Goal: Task Accomplishment & Management: Complete application form

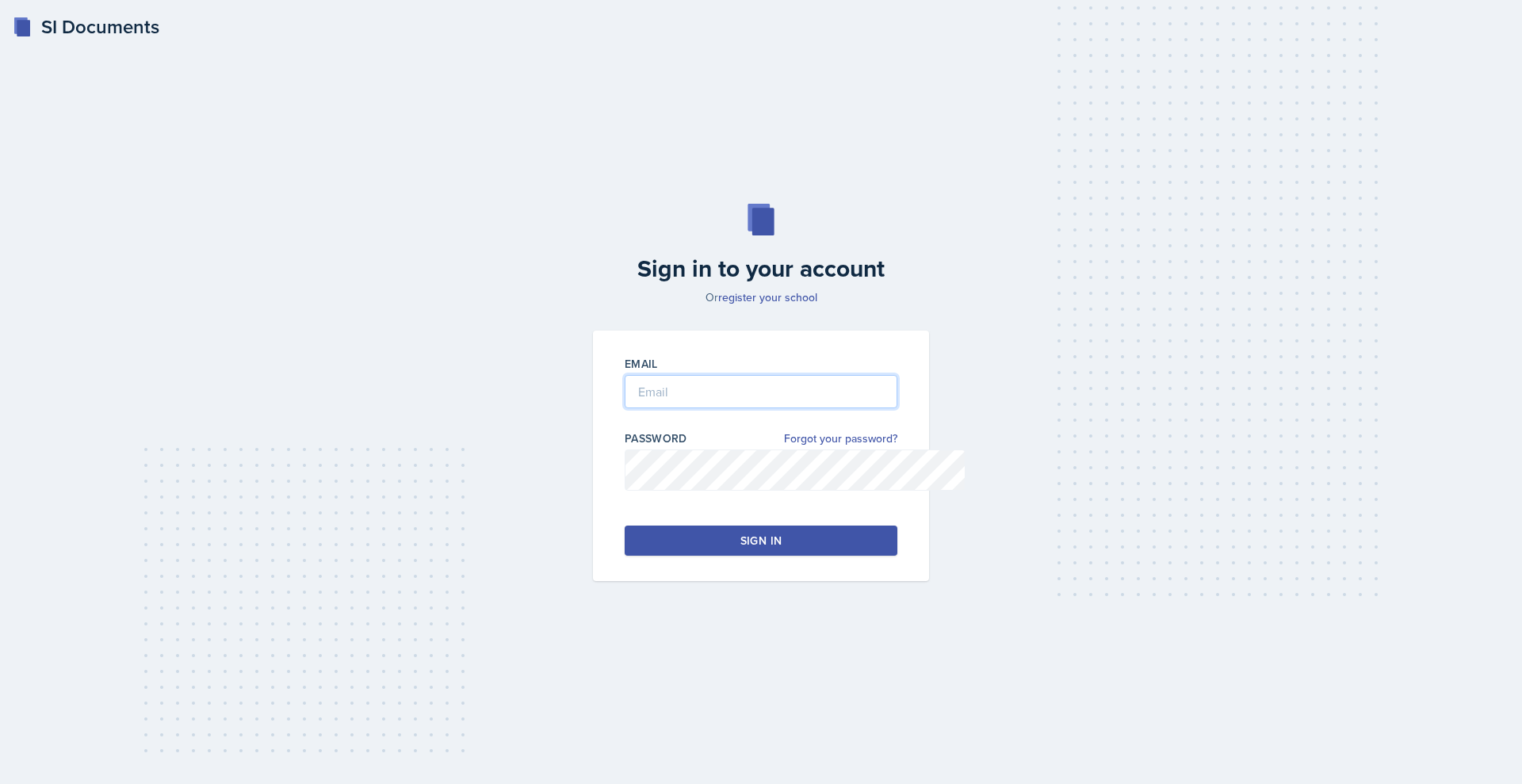
click at [702, 404] on input "email" at bounding box center [761, 391] width 273 height 33
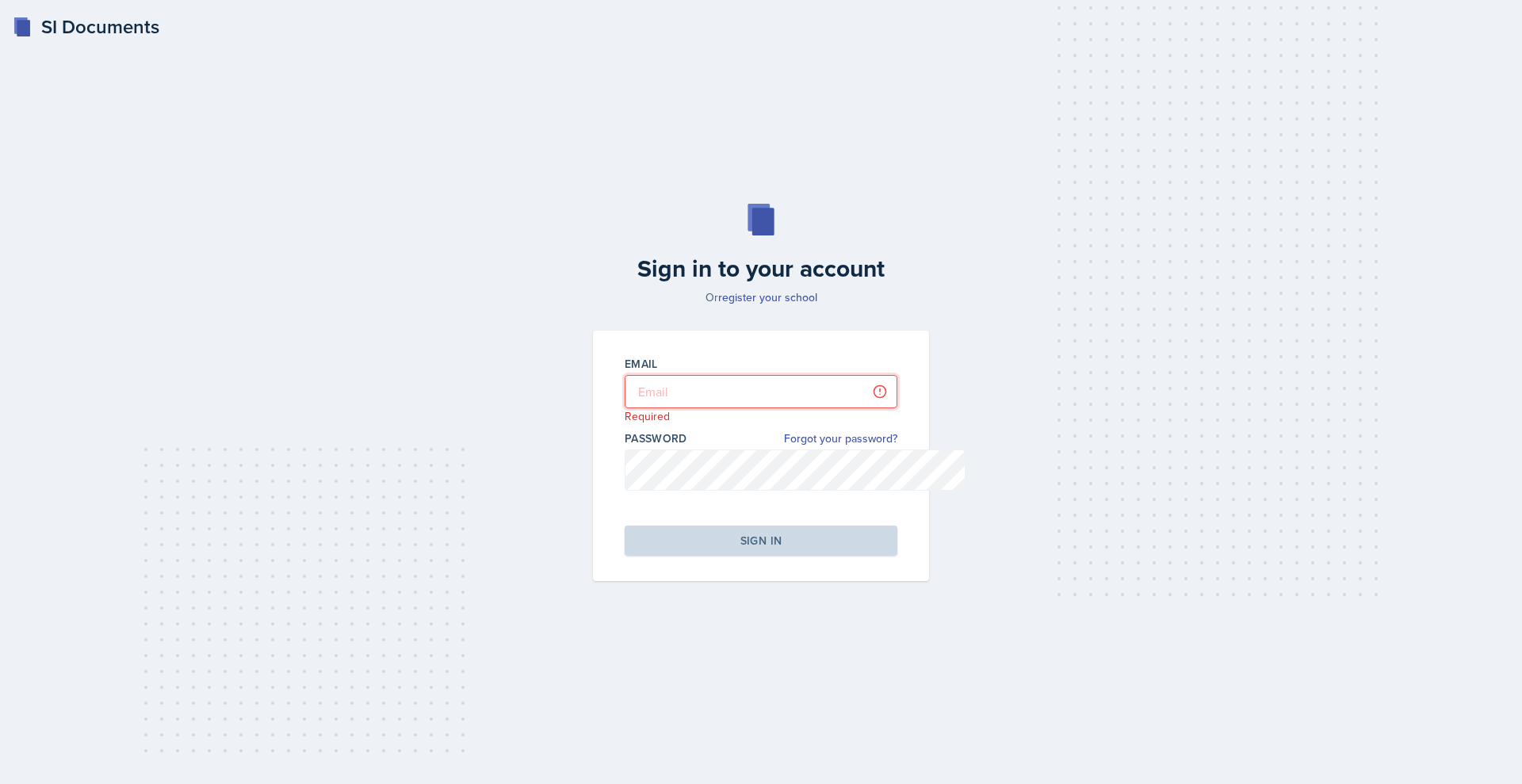
type input "gxa3724@mavs.uta.edu"
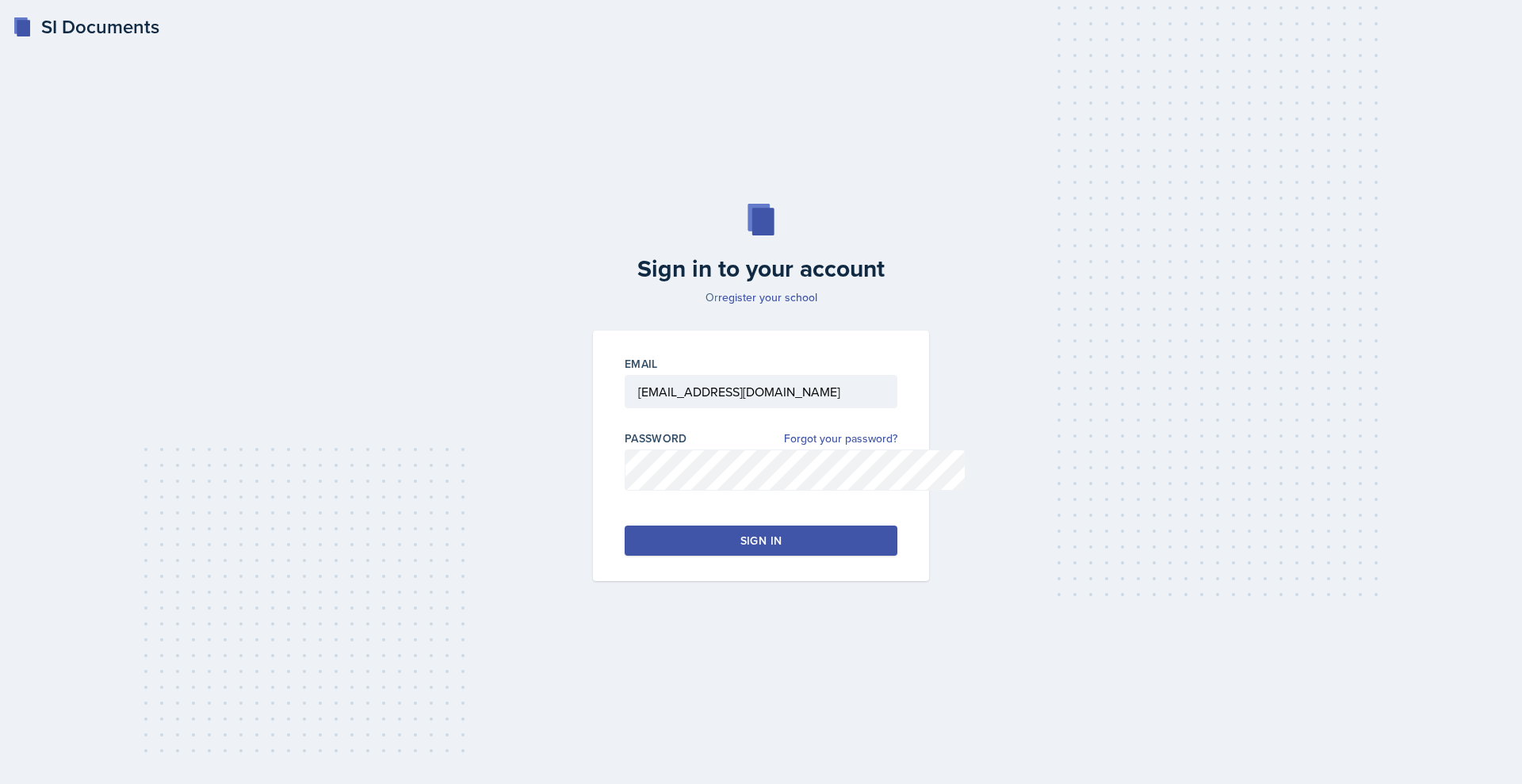
click at [787, 556] on button "Sign in" at bounding box center [761, 541] width 273 height 30
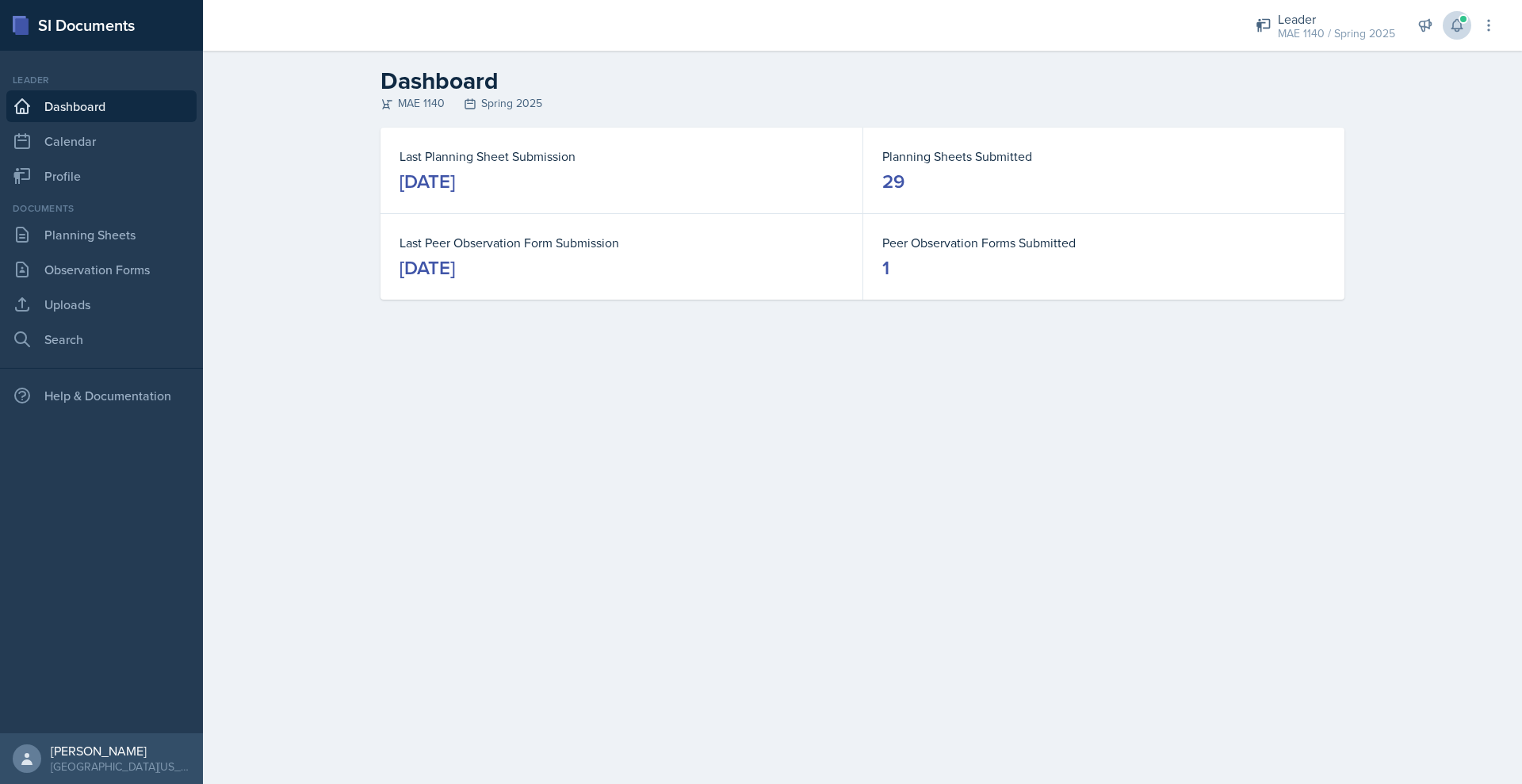
click at [1454, 43] on div "Leader MAE 1140 / Spring 2025 Leader MAE 1140 / Fall 2024 Leader MAE 1140 / Spr…" at bounding box center [1365, 25] width 263 height 51
click at [1449, 33] on icon at bounding box center [1456, 25] width 16 height 16
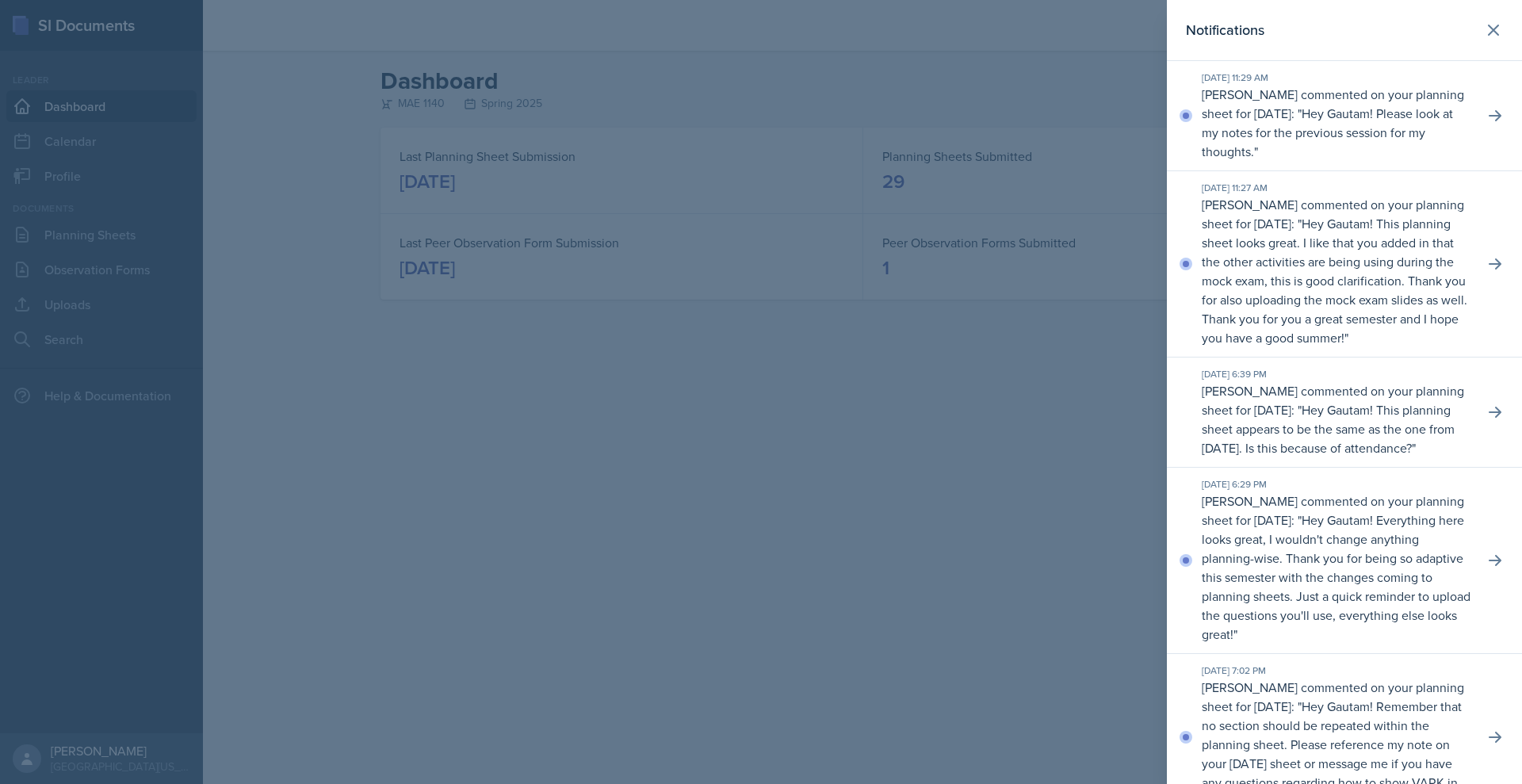
click at [1044, 527] on div at bounding box center [761, 392] width 1522 height 784
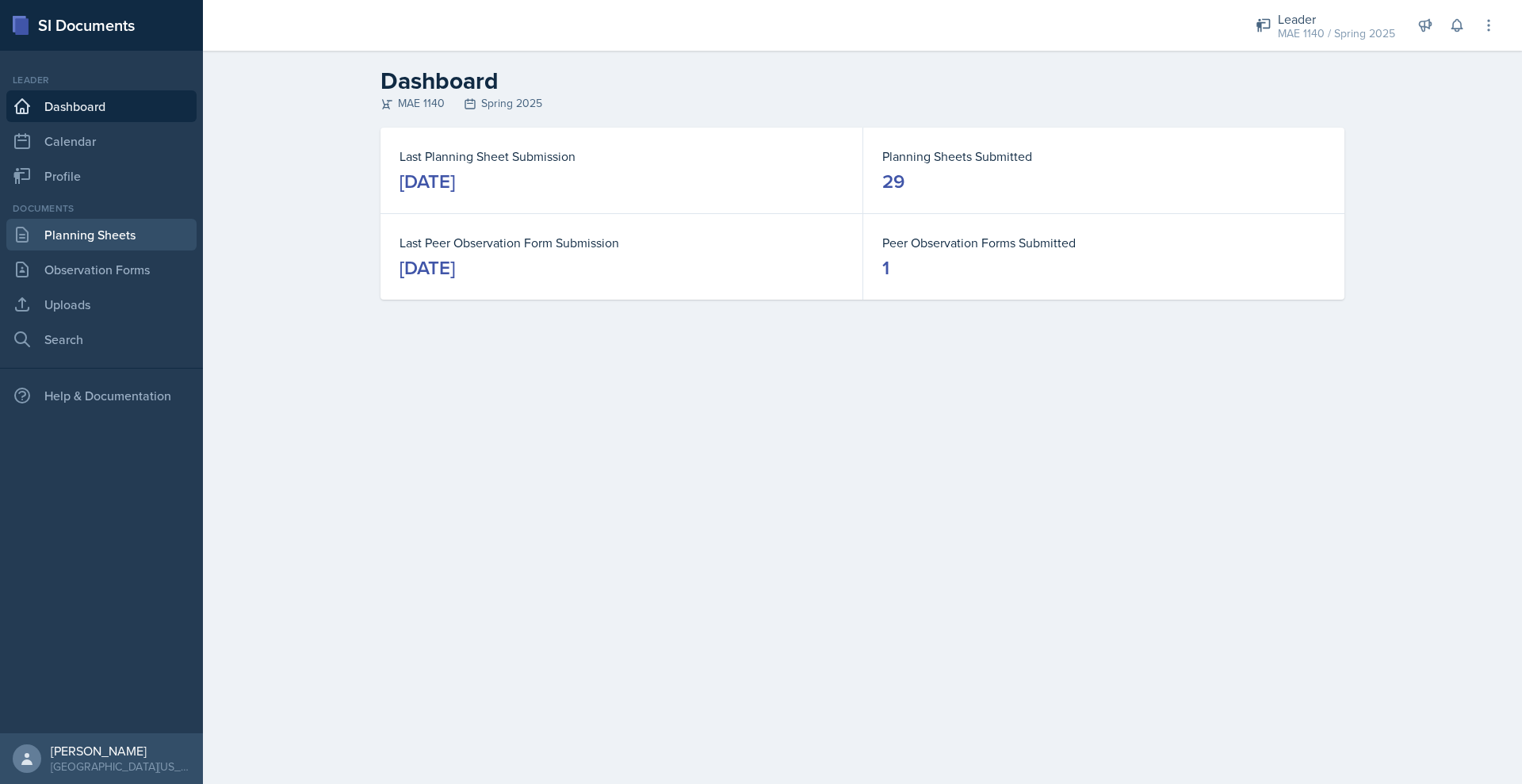
click at [133, 250] on link "Planning Sheets" at bounding box center [102, 235] width 190 height 32
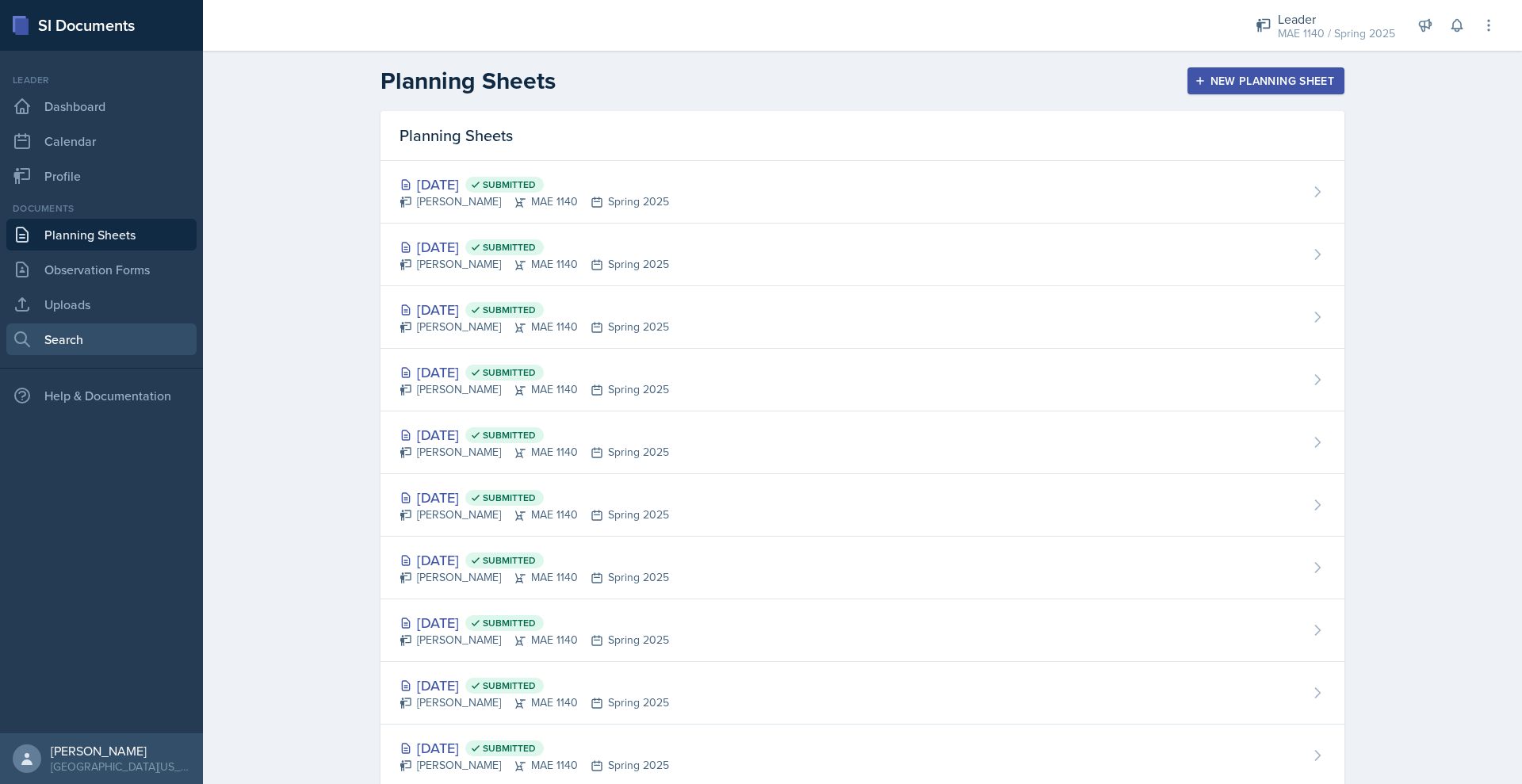
click at [93, 355] on link "Search" at bounding box center [102, 339] width 190 height 32
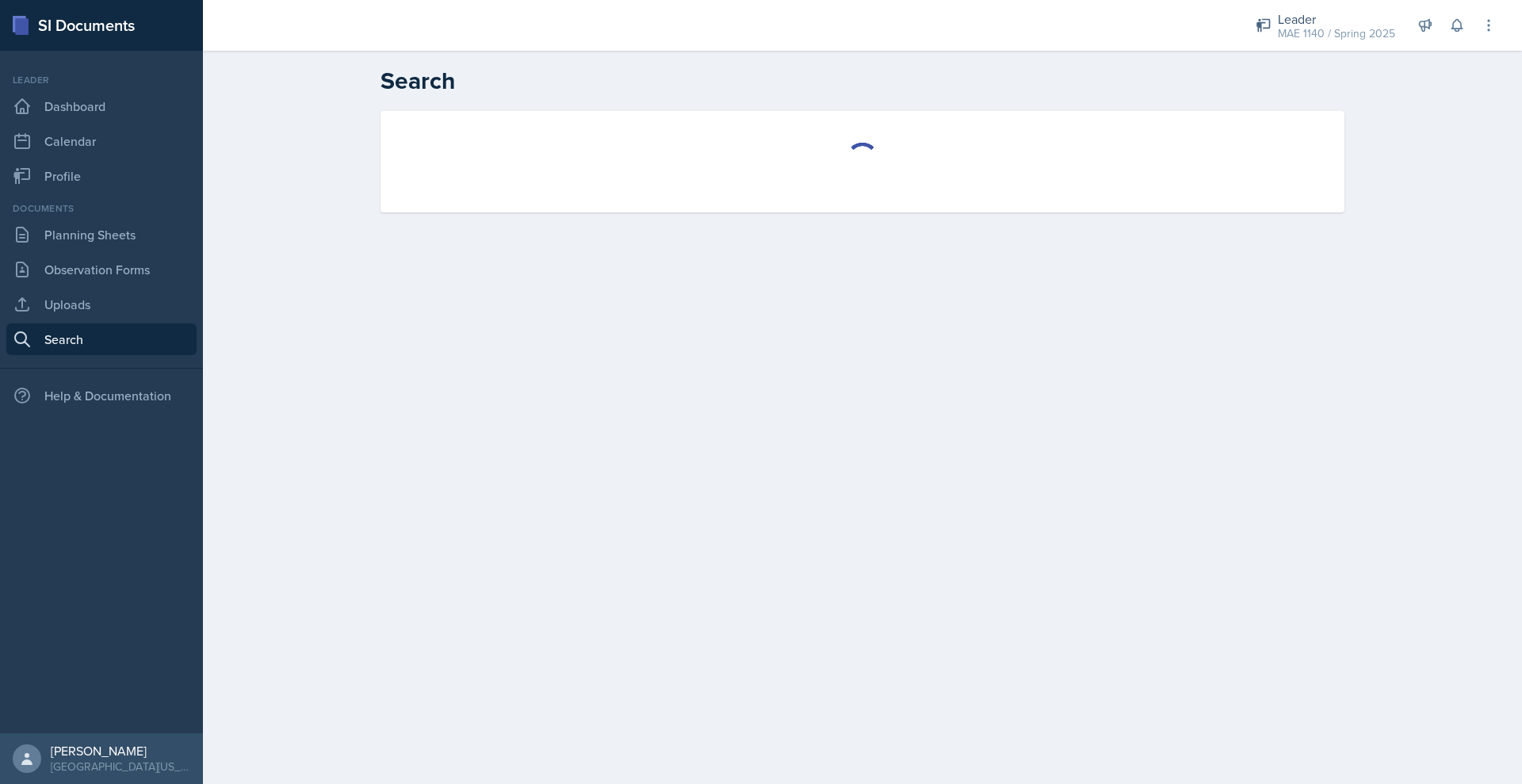
select select "all"
select select "1"
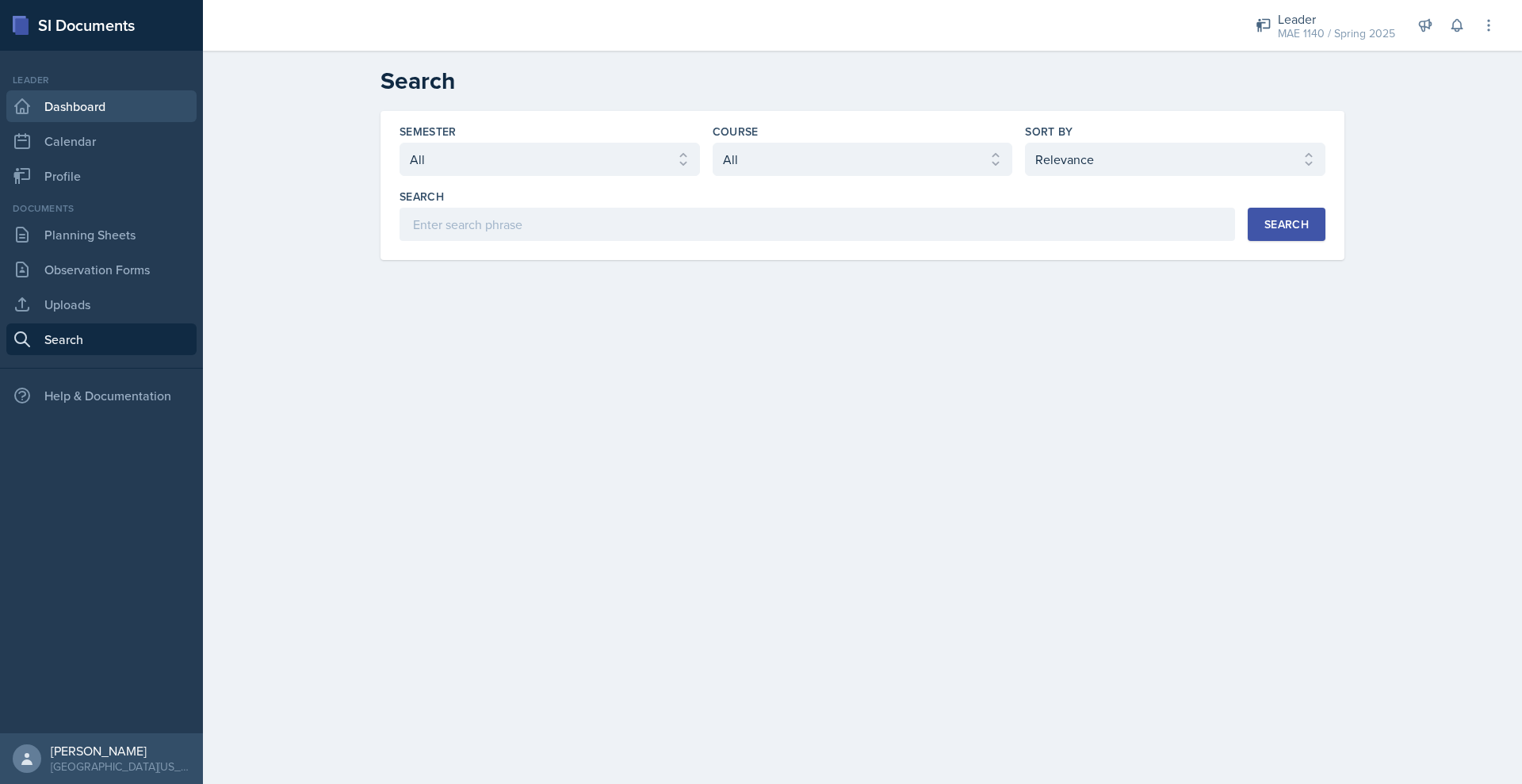
click at [120, 122] on link "Dashboard" at bounding box center [102, 106] width 190 height 32
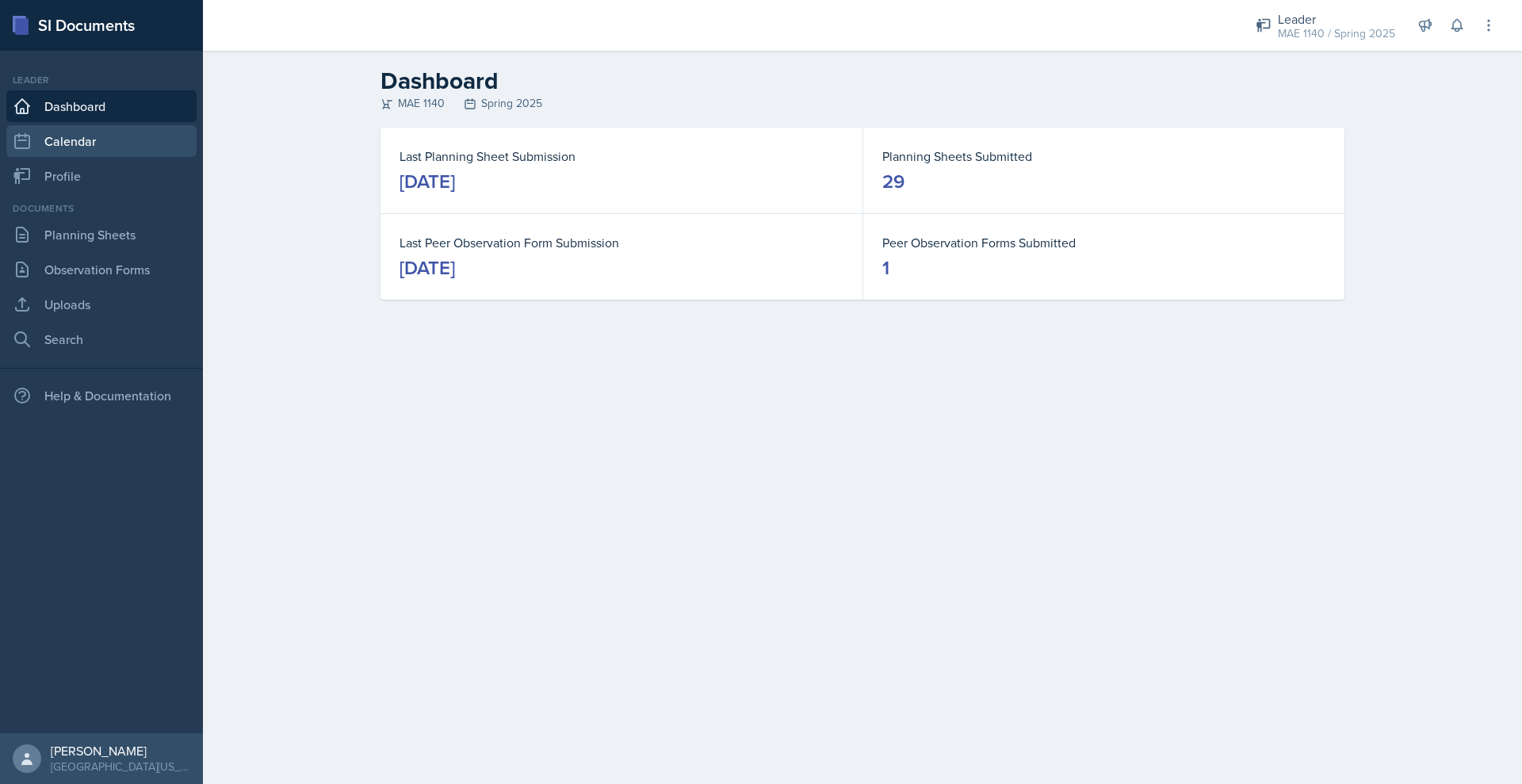
click at [114, 157] on link "Calendar" at bounding box center [102, 141] width 190 height 32
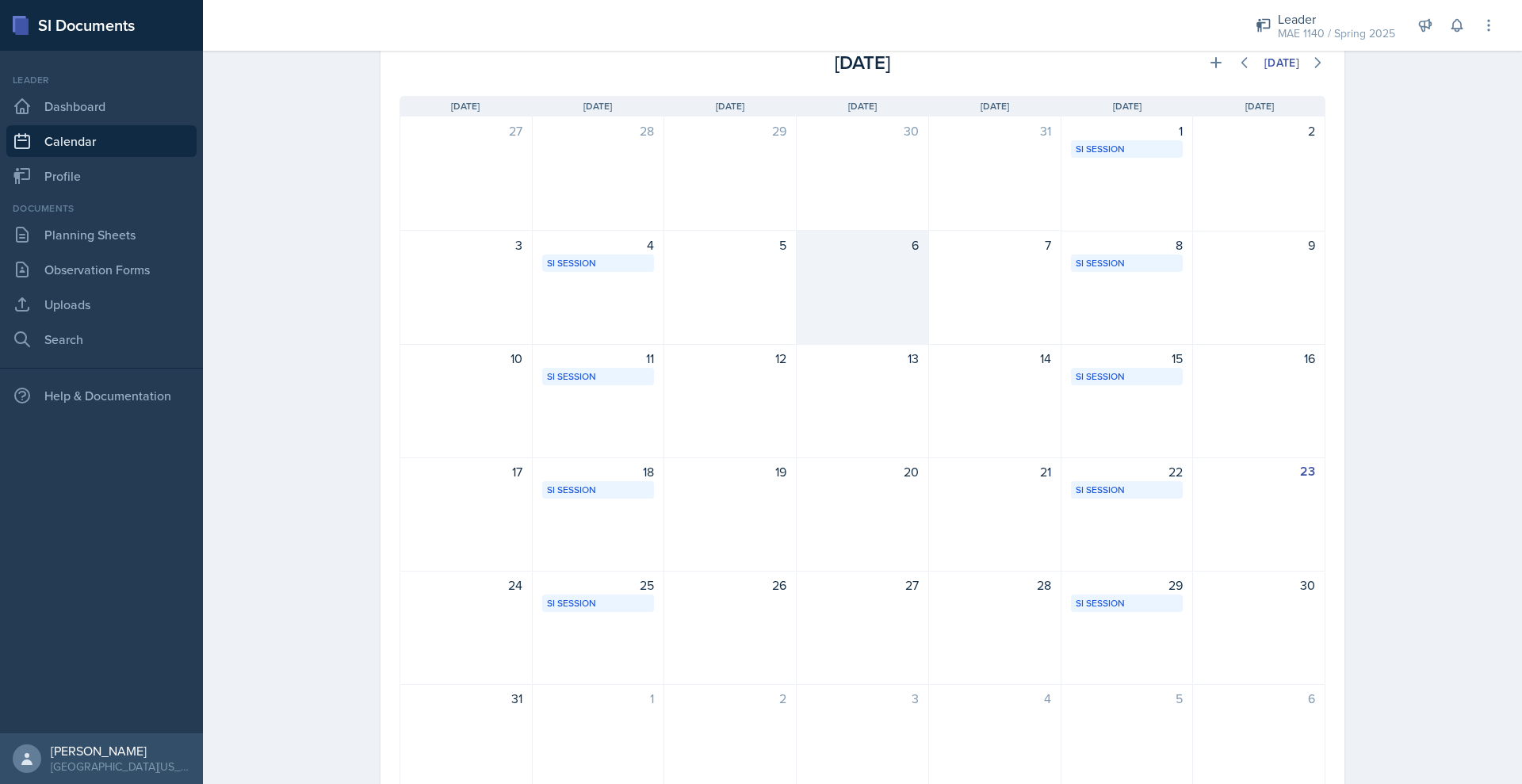
scroll to position [91, 0]
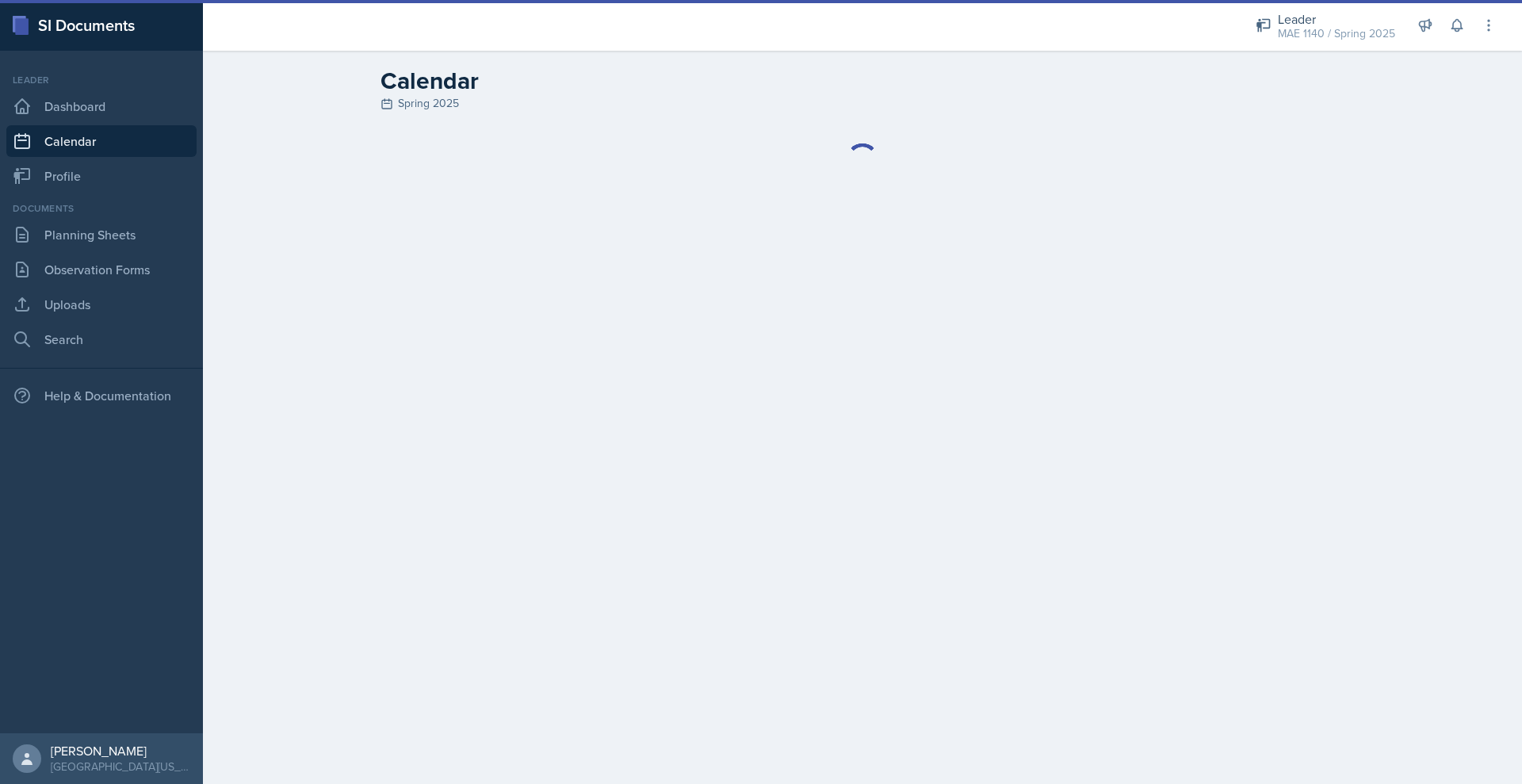
click at [530, 353] on main "Calendar Spring 2025" at bounding box center [862, 417] width 1319 height 733
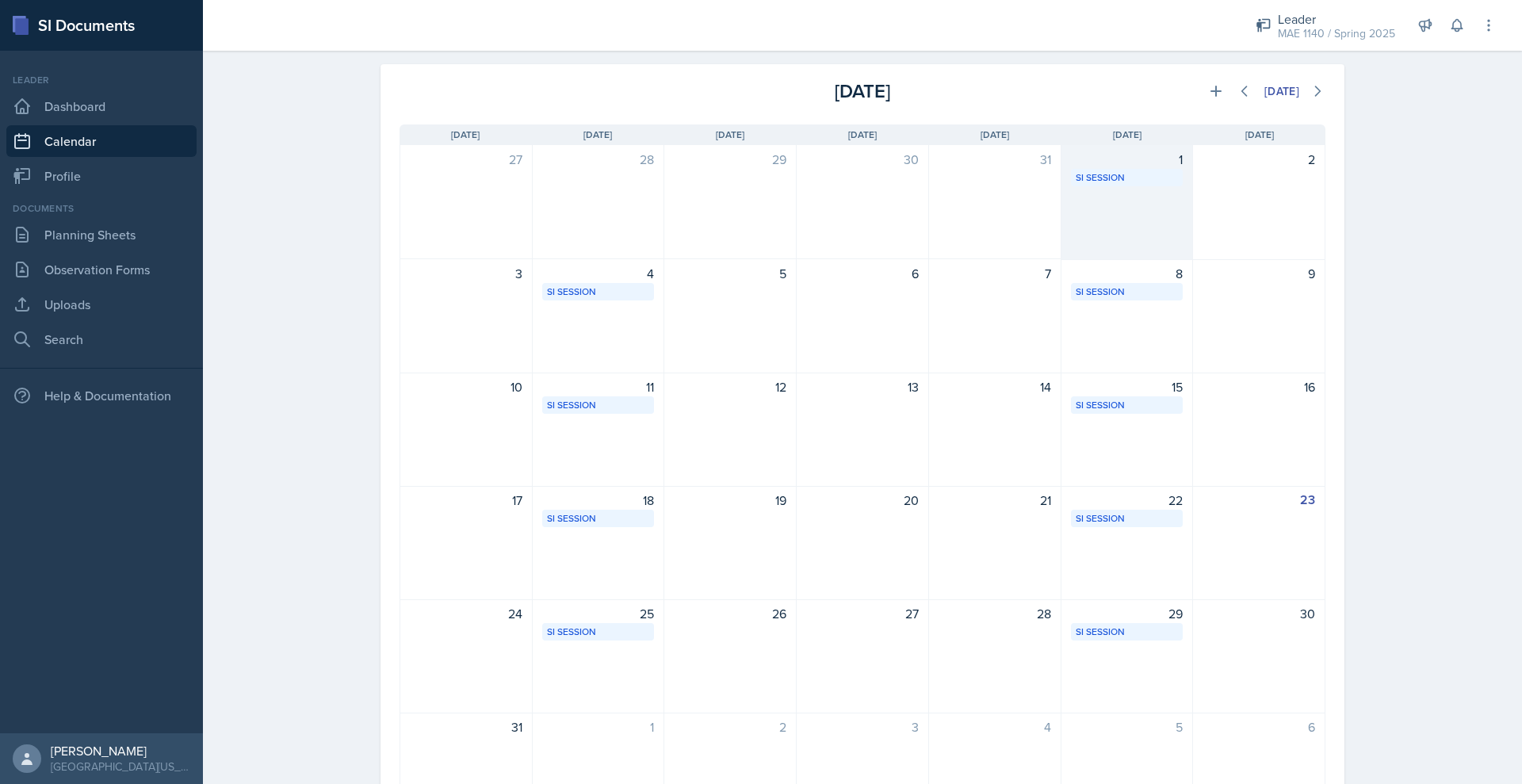
scroll to position [63, 0]
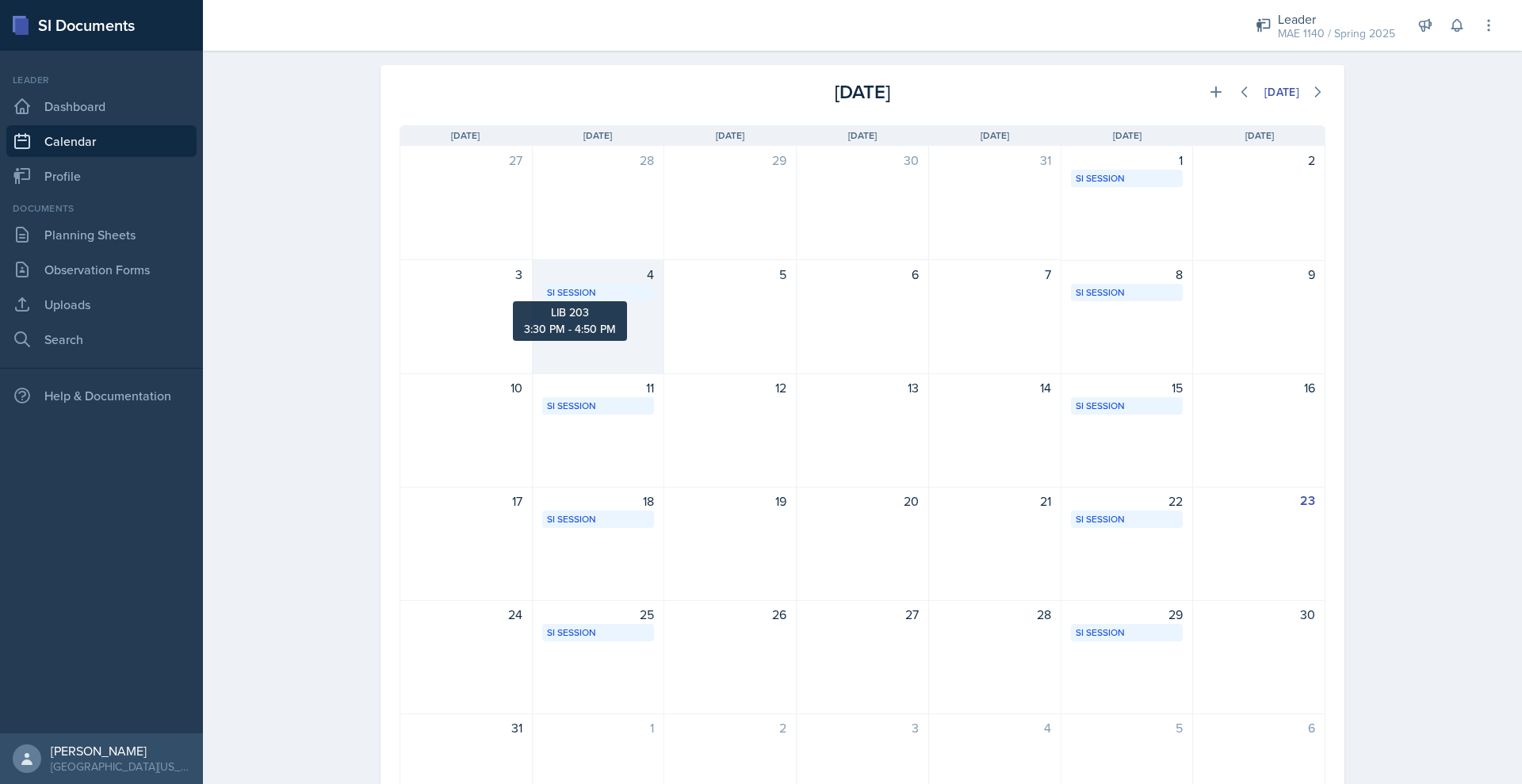
click at [568, 300] on div "SI Session" at bounding box center [599, 291] width 103 height 14
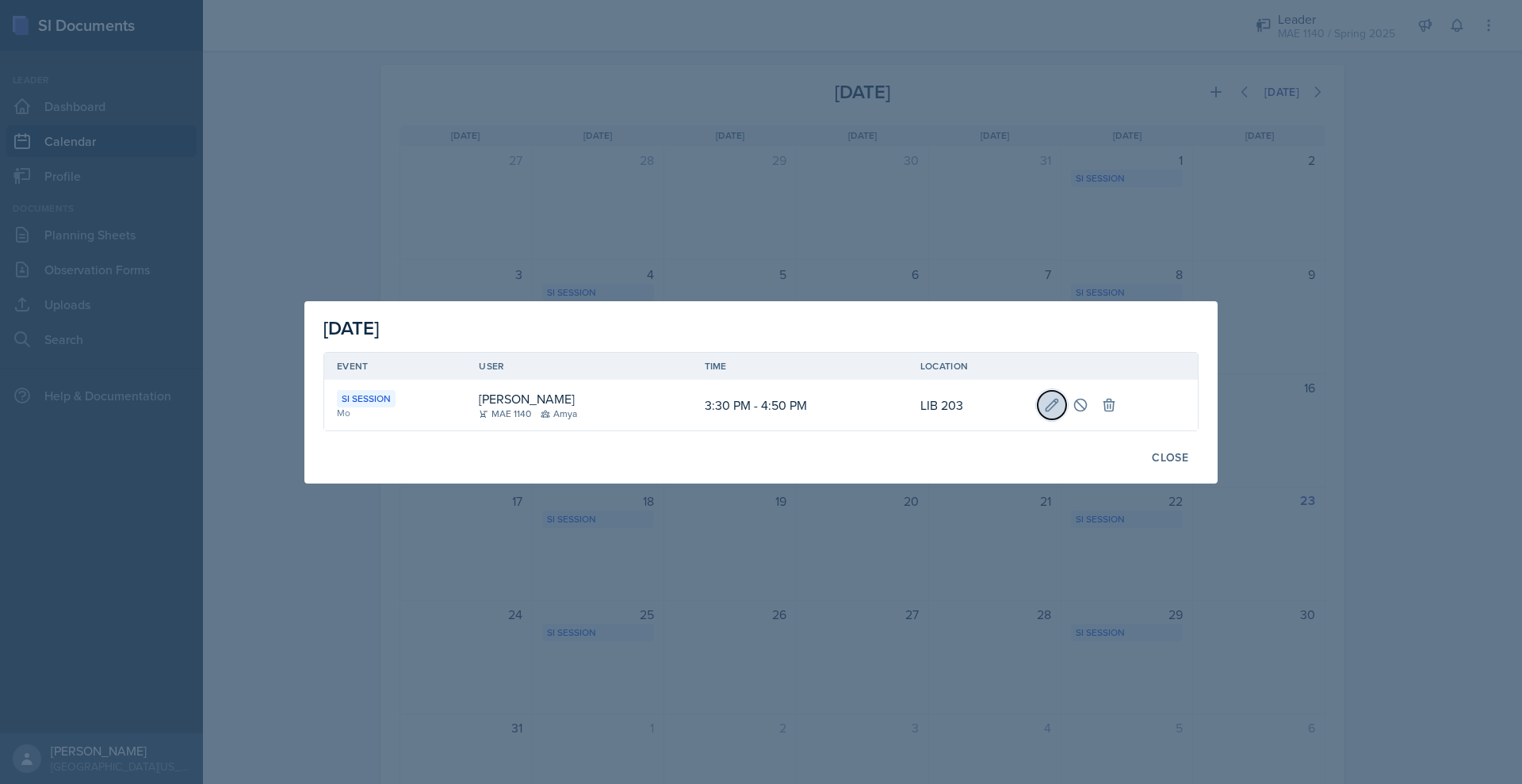
click at [1058, 411] on icon at bounding box center [1052, 404] width 12 height 12
select select "3"
select select "30"
select select "PM"
select select "4"
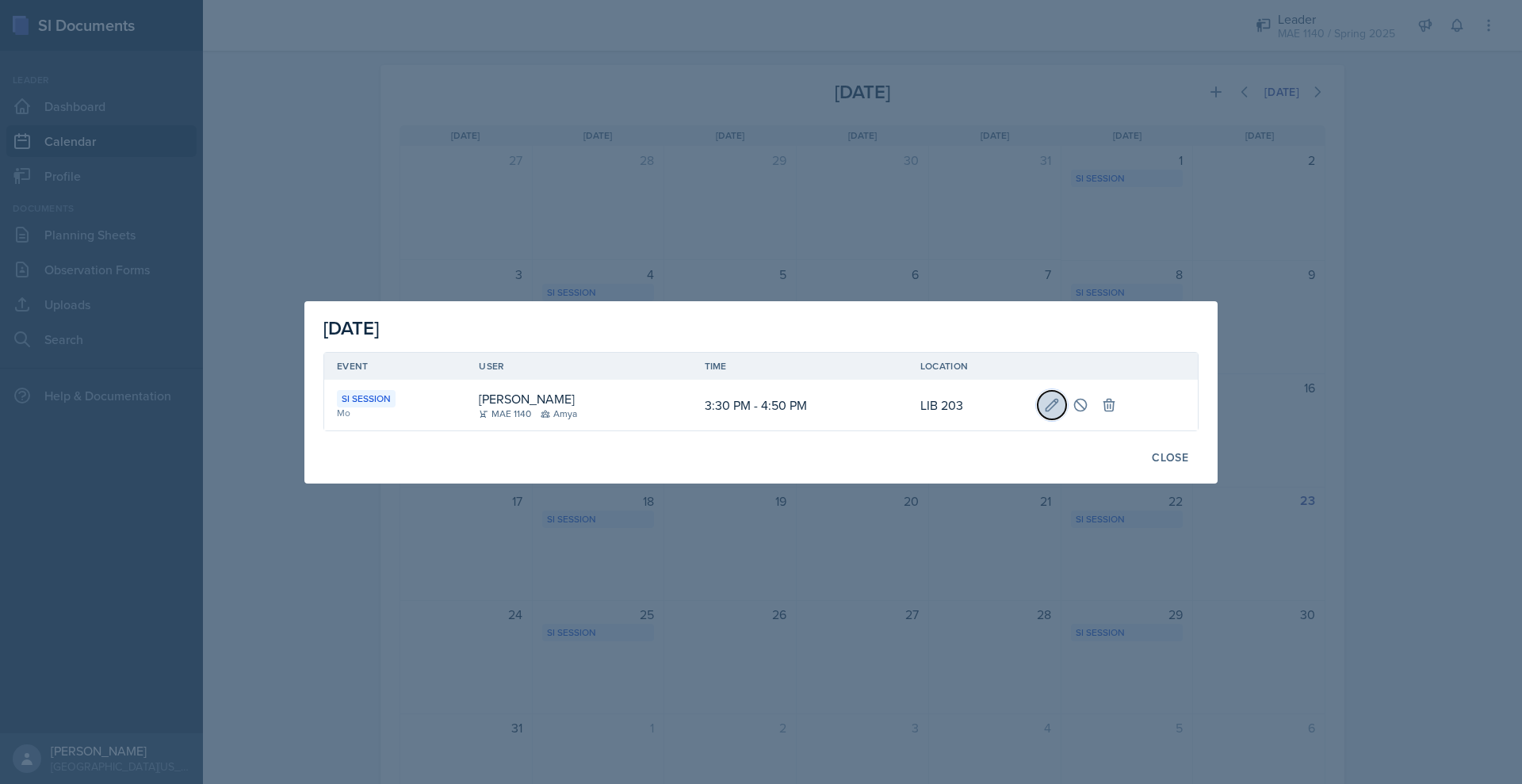
select select "50"
select select "PM"
type input "LIB 203"
select select "917e740a-54a8-4c62-b8d5-f7b4ed9cd2d8"
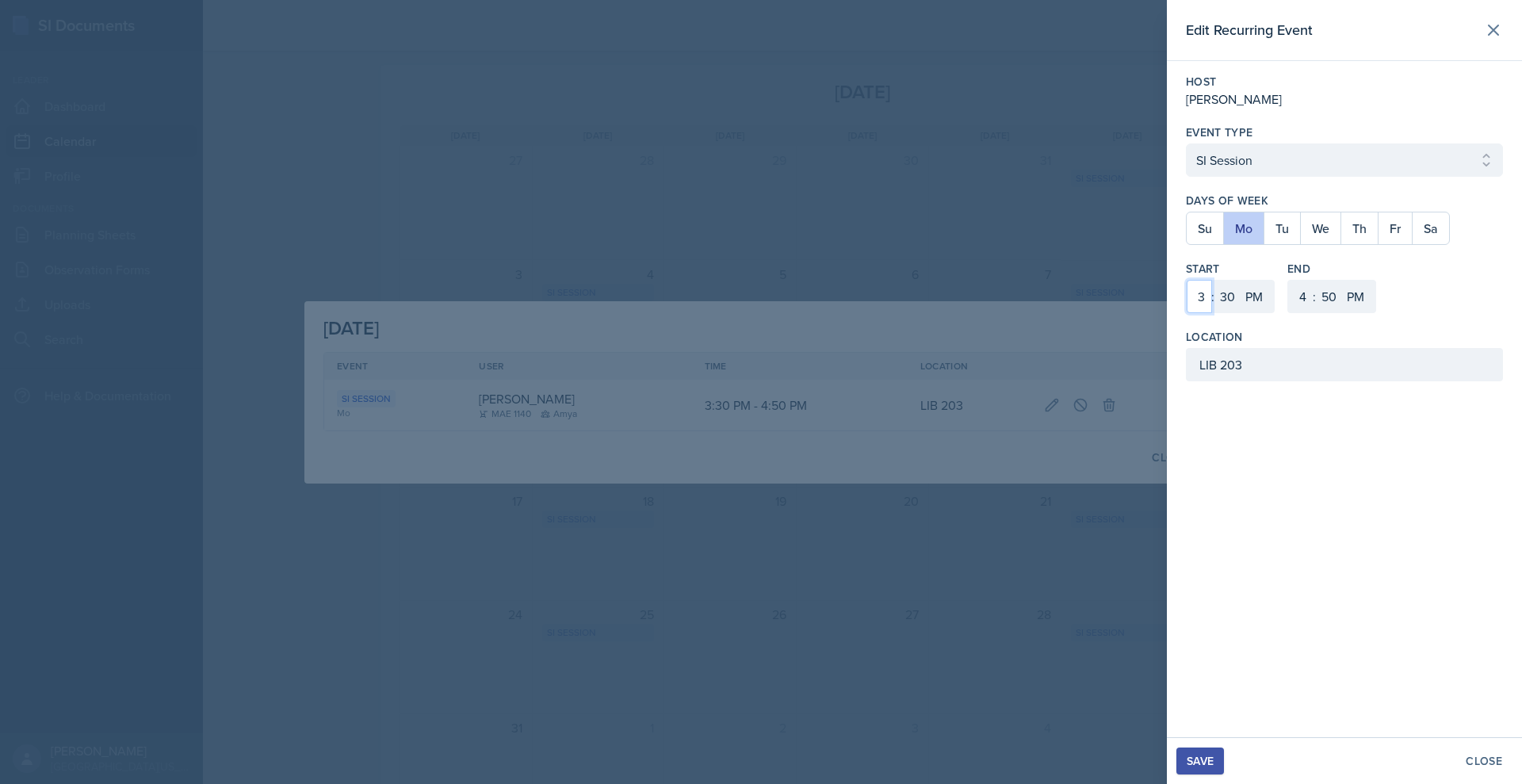
click at [1186, 313] on select "1 2 3 4 5 6 7 8 9 10 11 12" at bounding box center [1199, 296] width 25 height 33
select select "2"
click at [1186, 313] on select "1 2 3 4 5 6 7 8 9 10 11 12" at bounding box center [1199, 296] width 25 height 33
click at [1288, 313] on select "1 2 3 4 5 6 7 8 9 10 11 12" at bounding box center [1300, 296] width 25 height 33
select select "3"
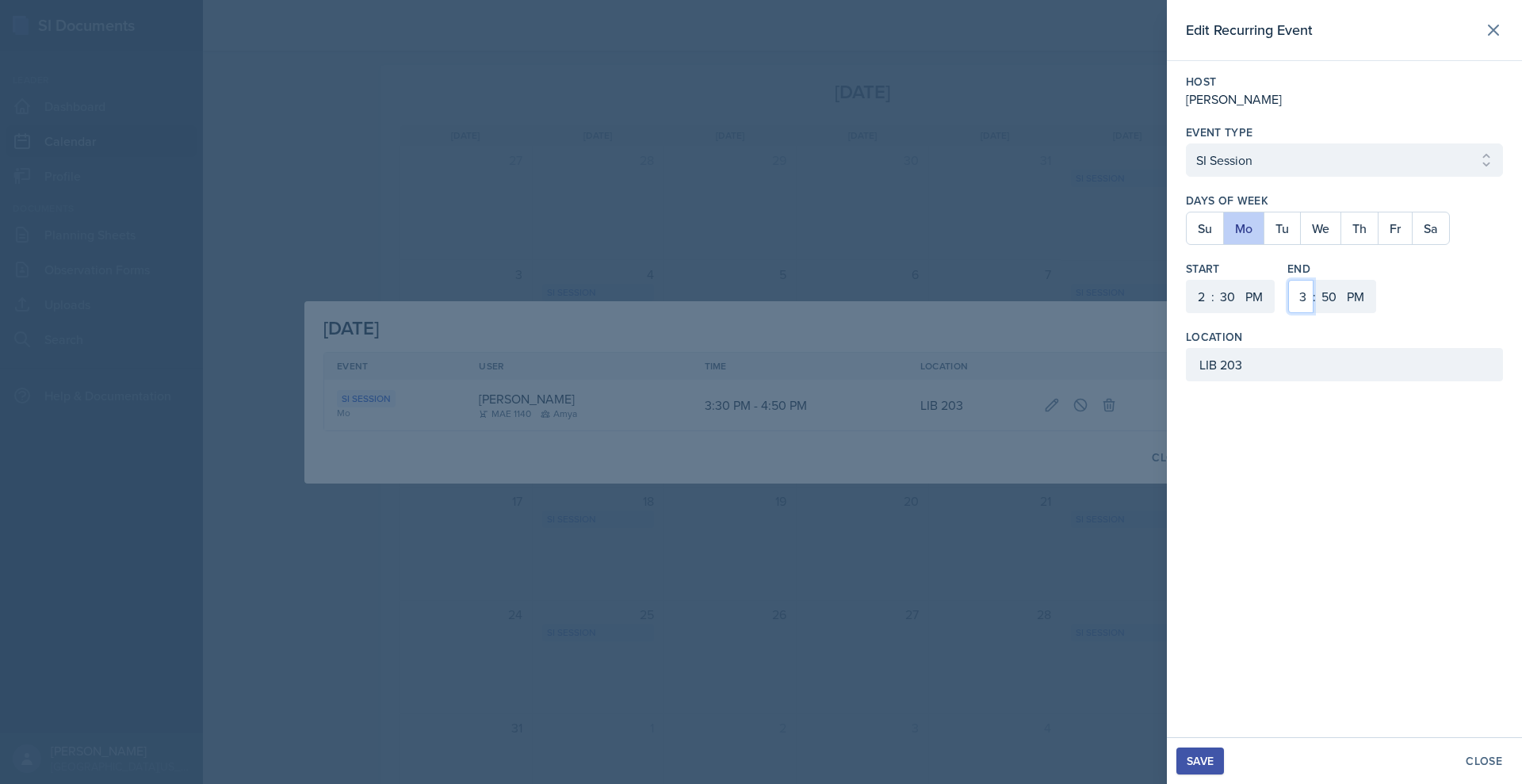
click at [1288, 313] on select "1 2 3 4 5 6 7 8 9 10 11 12" at bounding box center [1300, 296] width 25 height 33
click at [1186, 755] on div "Save" at bounding box center [1200, 760] width 27 height 12
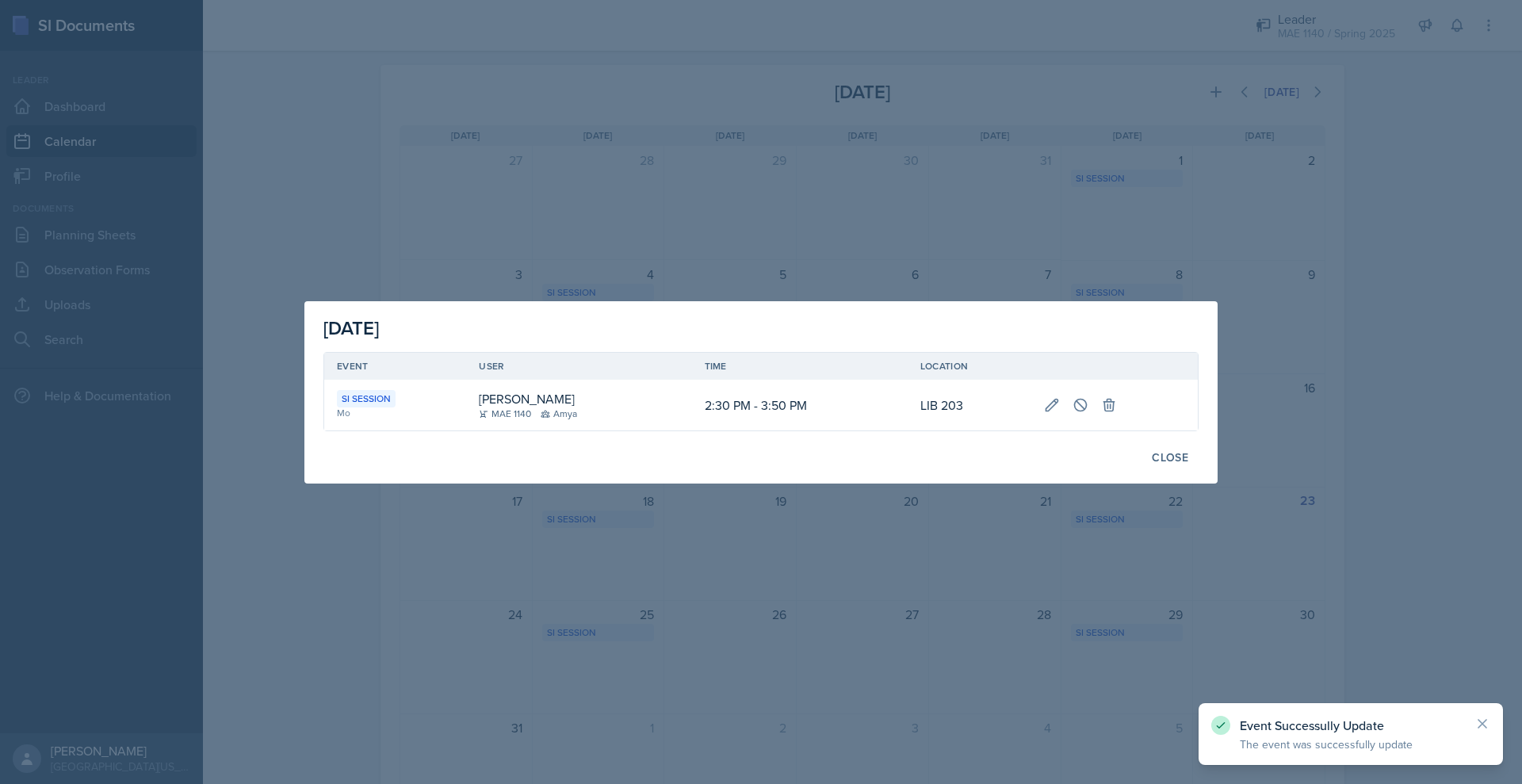
click at [891, 614] on div at bounding box center [761, 392] width 1522 height 784
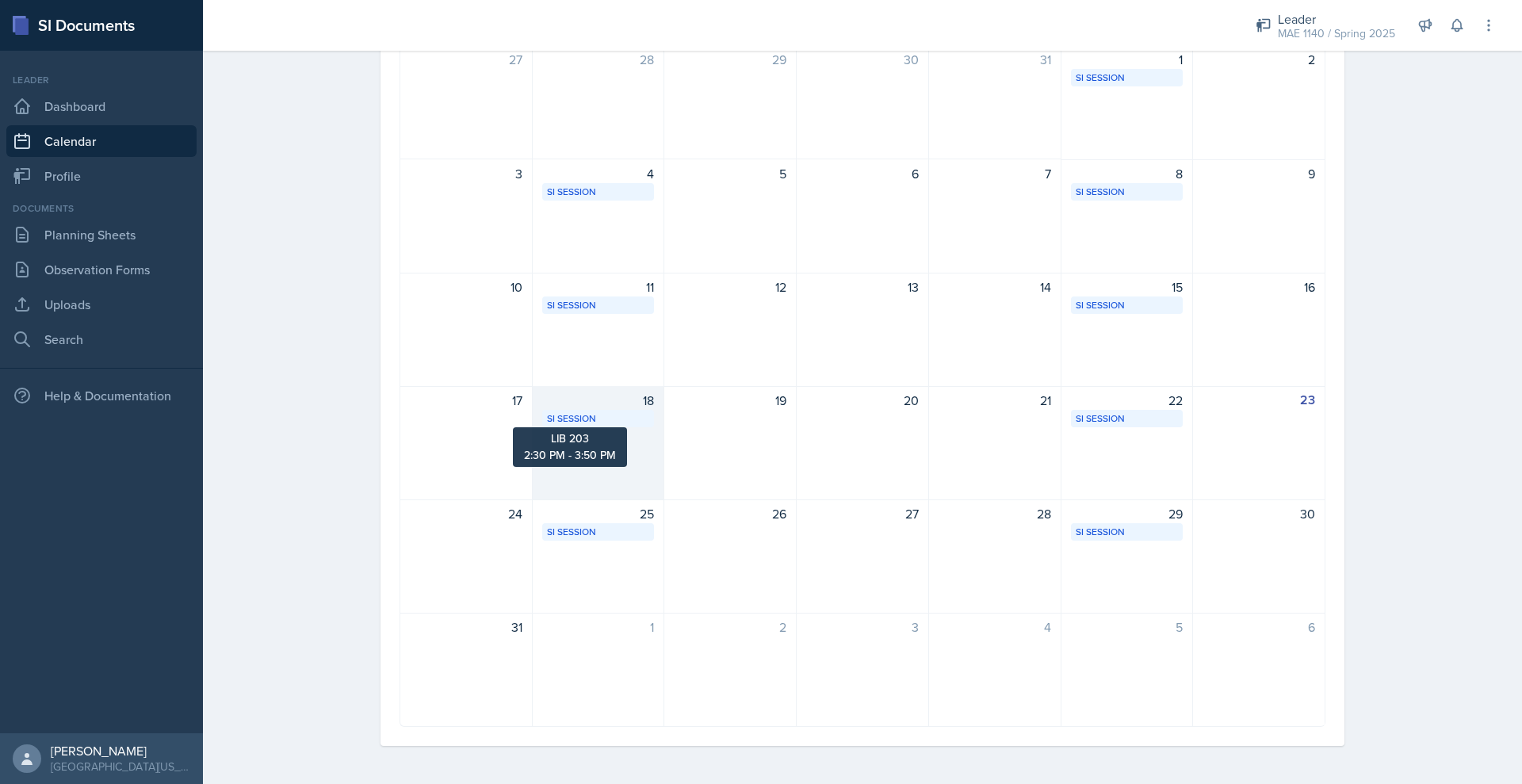
scroll to position [294, 0]
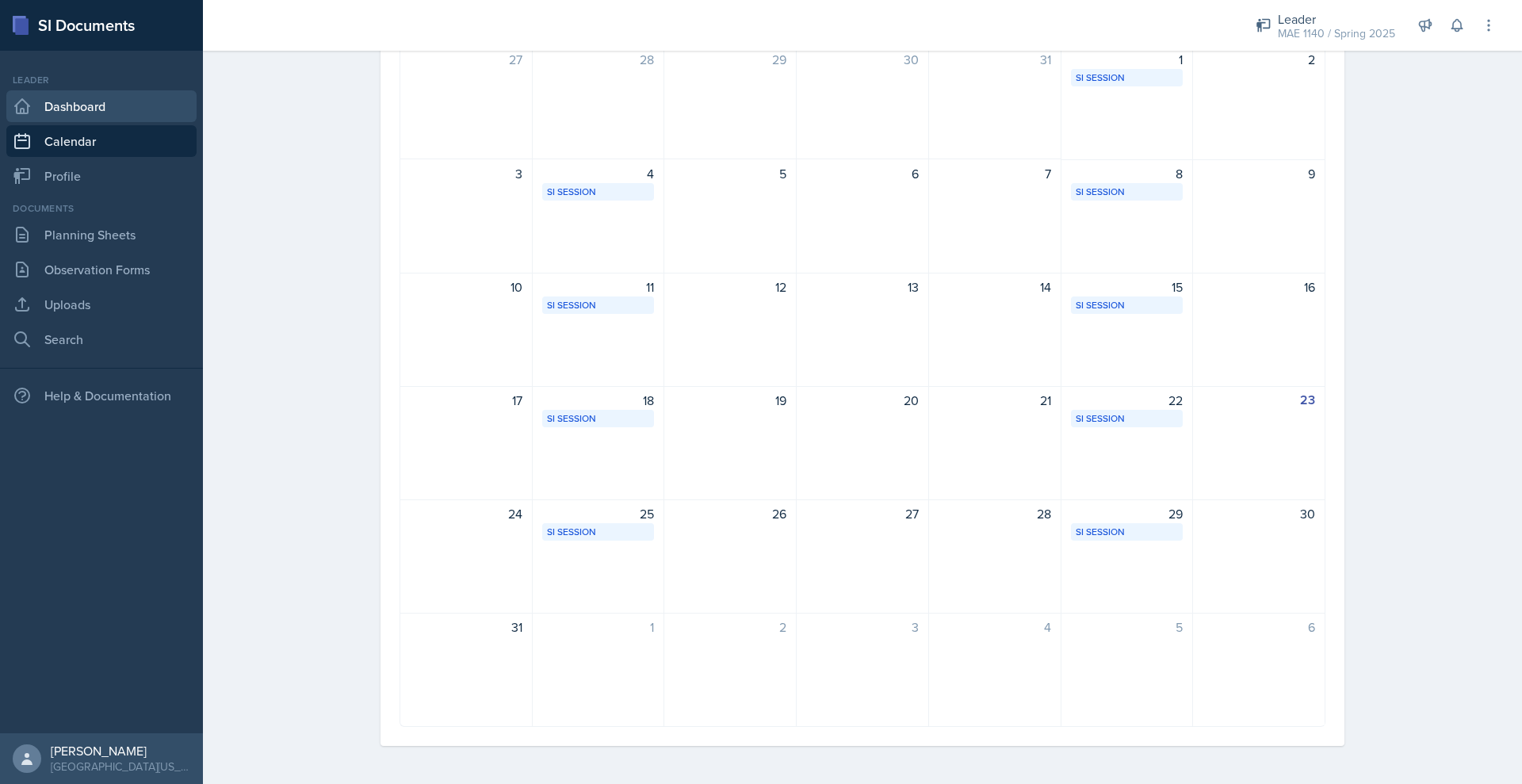
click at [144, 122] on link "Dashboard" at bounding box center [102, 106] width 190 height 32
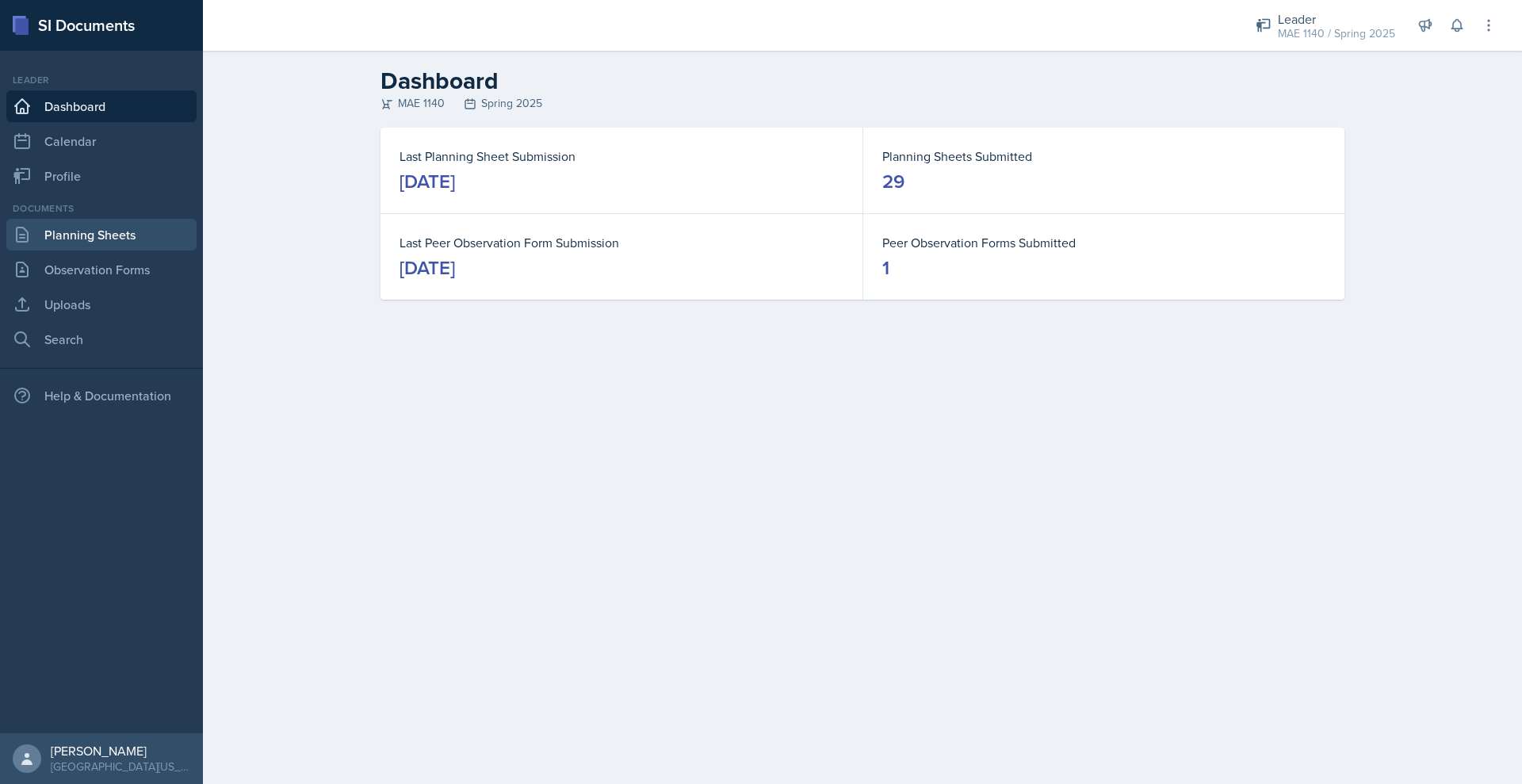
click at [123, 250] on link "Planning Sheets" at bounding box center [102, 235] width 190 height 32
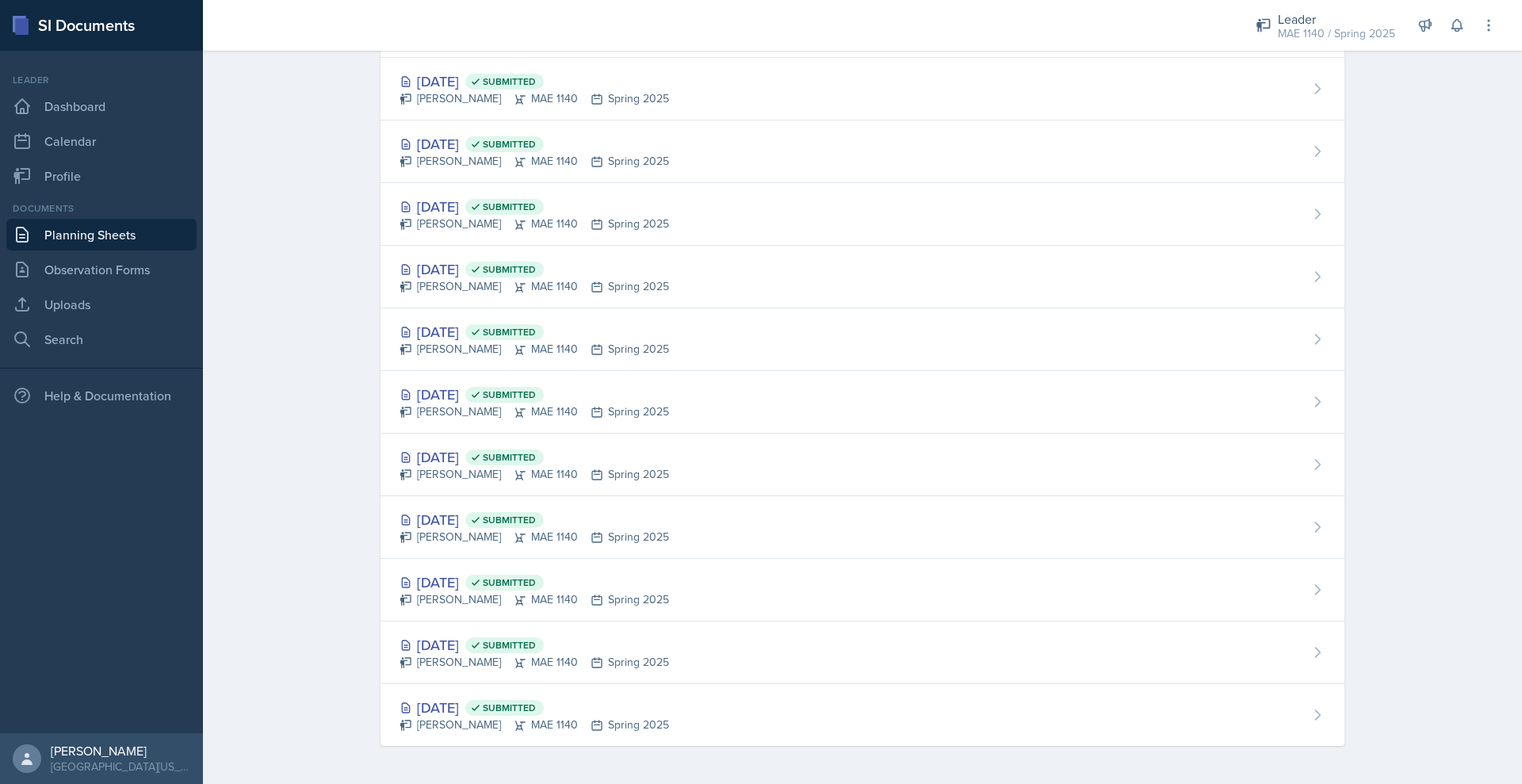
scroll to position [1728, 0]
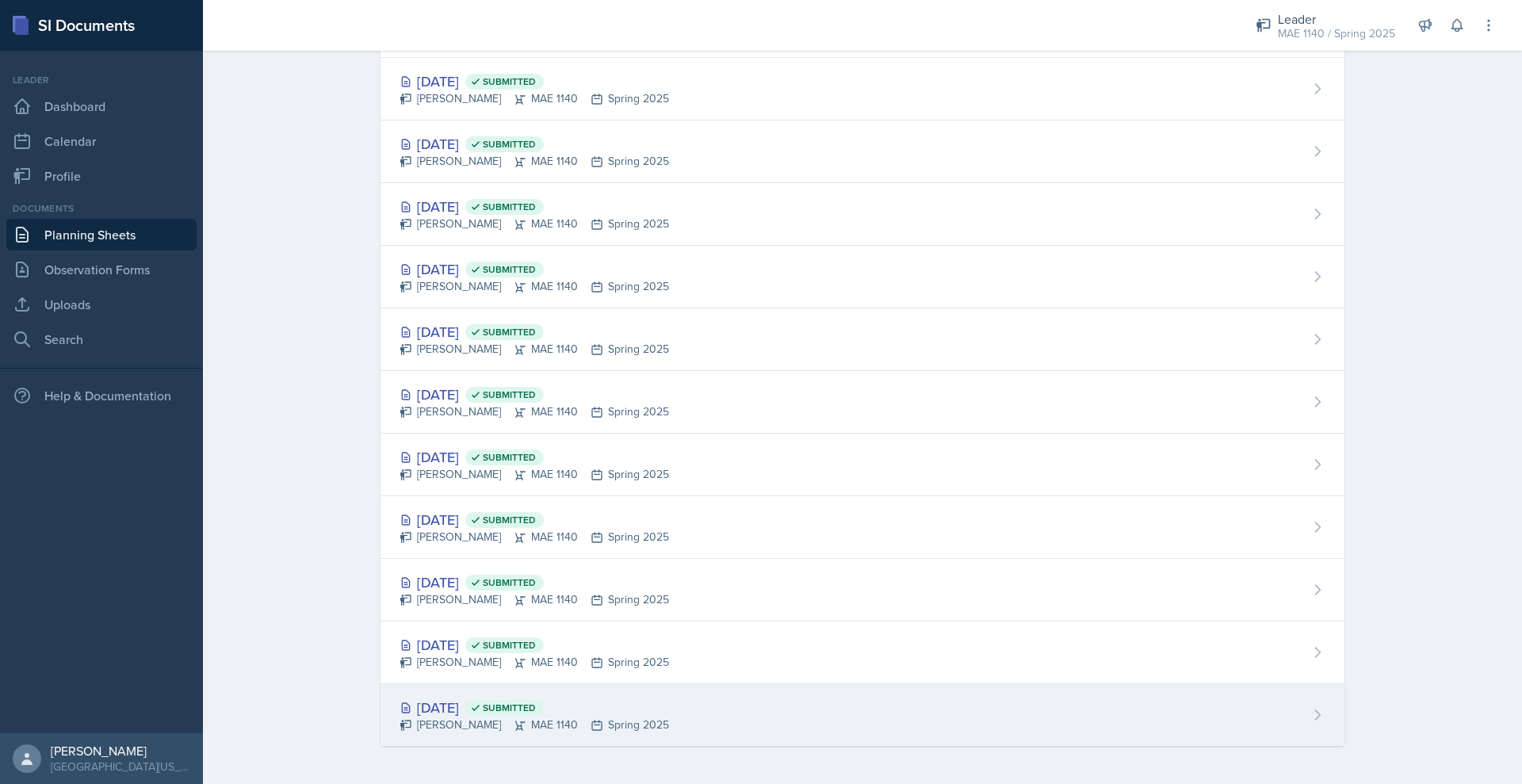
click at [400, 697] on div "[DATE] Submitted" at bounding box center [534, 707] width 270 height 22
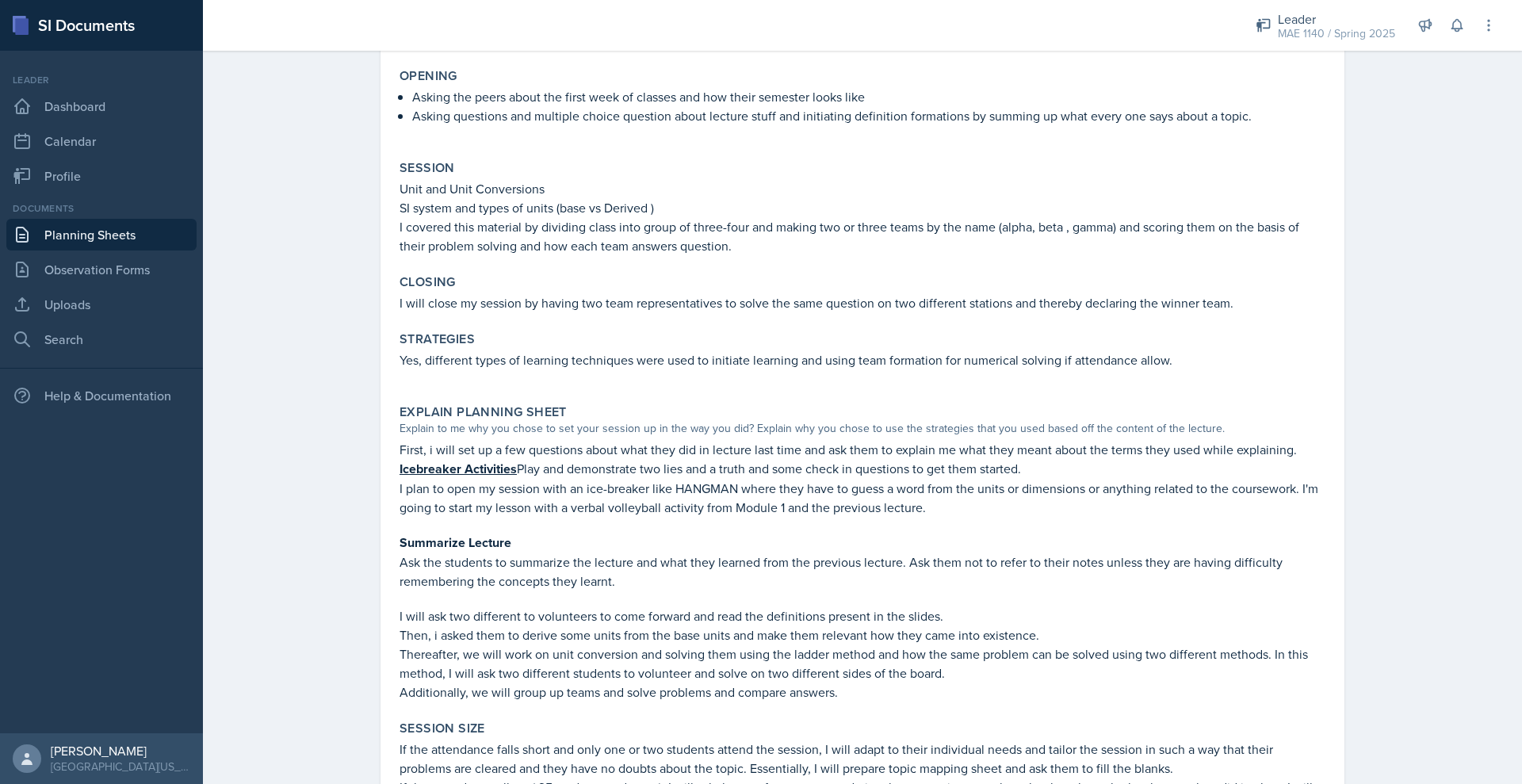
scroll to position [212, 0]
click at [112, 250] on link "Planning Sheets" at bounding box center [102, 235] width 190 height 32
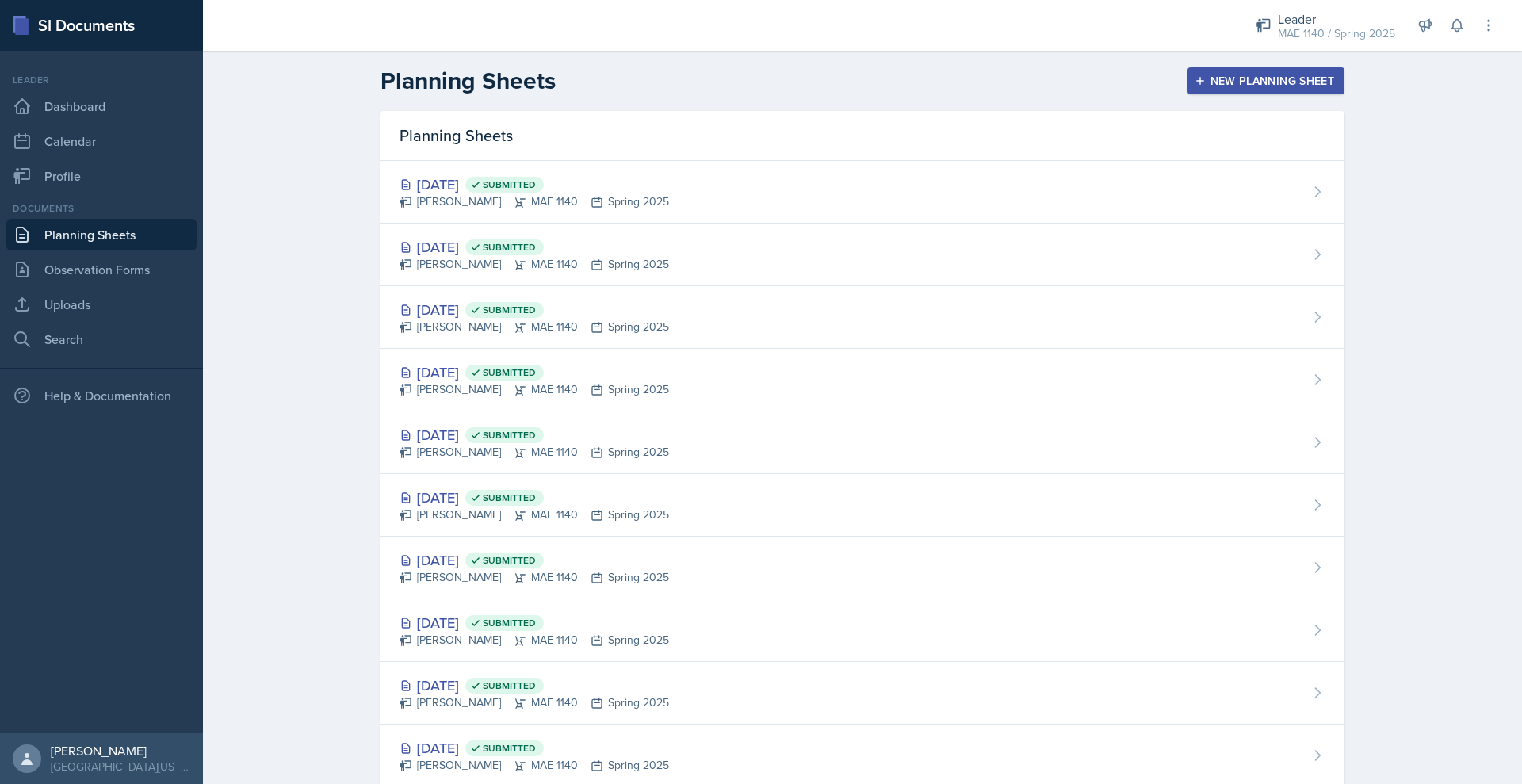
click at [1330, 87] on div "New Planning Sheet" at bounding box center [1265, 80] width 136 height 12
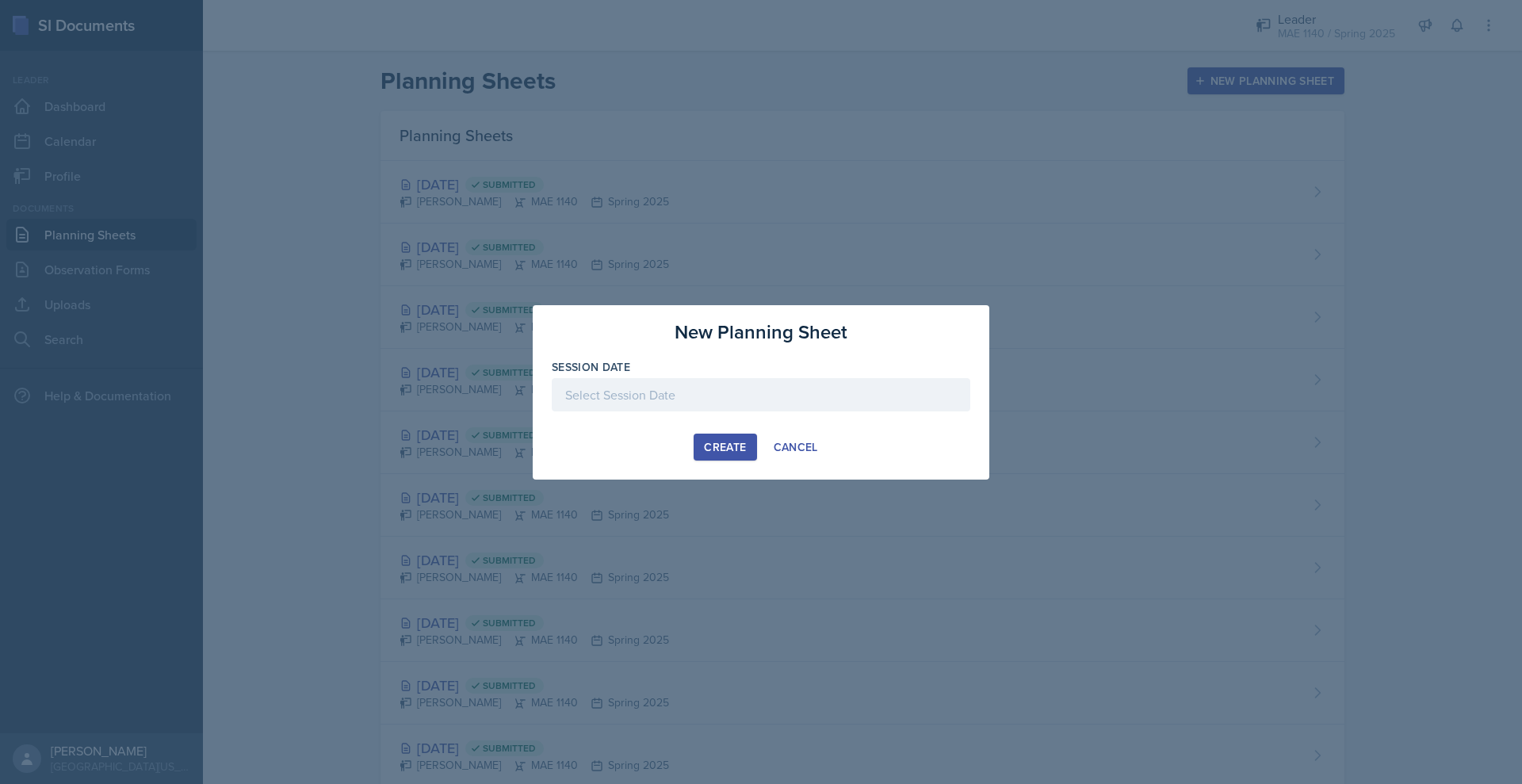
click at [1140, 88] on div at bounding box center [761, 392] width 1522 height 784
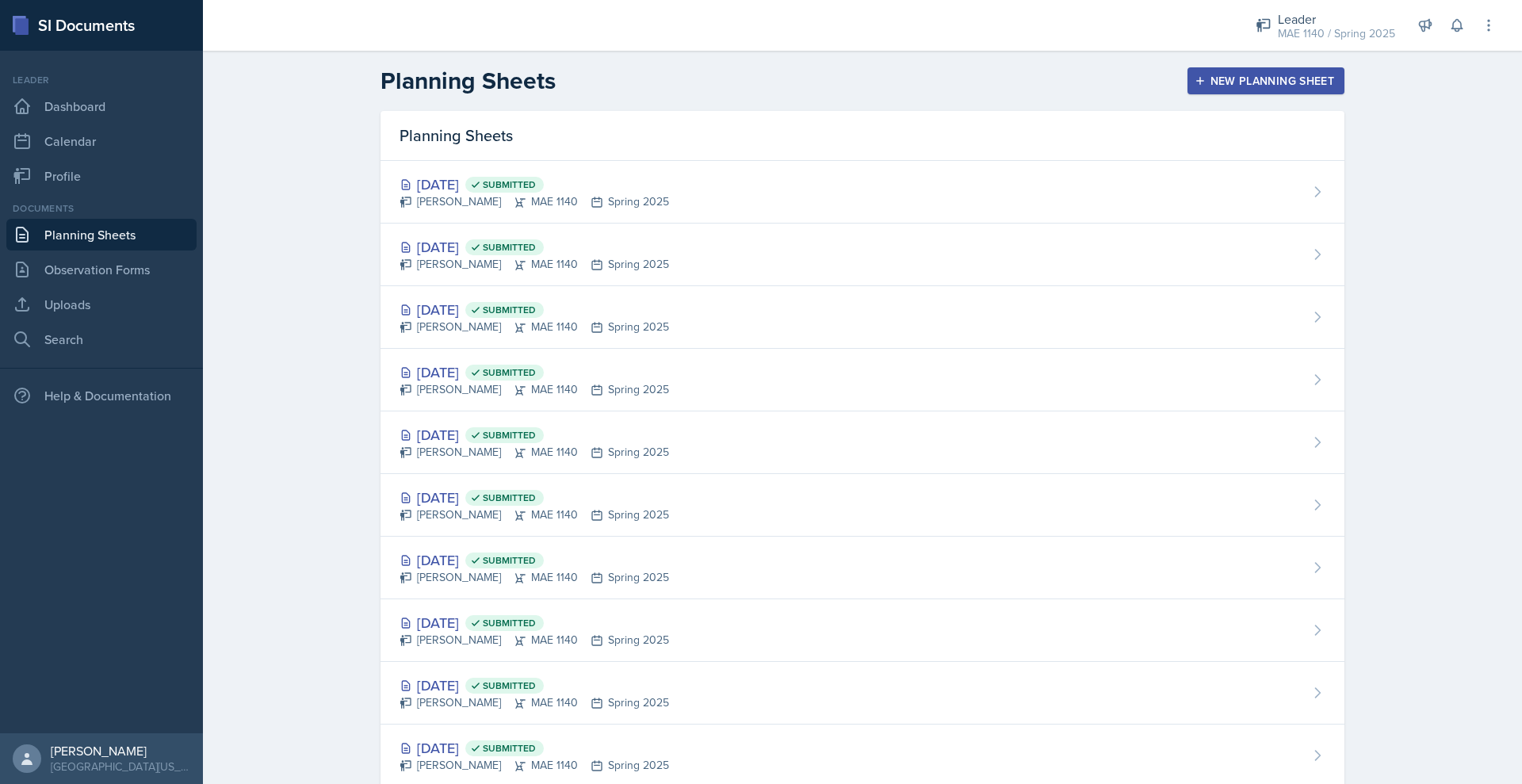
click at [1247, 95] on div "Planning Sheets New Planning Sheet" at bounding box center [862, 81] width 1014 height 28
click at [132, 122] on link "Dashboard" at bounding box center [102, 106] width 190 height 32
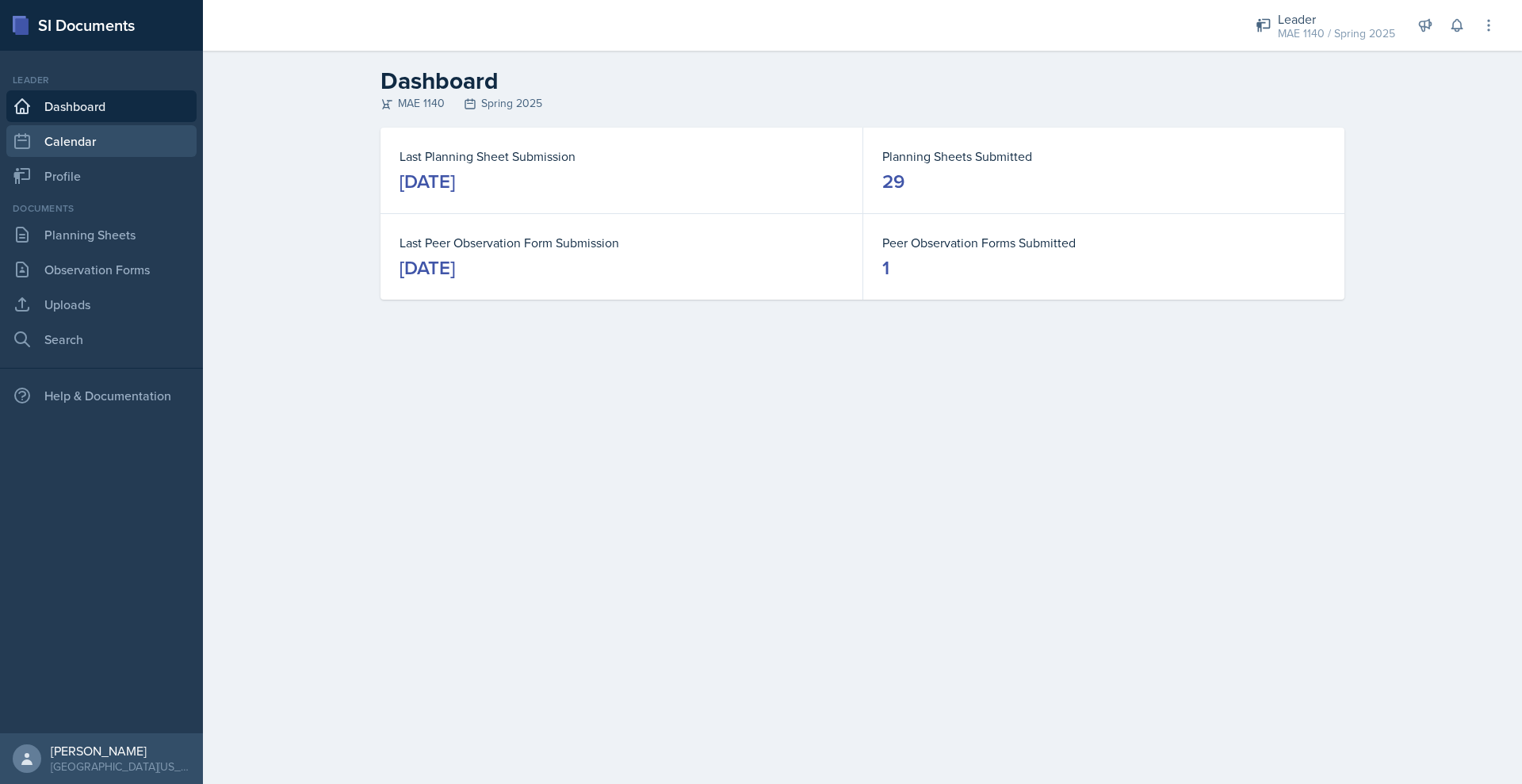
click at [105, 157] on link "Calendar" at bounding box center [102, 141] width 190 height 32
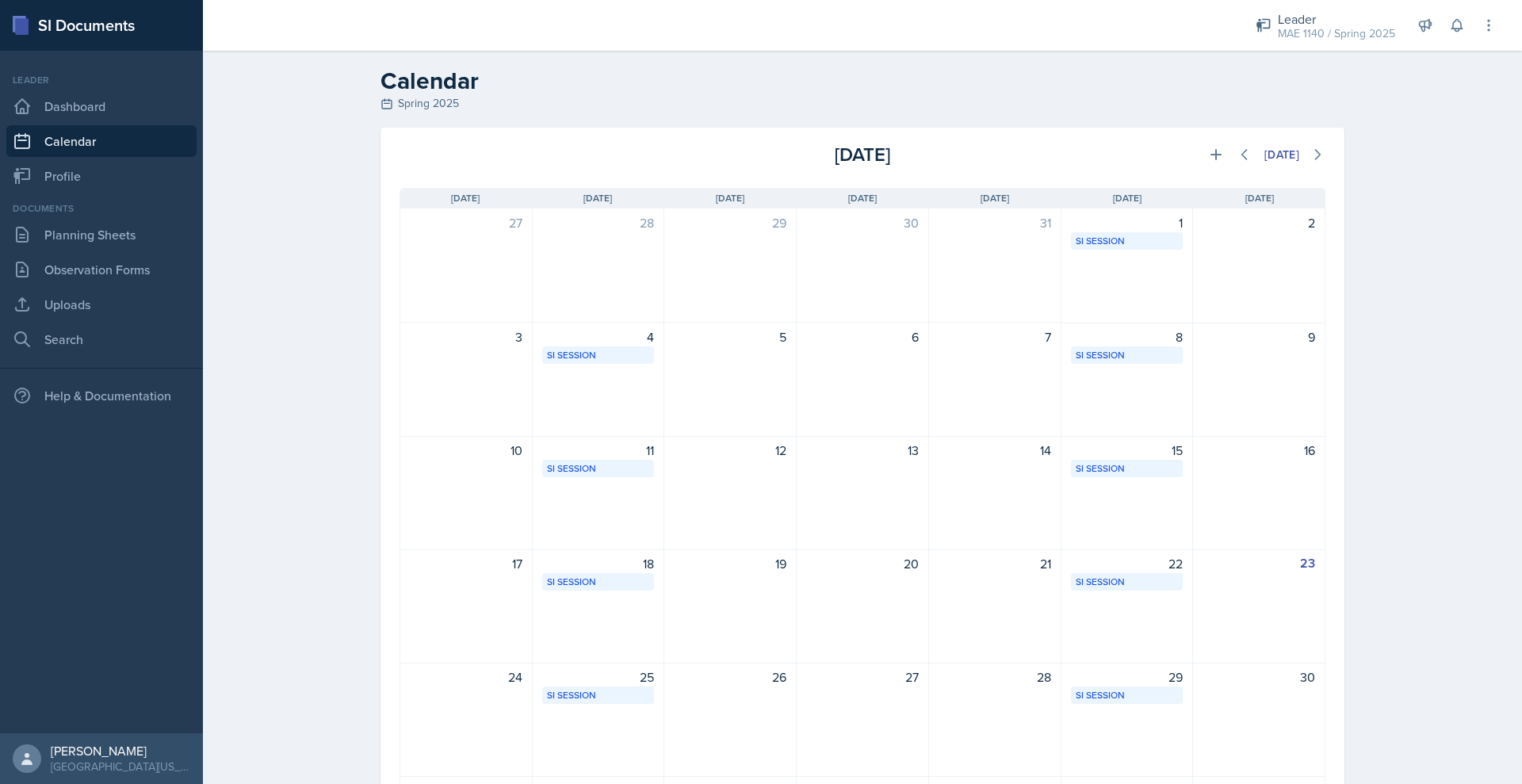
click at [381, 110] on icon at bounding box center [386, 103] width 12 height 12
click at [1481, 33] on icon at bounding box center [1488, 25] width 16 height 16
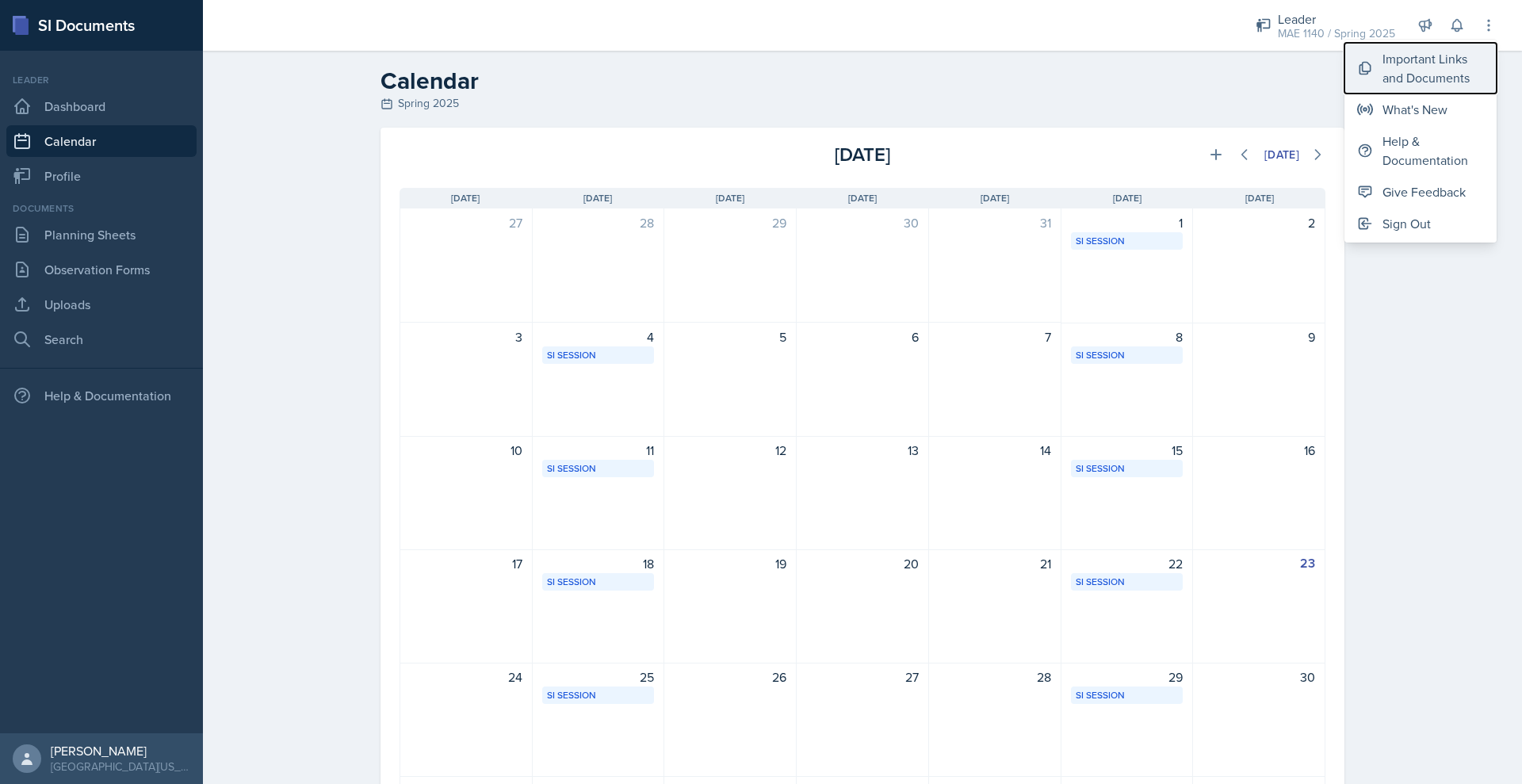
click at [1397, 61] on div "Important Links and Documents" at bounding box center [1433, 68] width 102 height 38
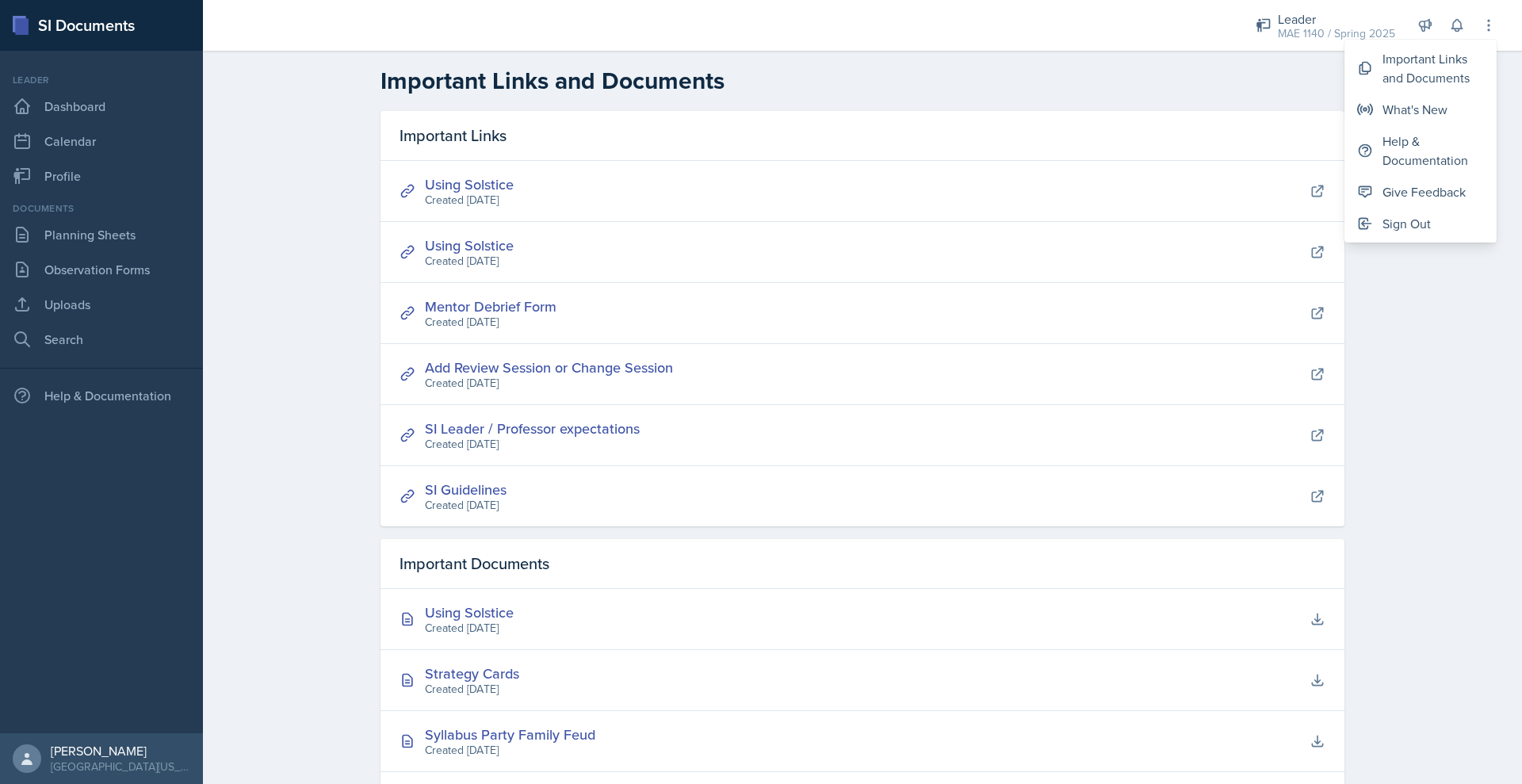
click at [1084, 71] on header "Important Links and Documents" at bounding box center [862, 81] width 1319 height 60
click at [58, 122] on link "Dashboard" at bounding box center [102, 106] width 190 height 32
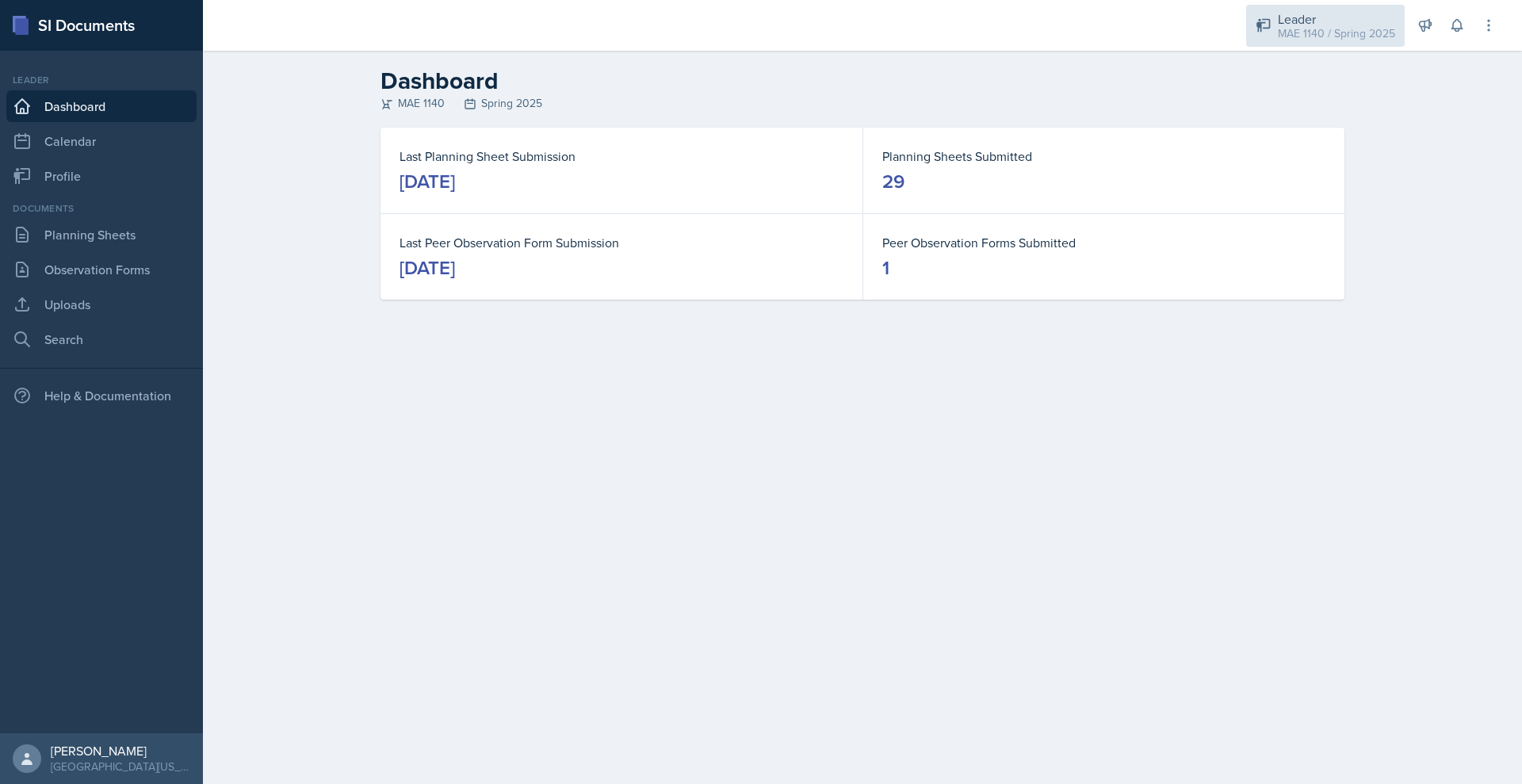
click at [1278, 25] on div "Leader" at bounding box center [1336, 19] width 118 height 19
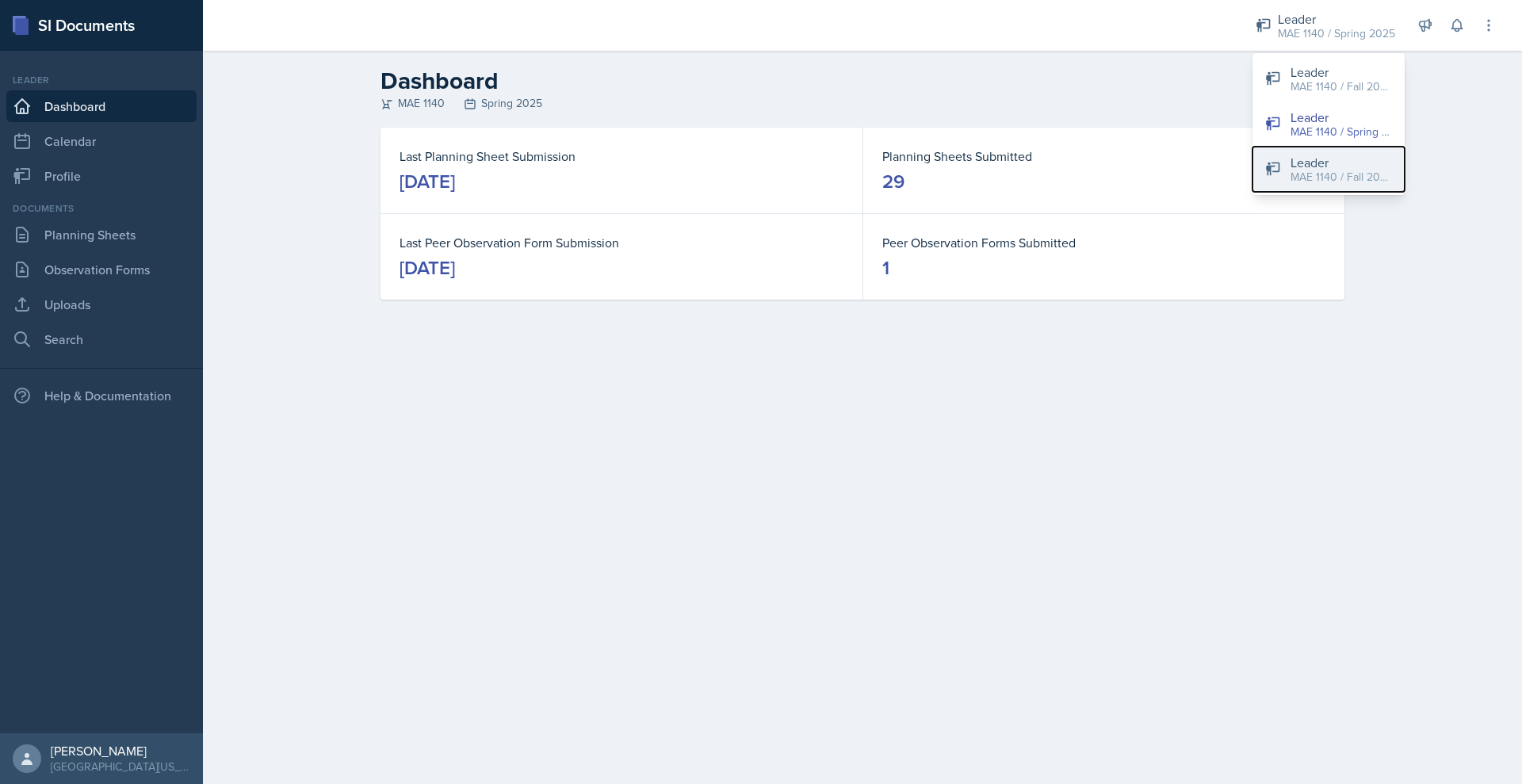
click at [1290, 185] on div "MAE 1140 / Fall 2025" at bounding box center [1341, 178] width 102 height 17
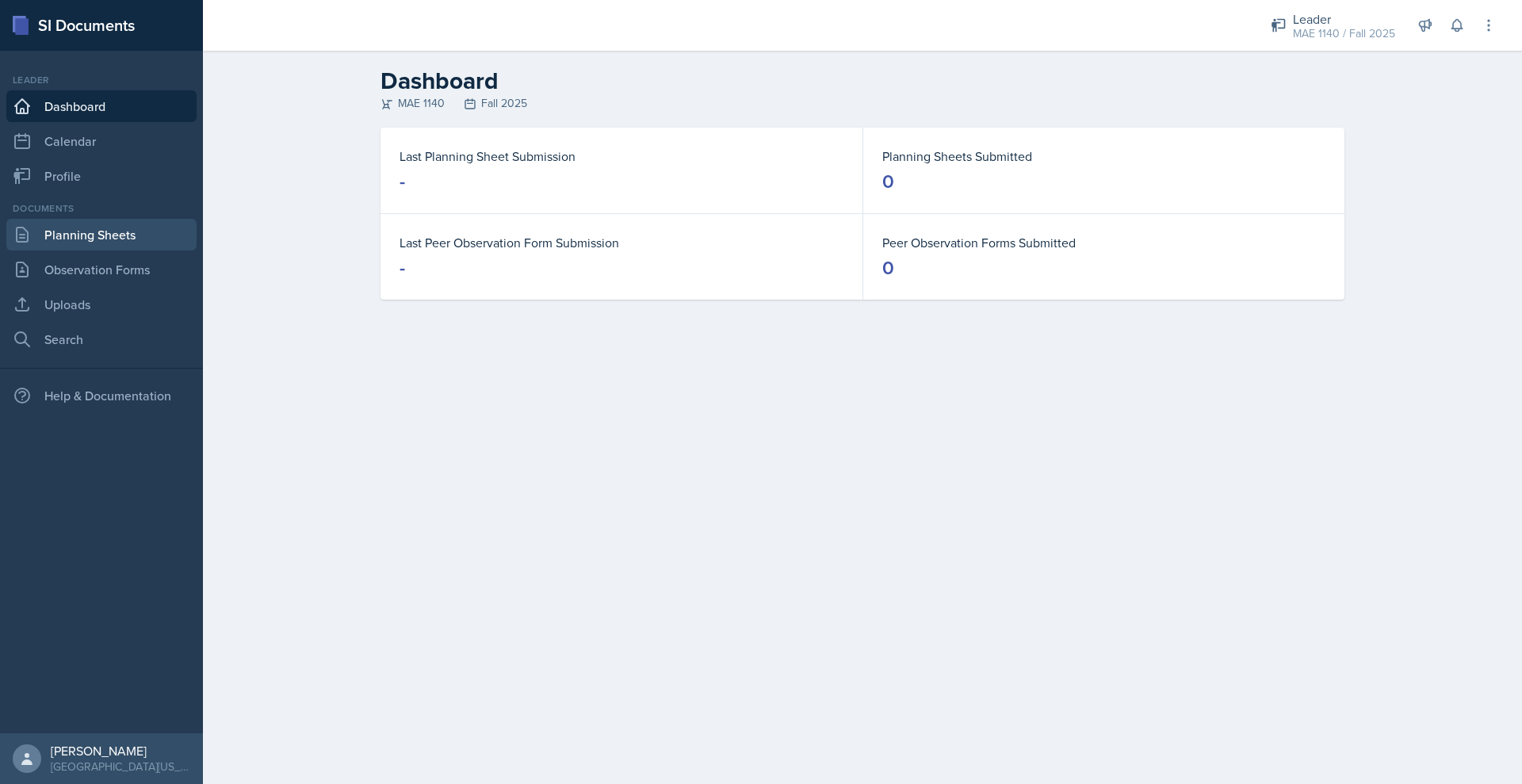
click at [119, 250] on link "Planning Sheets" at bounding box center [102, 235] width 190 height 32
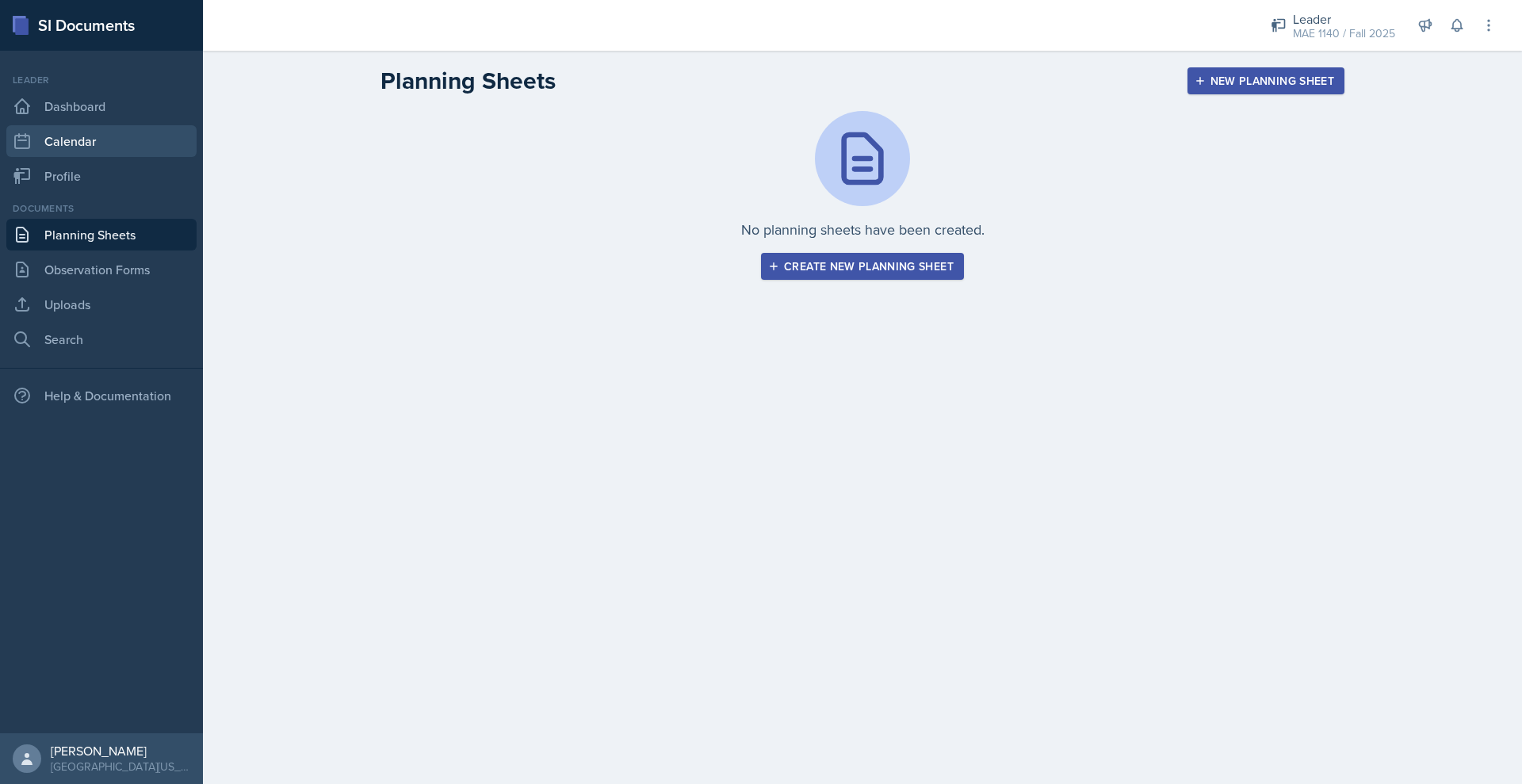
click at [132, 157] on link "Calendar" at bounding box center [102, 141] width 190 height 32
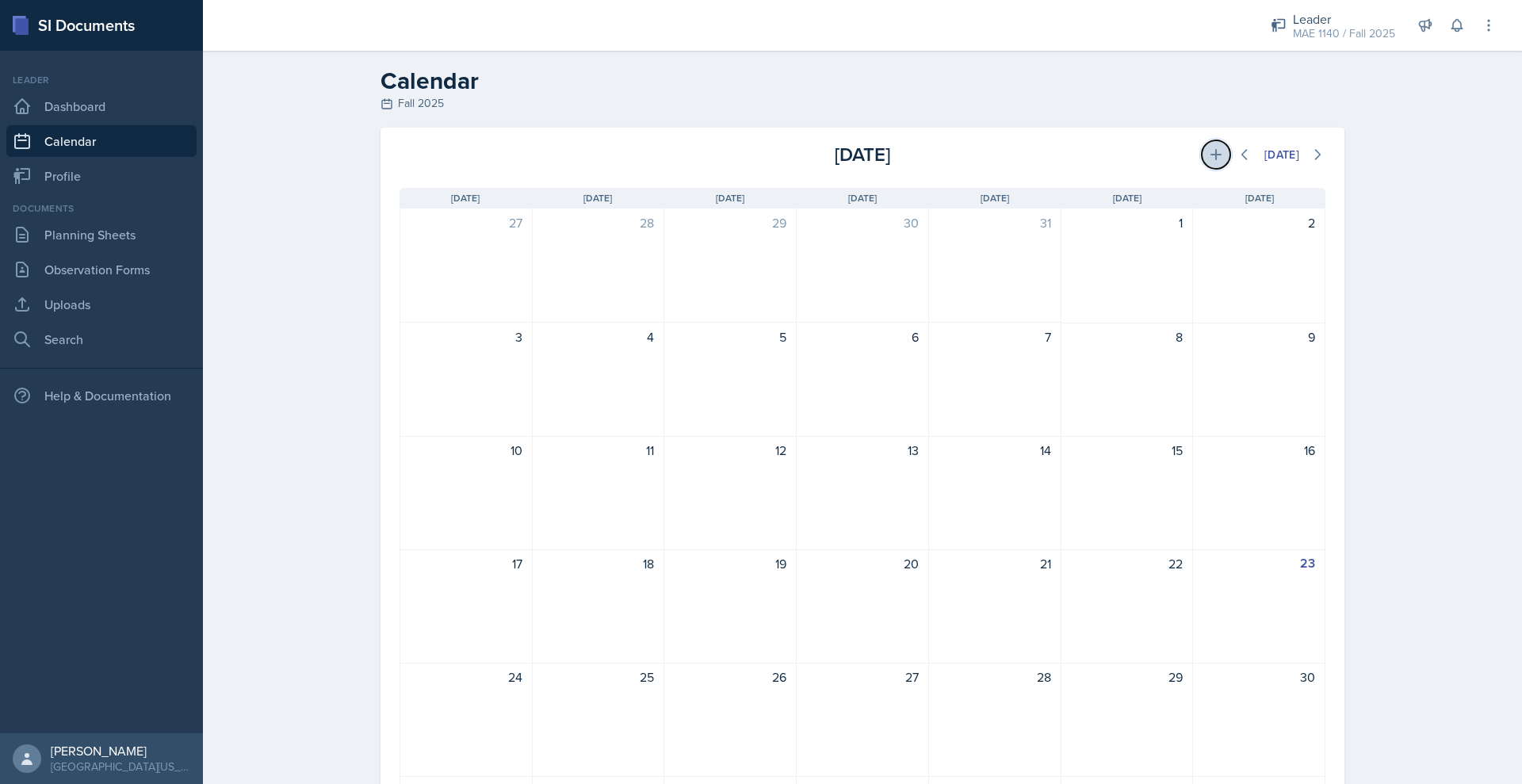
click at [1221, 160] on icon at bounding box center [1216, 154] width 11 height 11
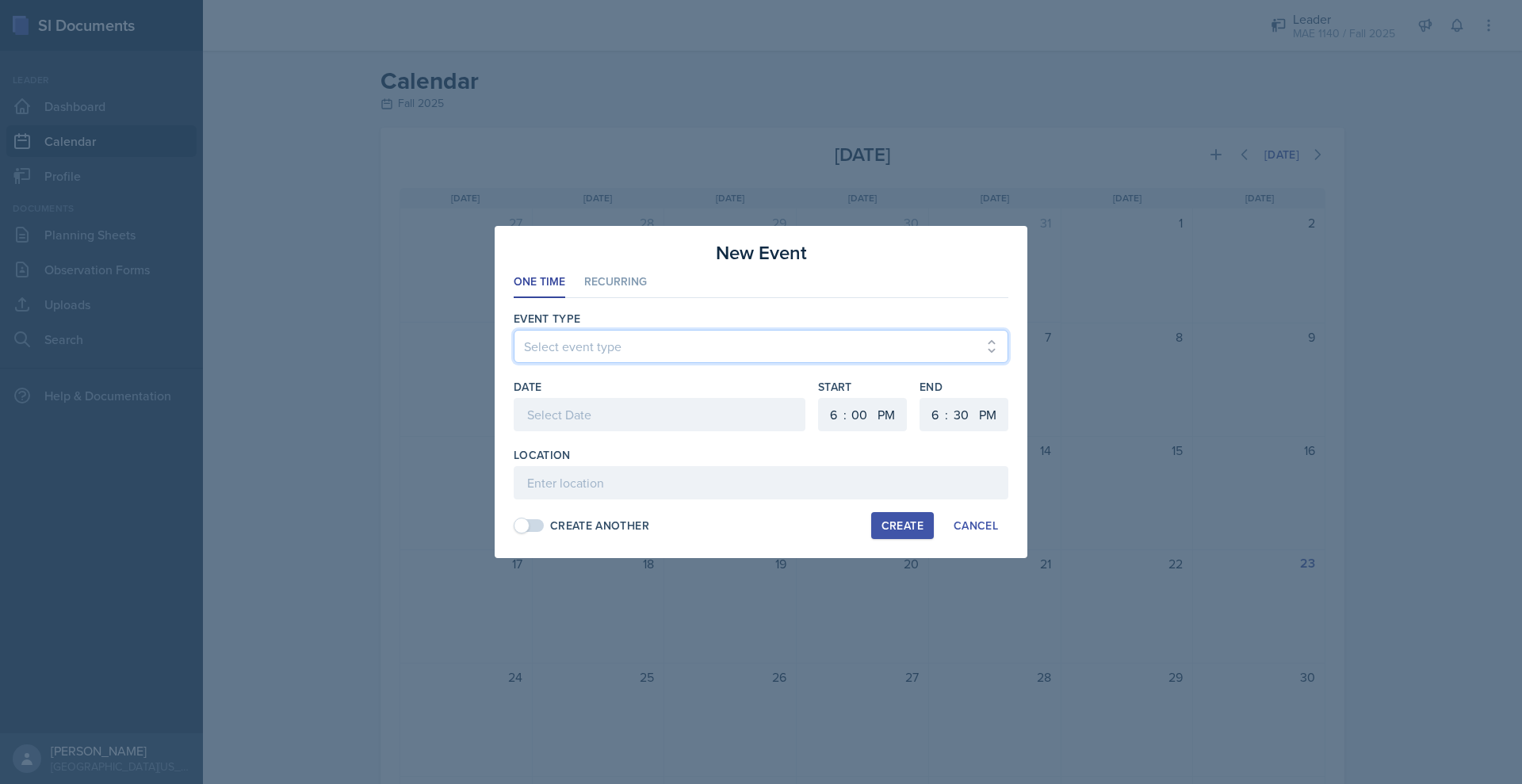
click at [547, 330] on select "Select event type Review Session SI Session" at bounding box center [761, 346] width 494 height 33
select select "917e740a-54a8-4c62-b8d5-f7b4ed9cd2d8"
click at [513, 330] on select "Select event type Review Session SI Session" at bounding box center [761, 346] width 494 height 33
click at [556, 416] on div at bounding box center [659, 414] width 291 height 33
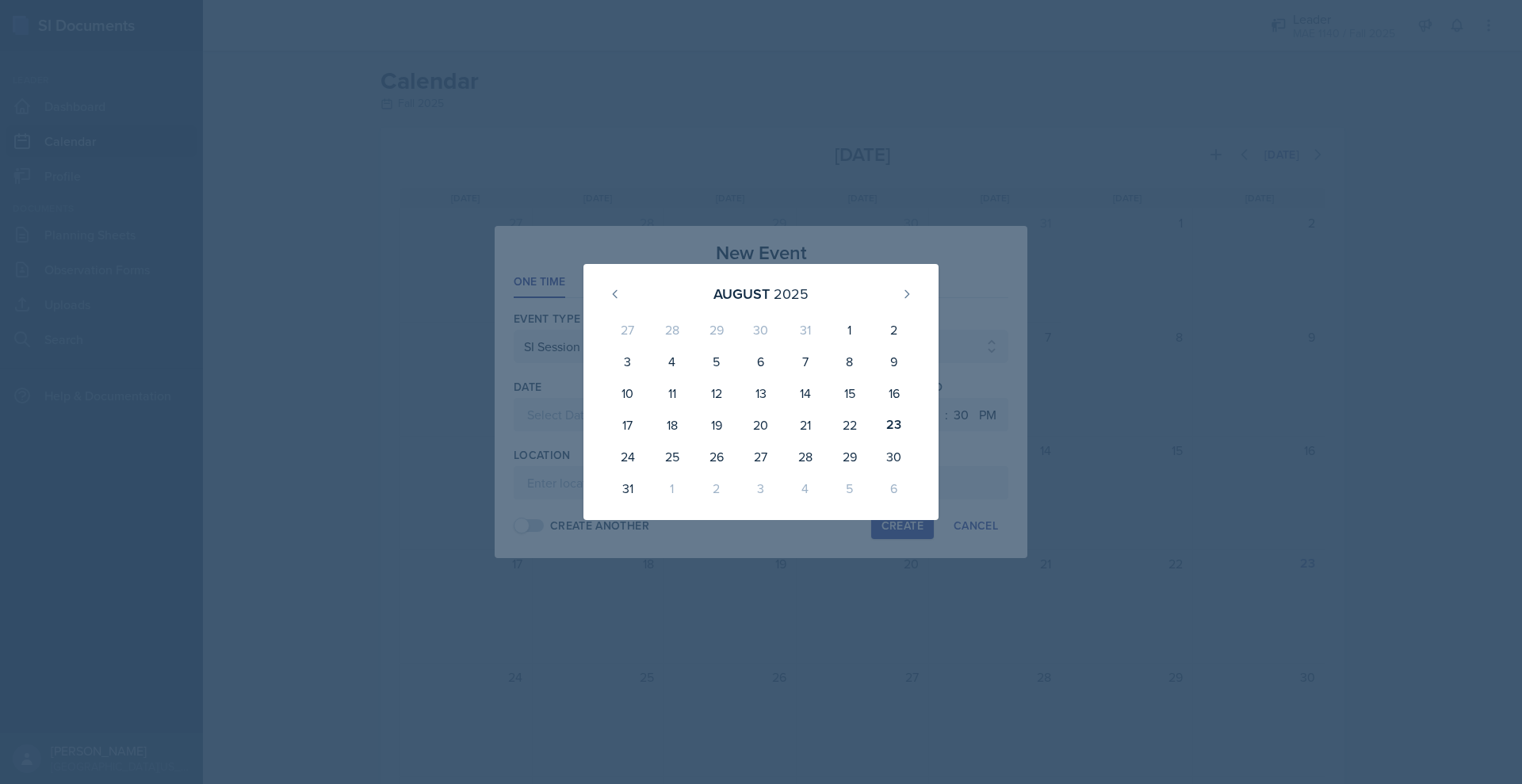
click at [533, 344] on div "[DATE] 27 28 29 30 31 1 2 3 4 5 6 7 8 9 10 11 12 13 14 15 16 17 18 19 20 21 22 …" at bounding box center [761, 392] width 457 height 256
click at [533, 368] on div "[DATE] 27 28 29 30 31 1 2 3 4 5 6 7 8 9 10 11 12 13 14 15 16 17 18 19 20 21 22 …" at bounding box center [761, 392] width 457 height 256
click at [650, 469] on div "25" at bounding box center [671, 457] width 44 height 32
type input "[DATE]"
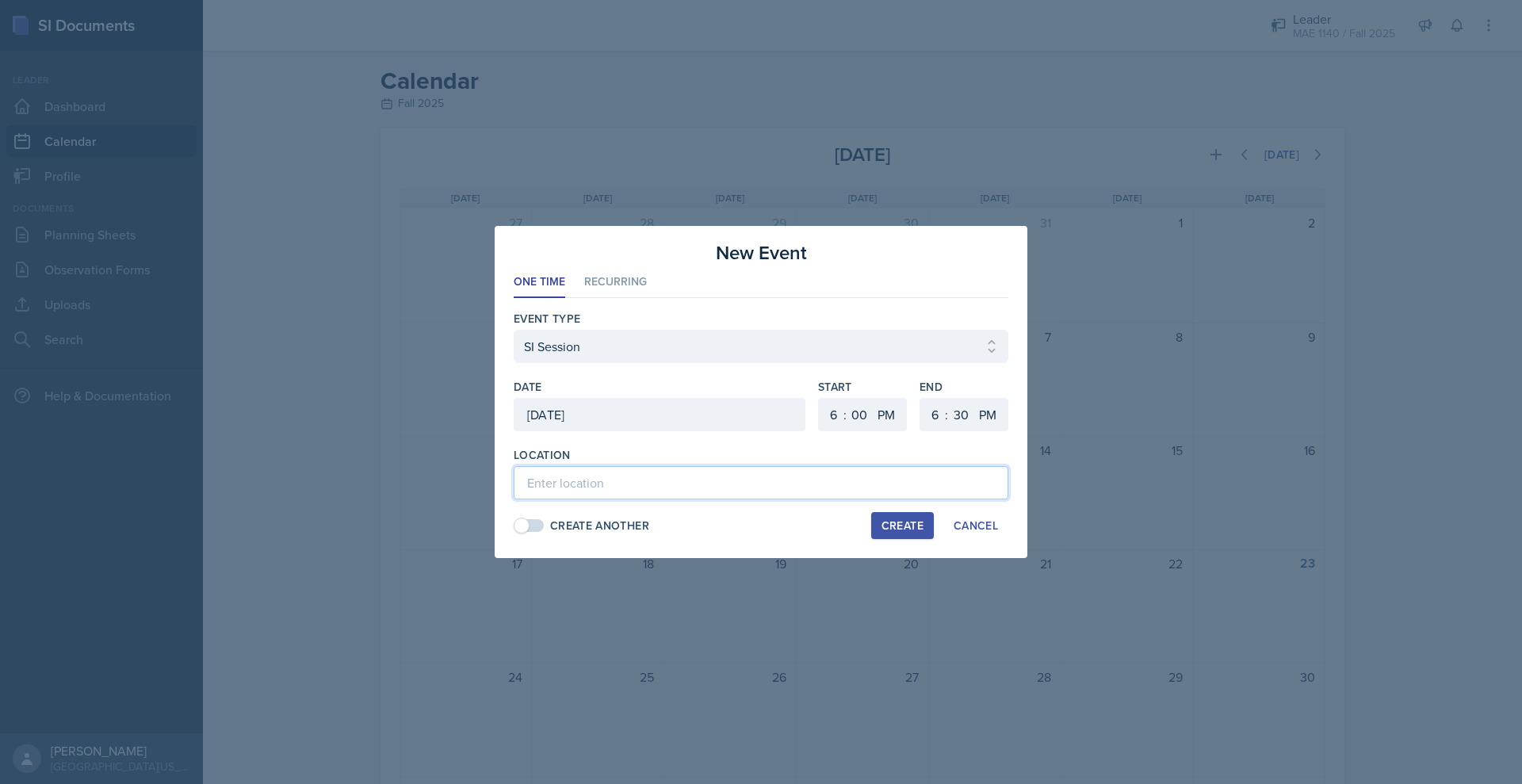
click at [602, 499] on input at bounding box center [761, 482] width 494 height 33
type input "LIB 203"
click at [844, 422] on select "1 2 3 4 5 6 7 8 9 10 11 12" at bounding box center [831, 414] width 25 height 33
click at [833, 400] on select "1 2 3 4 5 6 7 8 9 10 11 12" at bounding box center [831, 414] width 25 height 33
click at [844, 424] on select "1 2 3 4 5 6 7 8 9 10 11 12" at bounding box center [831, 414] width 25 height 33
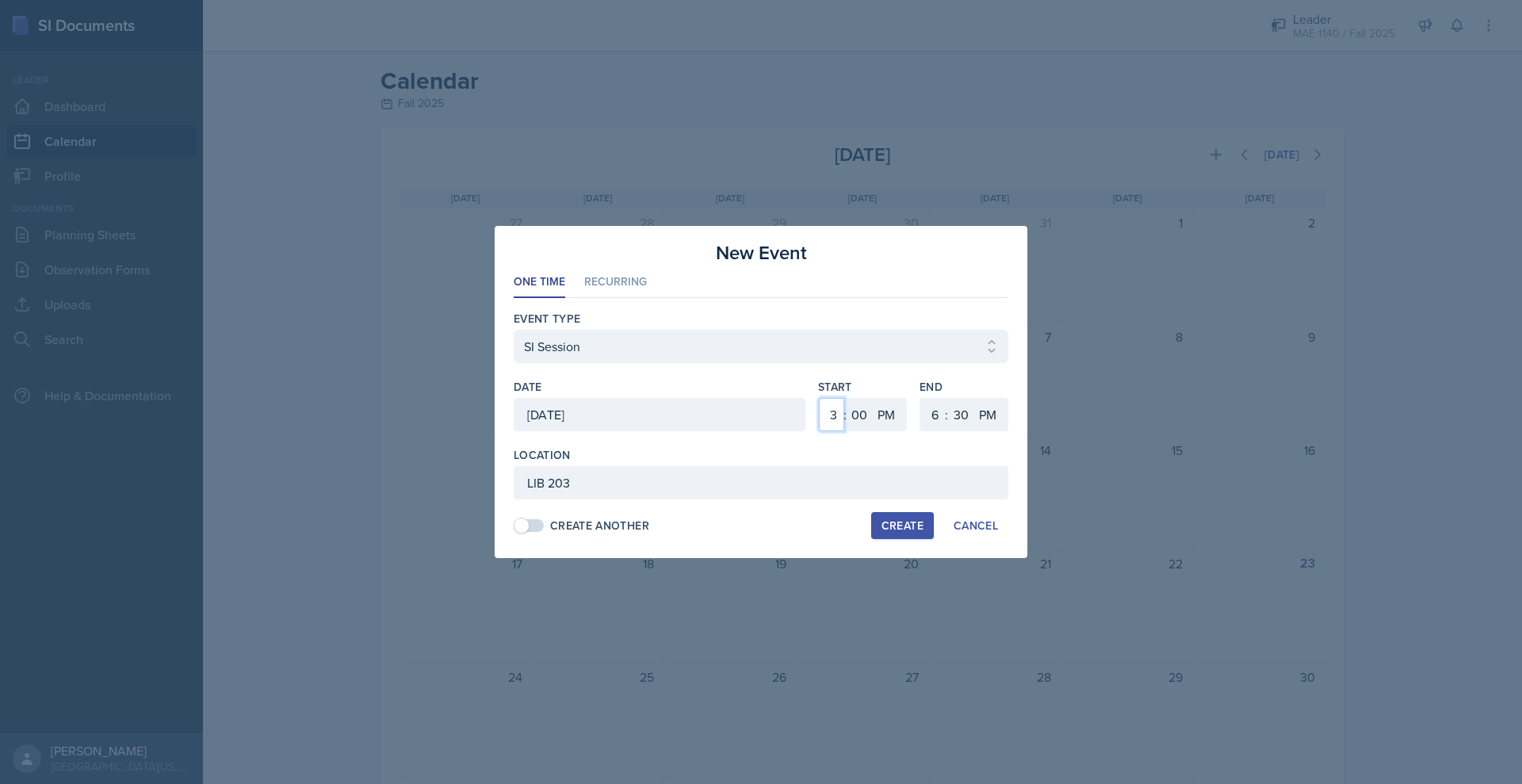
select select "2"
click at [833, 400] on select "1 2 3 4 5 6 7 8 9 10 11 12" at bounding box center [831, 414] width 25 height 33
click at [946, 418] on select "1 2 3 4 5 6 7 8 9 10 11 12" at bounding box center [933, 414] width 25 height 33
select select "3"
click at [973, 420] on select "00 05 10 15 20 25 30 35 40 45 50 55" at bounding box center [960, 414] width 25 height 33
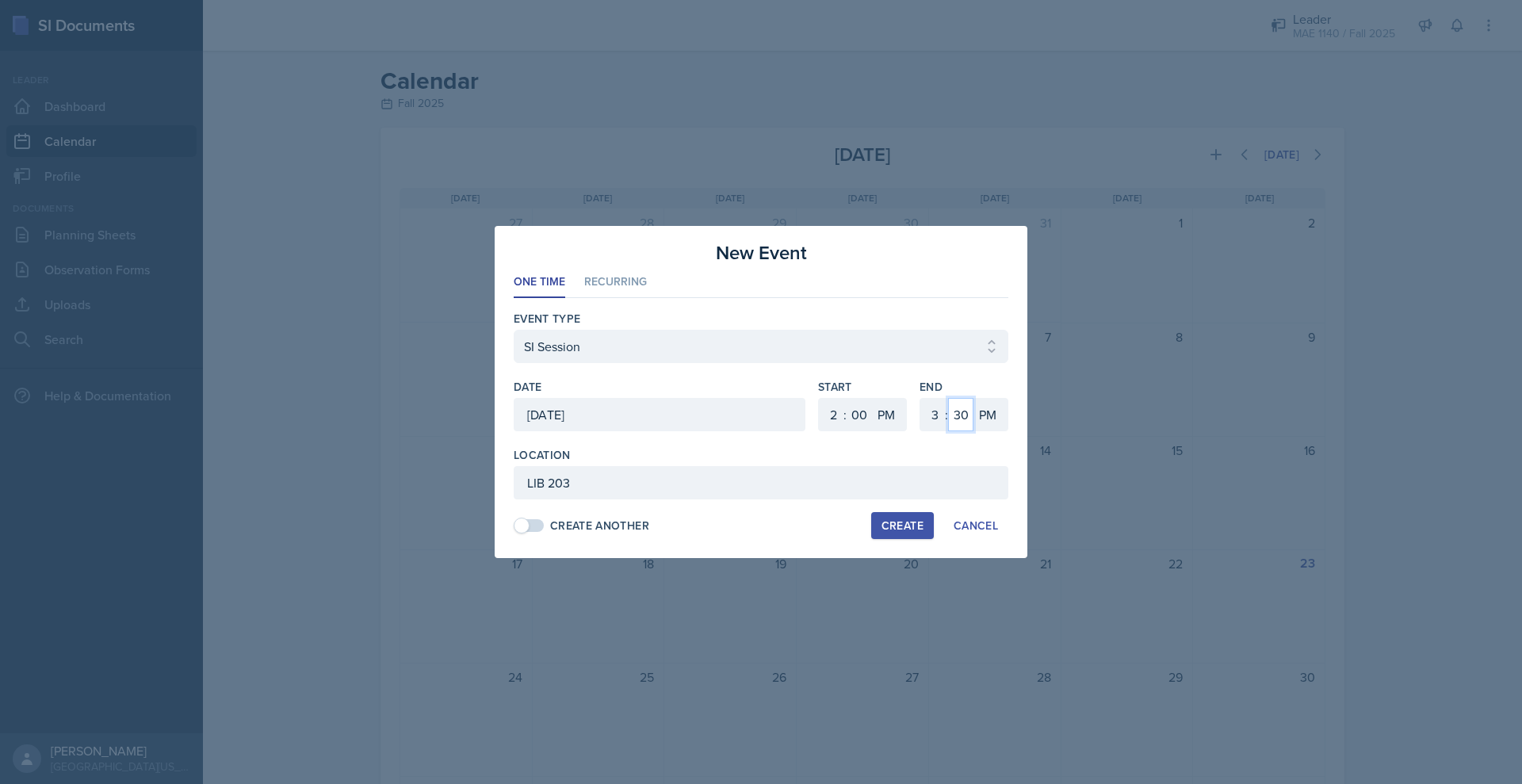
select select "50"
click at [973, 400] on select "00 05 10 15 20 25 30 35 40 45 50 55" at bounding box center [960, 414] width 25 height 33
click at [871, 421] on select "00 05 10 15 20 25 30 35 40 45 50 55" at bounding box center [858, 414] width 25 height 33
select select "30"
click at [867, 400] on select "00 05 10 15 20 25 30 35 40 45 50 55" at bounding box center [858, 414] width 25 height 33
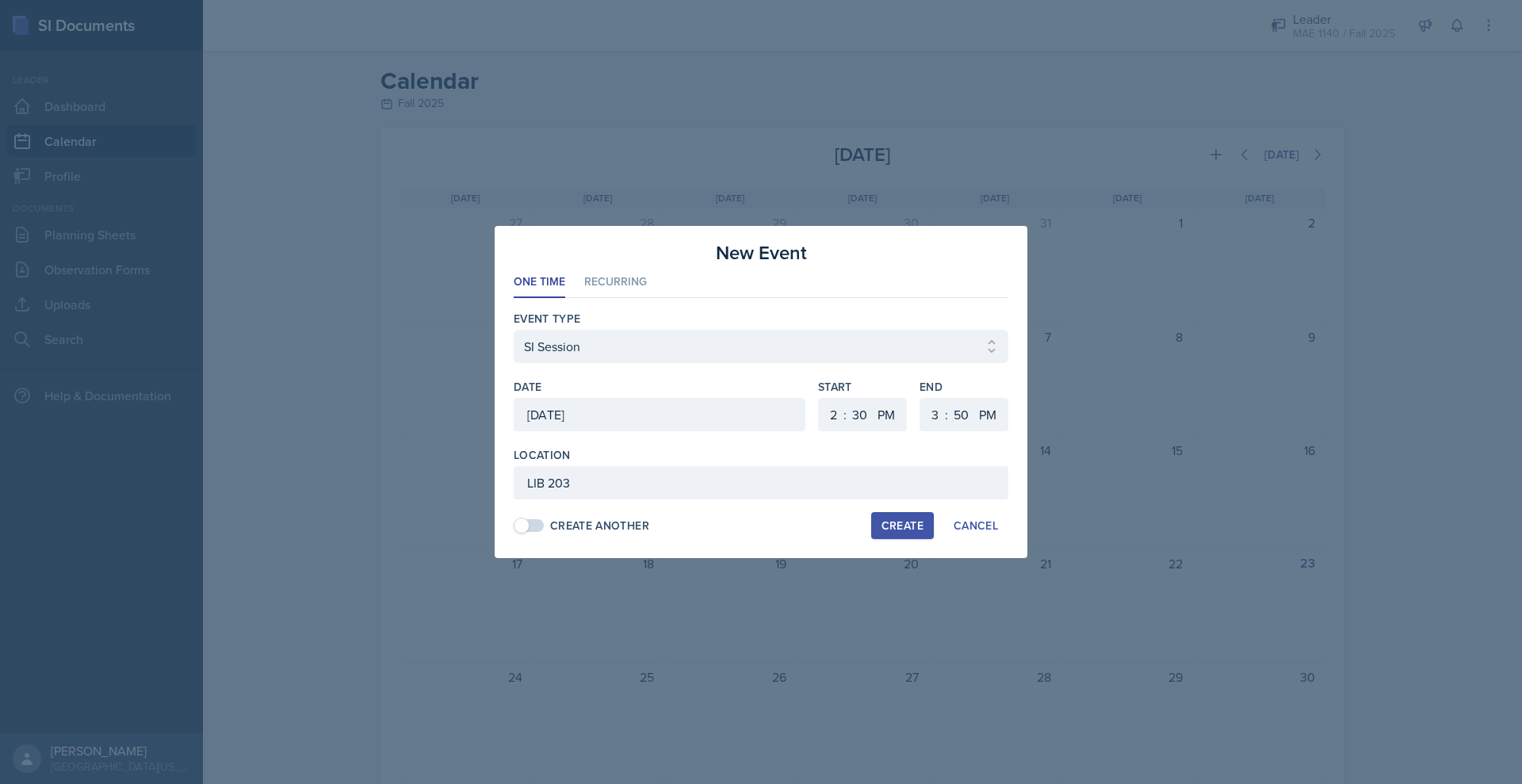
click at [923, 532] on div "Create" at bounding box center [902, 525] width 42 height 12
select select
select select "6"
select select "0"
select select "6"
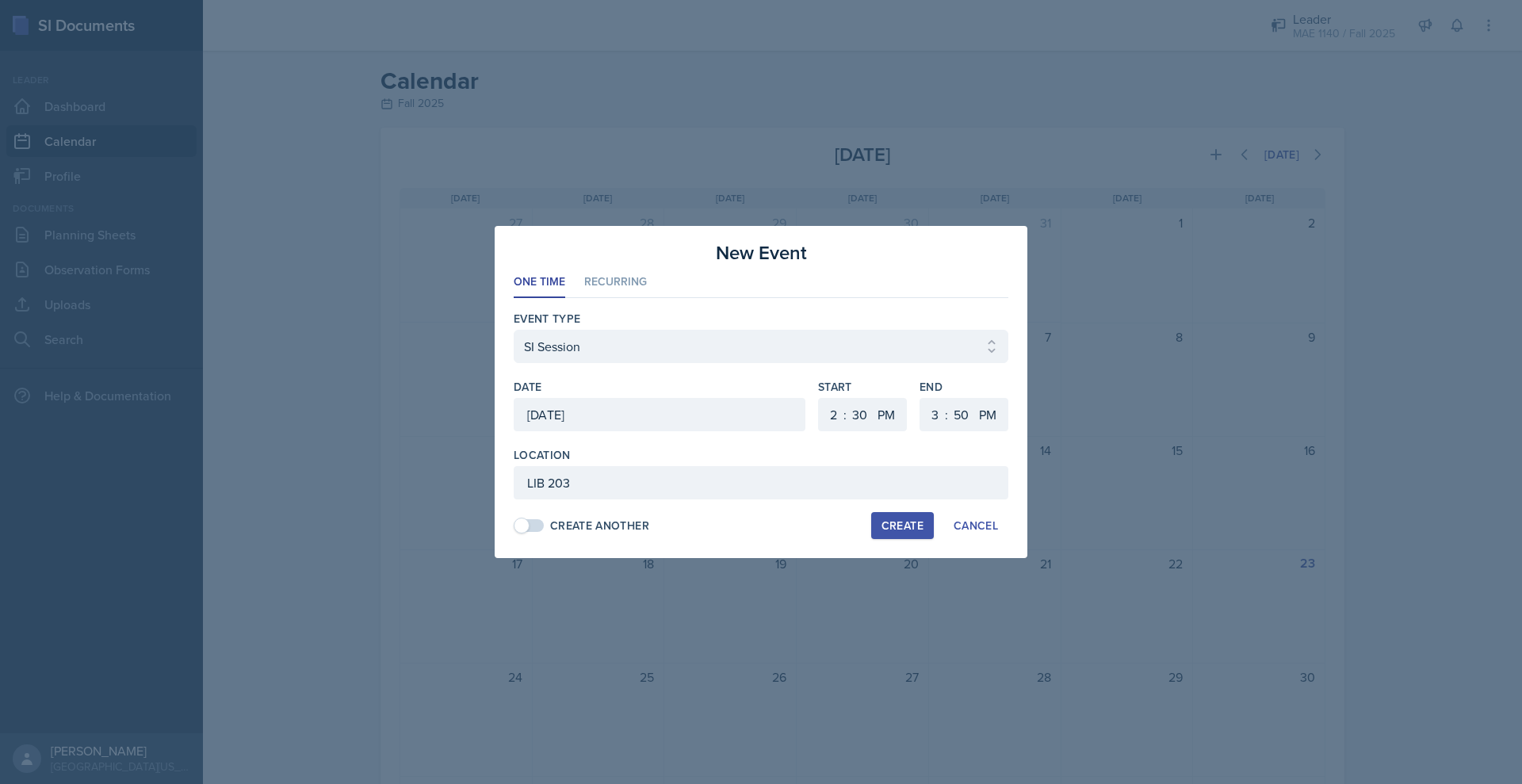
select select "30"
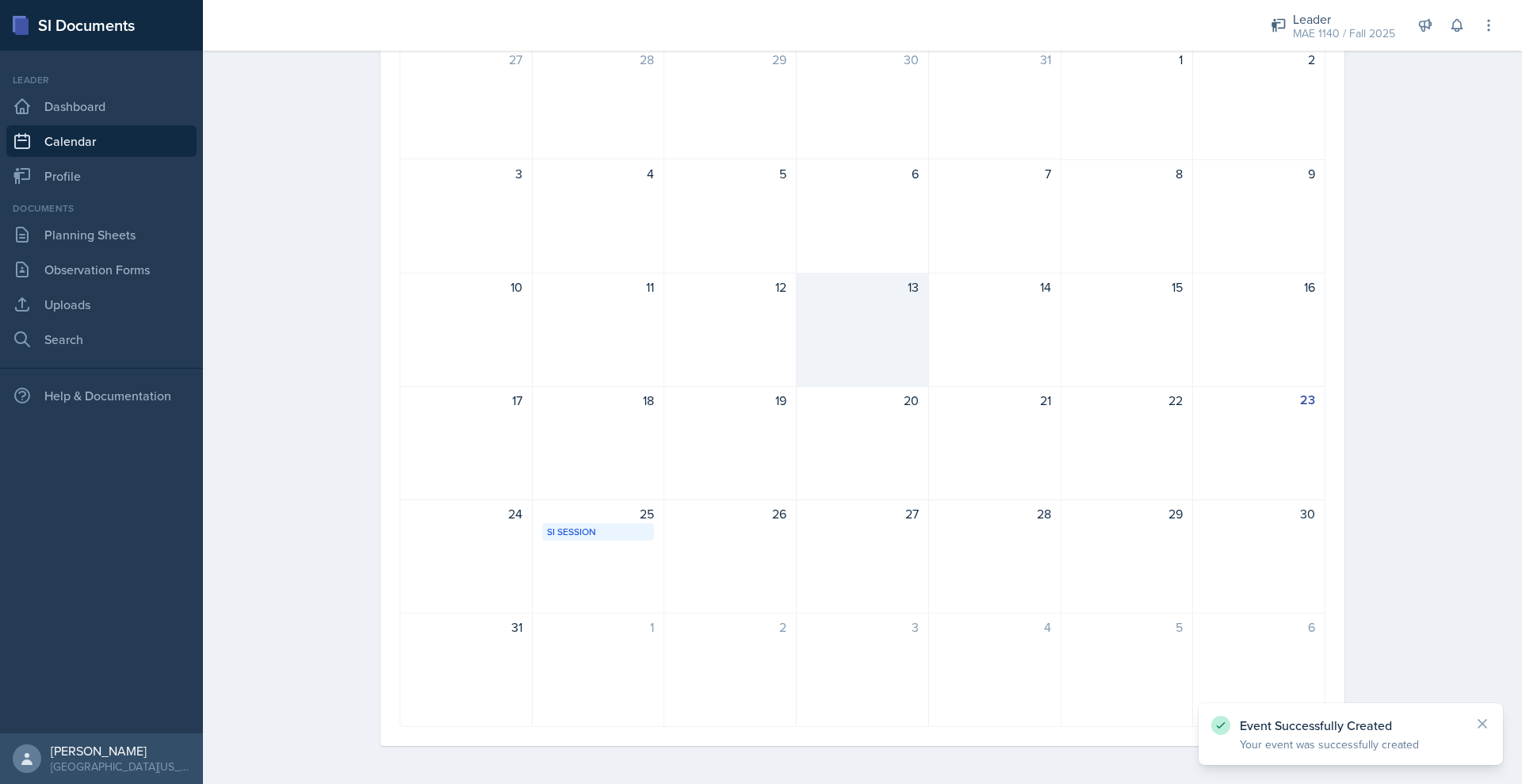
scroll to position [333, 0]
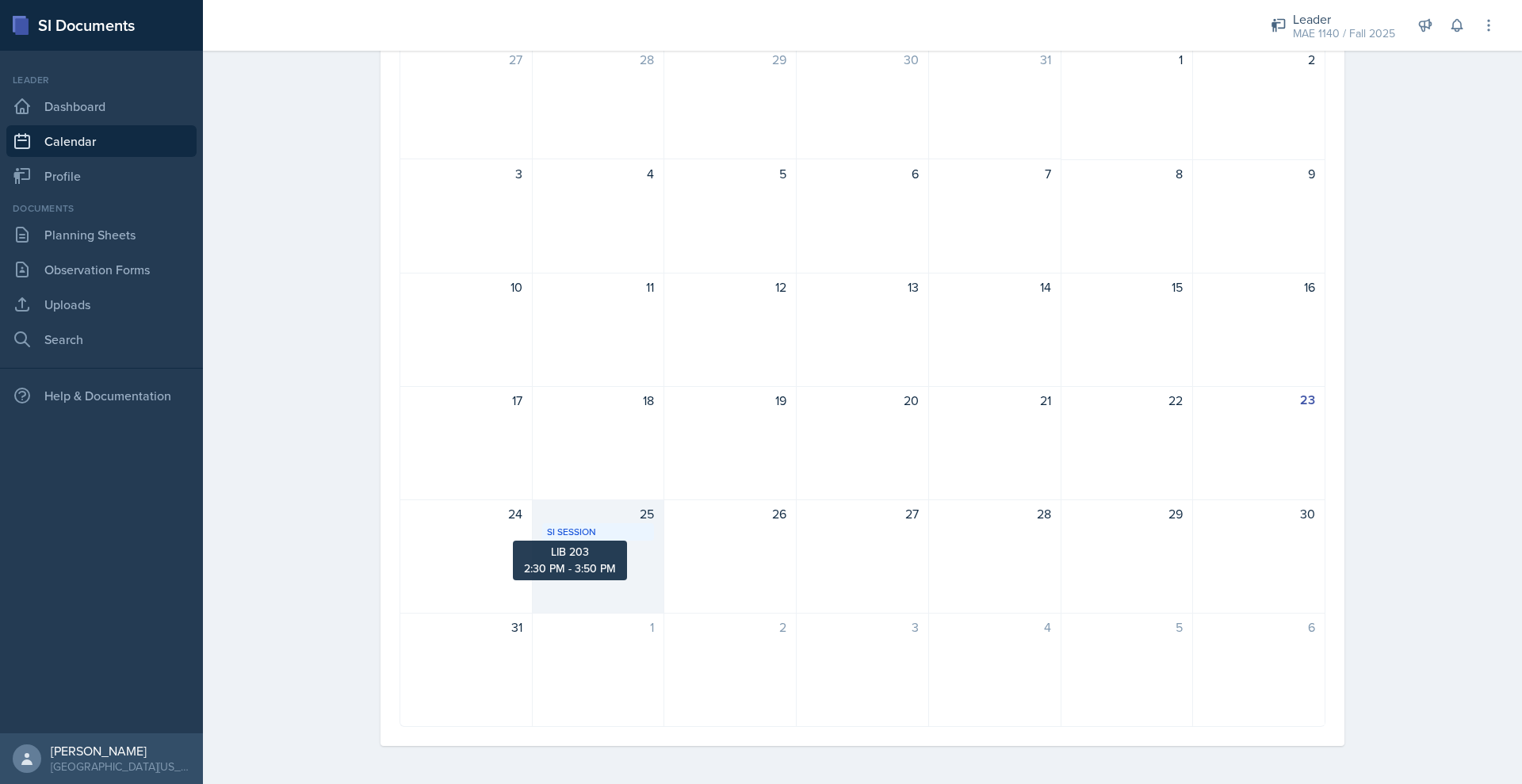
click at [547, 536] on div "SI Session" at bounding box center [599, 531] width 103 height 14
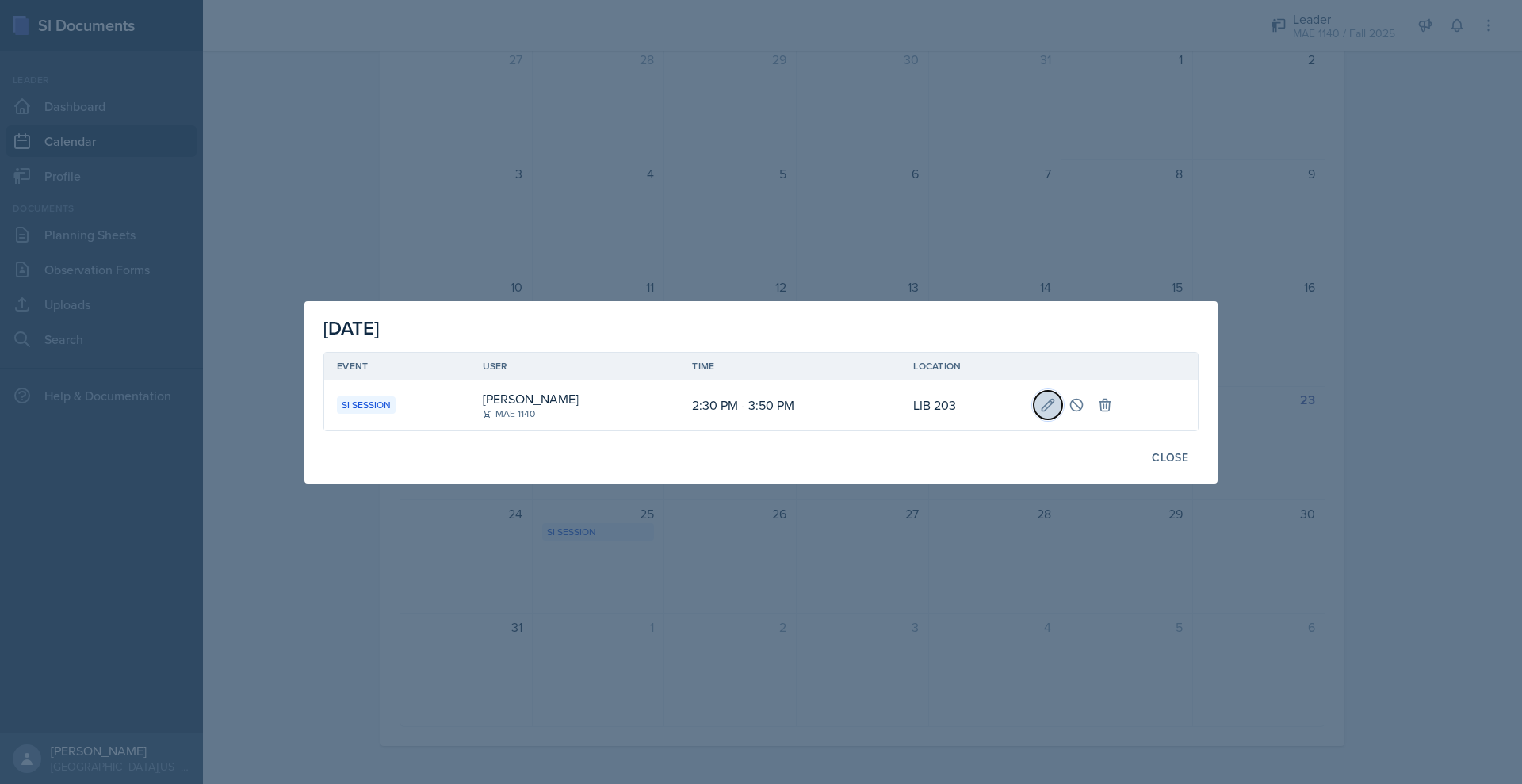
click at [1054, 409] on icon at bounding box center [1048, 404] width 12 height 12
type input "[DATE]"
select select "2"
select select "30"
select select "PM"
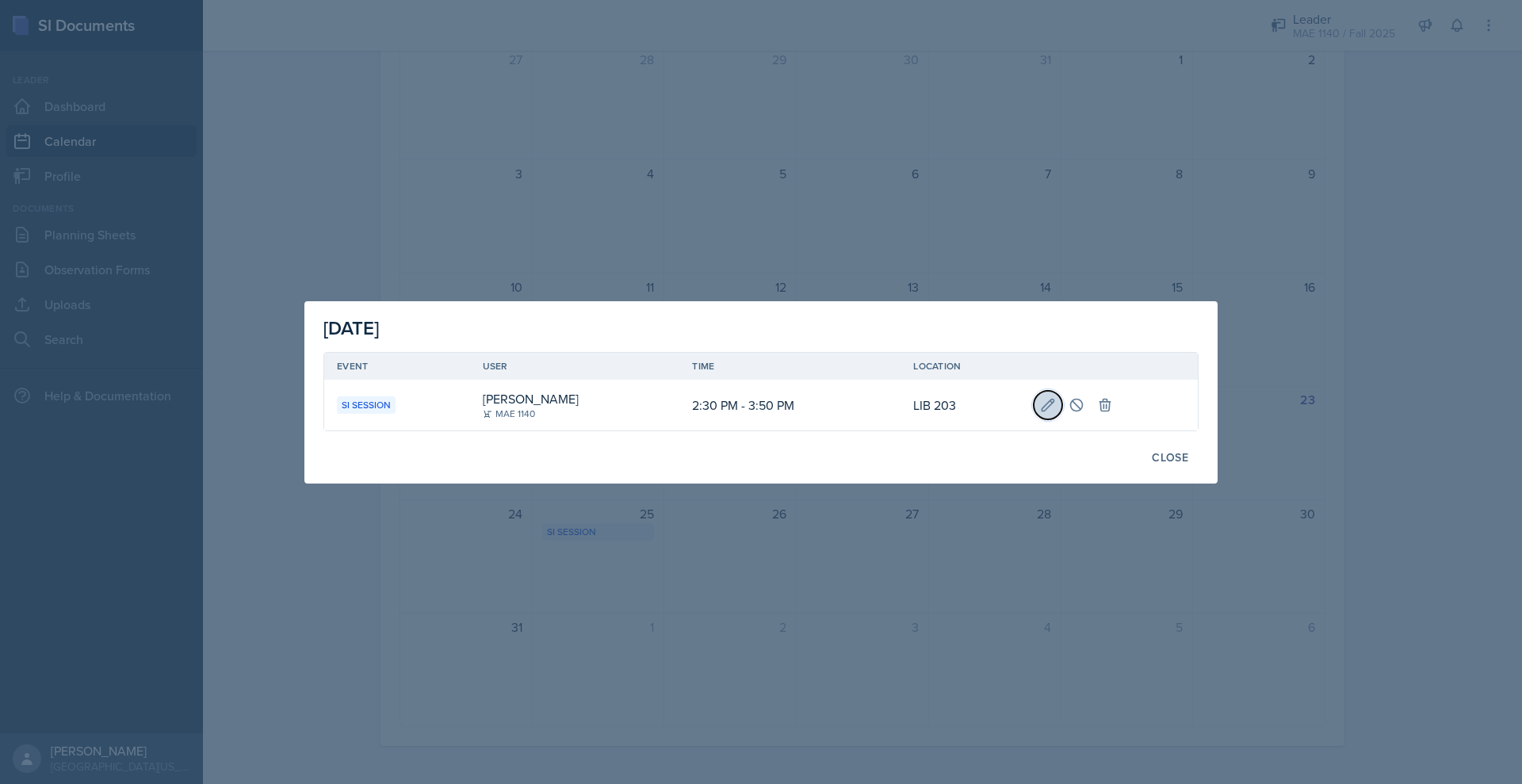
select select "3"
select select "50"
select select "PM"
type input "LIB 203"
select select "917e740a-54a8-4c62-b8d5-f7b4ed9cd2d8"
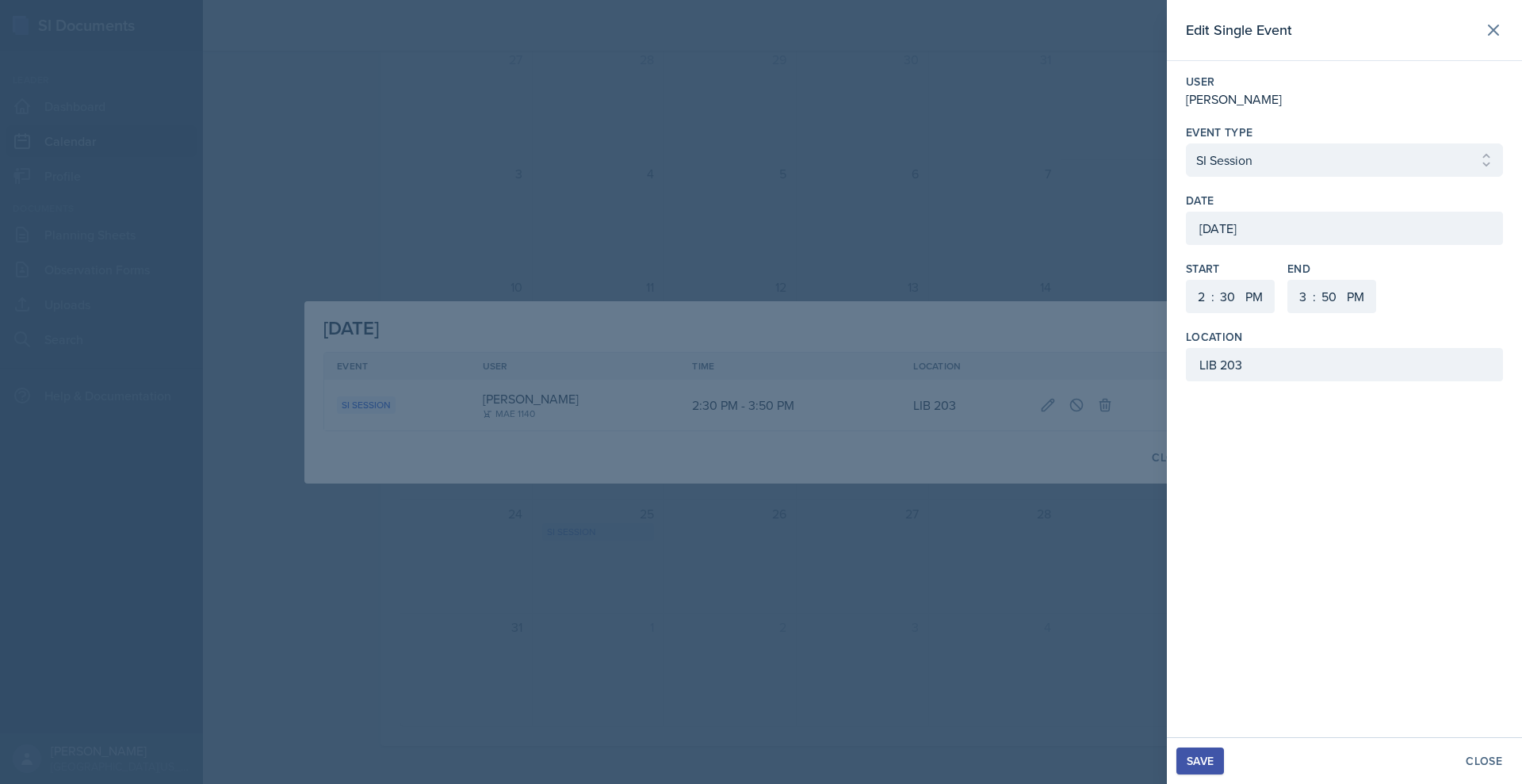
click at [1252, 245] on div "[DATE]" at bounding box center [1343, 227] width 317 height 33
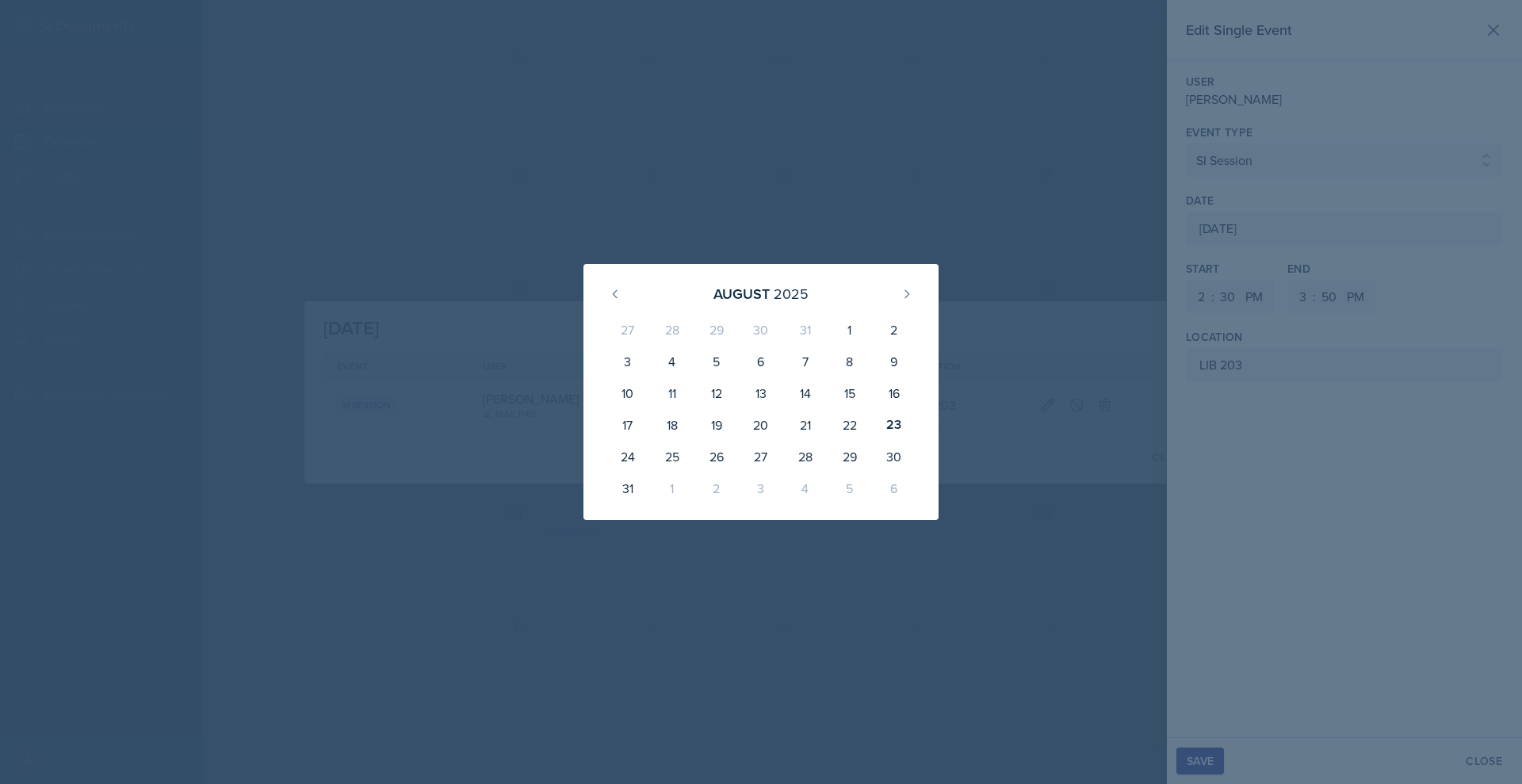
click at [1252, 288] on div at bounding box center [761, 392] width 1522 height 784
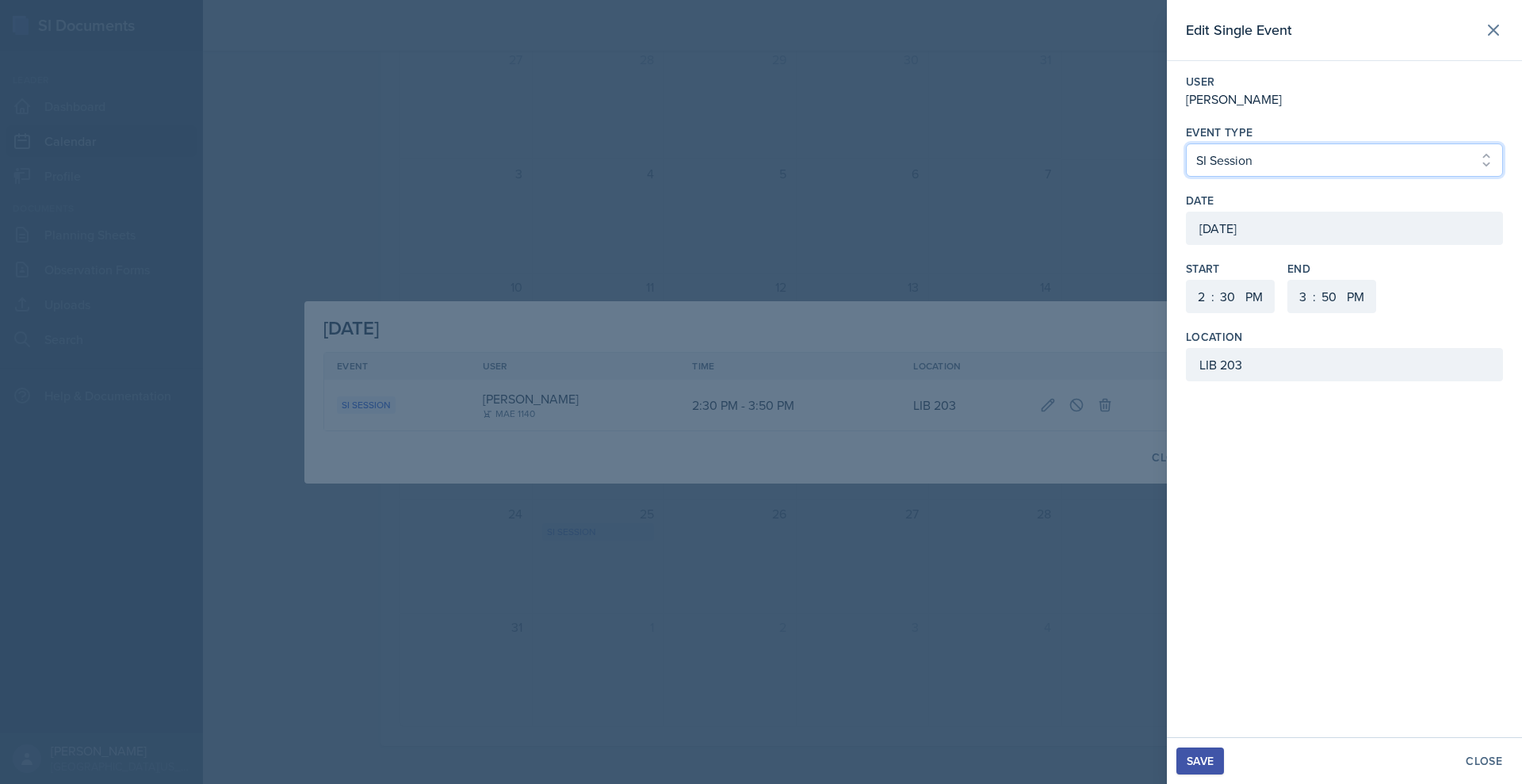
click at [1207, 177] on select "Select Event Type SI Session Review Session" at bounding box center [1343, 160] width 317 height 33
click at [1185, 177] on select "Select Event Type SI Session Review Session" at bounding box center [1343, 160] width 317 height 33
click at [1185, 245] on div "[DATE]" at bounding box center [1343, 227] width 317 height 33
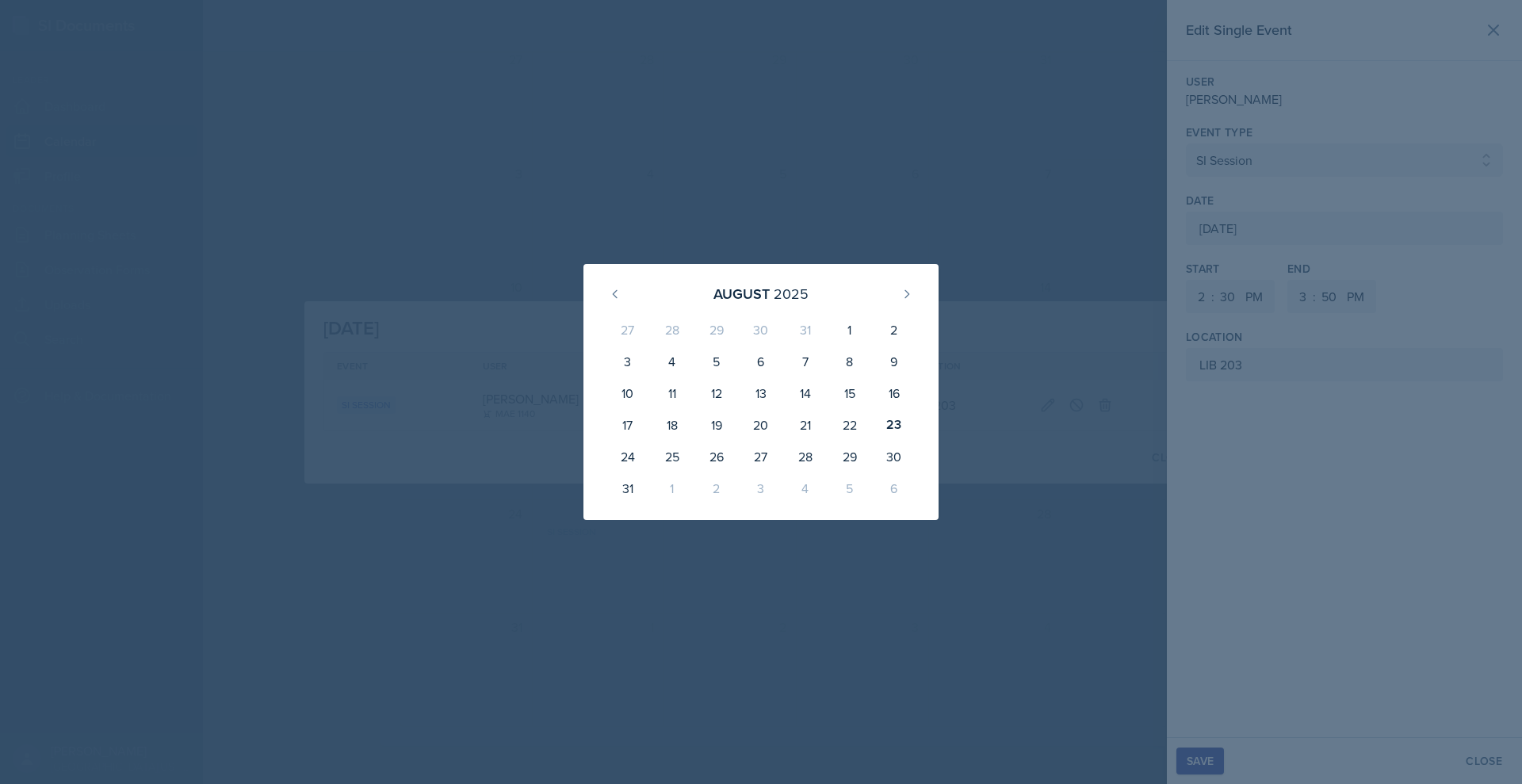
click at [1376, 541] on div at bounding box center [761, 392] width 1522 height 784
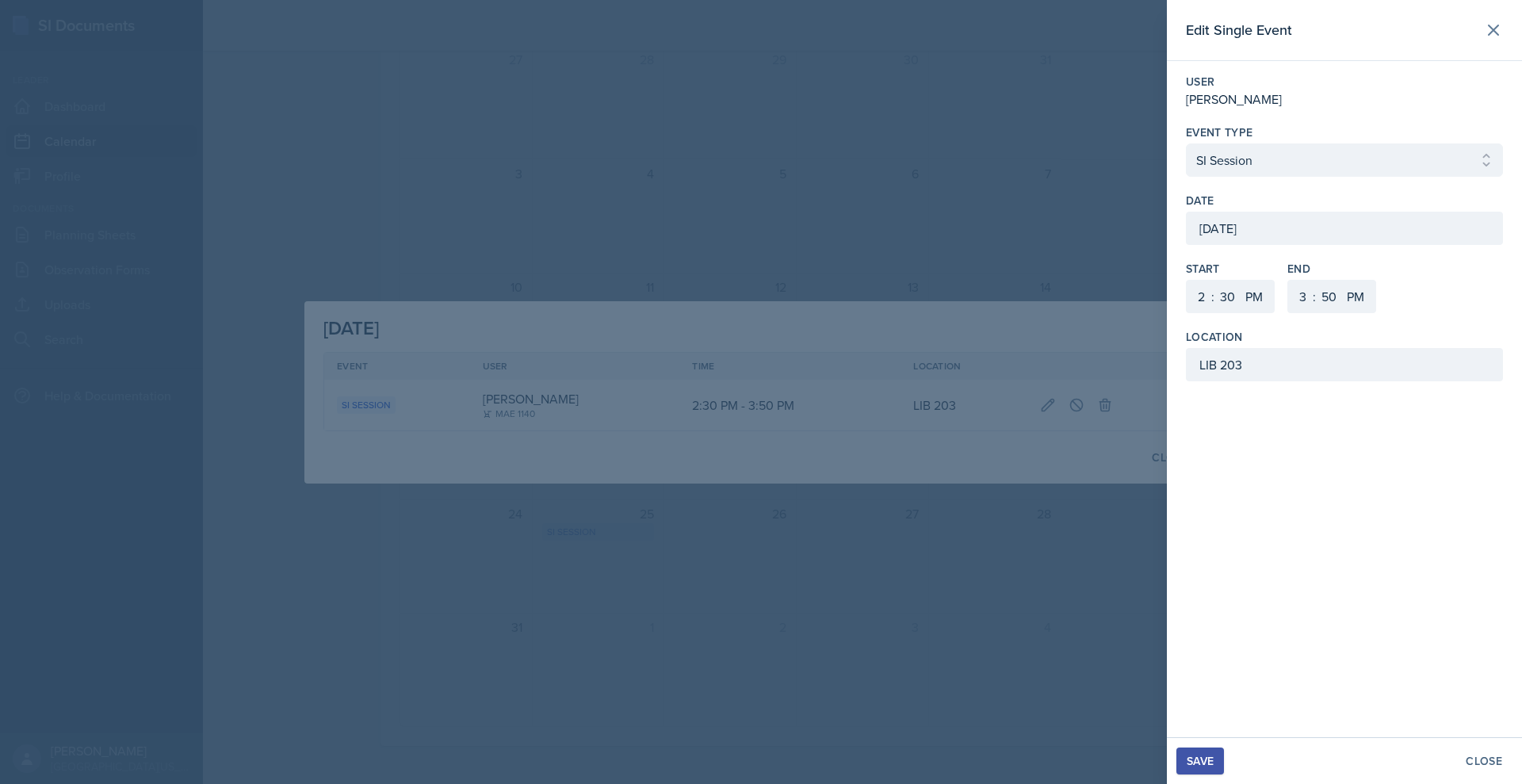
click at [1186, 755] on div "Save" at bounding box center [1200, 760] width 27 height 12
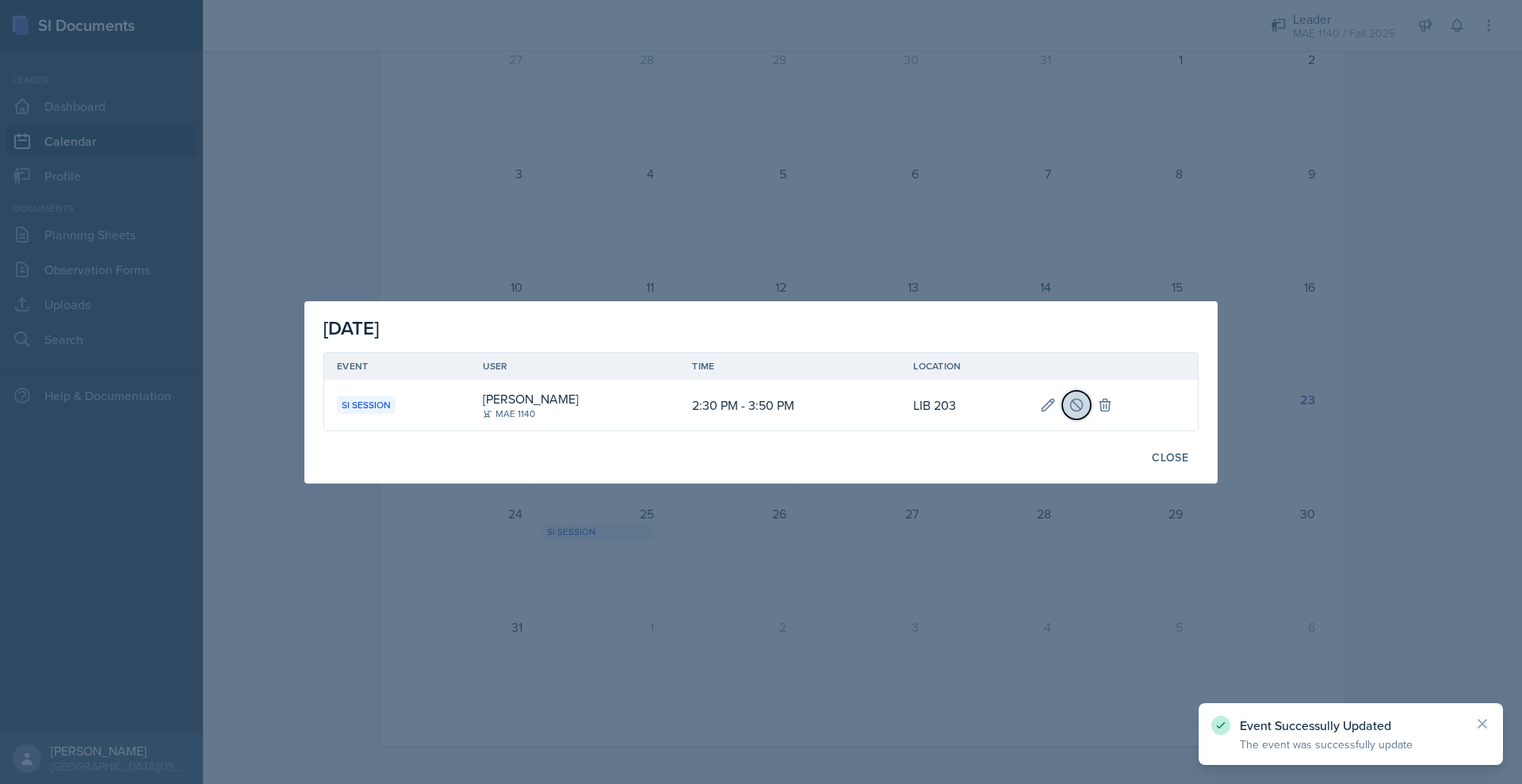
click at [1084, 411] on icon at bounding box center [1075, 404] width 16 height 16
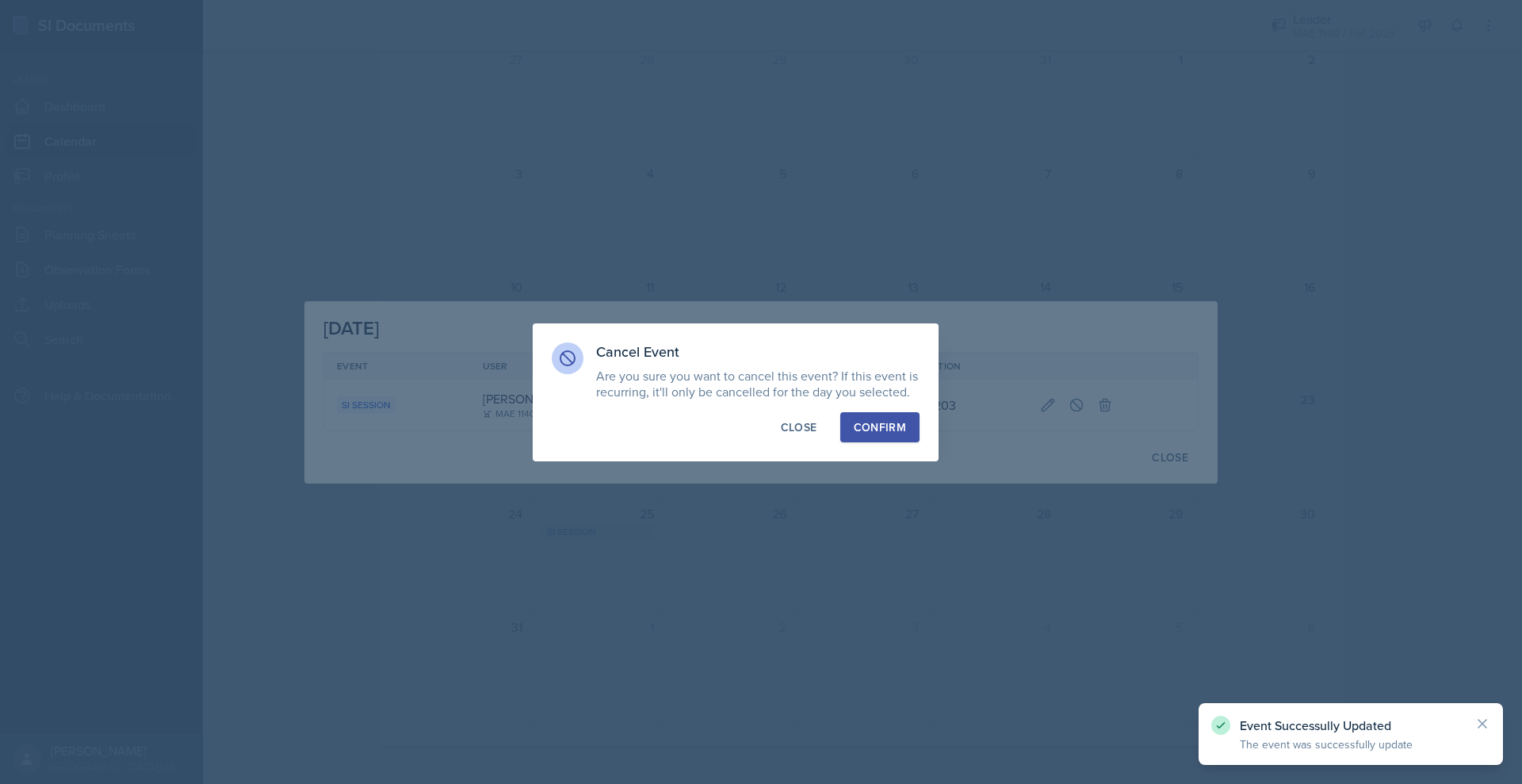
click at [876, 431] on button "Confirm" at bounding box center [880, 427] width 79 height 30
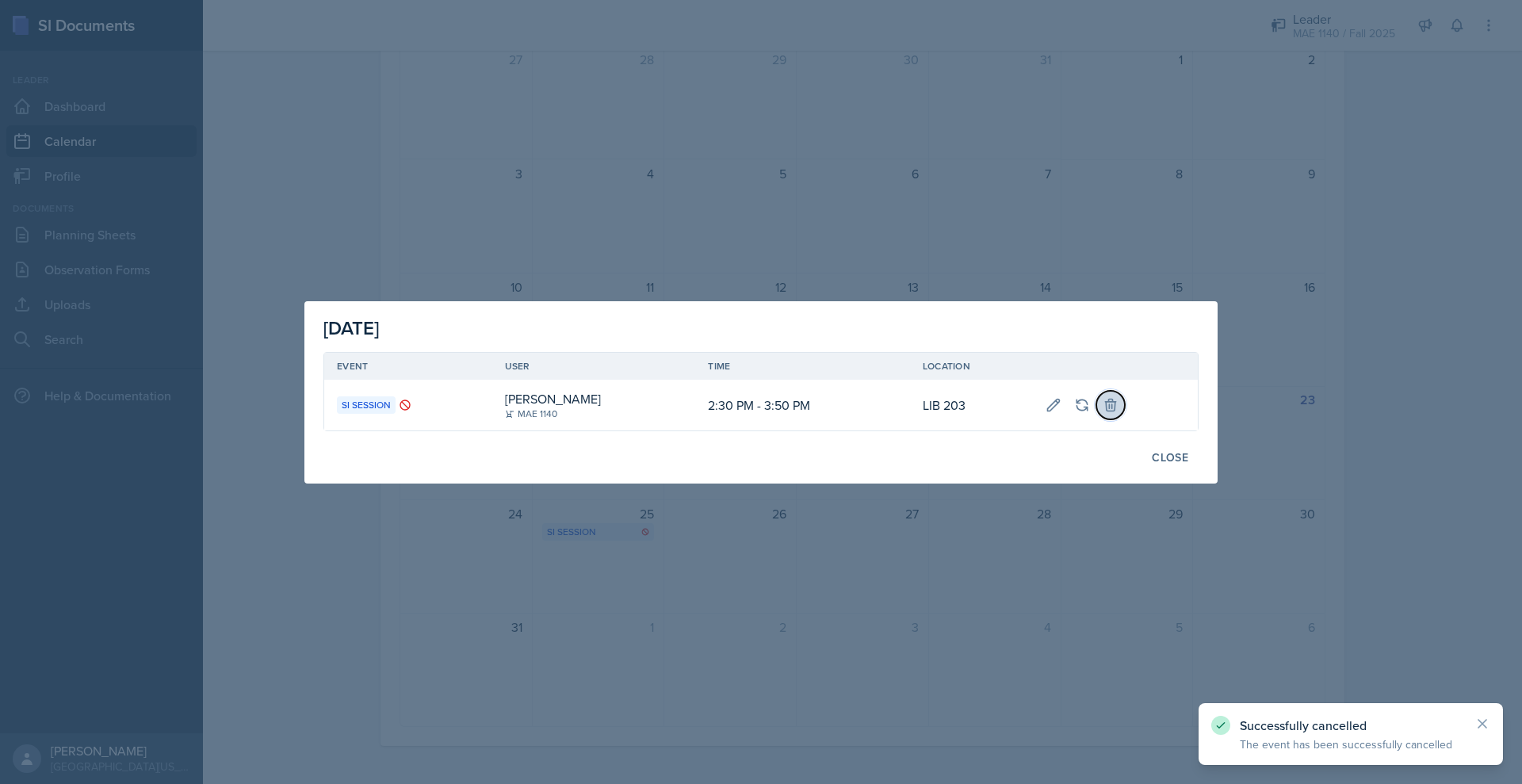
click at [1124, 409] on button at bounding box center [1110, 405] width 28 height 28
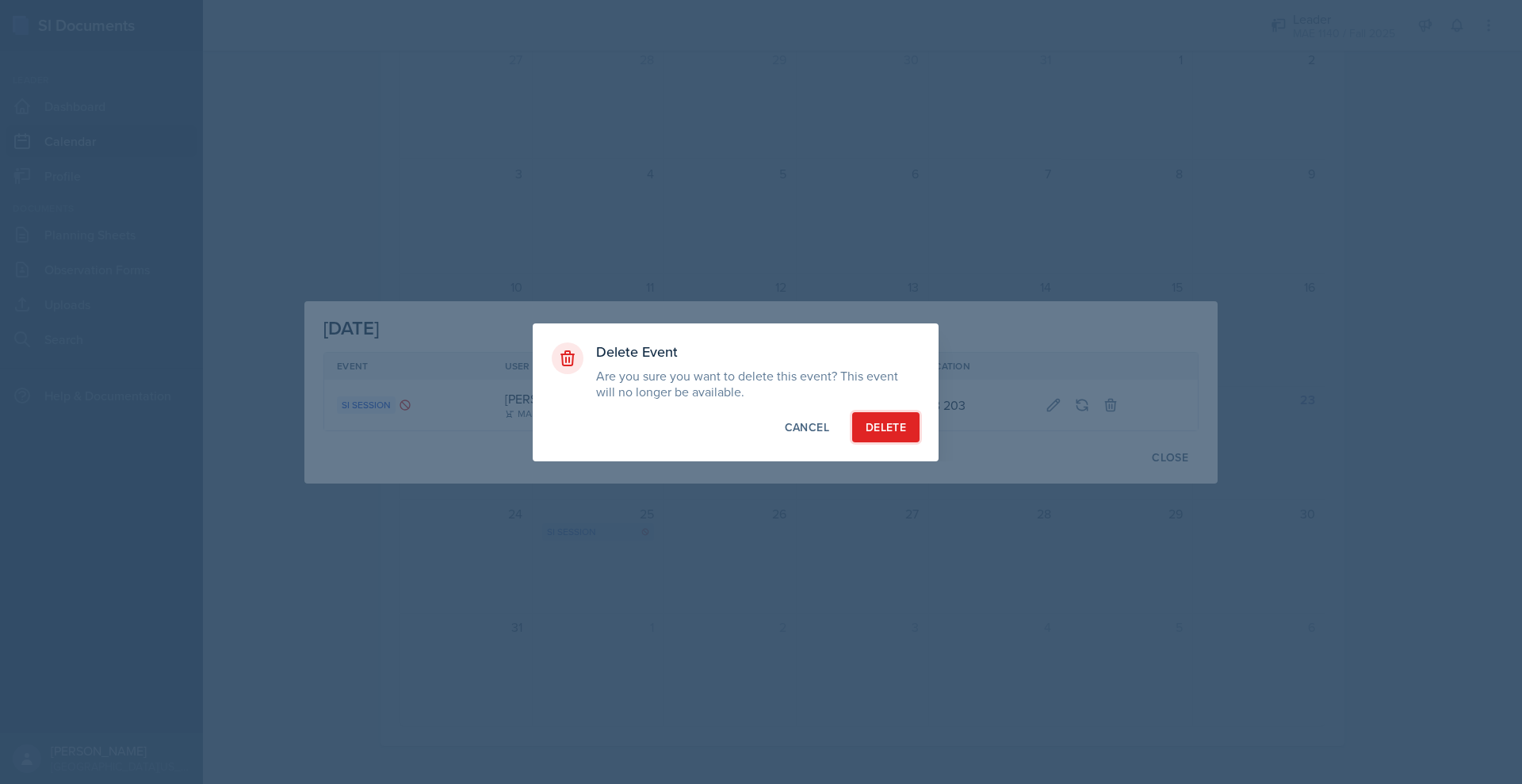
click at [906, 426] on div "Delete" at bounding box center [886, 427] width 40 height 16
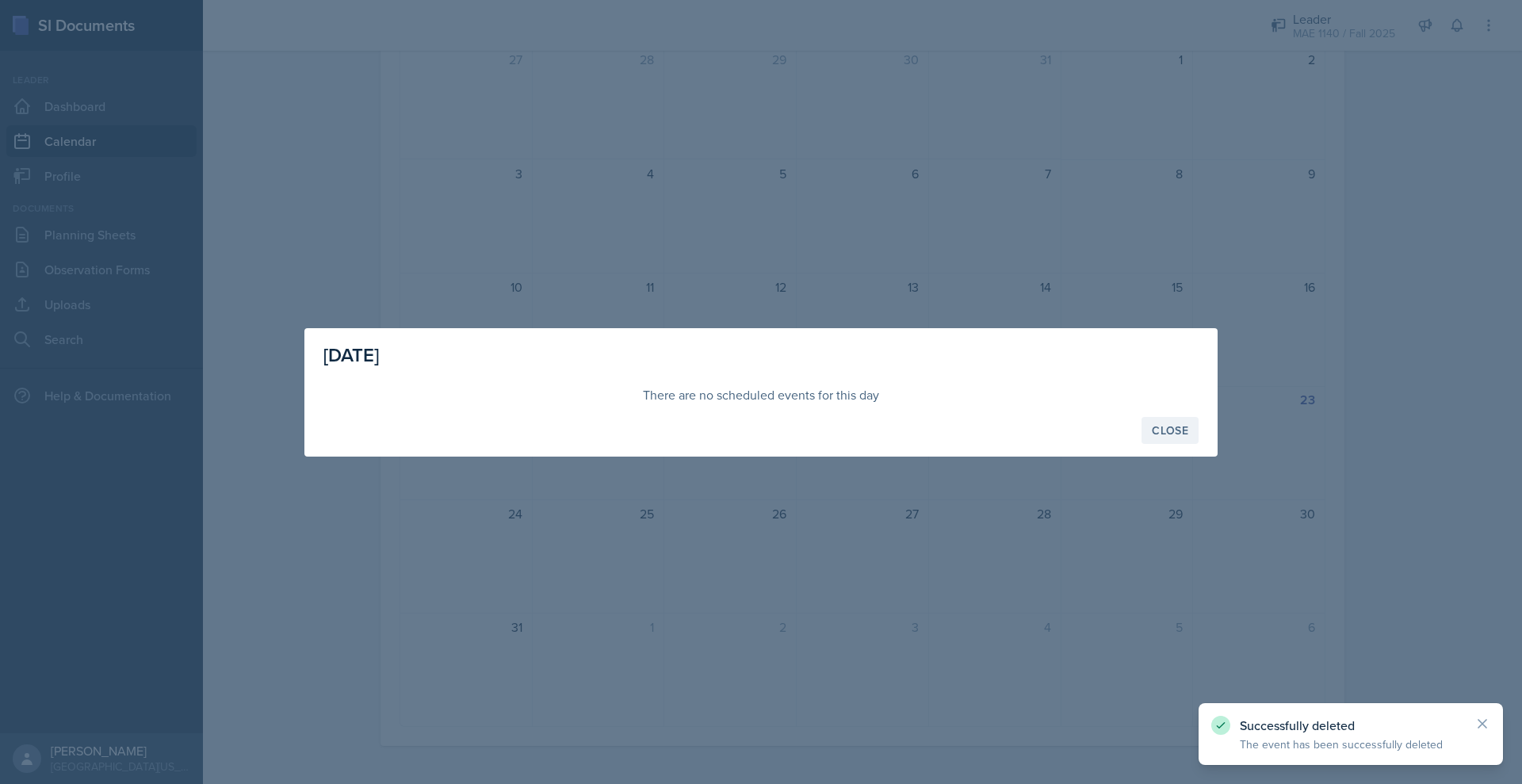
click at [1188, 437] on div "Close" at bounding box center [1169, 430] width 37 height 12
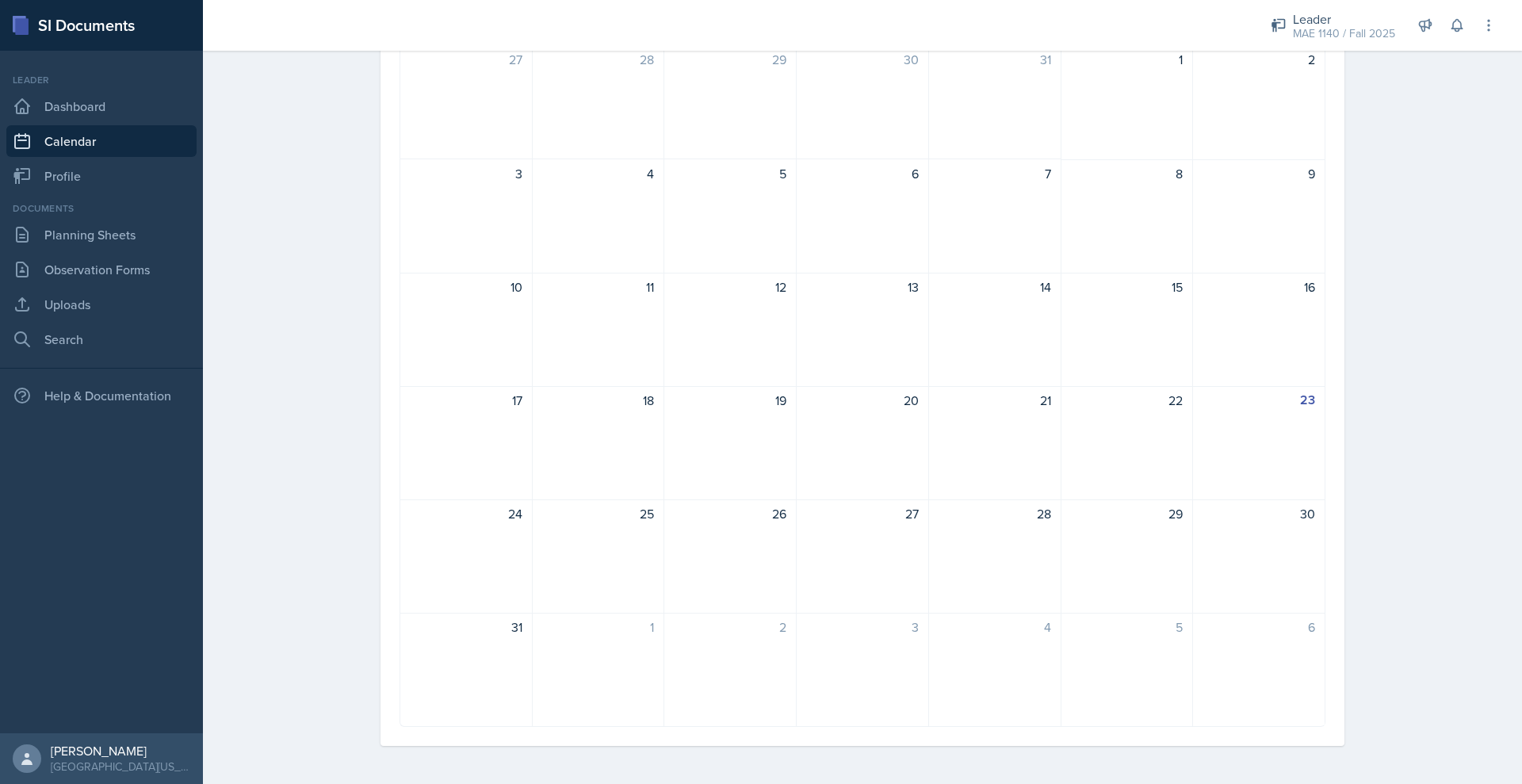
scroll to position [398, 0]
drag, startPoint x: 694, startPoint y: 385, endPoint x: 624, endPoint y: 359, distance: 74.7
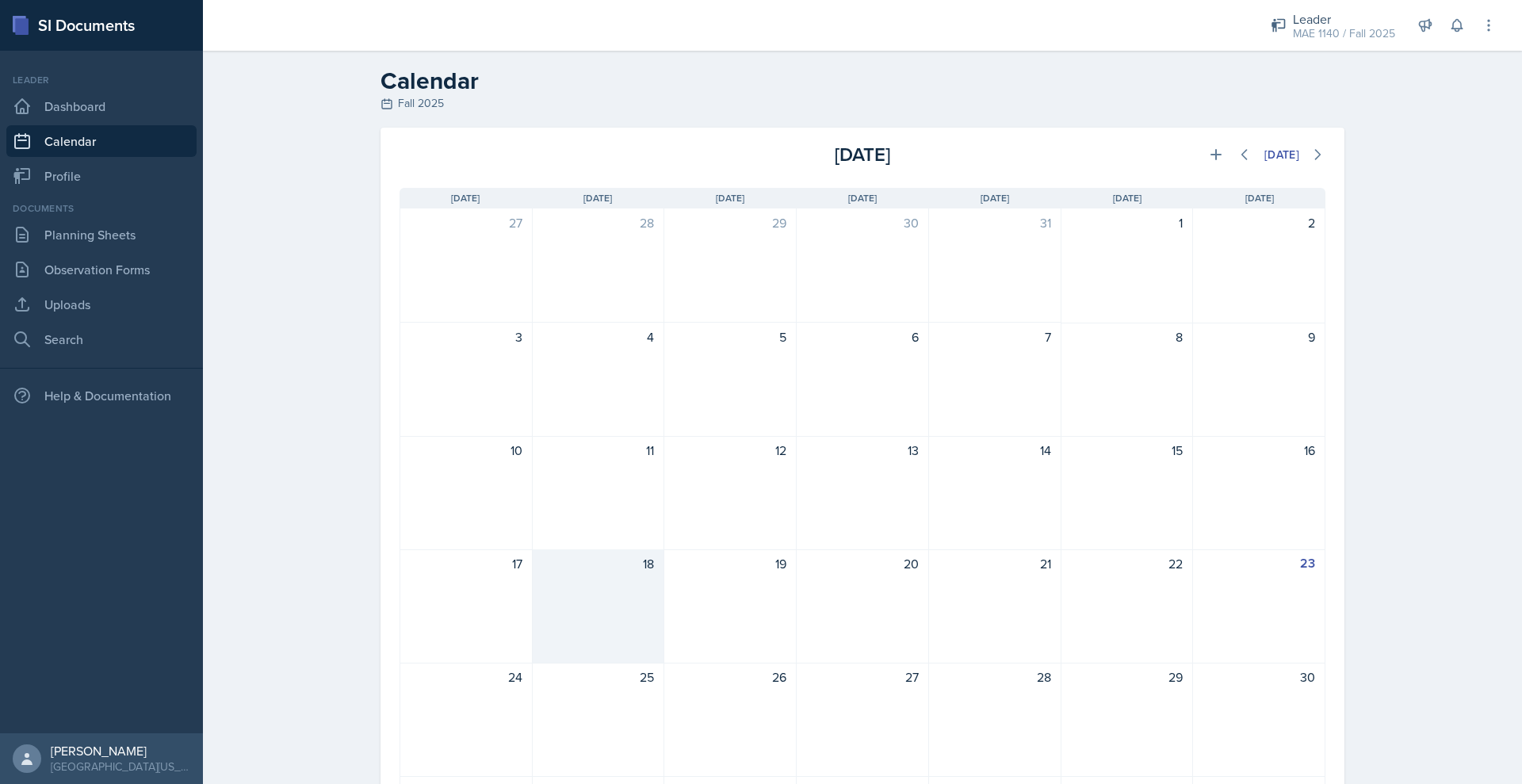
scroll to position [1, 0]
drag, startPoint x: 624, startPoint y: 359, endPoint x: 1310, endPoint y: 191, distance: 706.3
click at [1224, 162] on icon at bounding box center [1216, 153] width 16 height 16
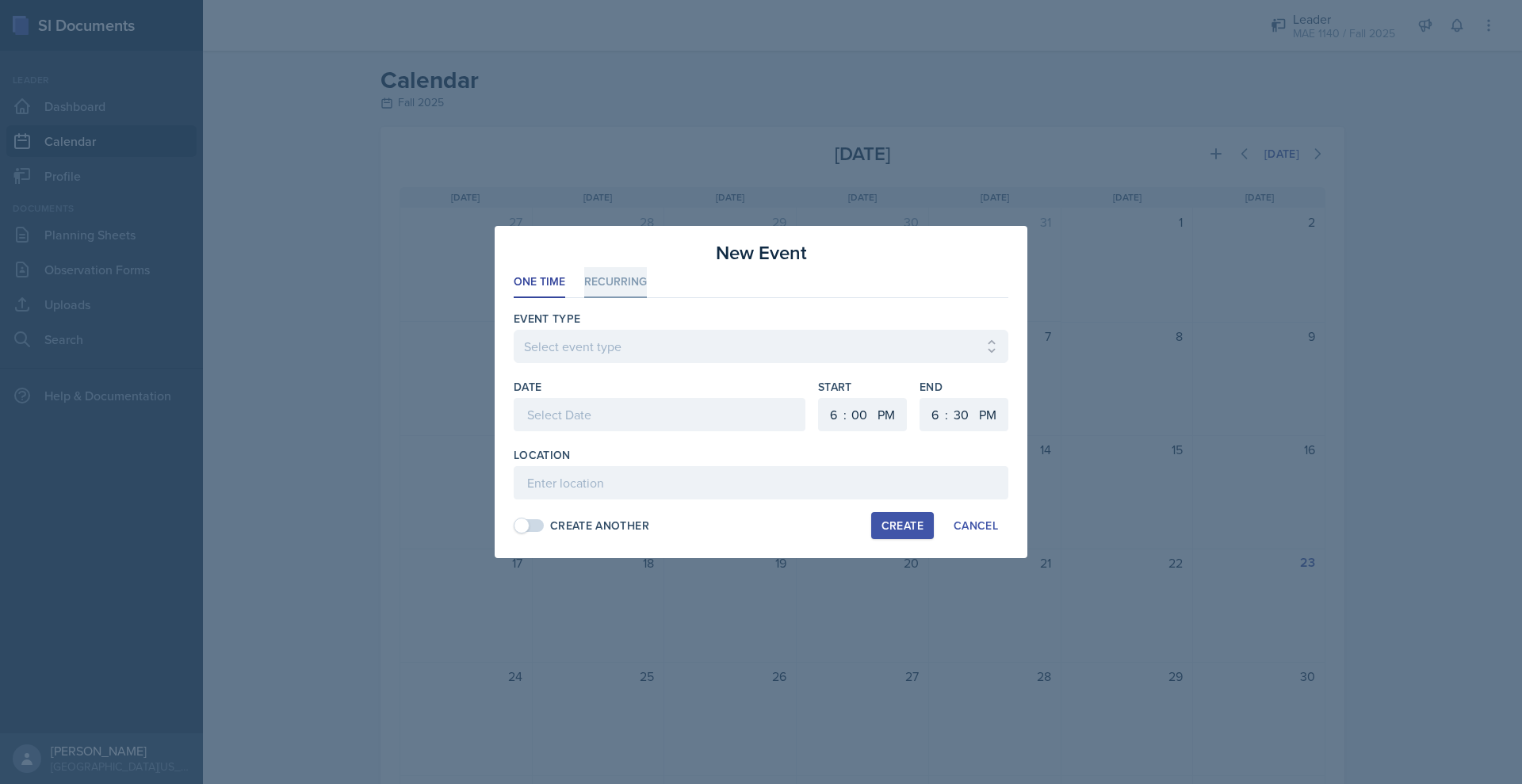
click at [584, 267] on li "Recurring" at bounding box center [615, 282] width 63 height 31
click at [551, 418] on button "Mo" at bounding box center [571, 415] width 40 height 32
click at [718, 419] on button "Fr" at bounding box center [722, 415] width 34 height 32
click at [572, 345] on select "Select Event Type Review Session SI Session" at bounding box center [761, 346] width 494 height 33
select select "917e740a-54a8-4c62-b8d5-f7b4ed9cd2d8"
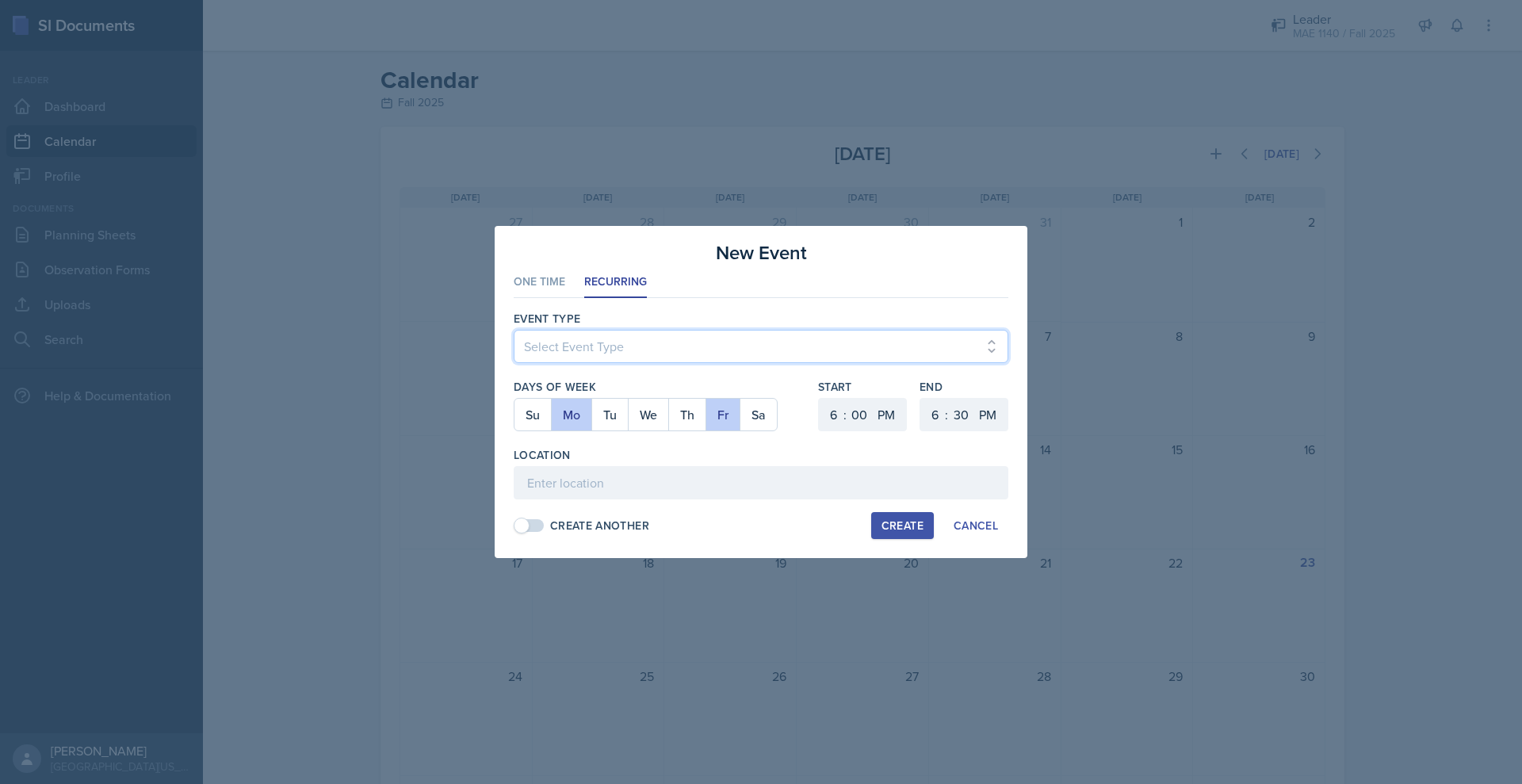
click at [513, 330] on select "Select Event Type Review Session SI Session" at bounding box center [761, 346] width 494 height 33
click at [841, 416] on select "1 2 3 4 5 6 7 8 9 10 11 12" at bounding box center [831, 414] width 25 height 33
click at [833, 400] on select "1 2 3 4 5 6 7 8 9 10 11 12" at bounding box center [831, 414] width 25 height 33
click at [844, 427] on select "1 2 3 4 5 6 7 8 9 10 11 12" at bounding box center [831, 414] width 25 height 33
select select "2"
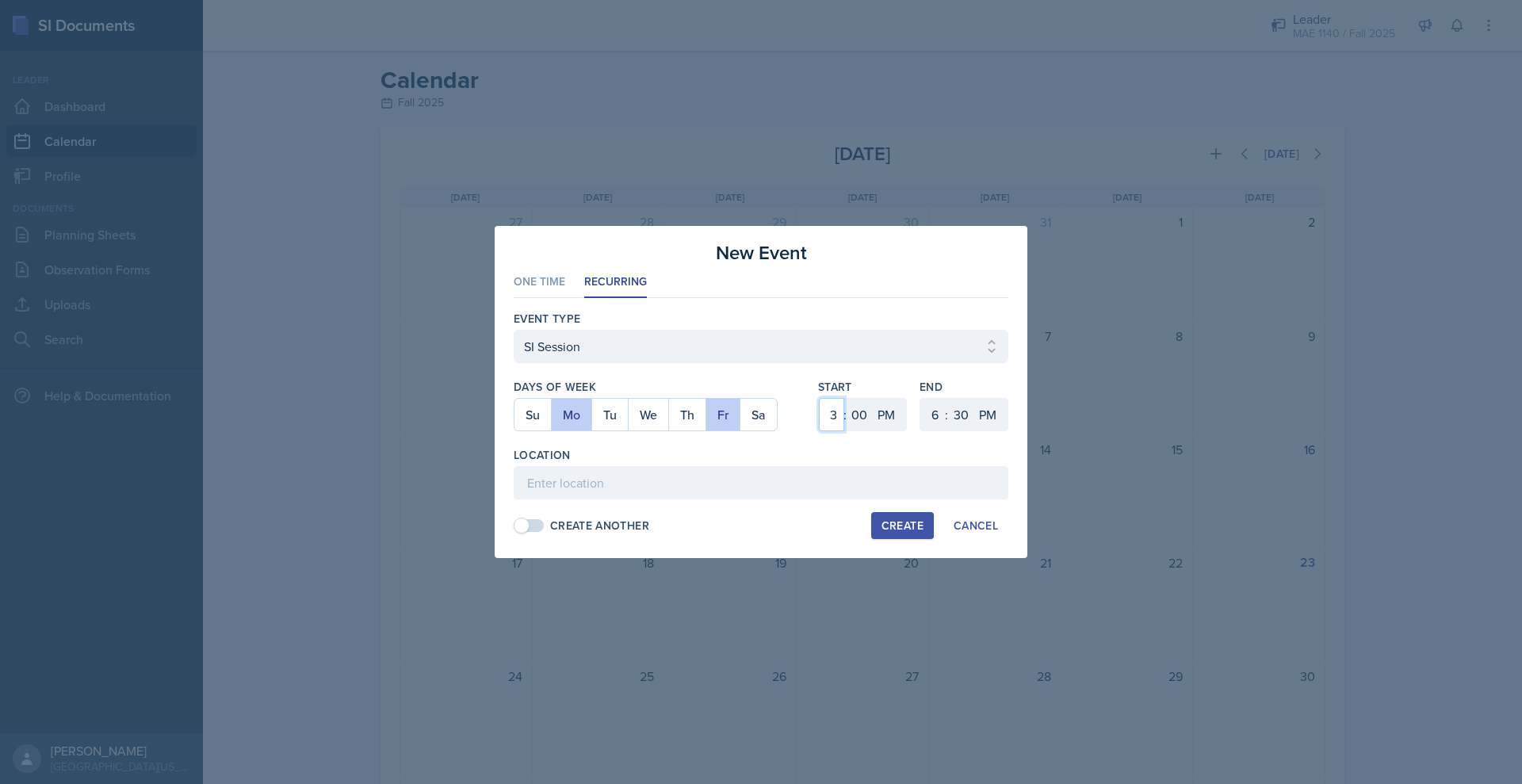
click at [833, 400] on select "1 2 3 4 5 6 7 8 9 10 11 12" at bounding box center [831, 414] width 25 height 33
click at [871, 427] on select "00 05 10 15 20 25 30 35 40 45 50 55" at bounding box center [858, 414] width 25 height 33
select select "30"
click at [867, 400] on select "00 05 10 15 20 25 30 35 40 45 50 55" at bounding box center [858, 414] width 25 height 33
click at [946, 422] on select "1 2 3 4 5 6 7 8 9 10 11 12" at bounding box center [933, 414] width 25 height 33
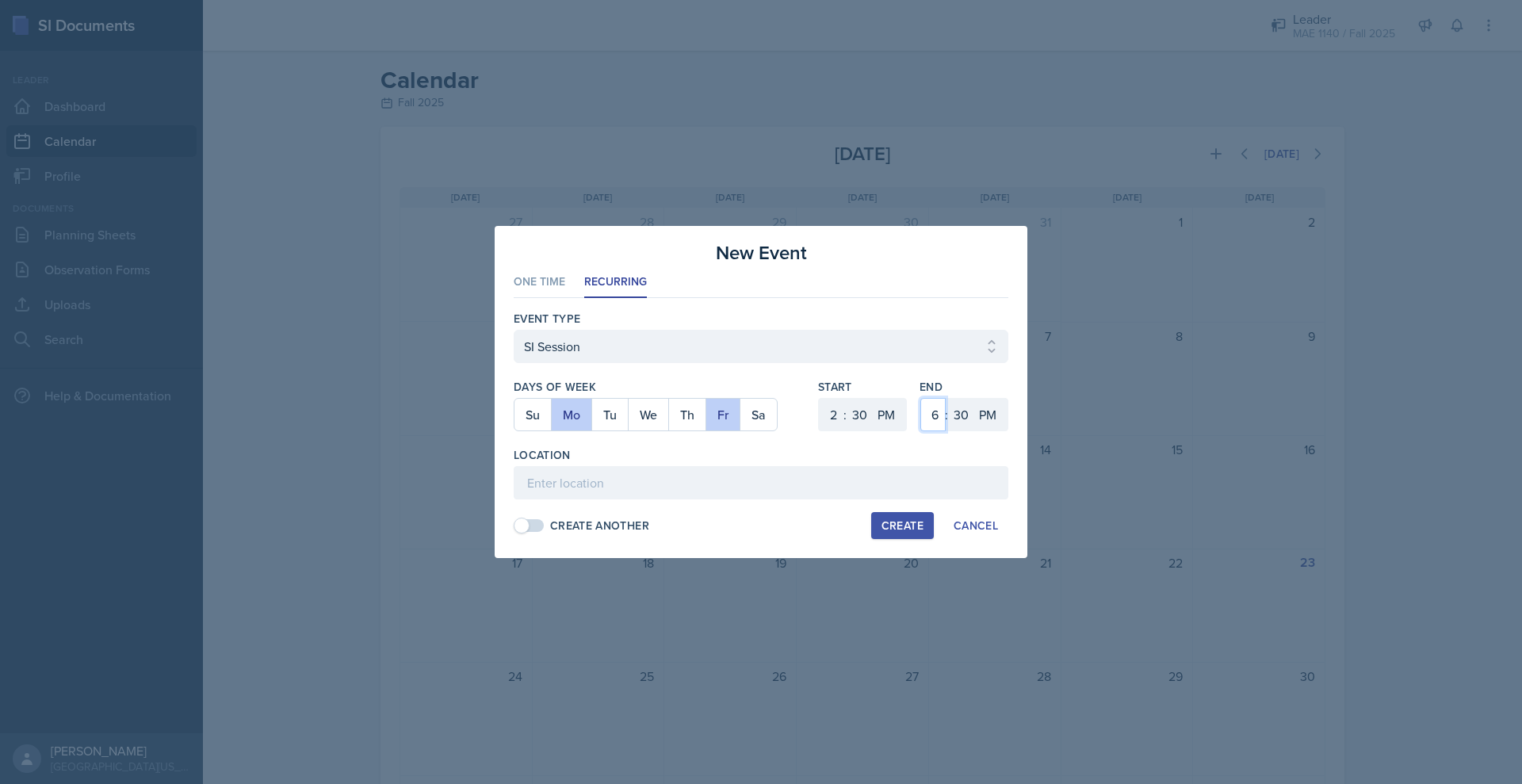
select select "3"
click at [946, 400] on select "1 2 3 4 5 6 7 8 9 10 11 12" at bounding box center [933, 414] width 25 height 33
click at [973, 419] on select "00 05 10 15 20 25 30 35 40 45 50 55" at bounding box center [960, 414] width 25 height 33
select select "50"
click at [973, 400] on select "00 05 10 15 20 25 30 35 40 45 50 55" at bounding box center [960, 414] width 25 height 33
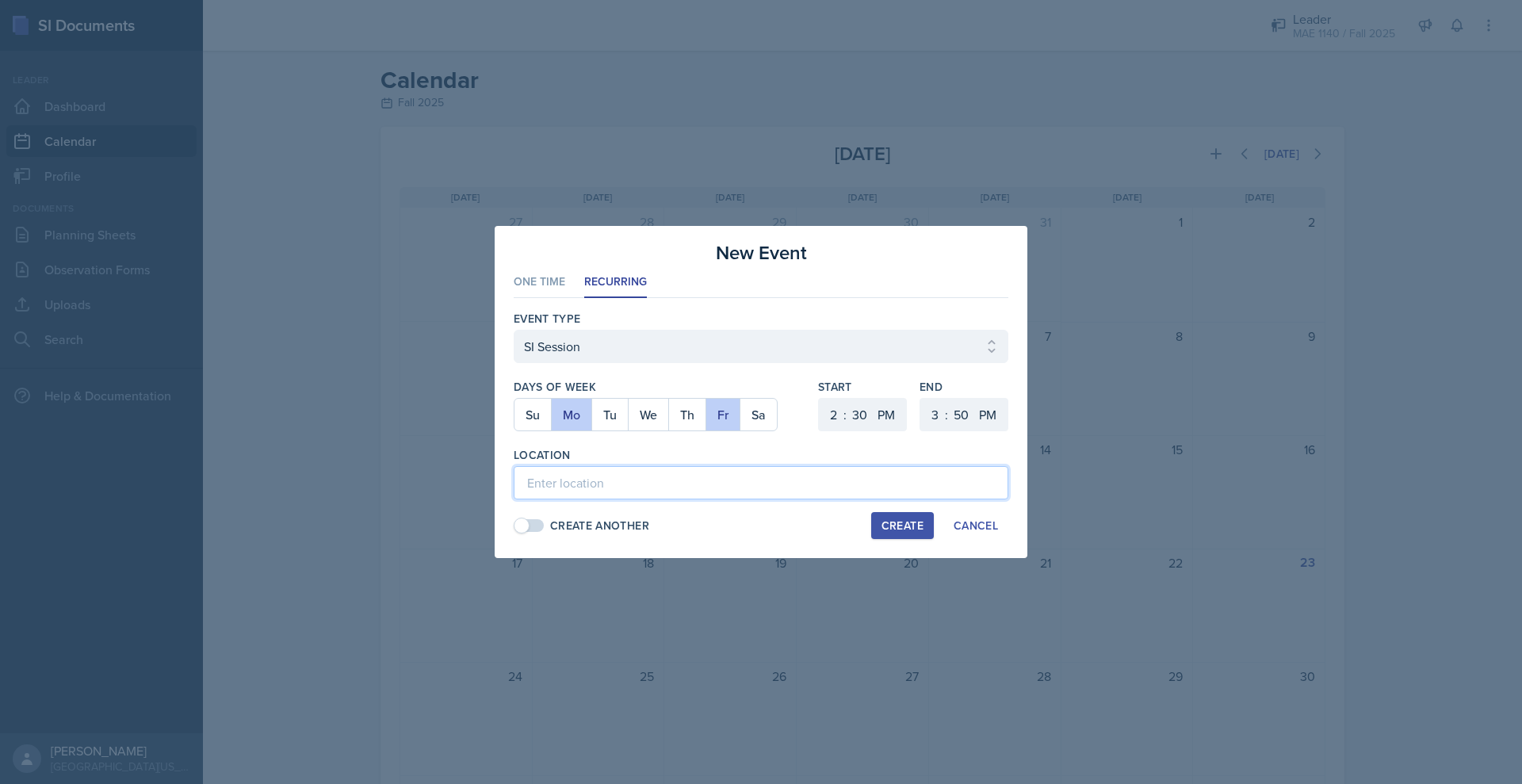
click at [604, 499] on input at bounding box center [761, 482] width 494 height 33
type input "LIB 203"
click at [923, 532] on div "Create" at bounding box center [902, 525] width 42 height 12
select select
select select "6"
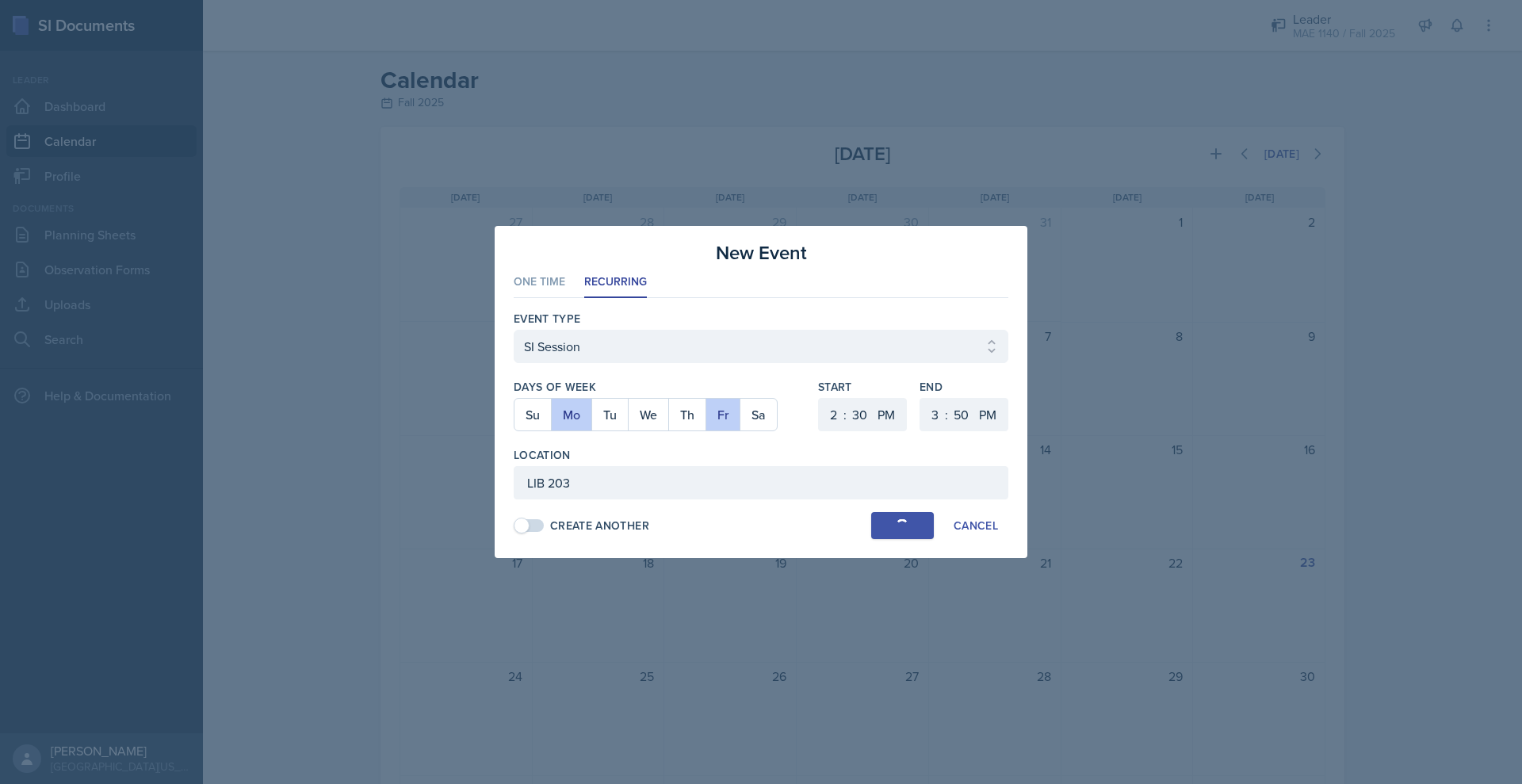
select select "0"
select select "6"
select select "30"
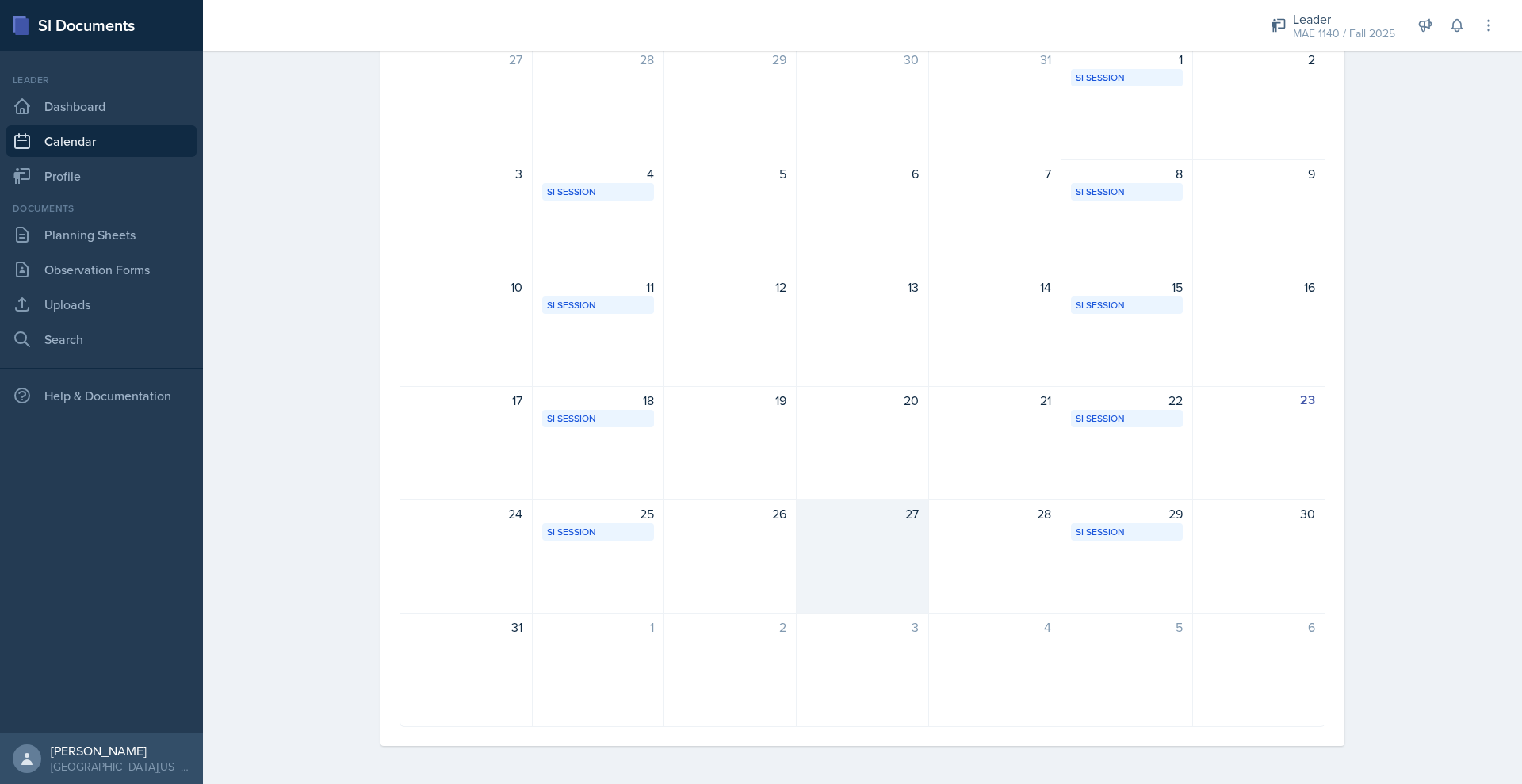
scroll to position [0, 0]
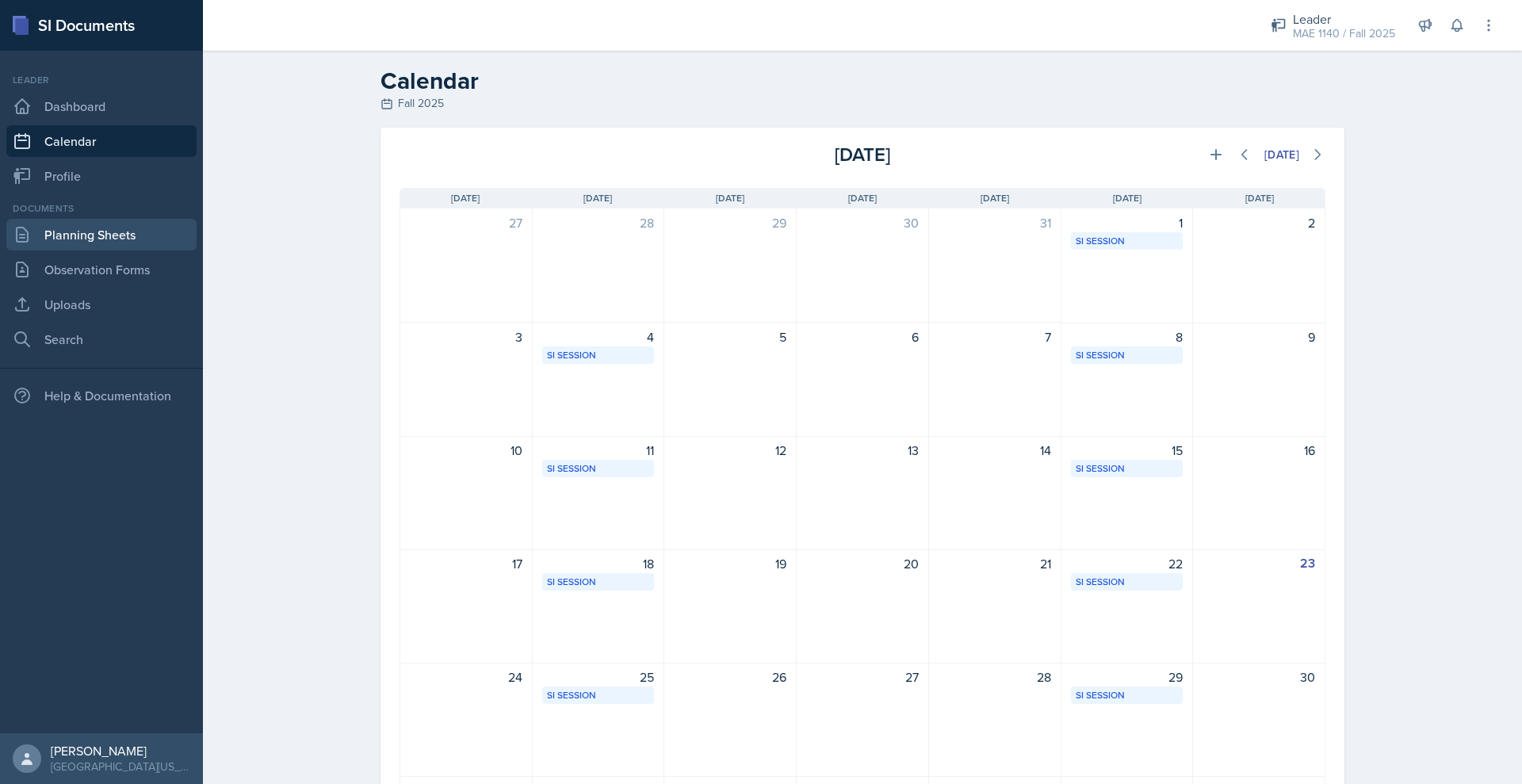
click at [108, 250] on link "Planning Sheets" at bounding box center [102, 235] width 190 height 32
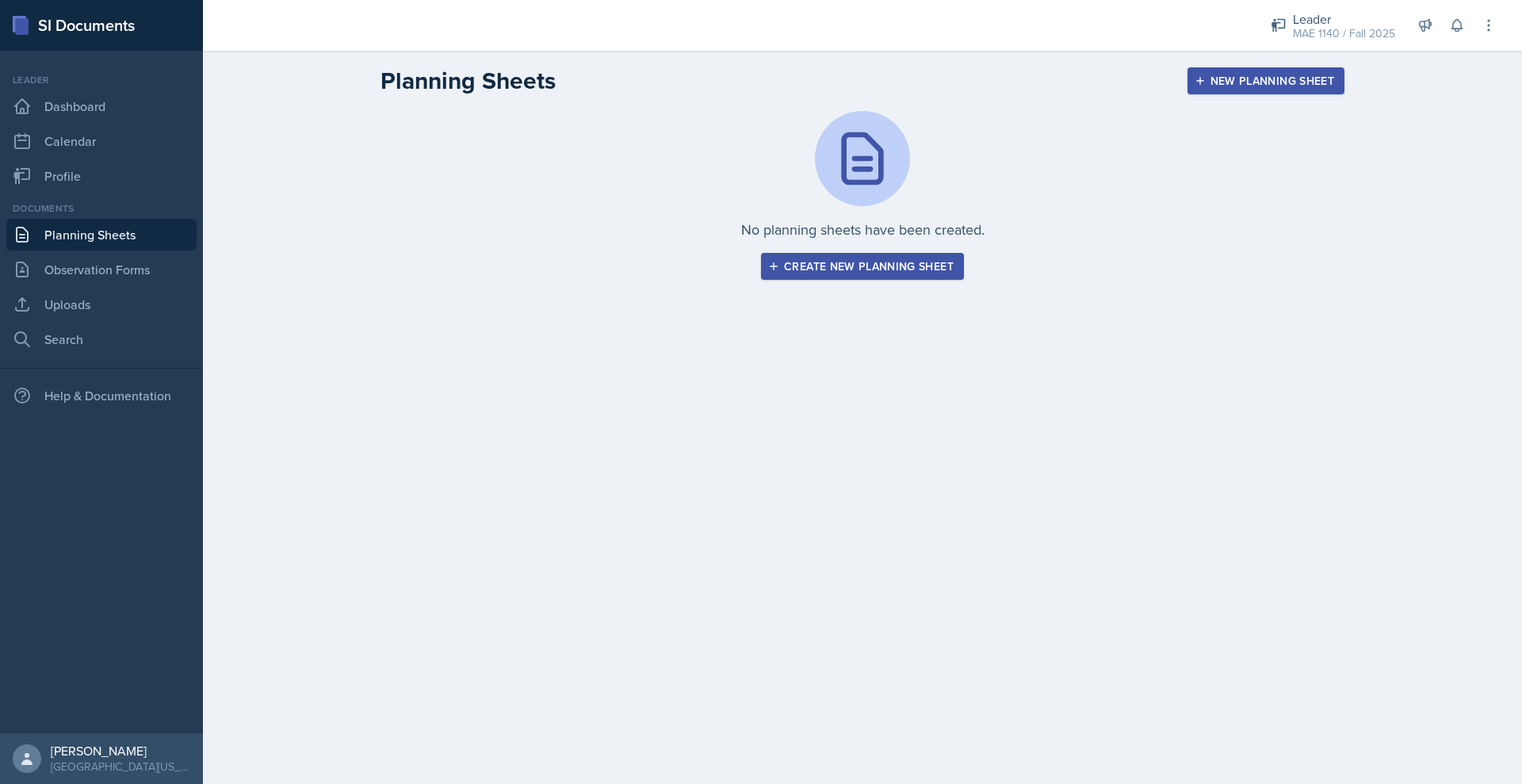
click at [806, 273] on div "Create new planning sheet" at bounding box center [862, 266] width 182 height 12
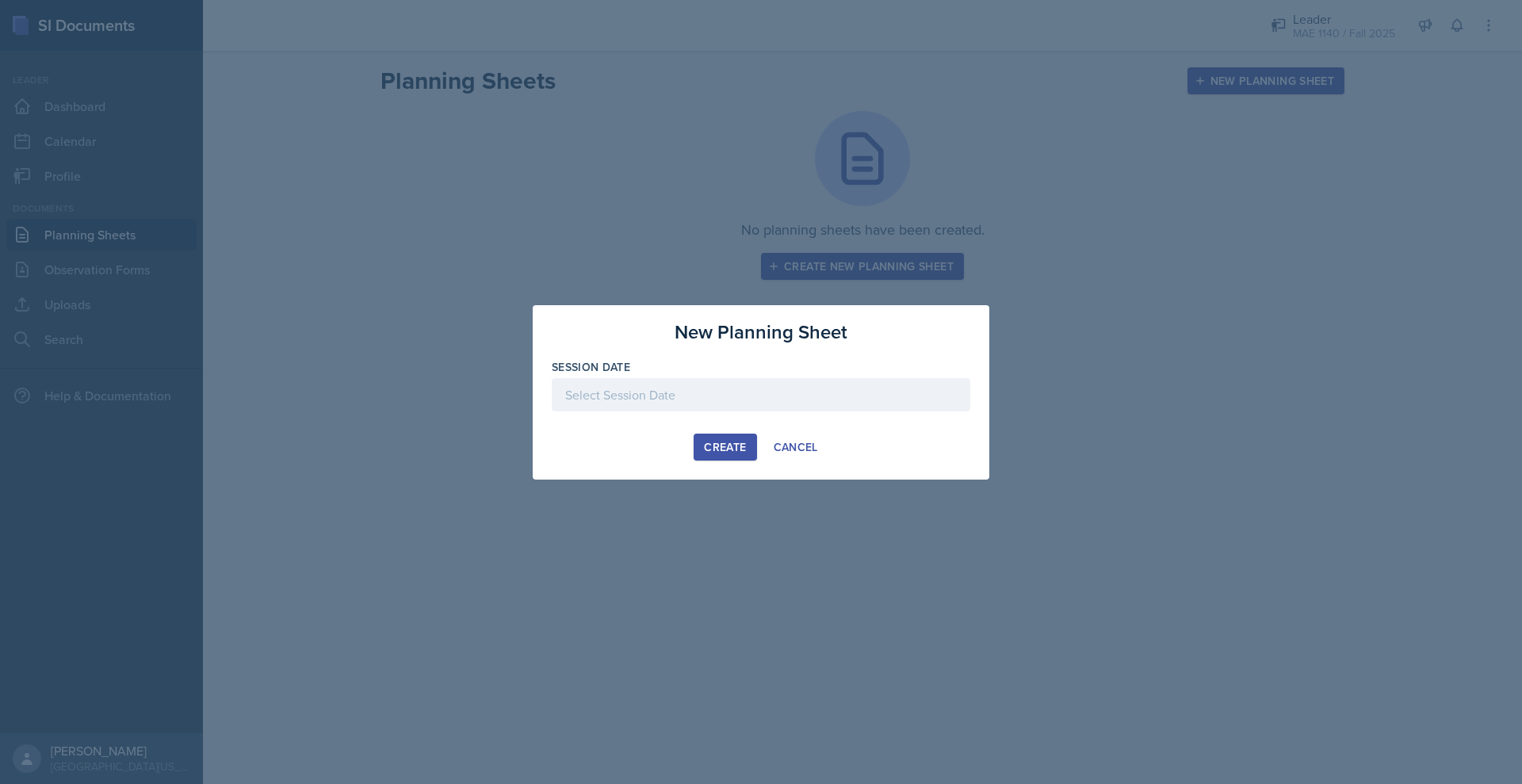
click at [569, 397] on div at bounding box center [761, 394] width 418 height 33
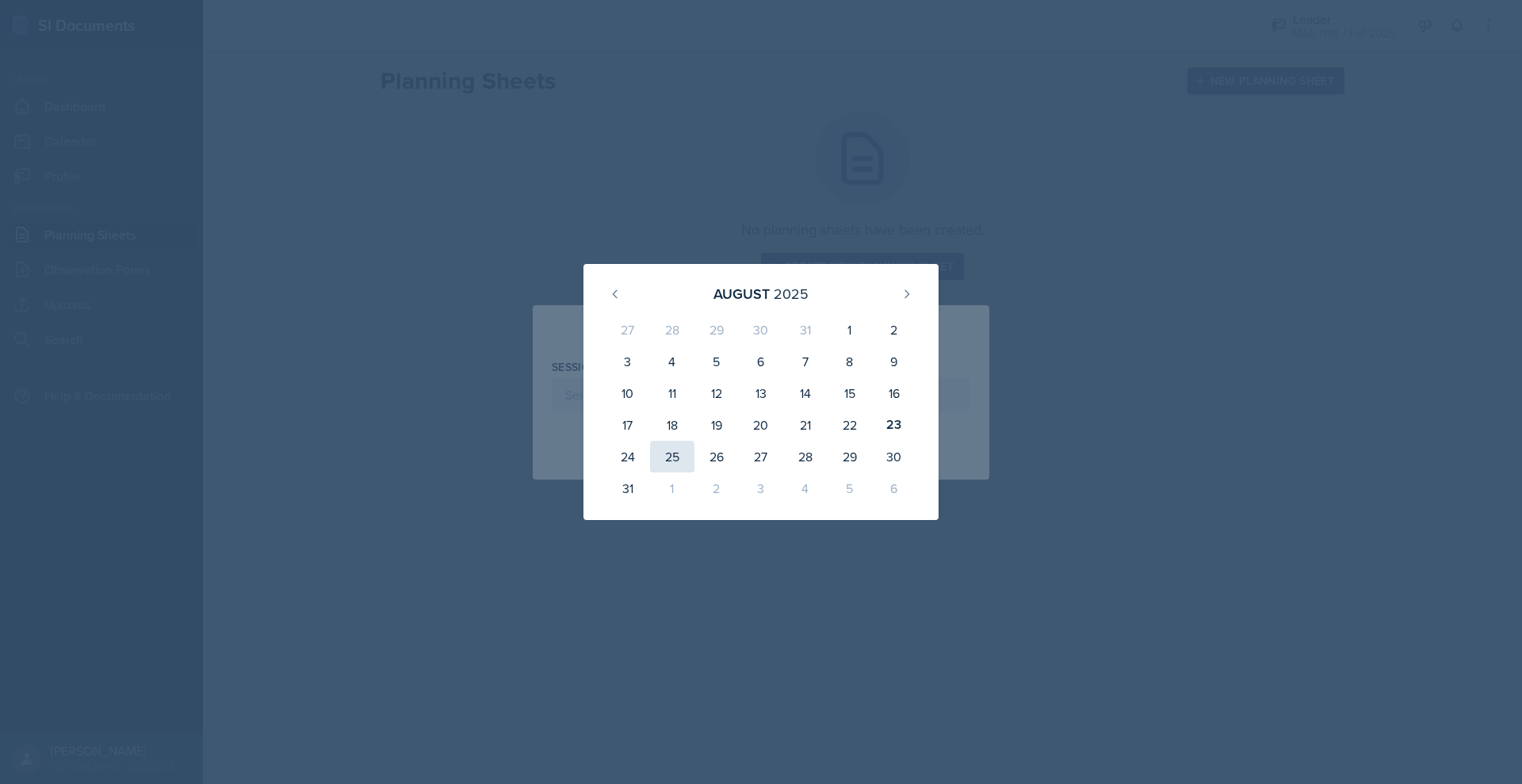
click at [652, 472] on div "25" at bounding box center [671, 457] width 44 height 32
type input "[DATE]"
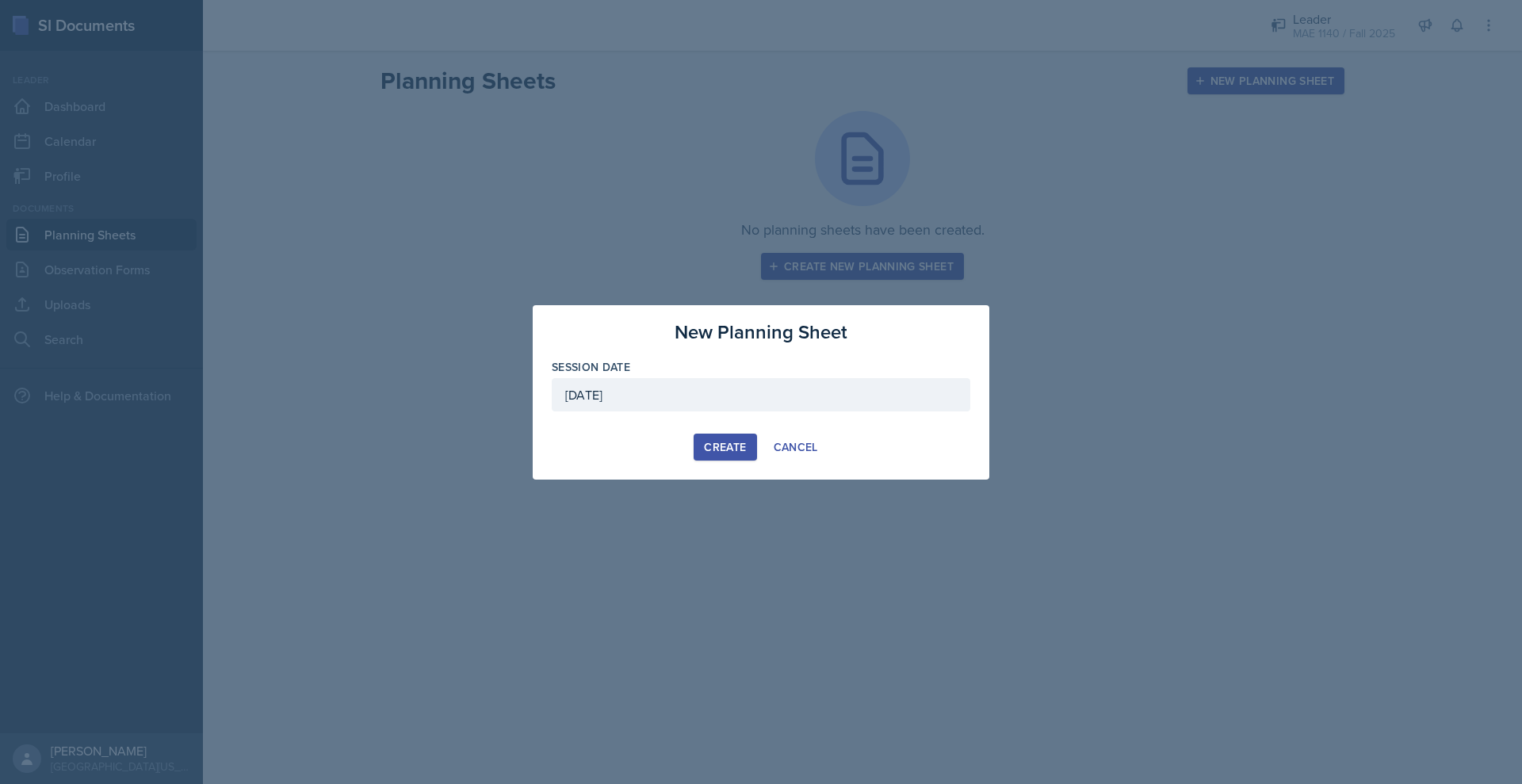
click at [728, 453] on div "Create" at bounding box center [725, 447] width 42 height 12
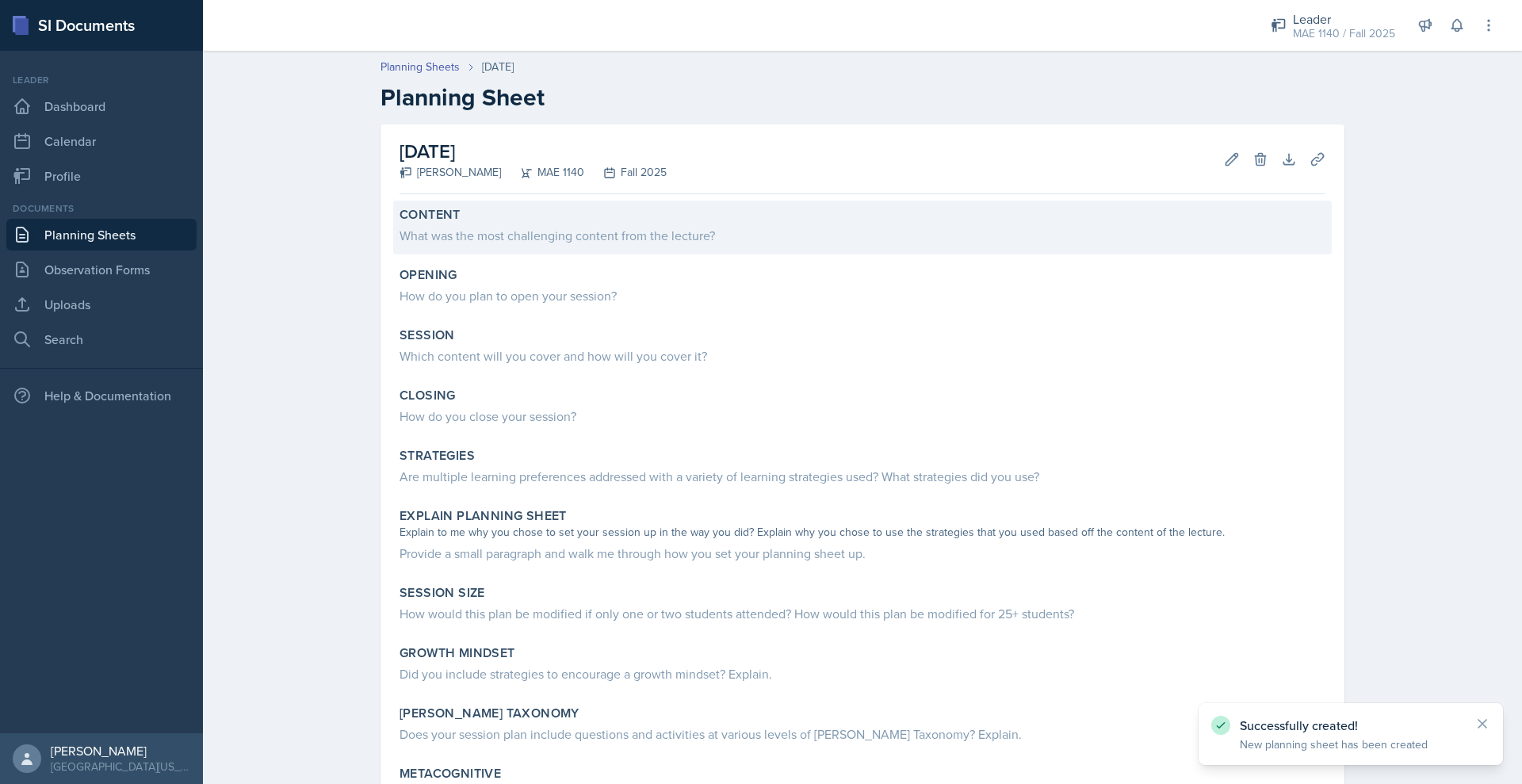
click at [400, 245] on div "What was the most challenging content from the lecture?" at bounding box center [862, 235] width 926 height 19
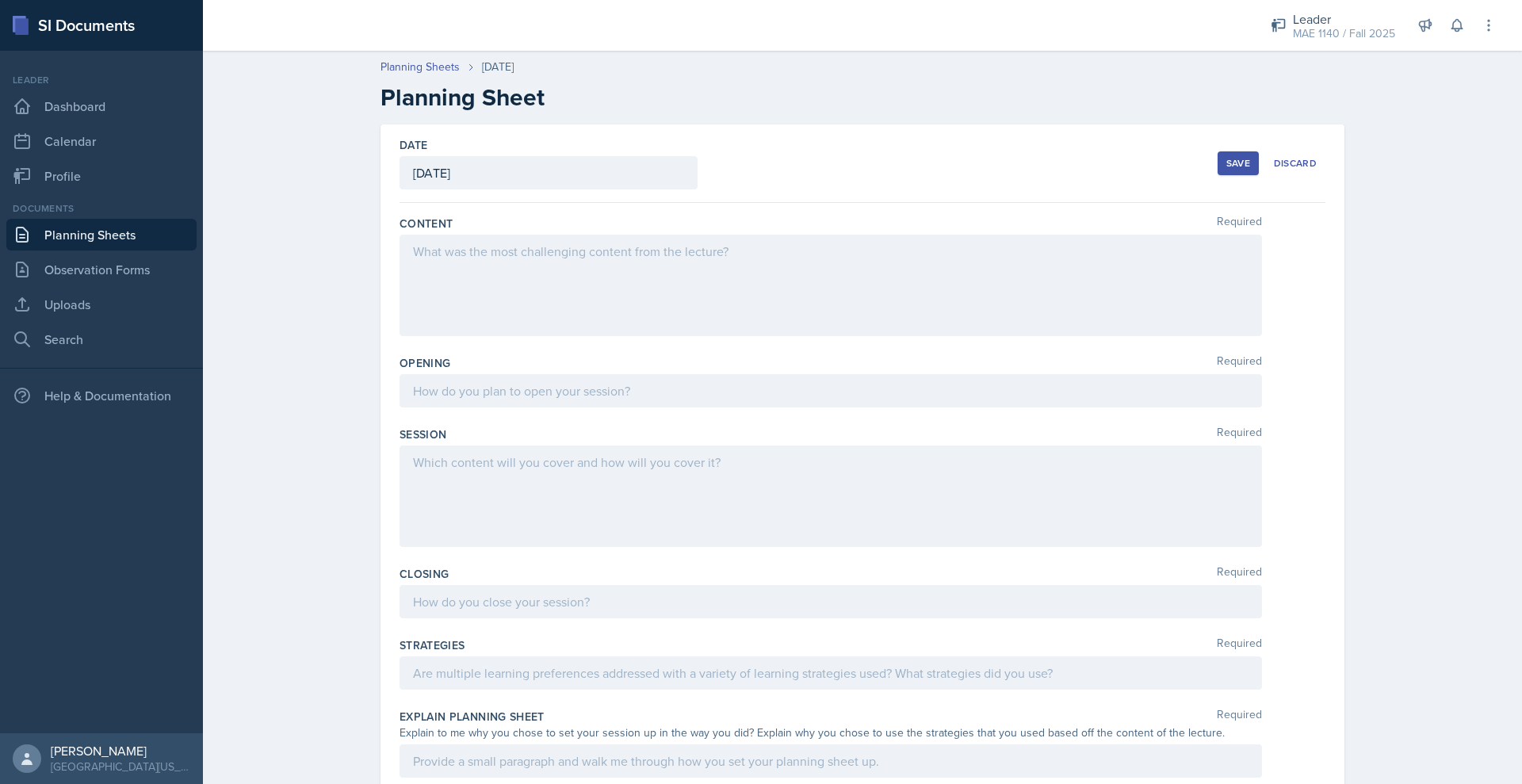
click at [400, 328] on div at bounding box center [830, 286] width 862 height 102
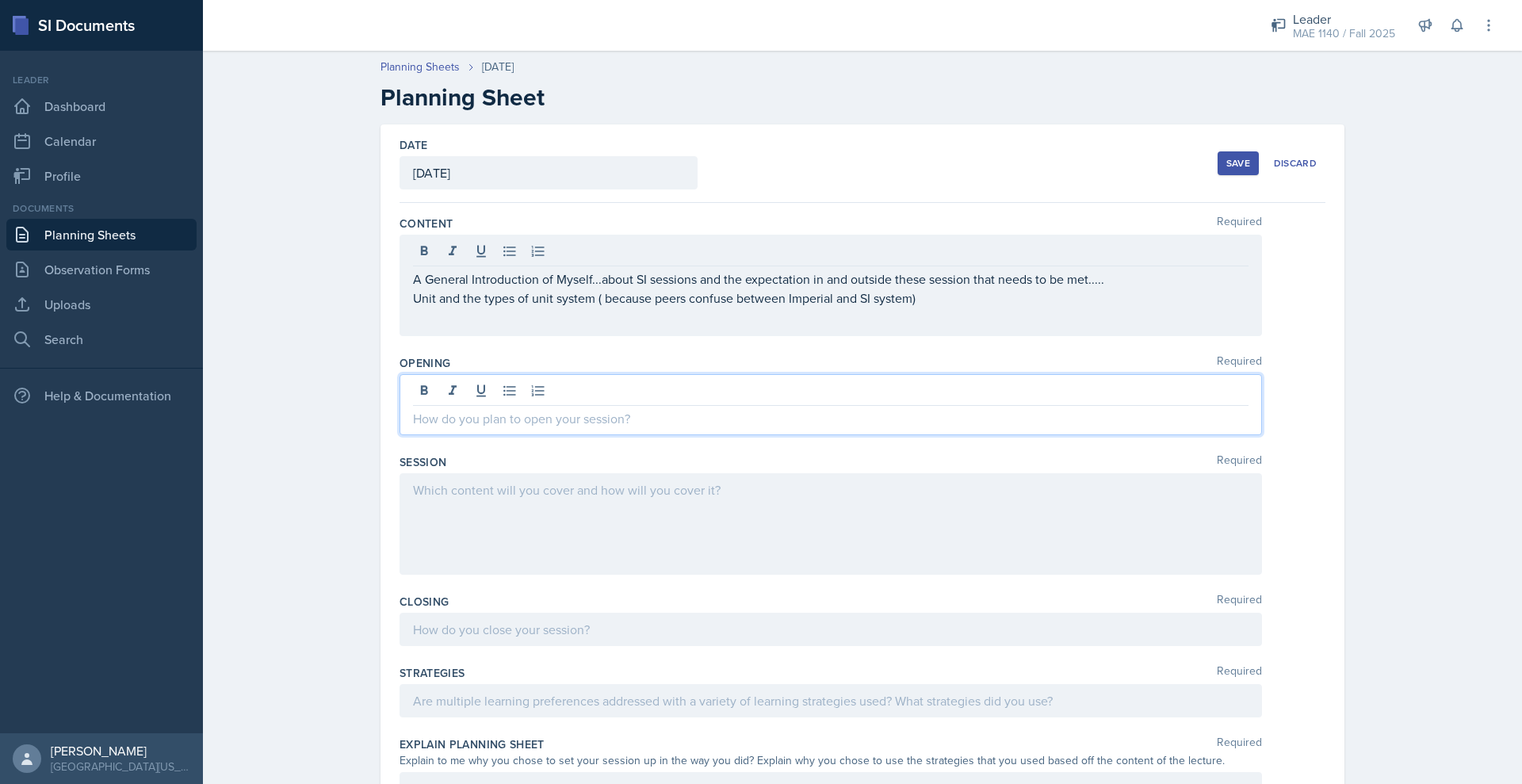
click at [400, 435] on div at bounding box center [830, 404] width 862 height 61
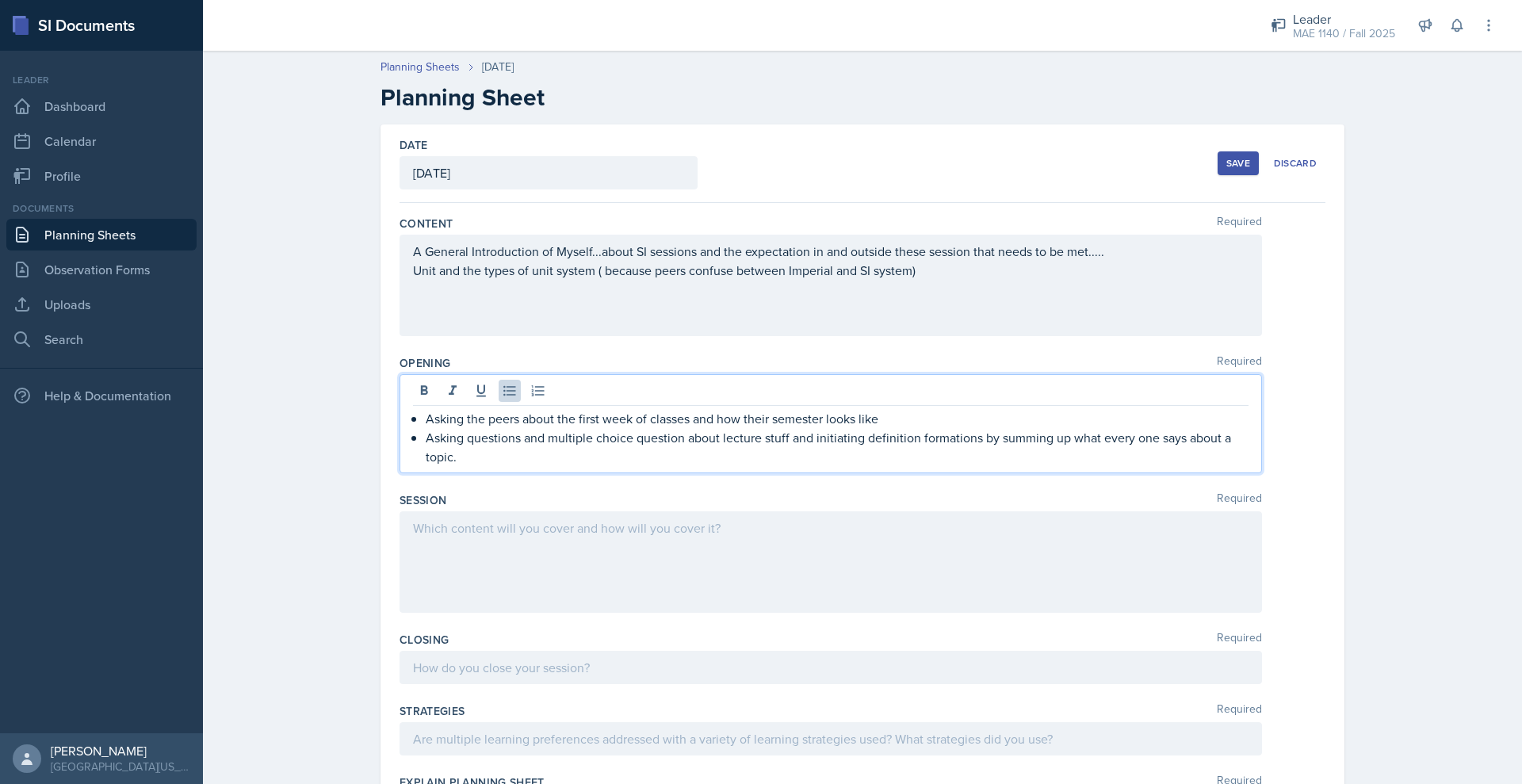
click at [424, 613] on div at bounding box center [830, 562] width 862 height 102
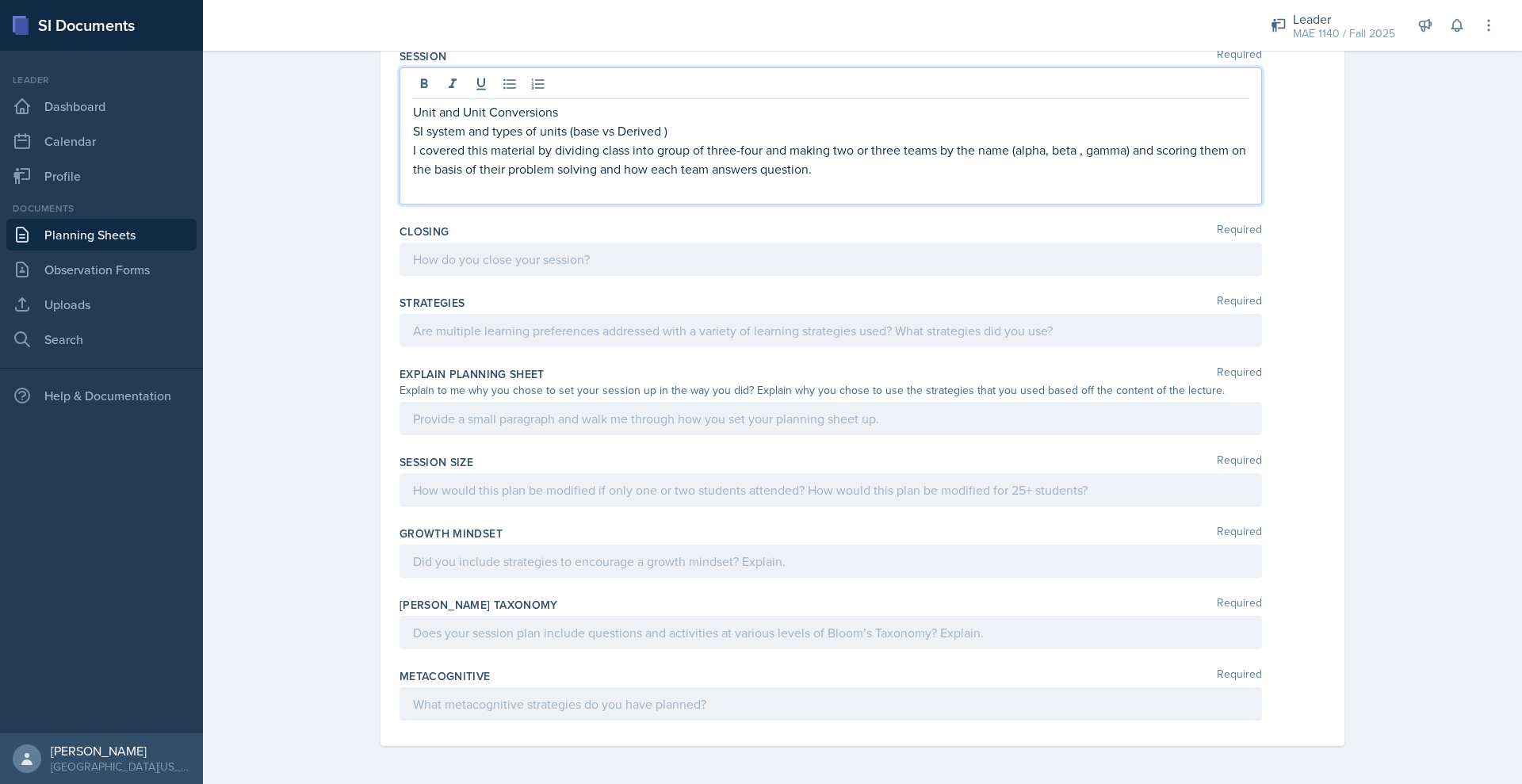
scroll to position [444, 0]
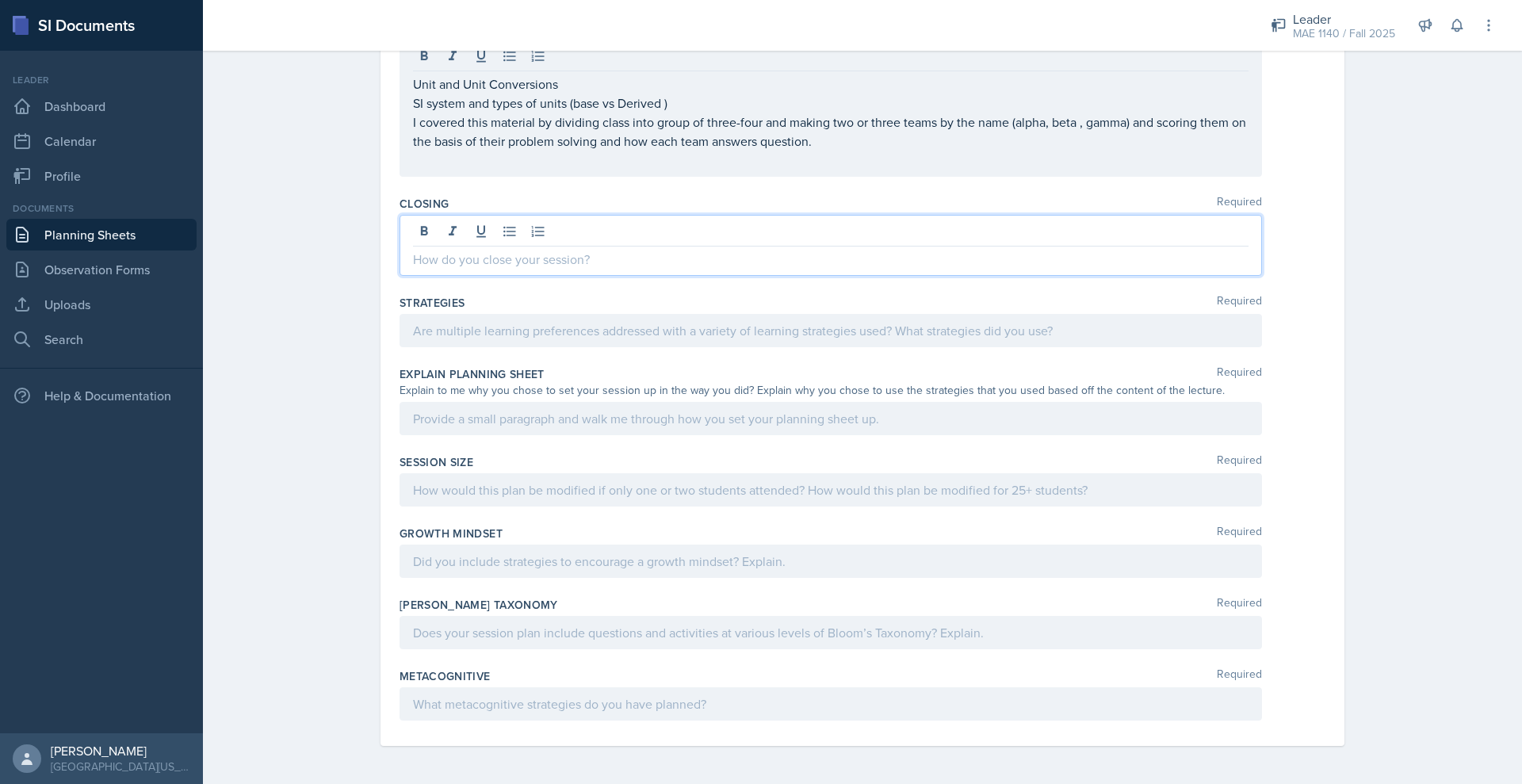
click at [400, 275] on div at bounding box center [830, 244] width 862 height 61
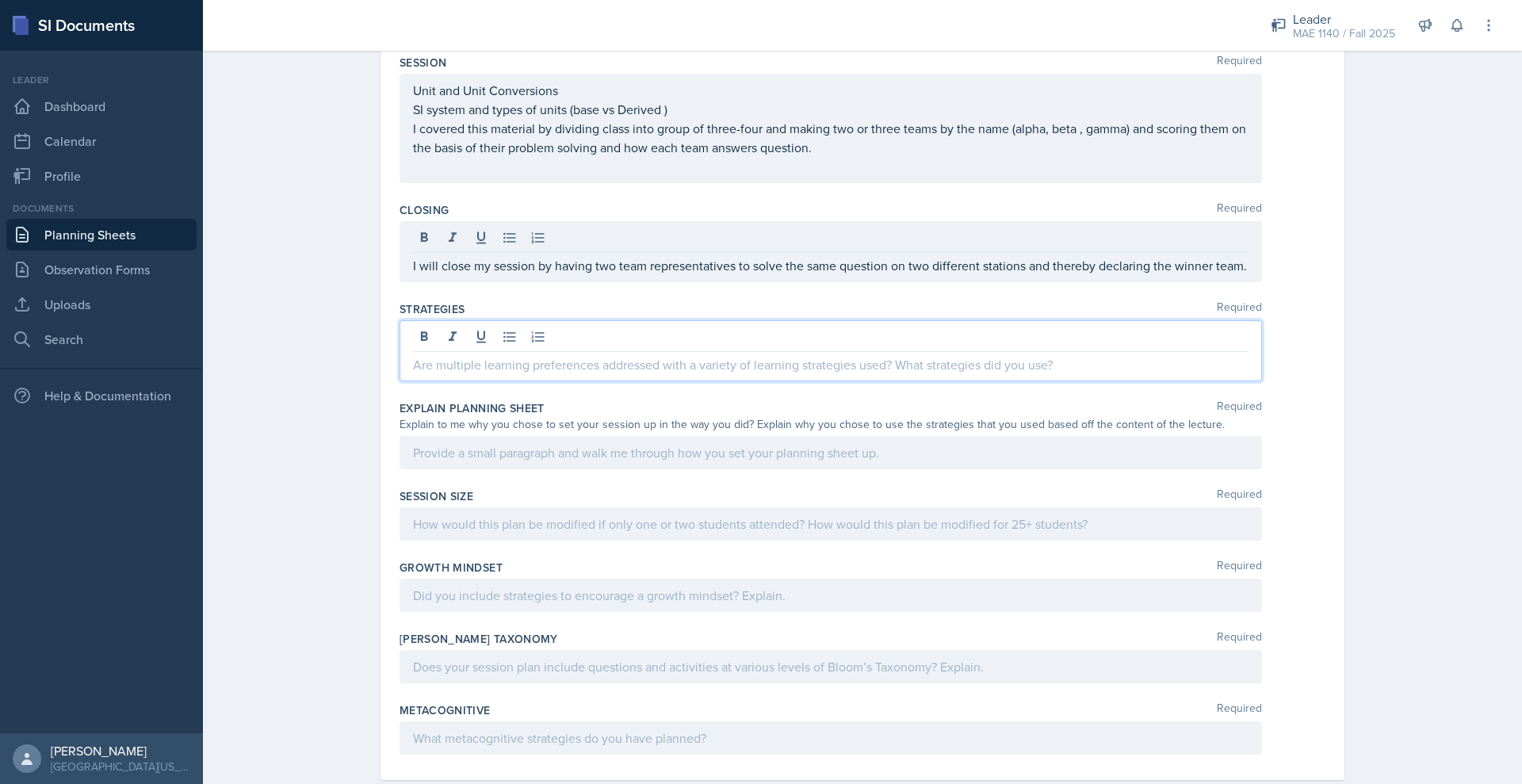
click at [400, 382] on div at bounding box center [830, 351] width 862 height 61
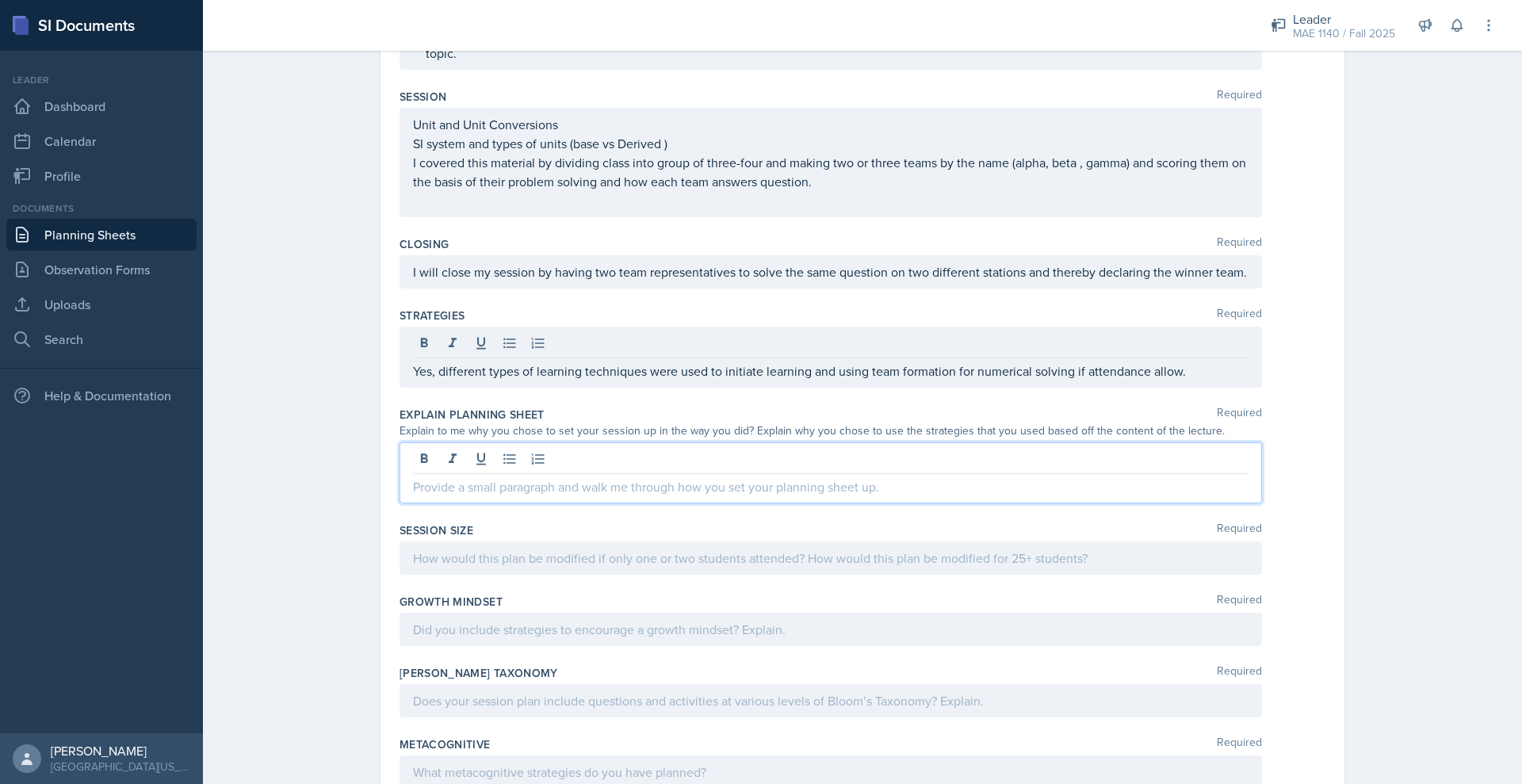
click at [400, 503] on div at bounding box center [830, 472] width 862 height 61
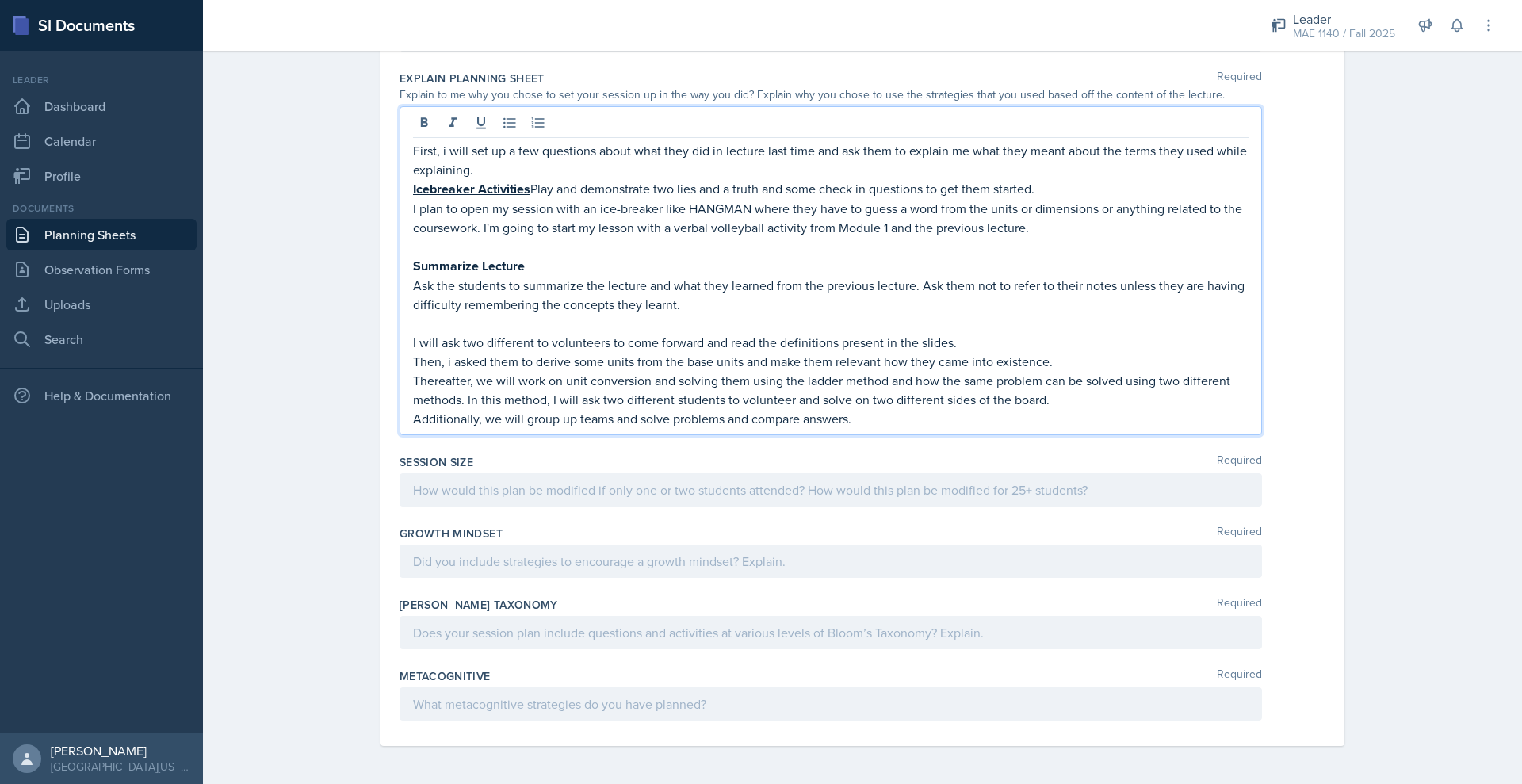
scroll to position [1028, 0]
click at [412, 473] on div at bounding box center [830, 489] width 862 height 33
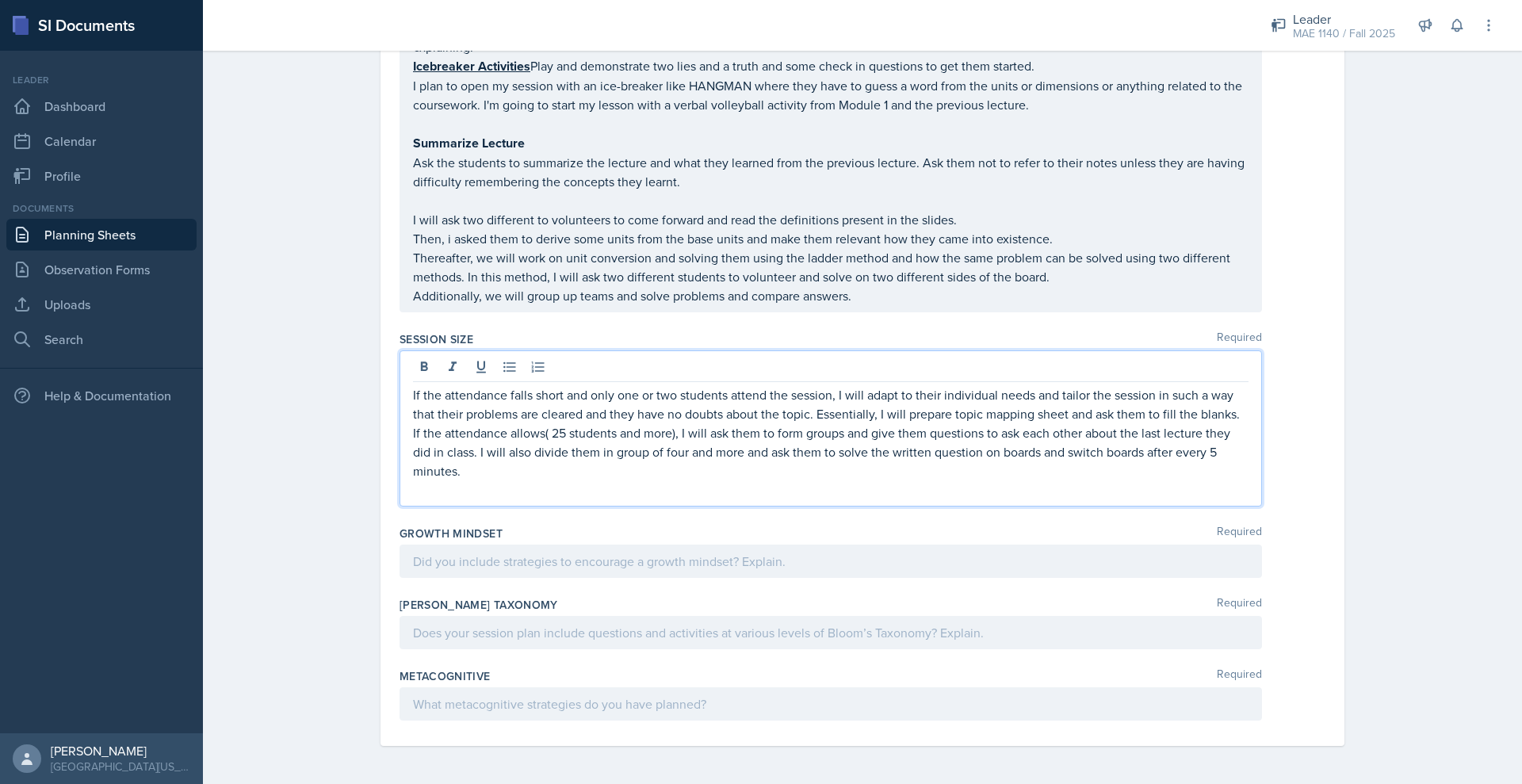
click at [400, 578] on div at bounding box center [830, 560] width 862 height 33
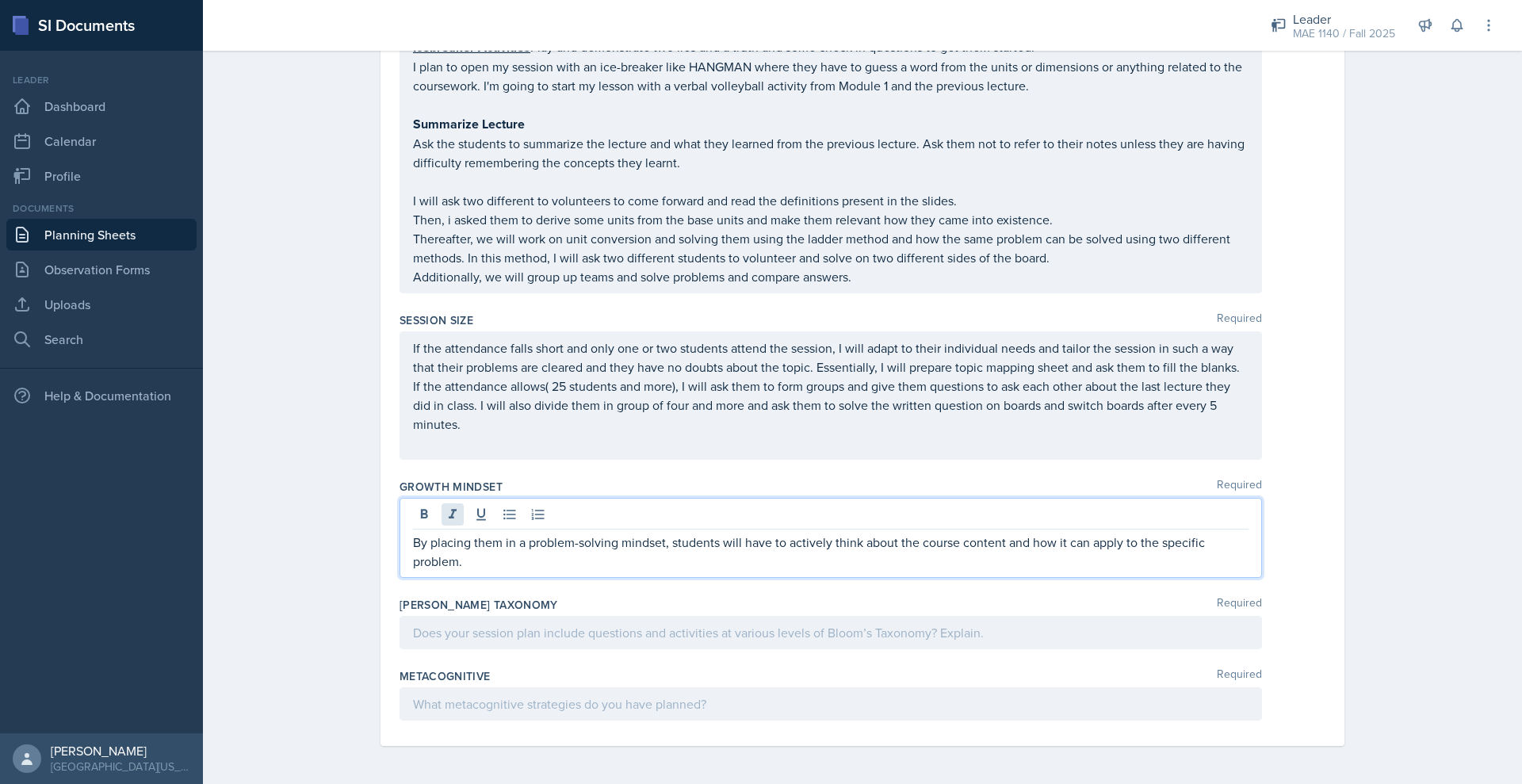
scroll to position [1234, 0]
click at [413, 623] on p at bounding box center [830, 633] width 836 height 19
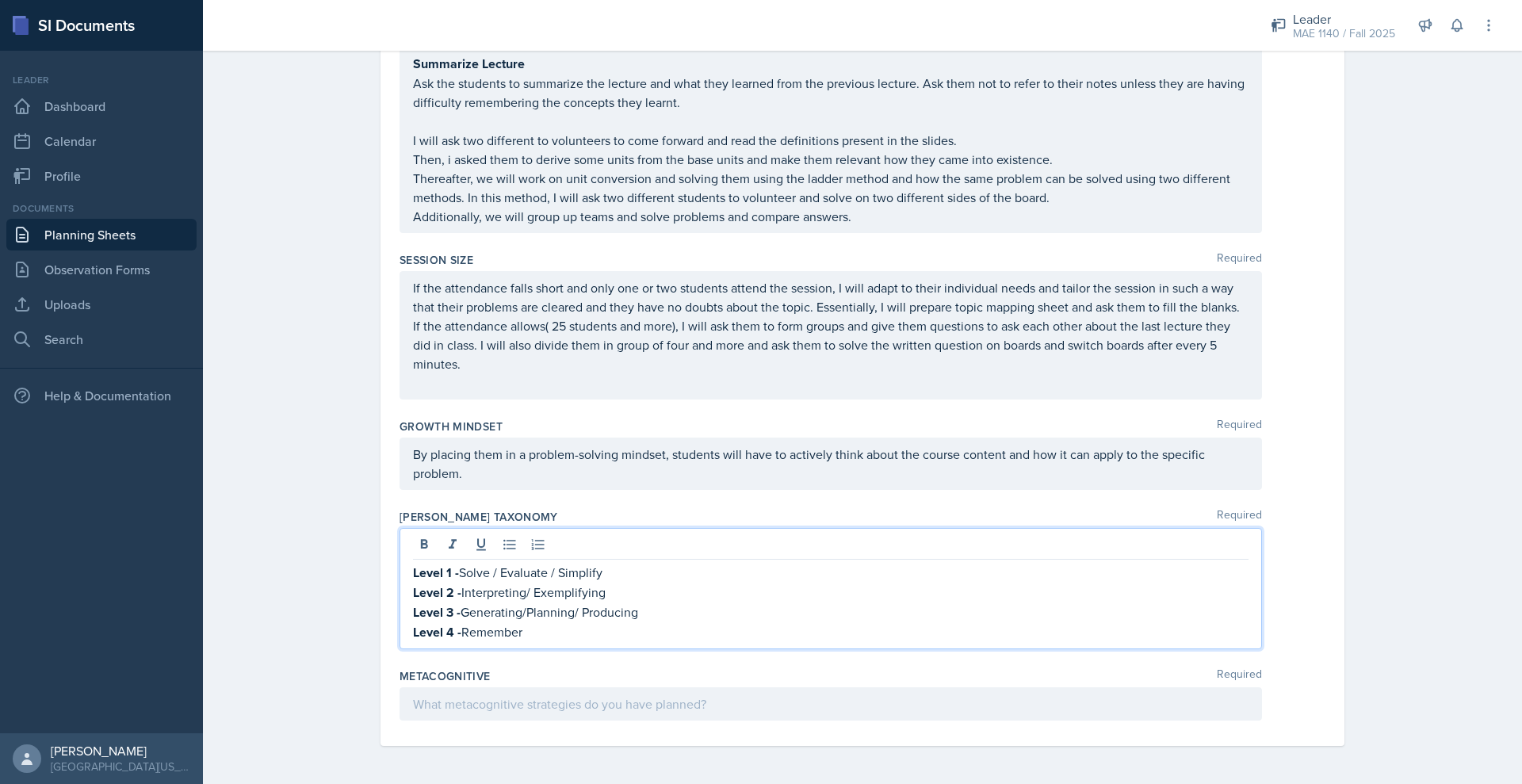
click at [428, 720] on div at bounding box center [830, 703] width 862 height 33
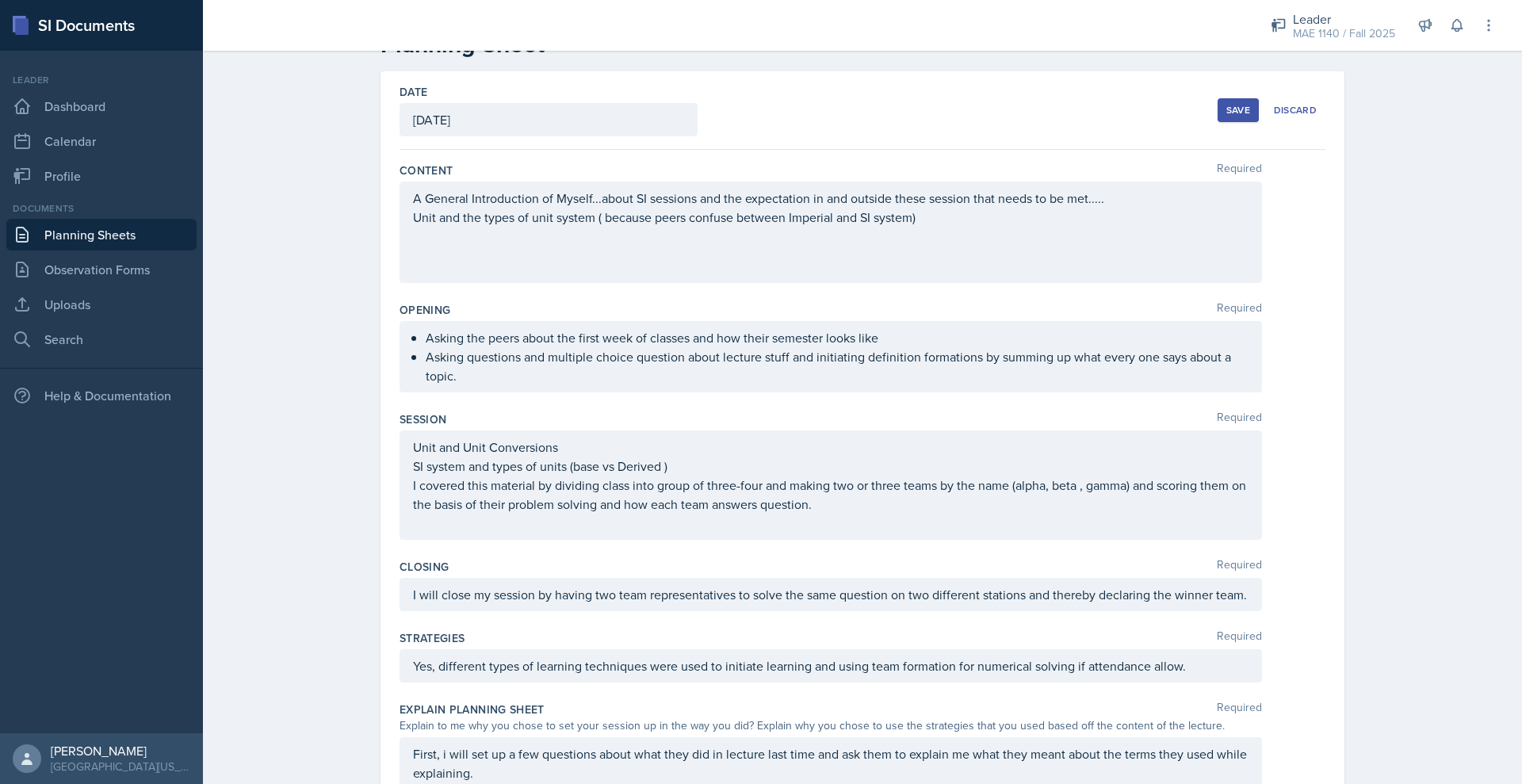
scroll to position [0, 0]
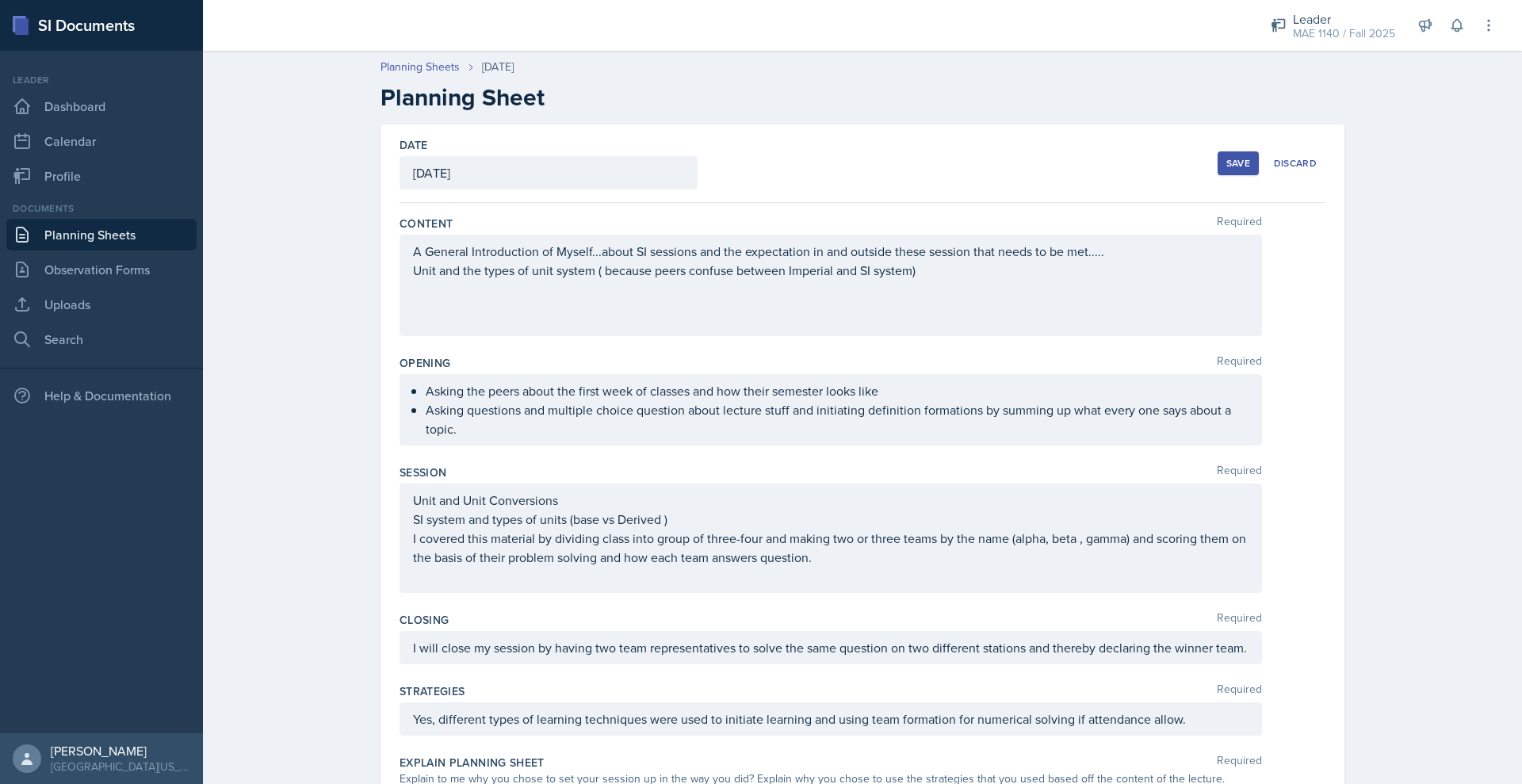
click at [1249, 169] on div "Save" at bounding box center [1237, 163] width 24 height 12
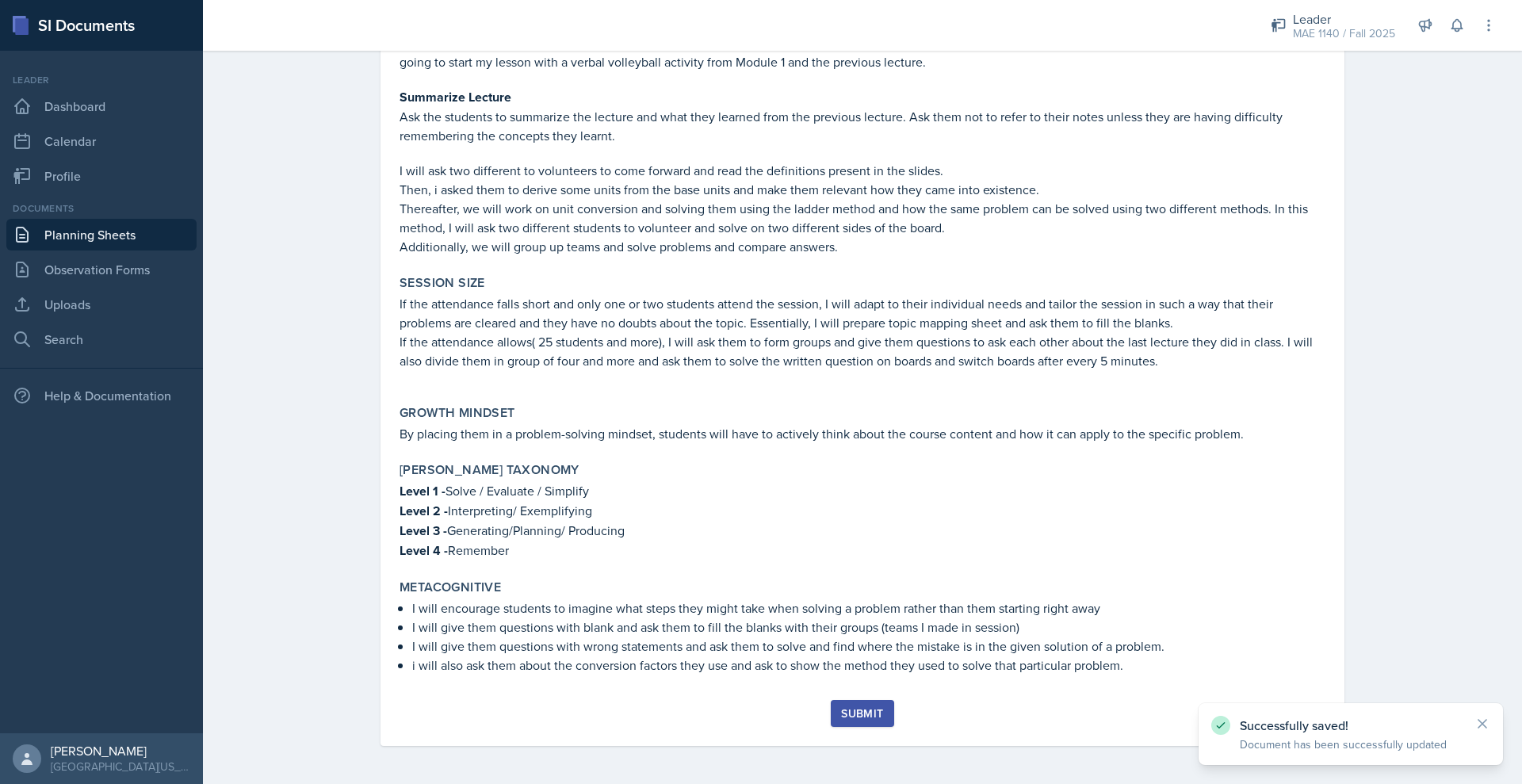
scroll to position [1014, 0]
click at [867, 707] on div "Submit" at bounding box center [861, 713] width 42 height 12
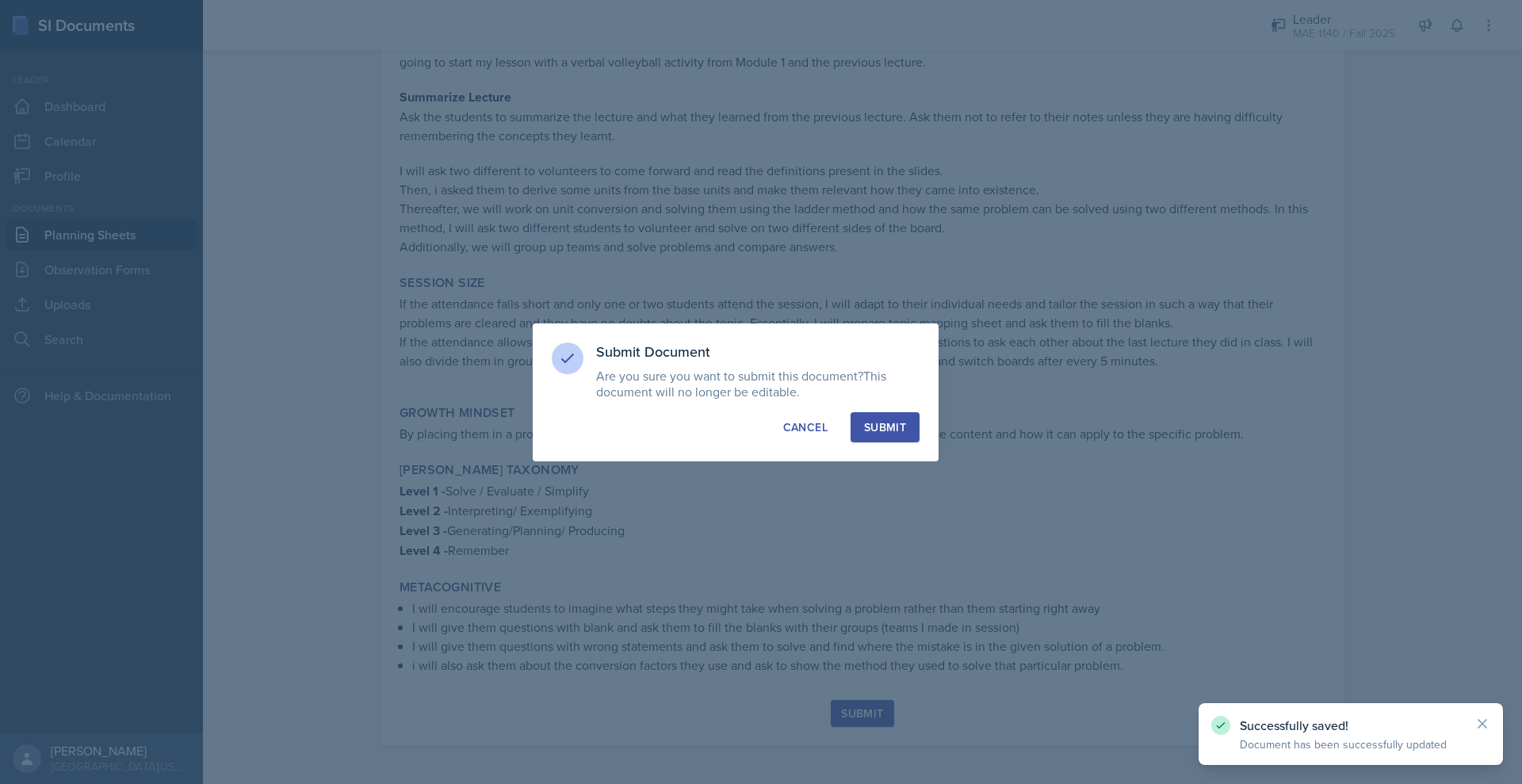
click at [906, 431] on div "Submit" at bounding box center [885, 427] width 42 height 16
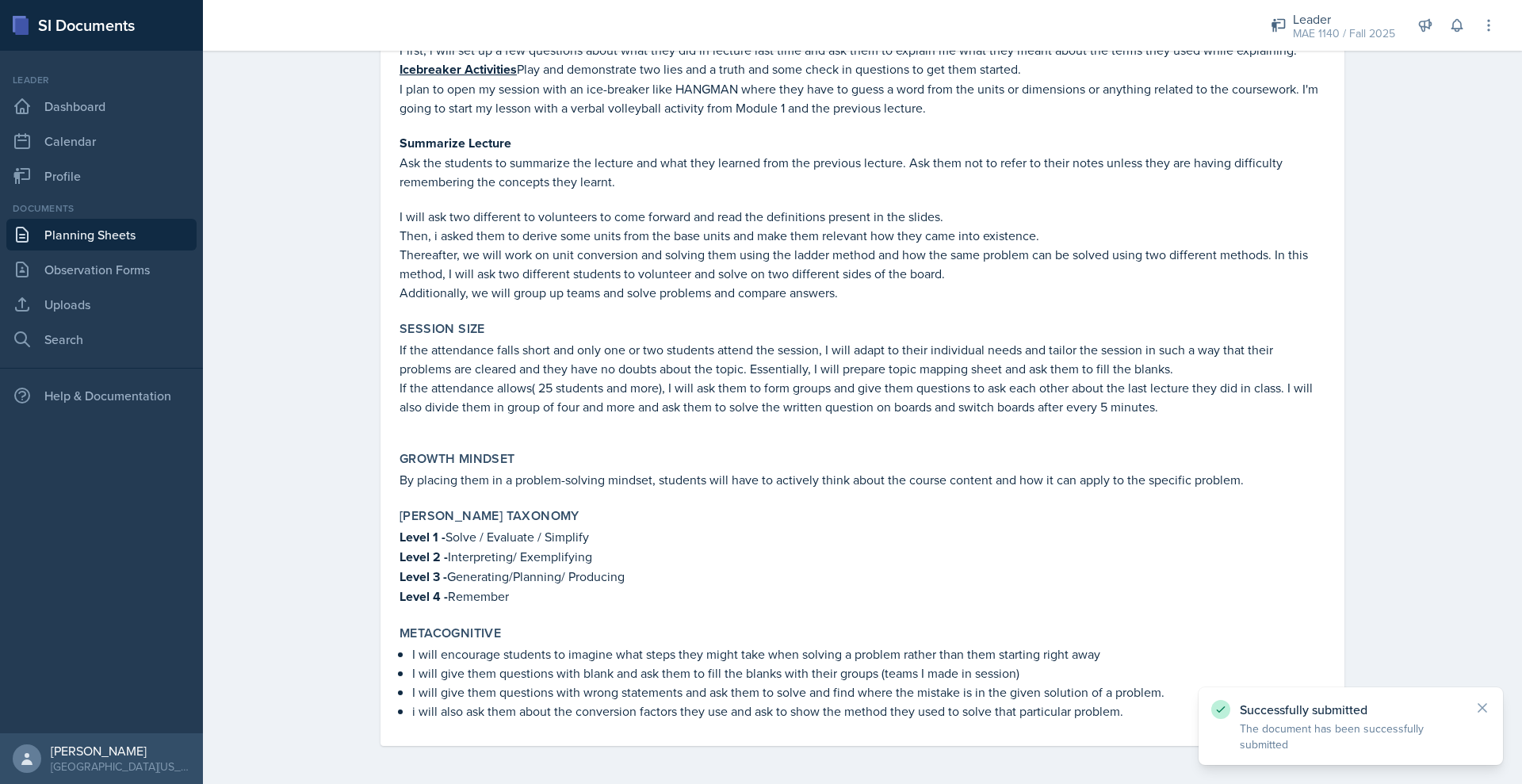
scroll to position [0, 0]
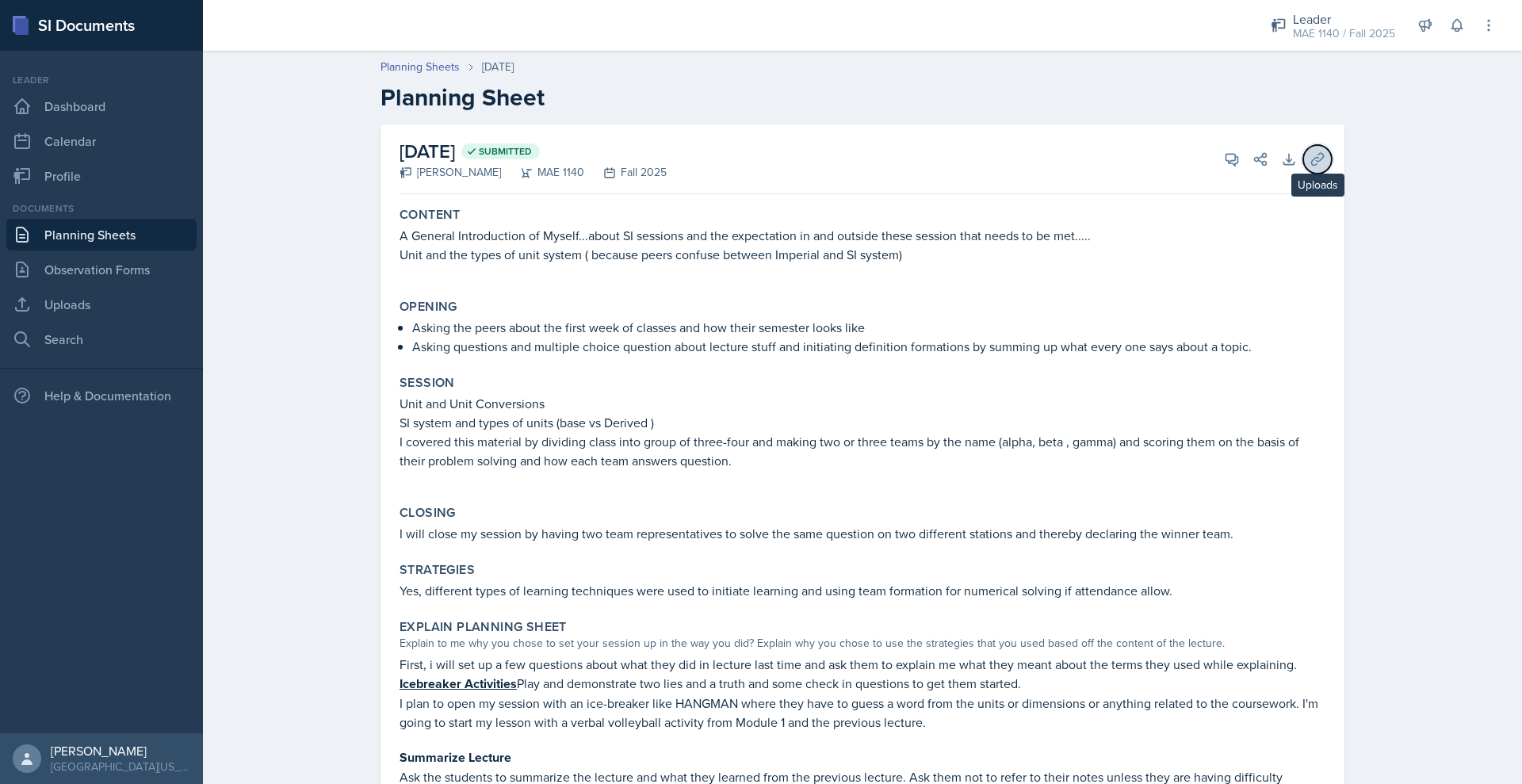
click at [1326, 167] on icon at bounding box center [1317, 159] width 16 height 16
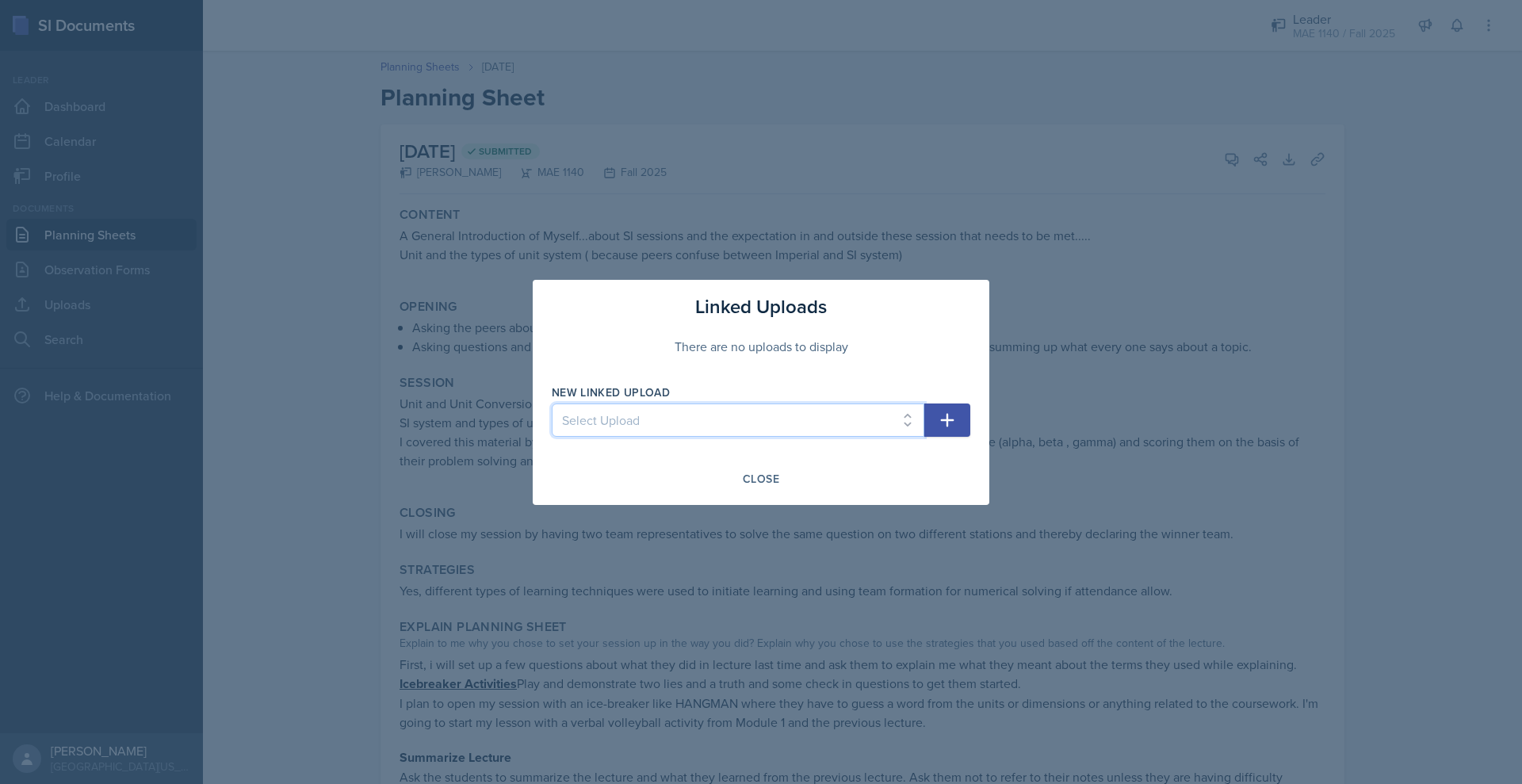
click at [630, 437] on select "Select Upload" at bounding box center [738, 419] width 372 height 33
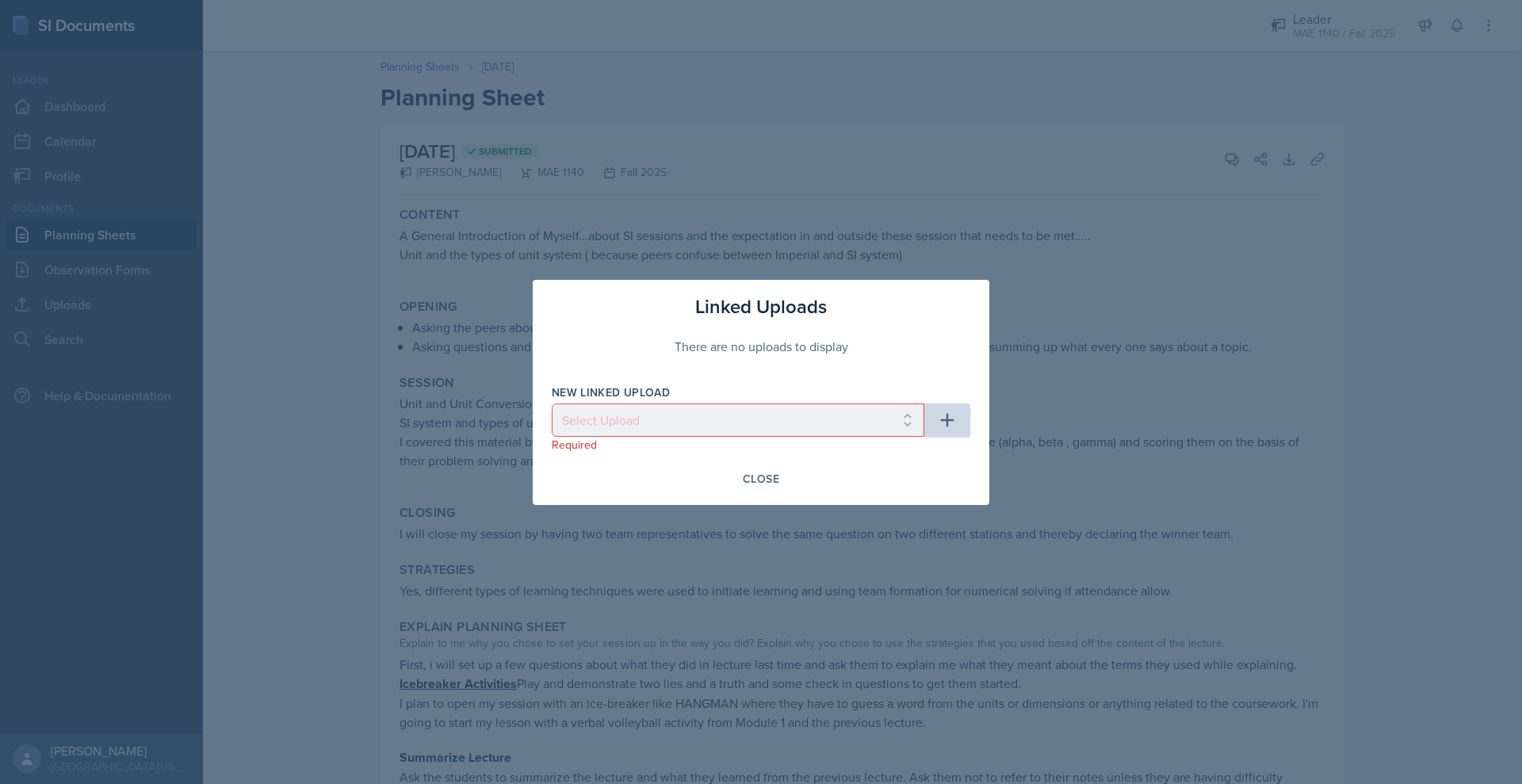
click at [1143, 225] on div at bounding box center [761, 392] width 1522 height 784
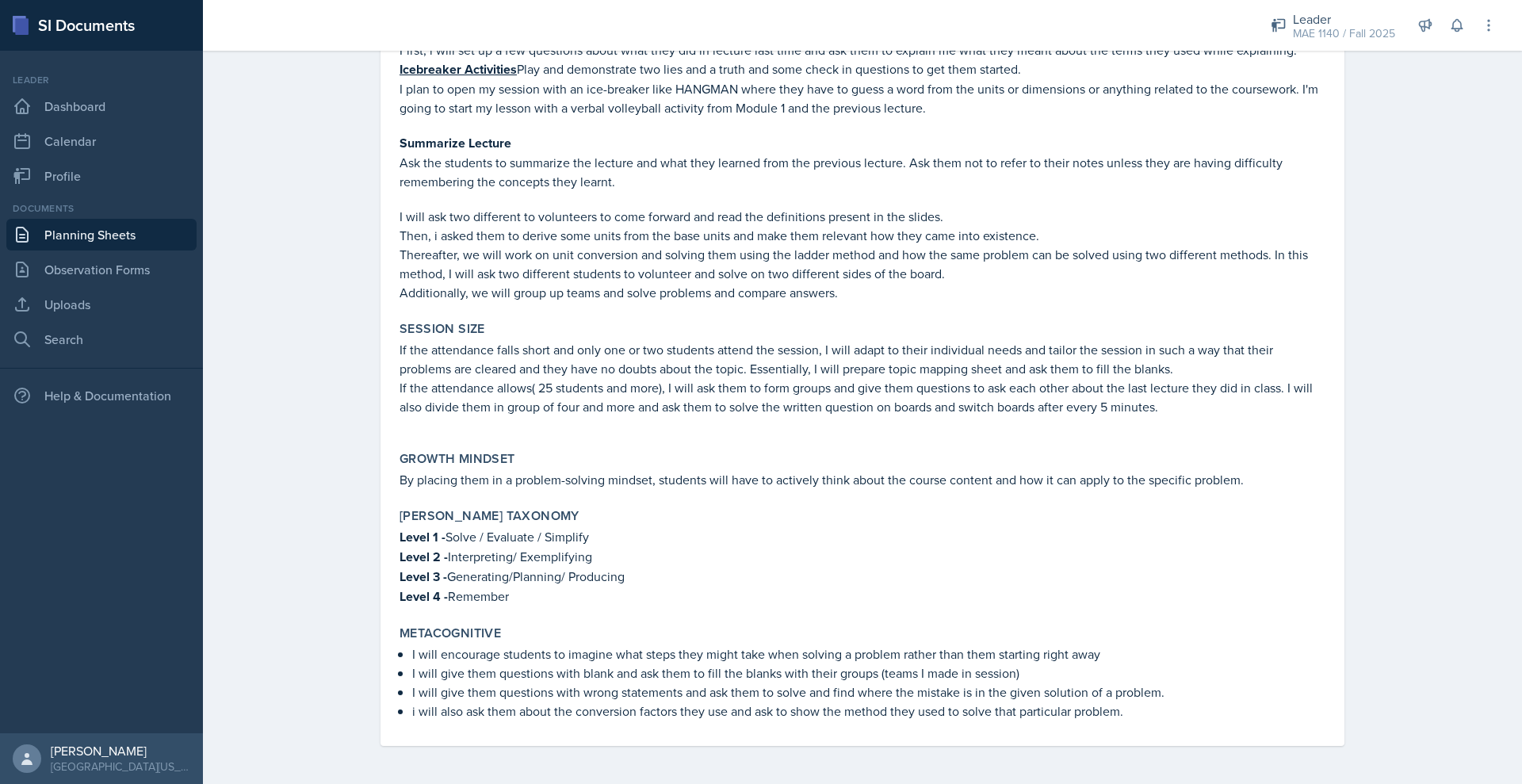
scroll to position [957, 0]
click at [113, 321] on link "Uploads" at bounding box center [102, 305] width 190 height 32
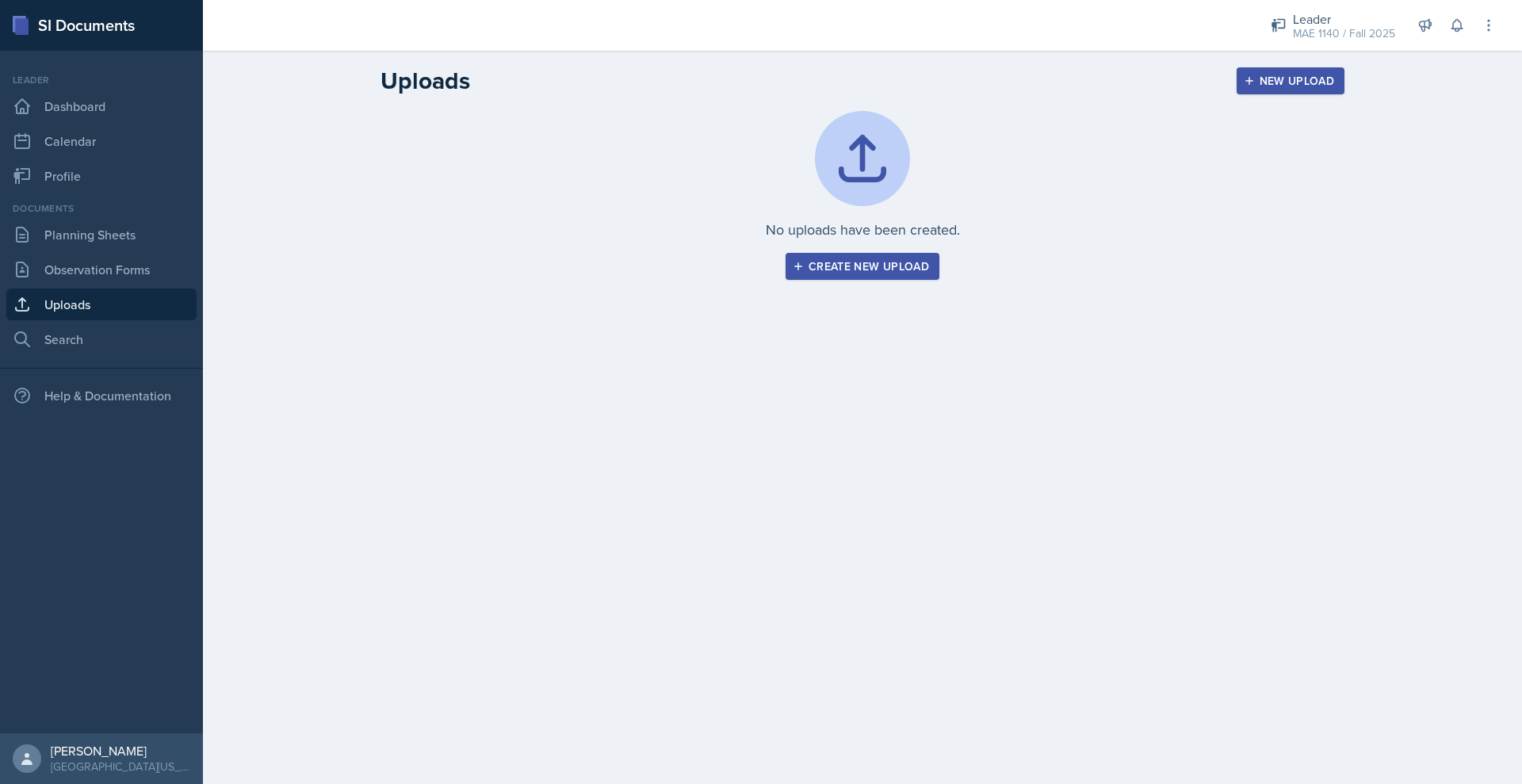
click at [868, 273] on div "Create new upload" at bounding box center [862, 266] width 133 height 12
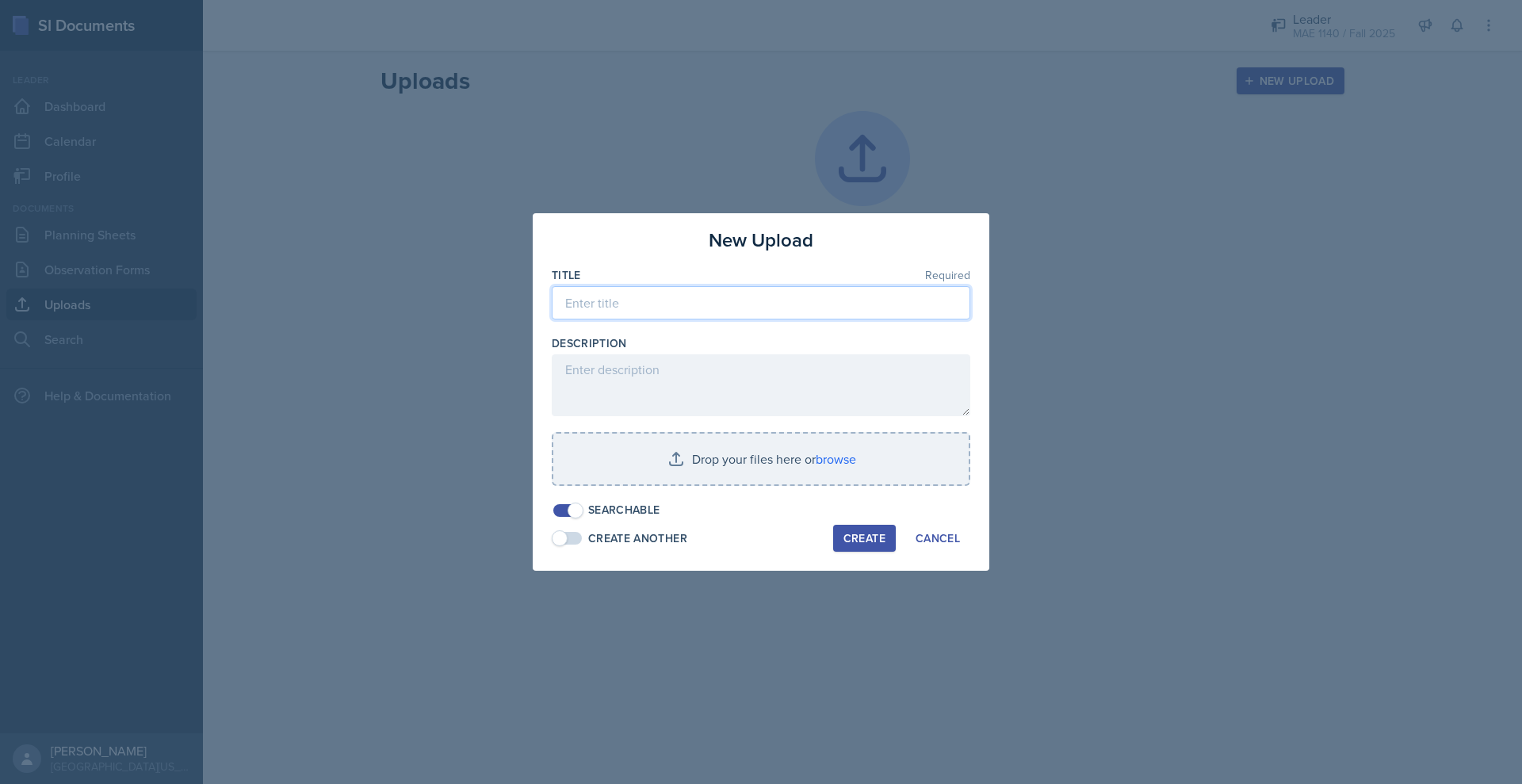
click at [569, 300] on input at bounding box center [761, 302] width 418 height 33
type input "P"
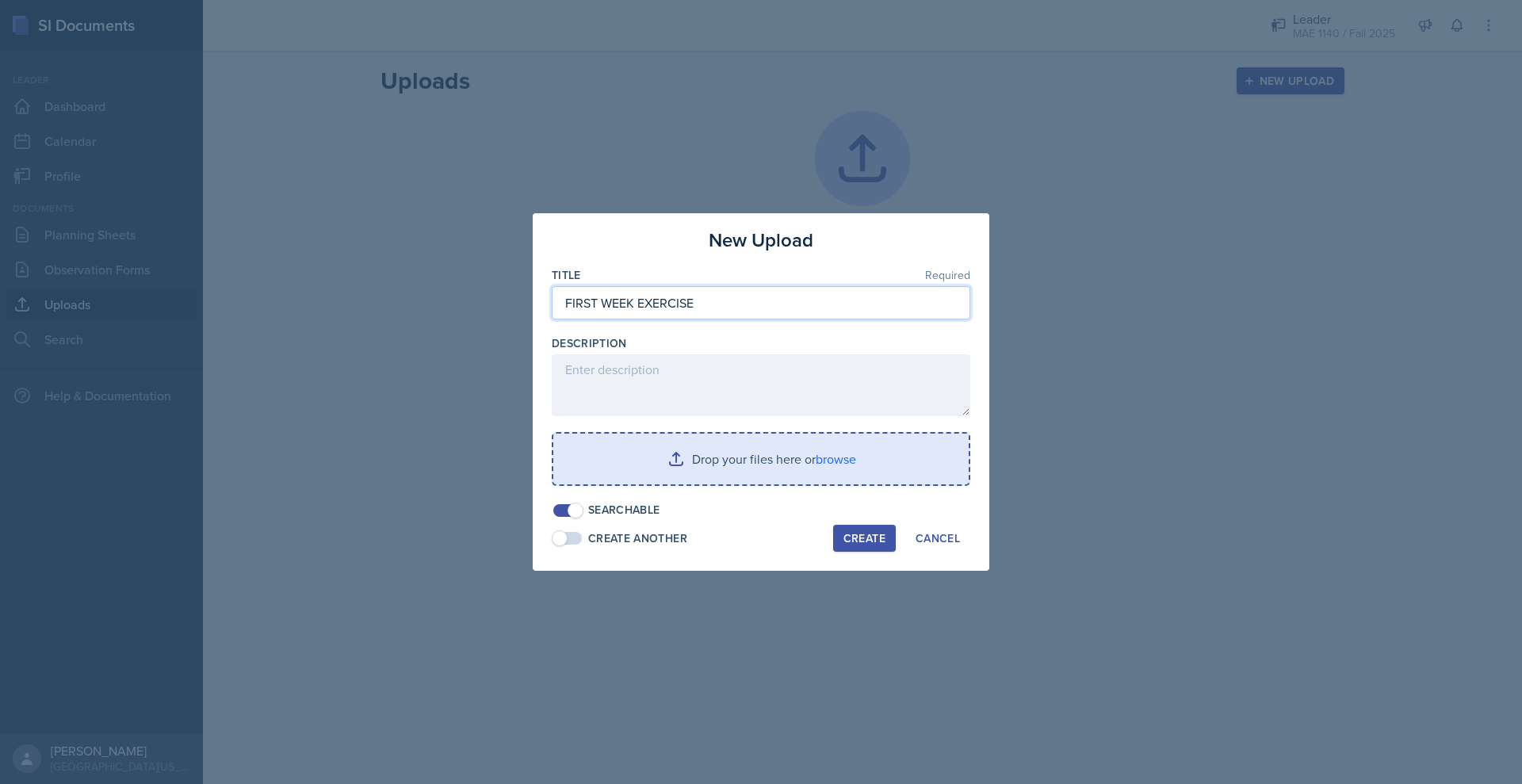
type input "FIRST WEEK EXERCISE"
click at [710, 484] on input "file" at bounding box center [761, 459] width 416 height 51
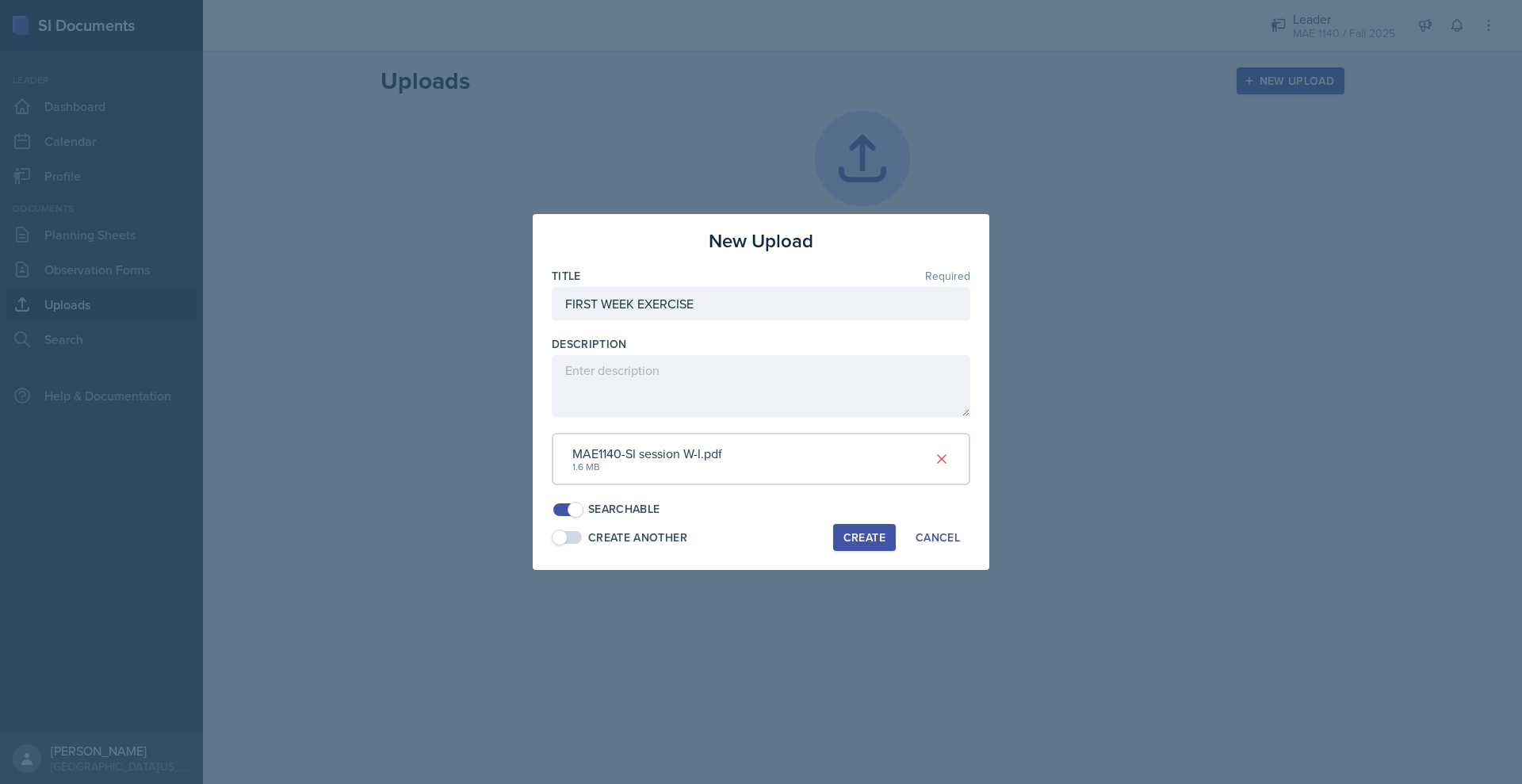
click at [886, 543] on div "Create" at bounding box center [864, 537] width 42 height 12
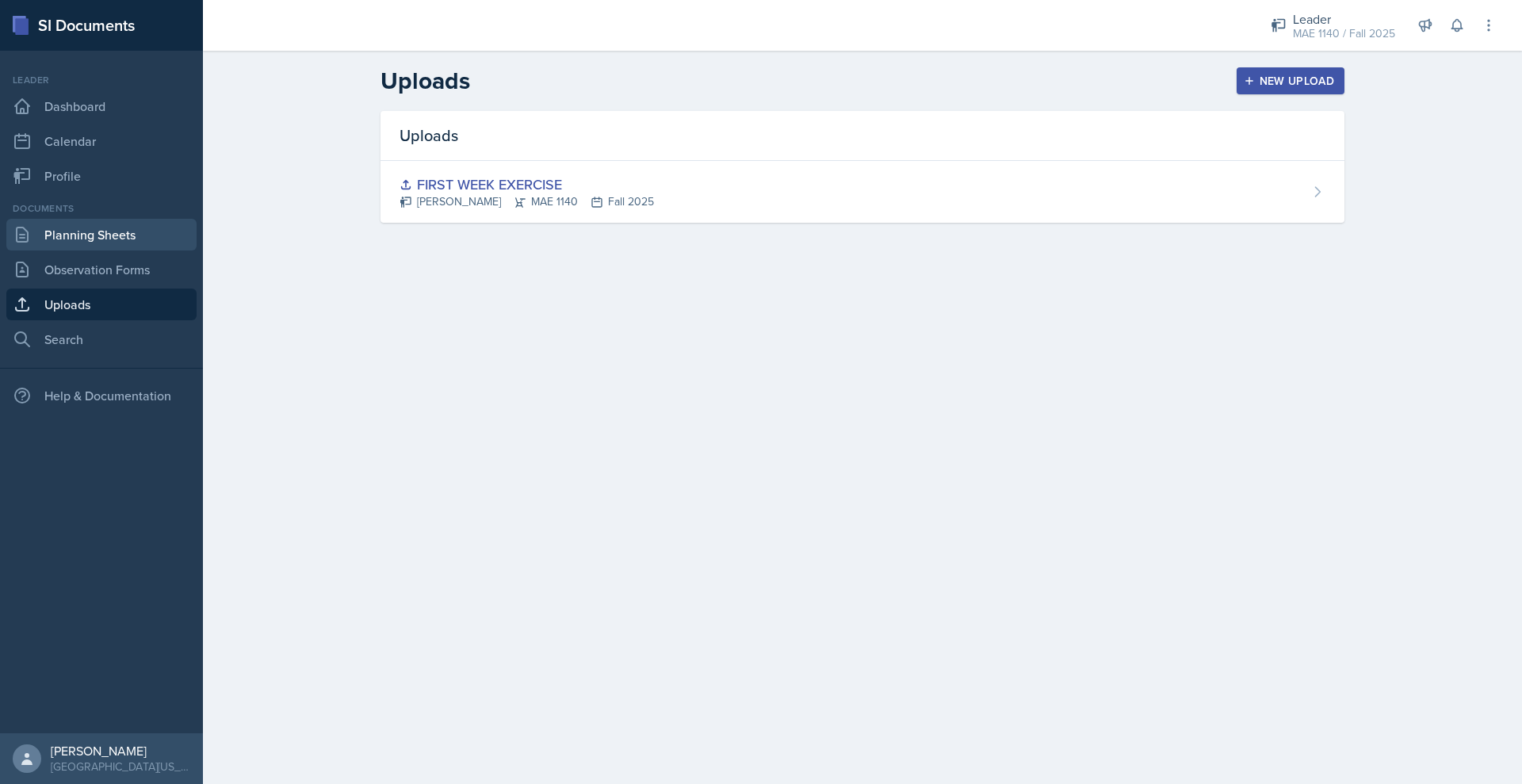
click at [126, 250] on link "Planning Sheets" at bounding box center [102, 235] width 190 height 32
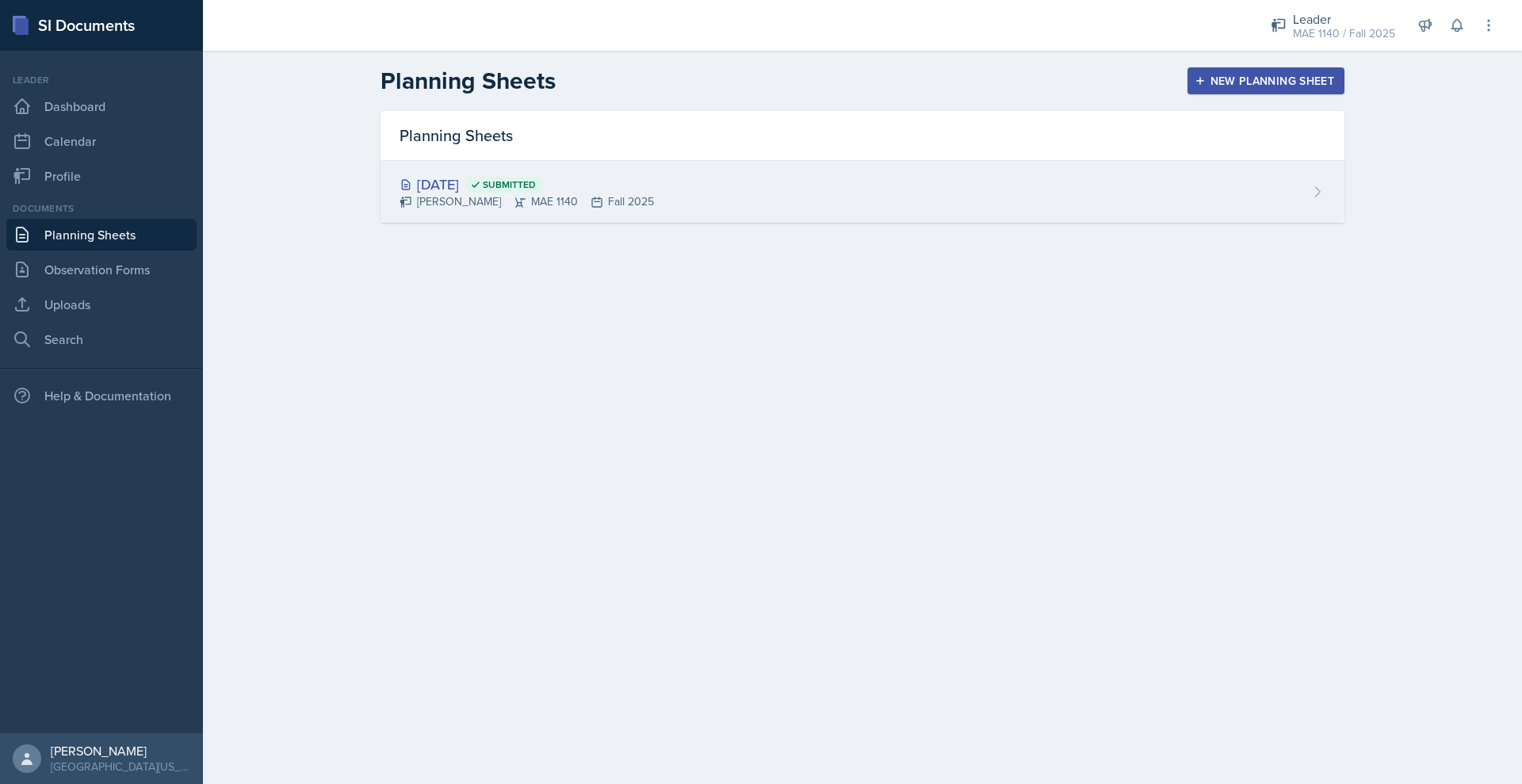
click at [1174, 223] on div "[DATE] Submitted [PERSON_NAME] 1140 Fall 2025" at bounding box center [862, 192] width 964 height 62
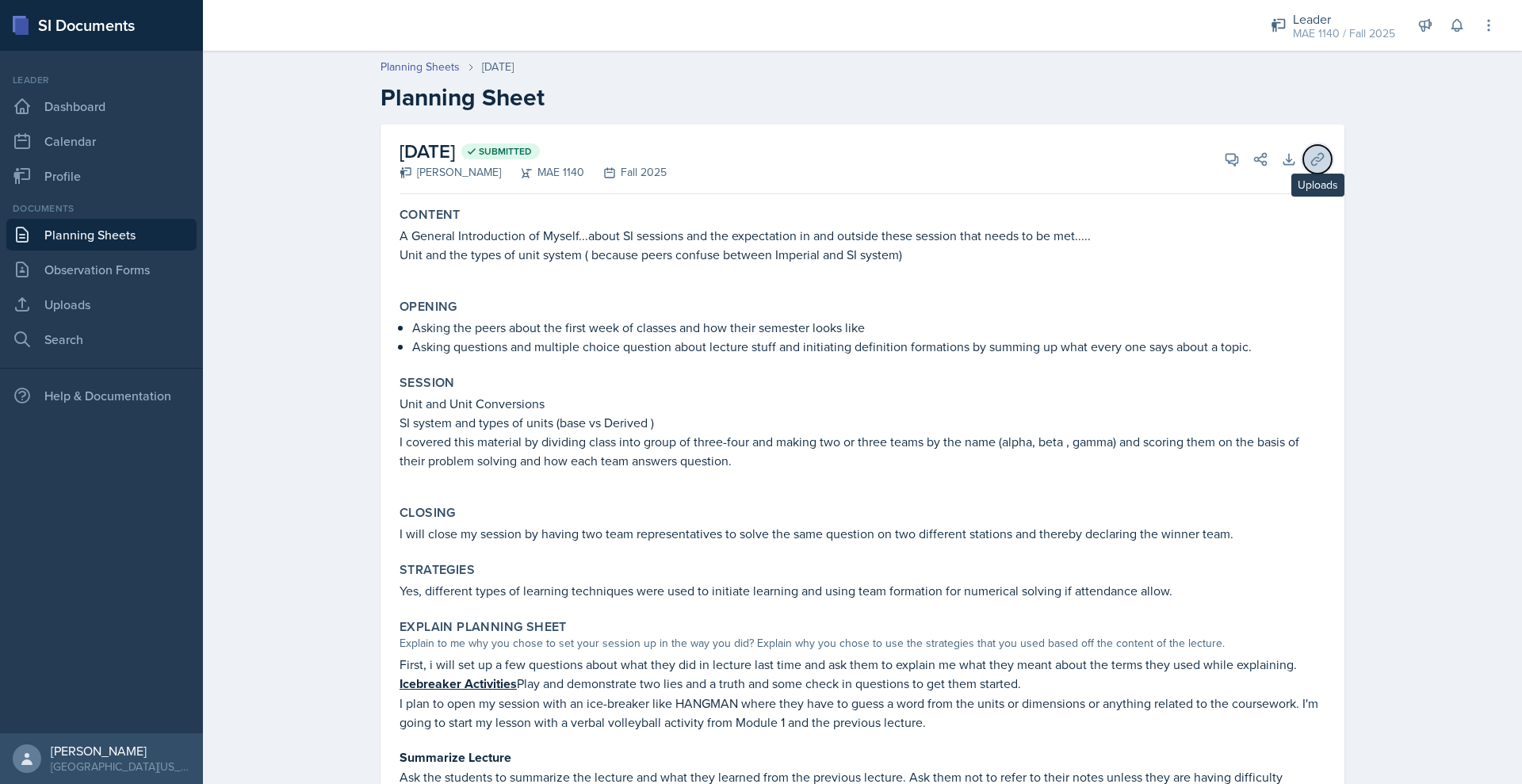
click at [1326, 167] on icon at bounding box center [1317, 159] width 16 height 16
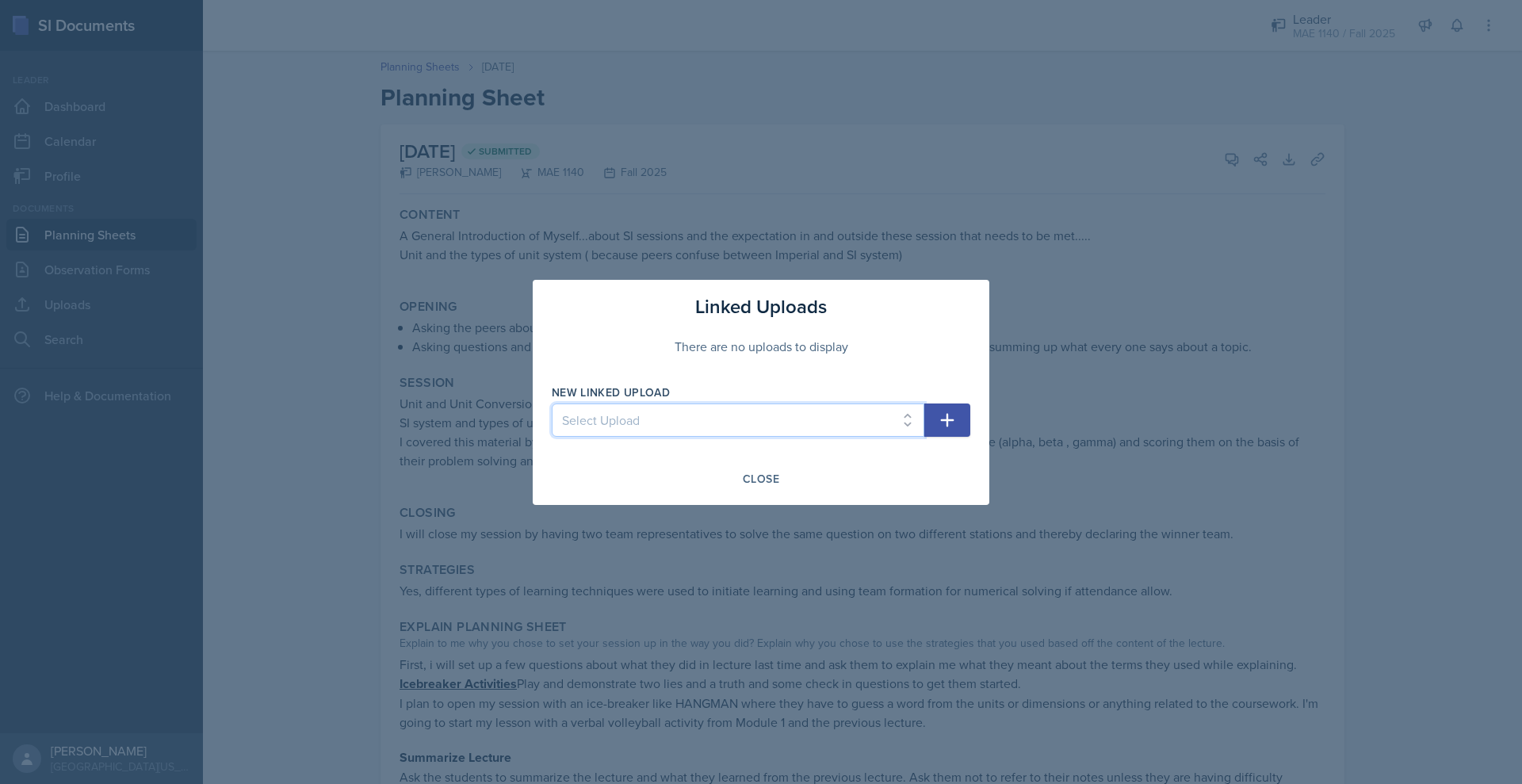
click at [639, 431] on select "Select Upload FIRST WEEK EXERCISE" at bounding box center [738, 419] width 372 height 33
select select "08df2fdc-16a8-4c1b-9d8d-2ff05fff8ae4"
click at [552, 406] on select "Select Upload FIRST WEEK EXERCISE" at bounding box center [738, 419] width 372 height 33
click at [970, 433] on button "button" at bounding box center [947, 419] width 46 height 33
select select
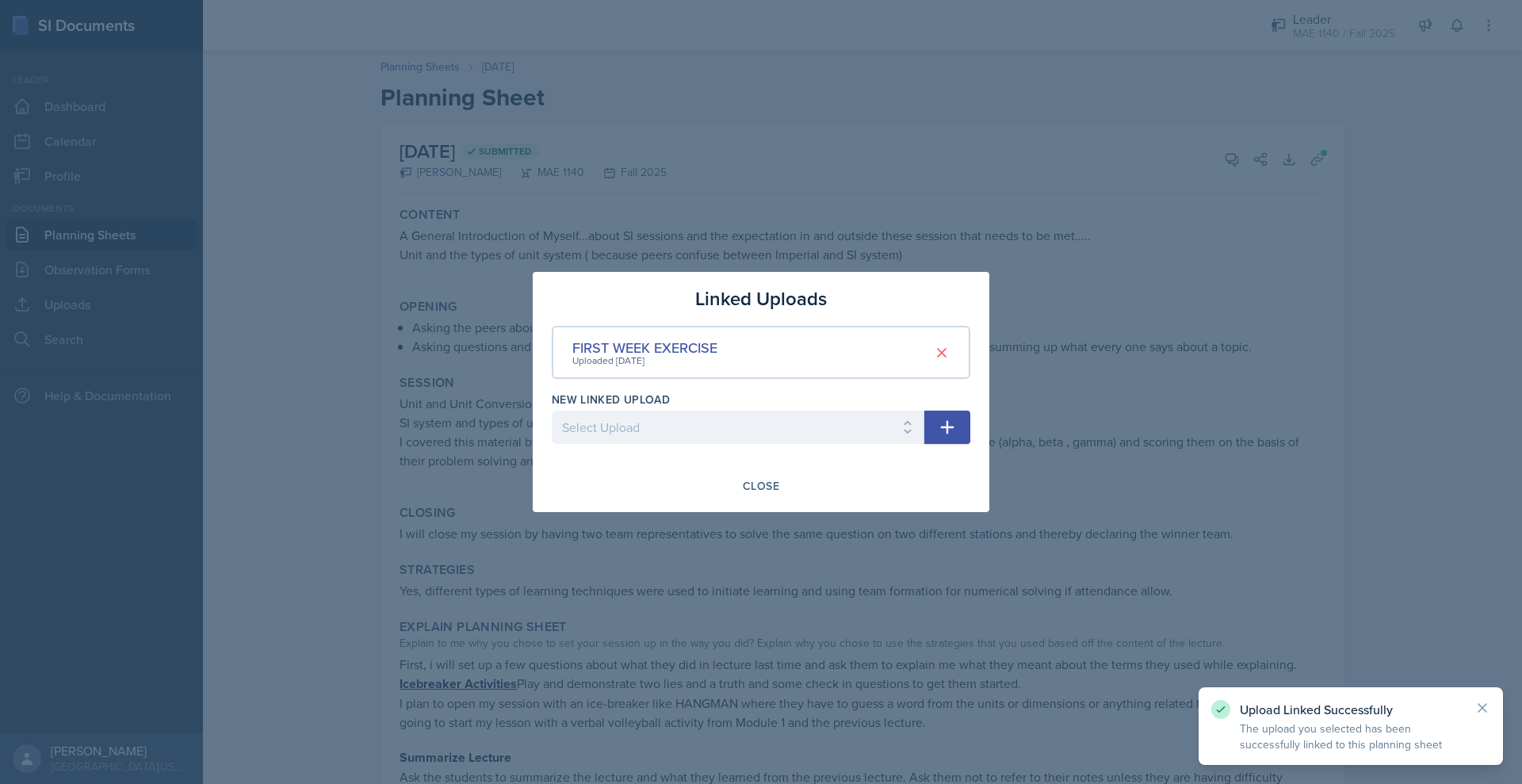
click at [1260, 446] on div at bounding box center [761, 392] width 1522 height 784
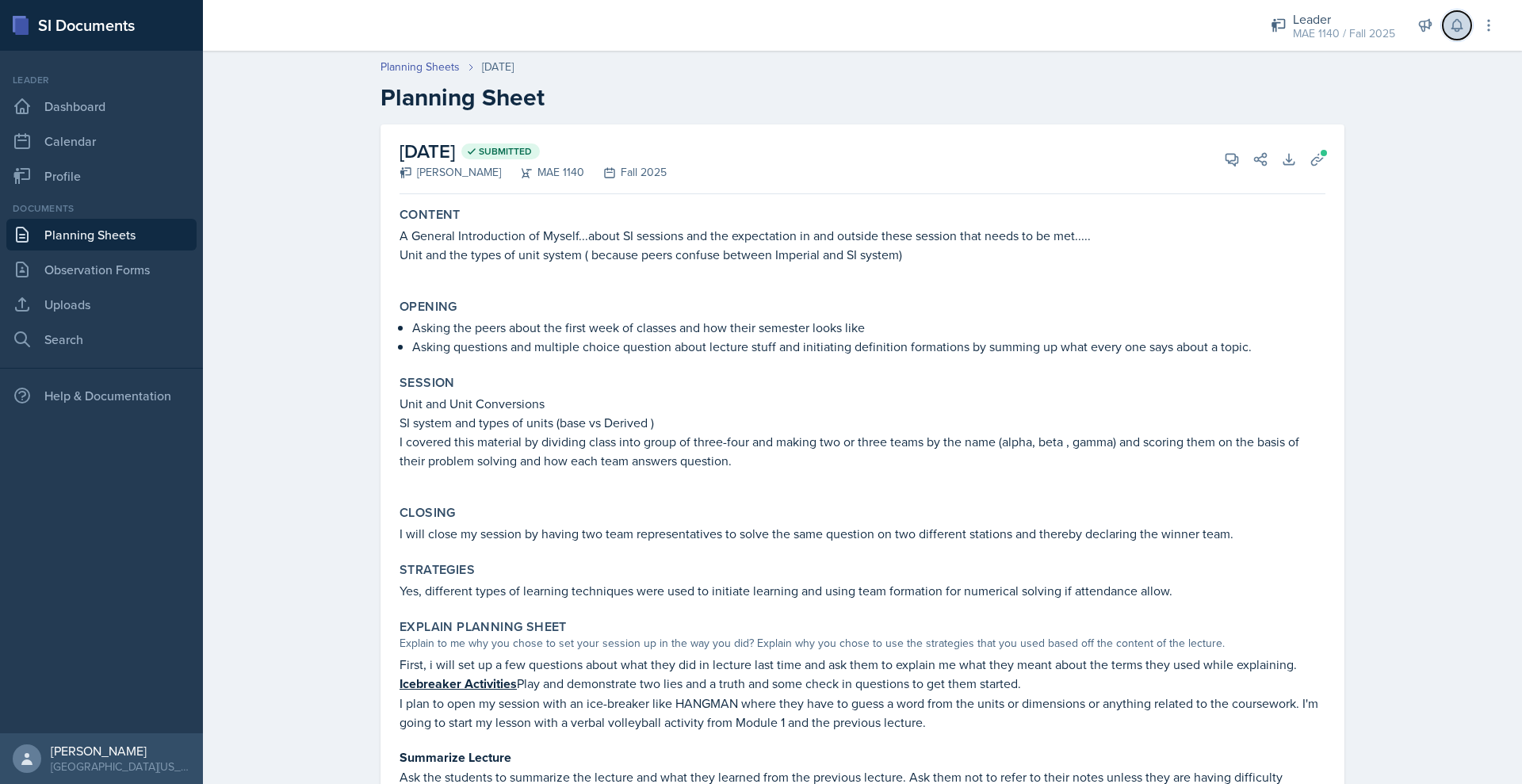
click at [1449, 33] on icon at bounding box center [1456, 25] width 16 height 16
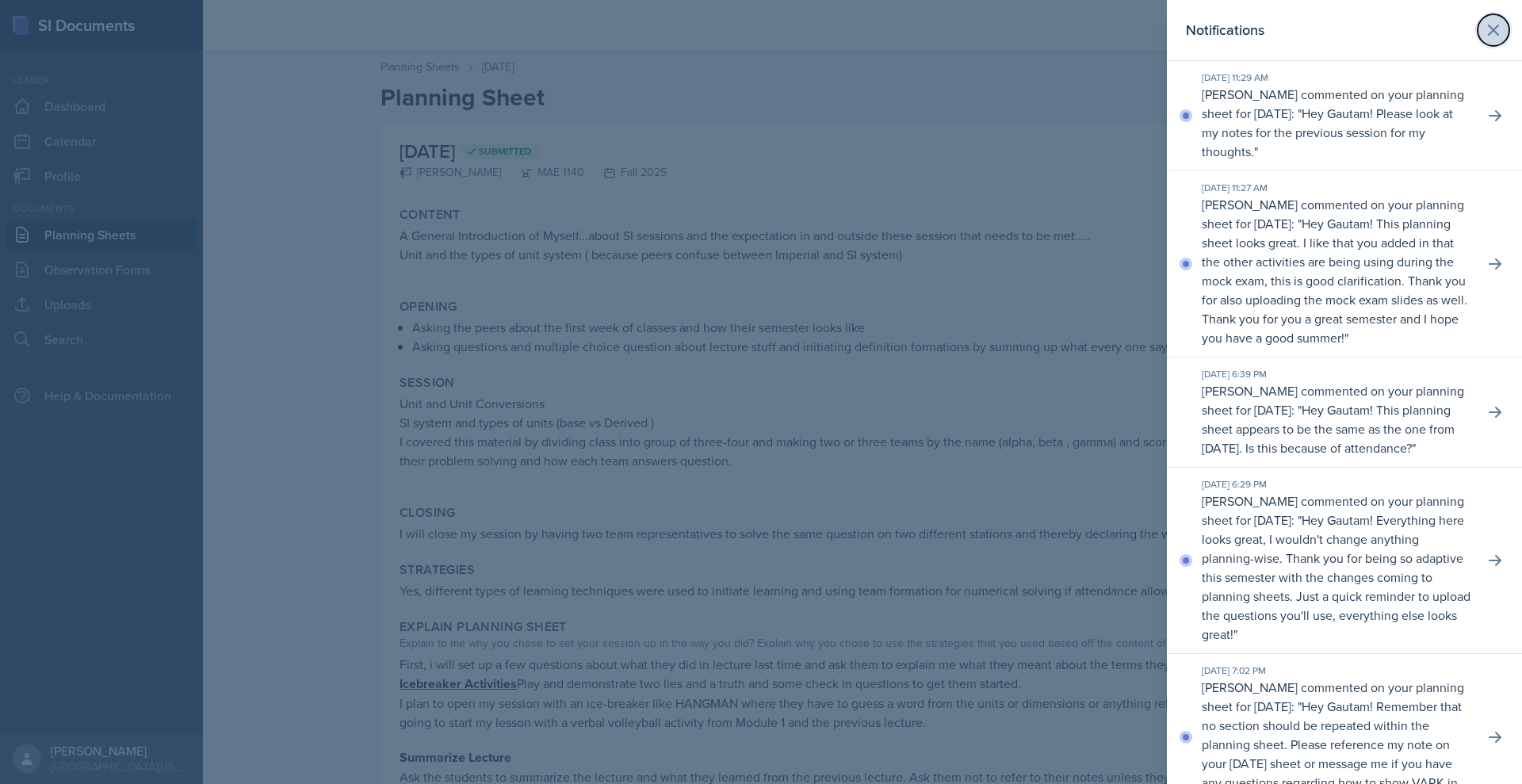
click at [1483, 39] on icon at bounding box center [1493, 30] width 19 height 19
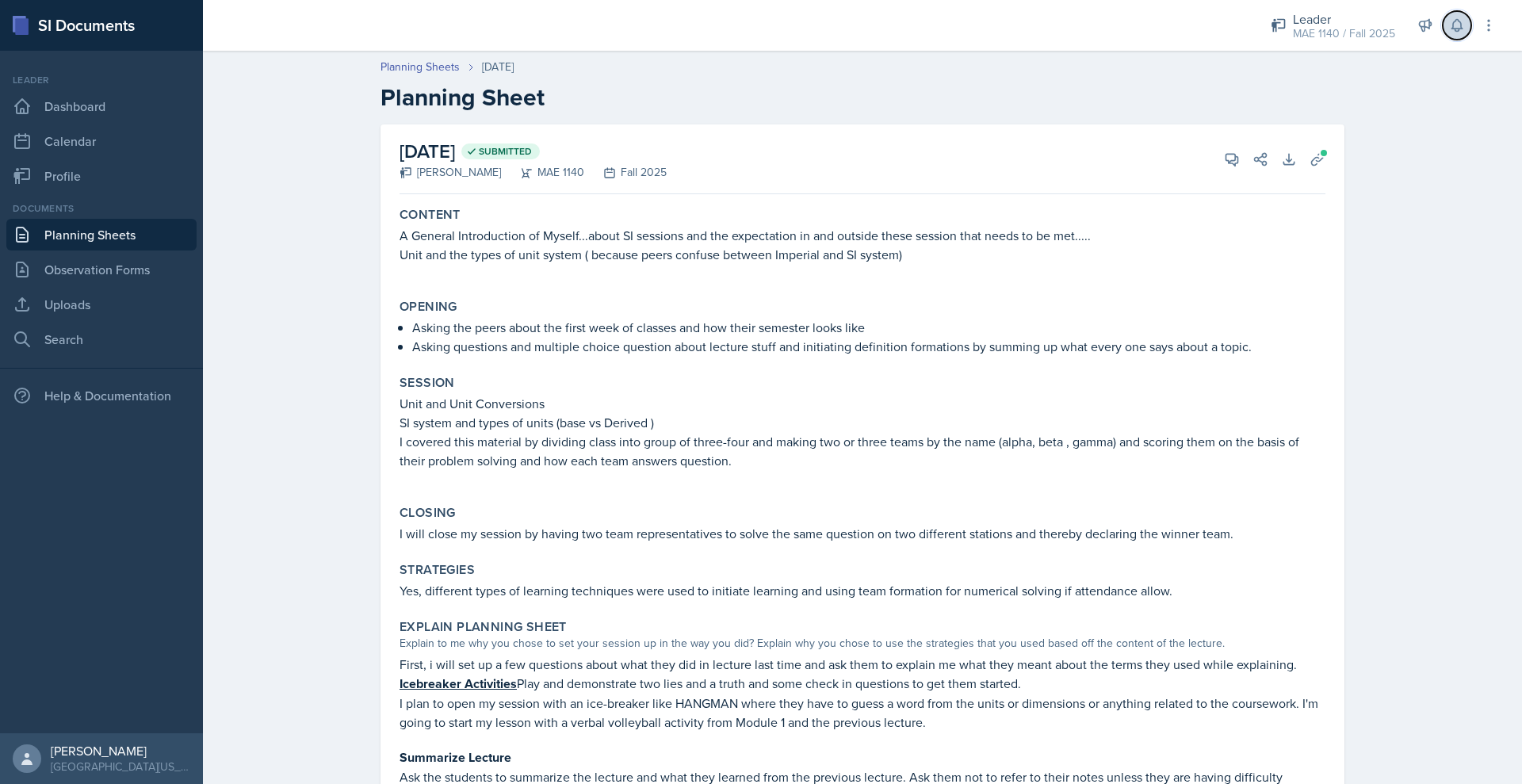
click at [1451, 39] on button at bounding box center [1456, 25] width 28 height 28
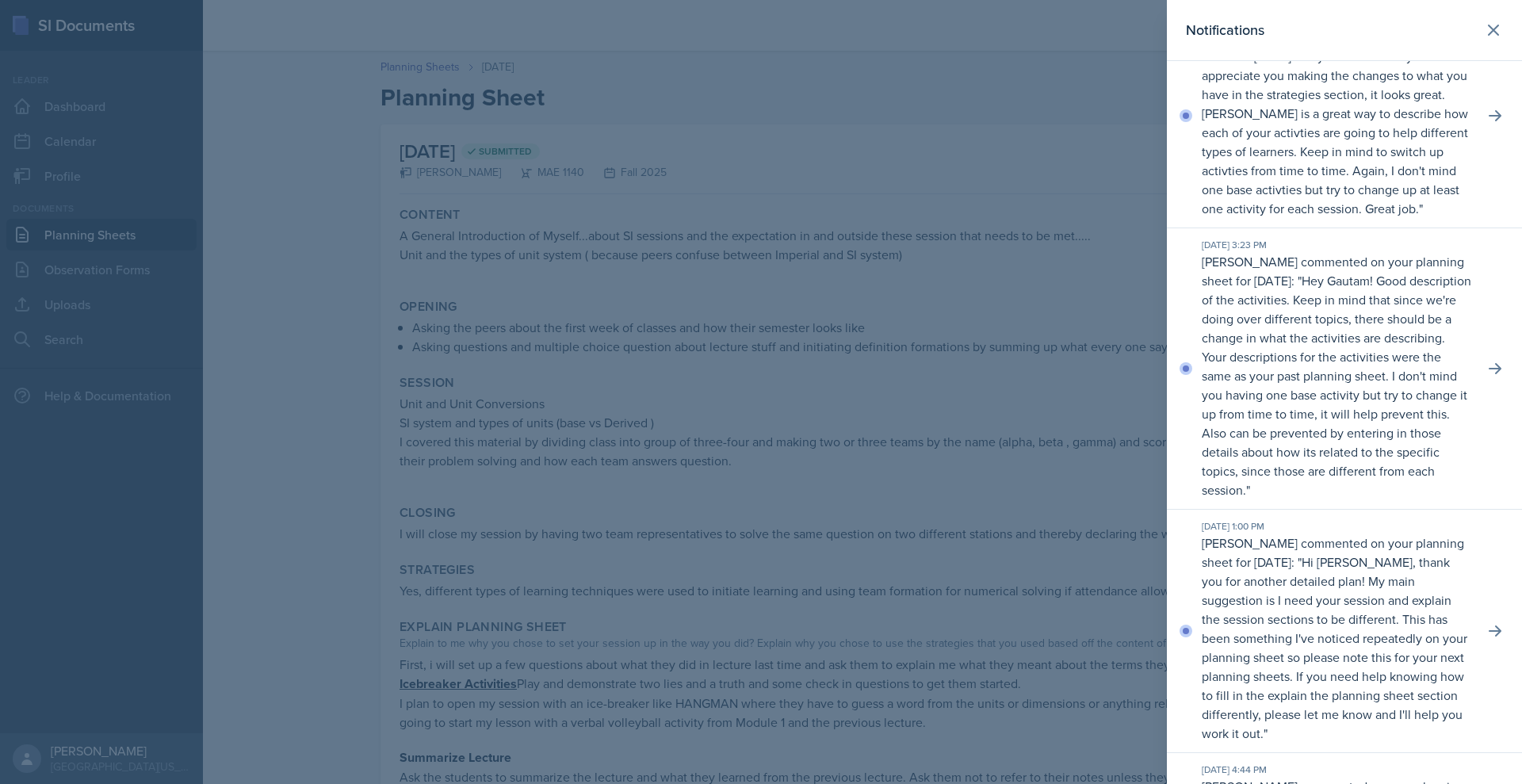
scroll to position [1986, 0]
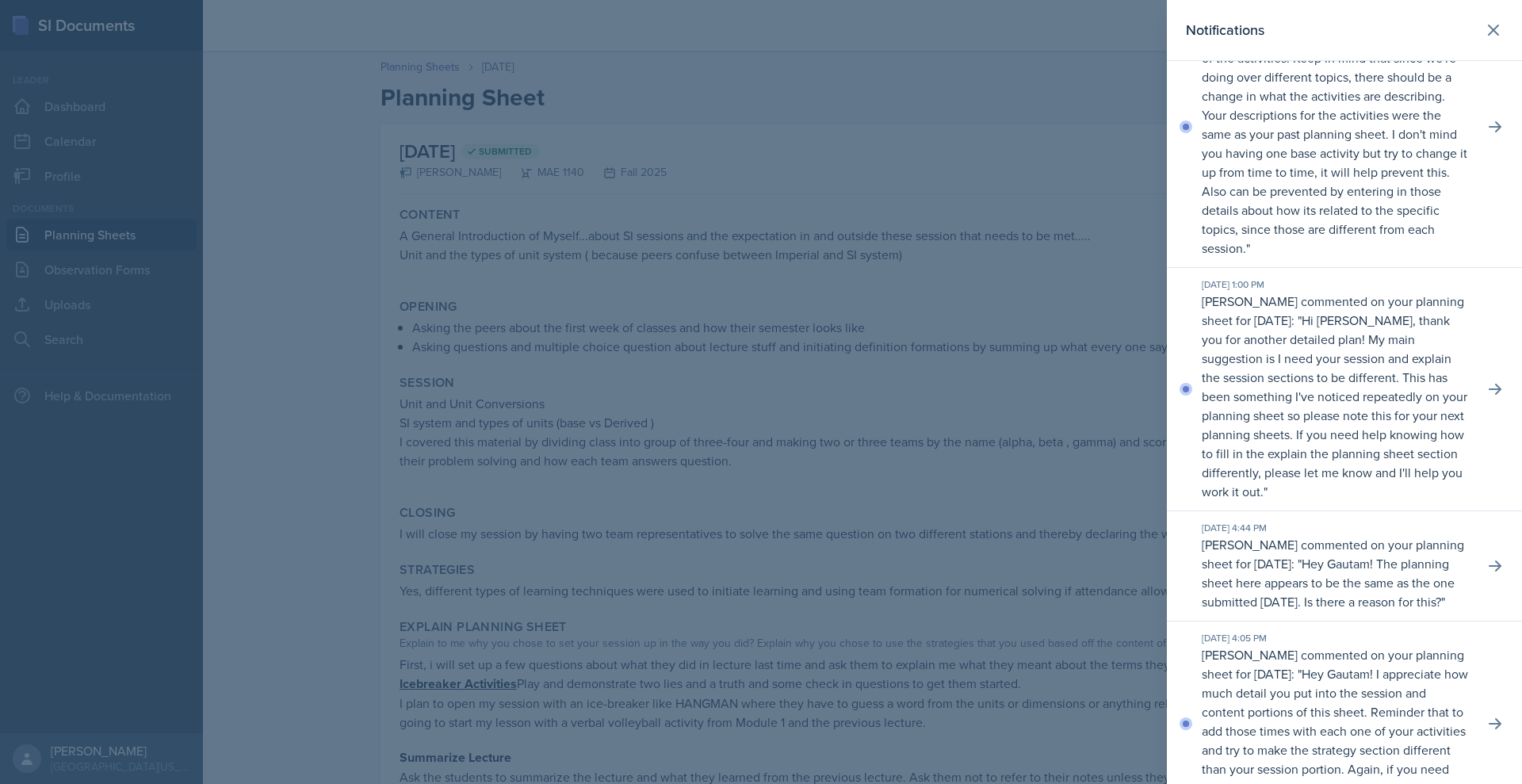
click at [960, 127] on div at bounding box center [761, 392] width 1522 height 784
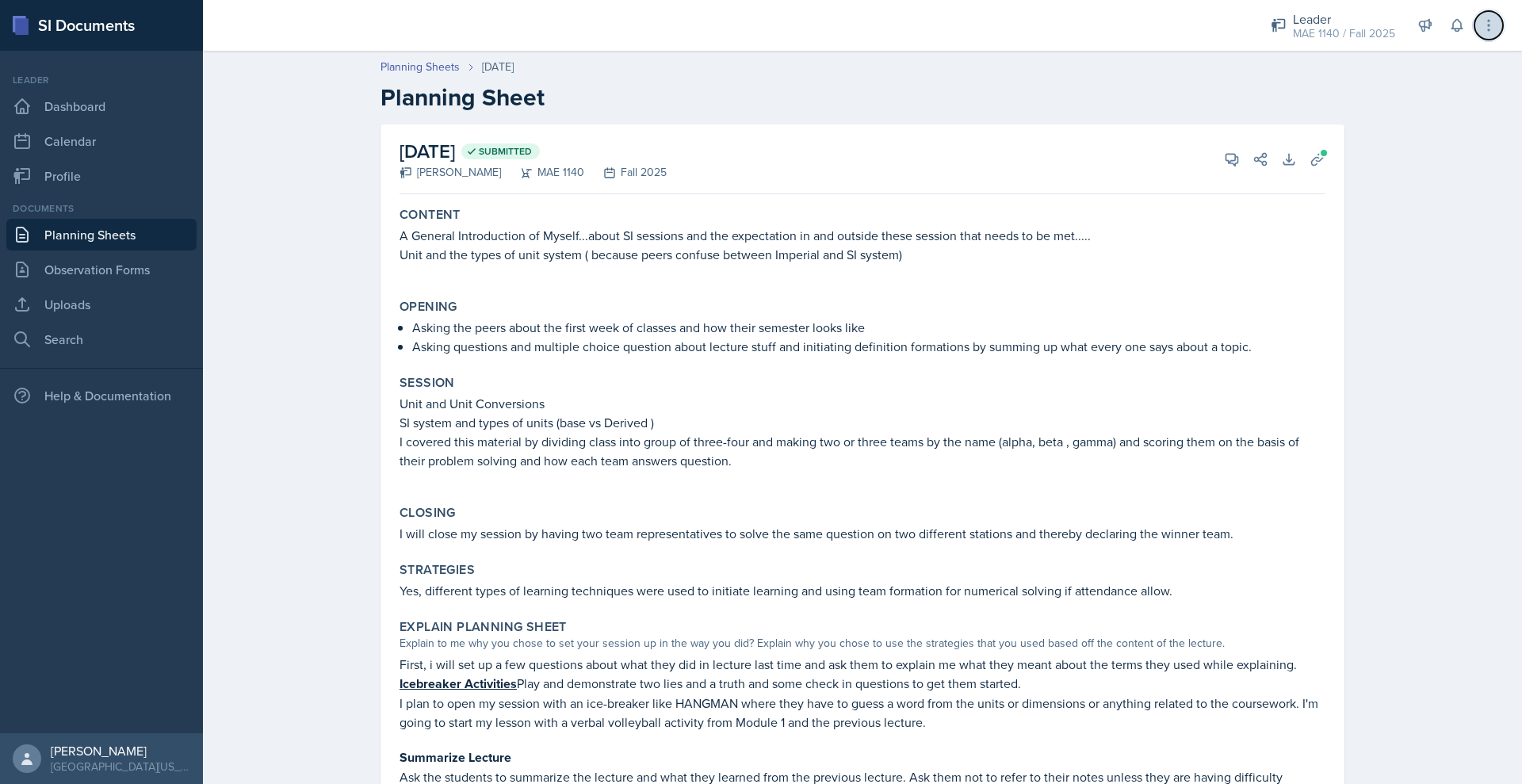
click at [1474, 30] on button at bounding box center [1488, 25] width 28 height 28
click at [1174, 75] on div "Planning Sheets [DATE]" at bounding box center [862, 67] width 964 height 17
click at [1417, 30] on icon at bounding box center [1424, 25] width 16 height 16
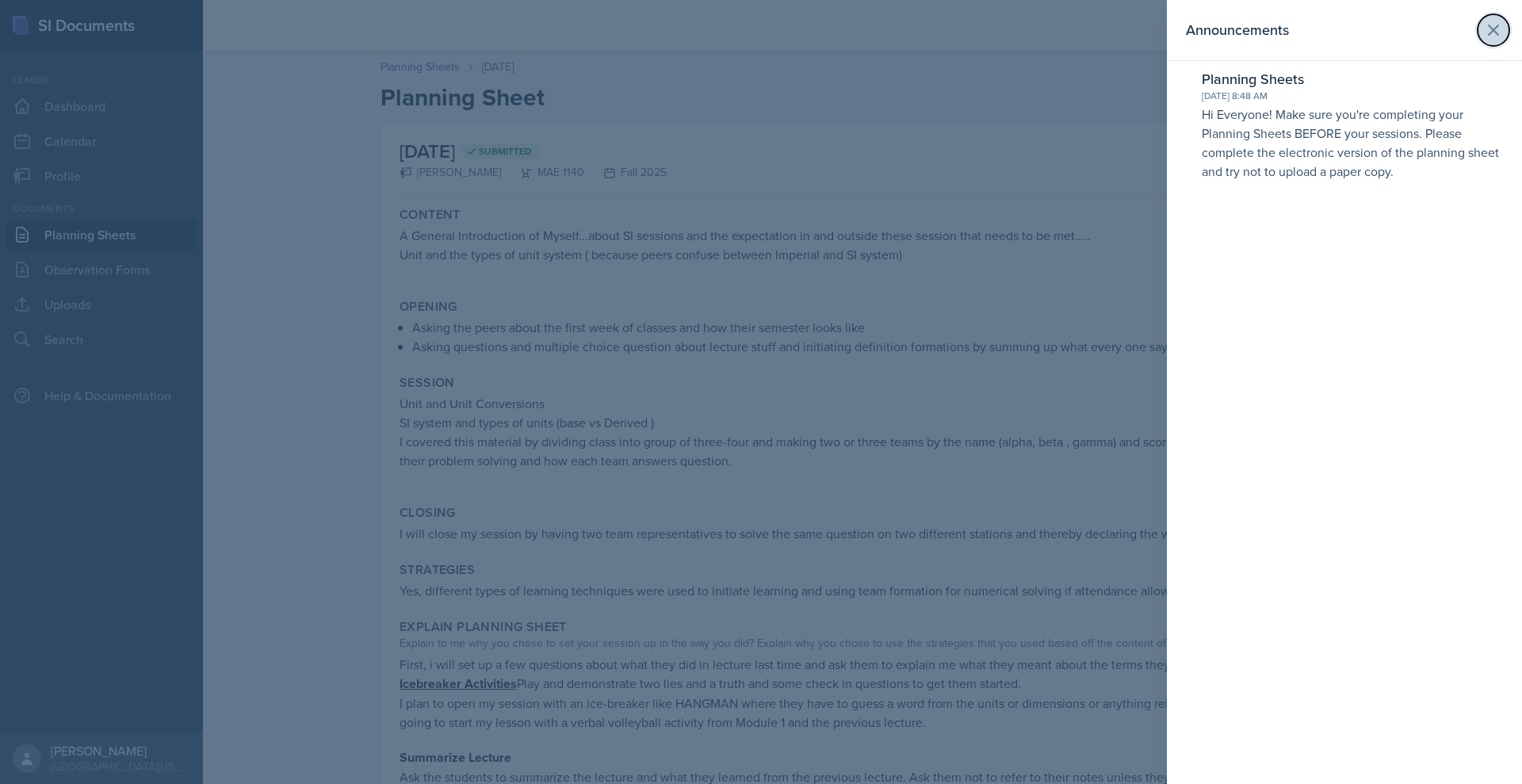
click at [1488, 35] on icon at bounding box center [1493, 30] width 9 height 9
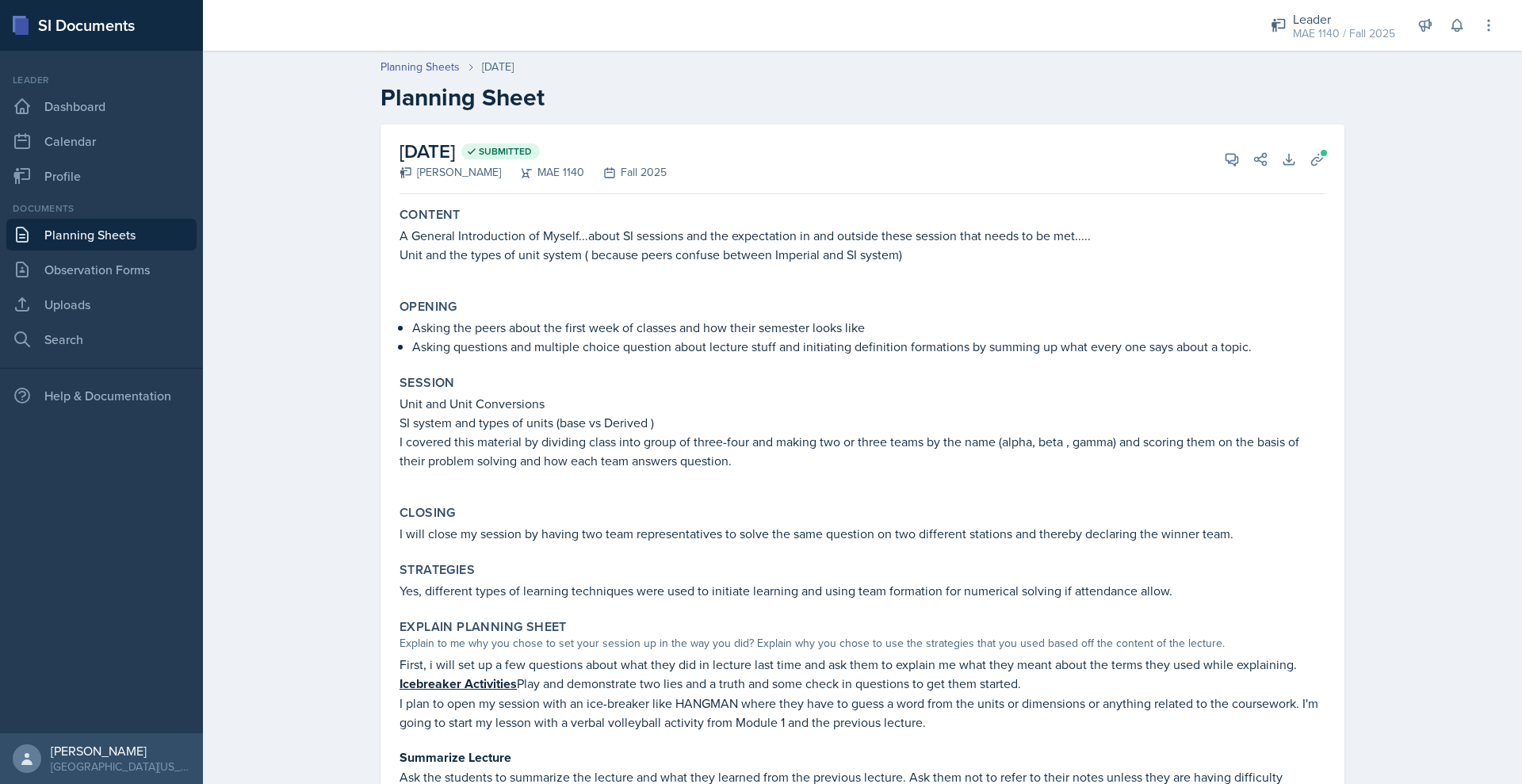
click at [667, 128] on header "Planning Sheets [DATE] Planning Sheet" at bounding box center [862, 86] width 1319 height 85
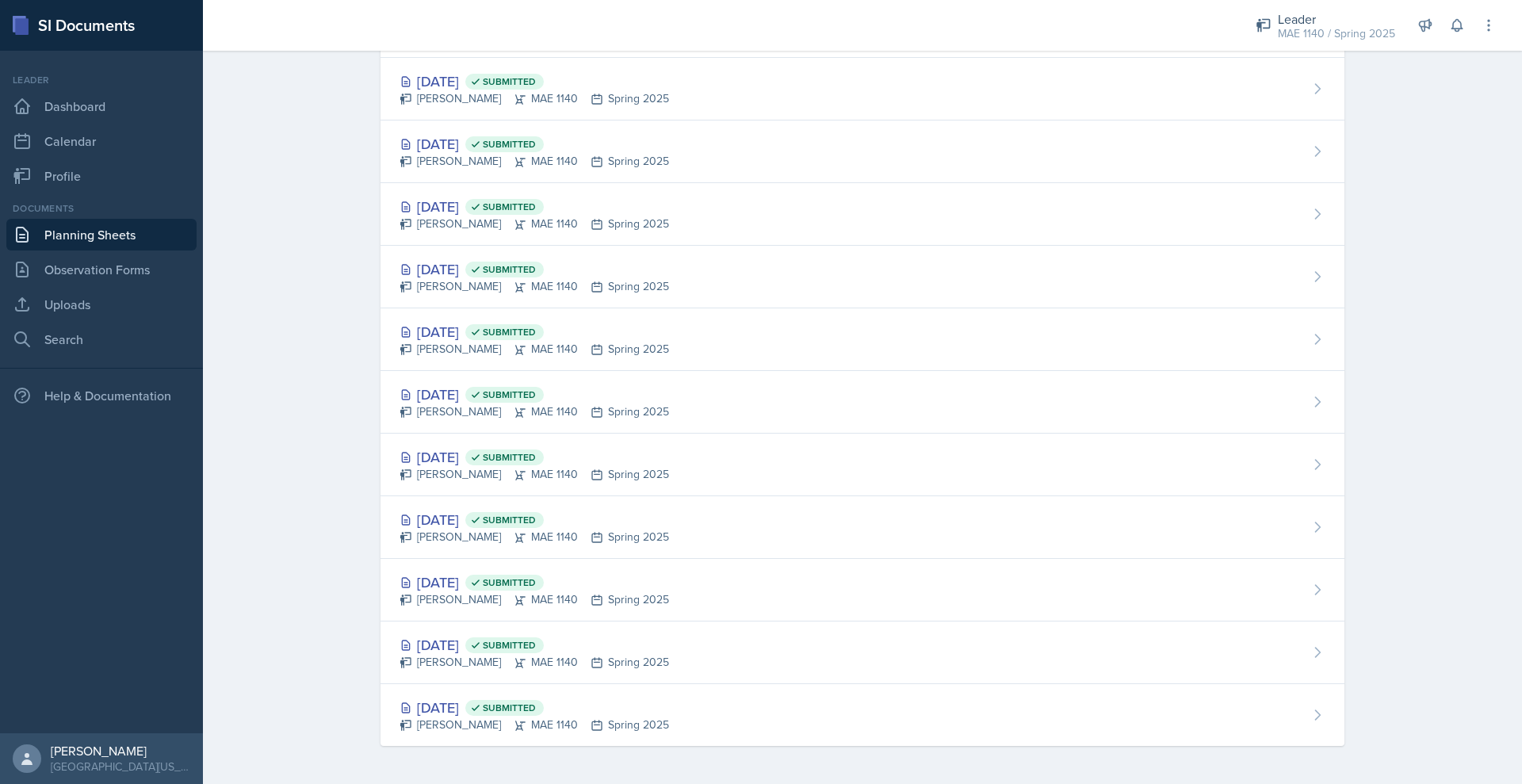
scroll to position [1728, 0]
click at [107, 355] on link "Search" at bounding box center [102, 339] width 190 height 32
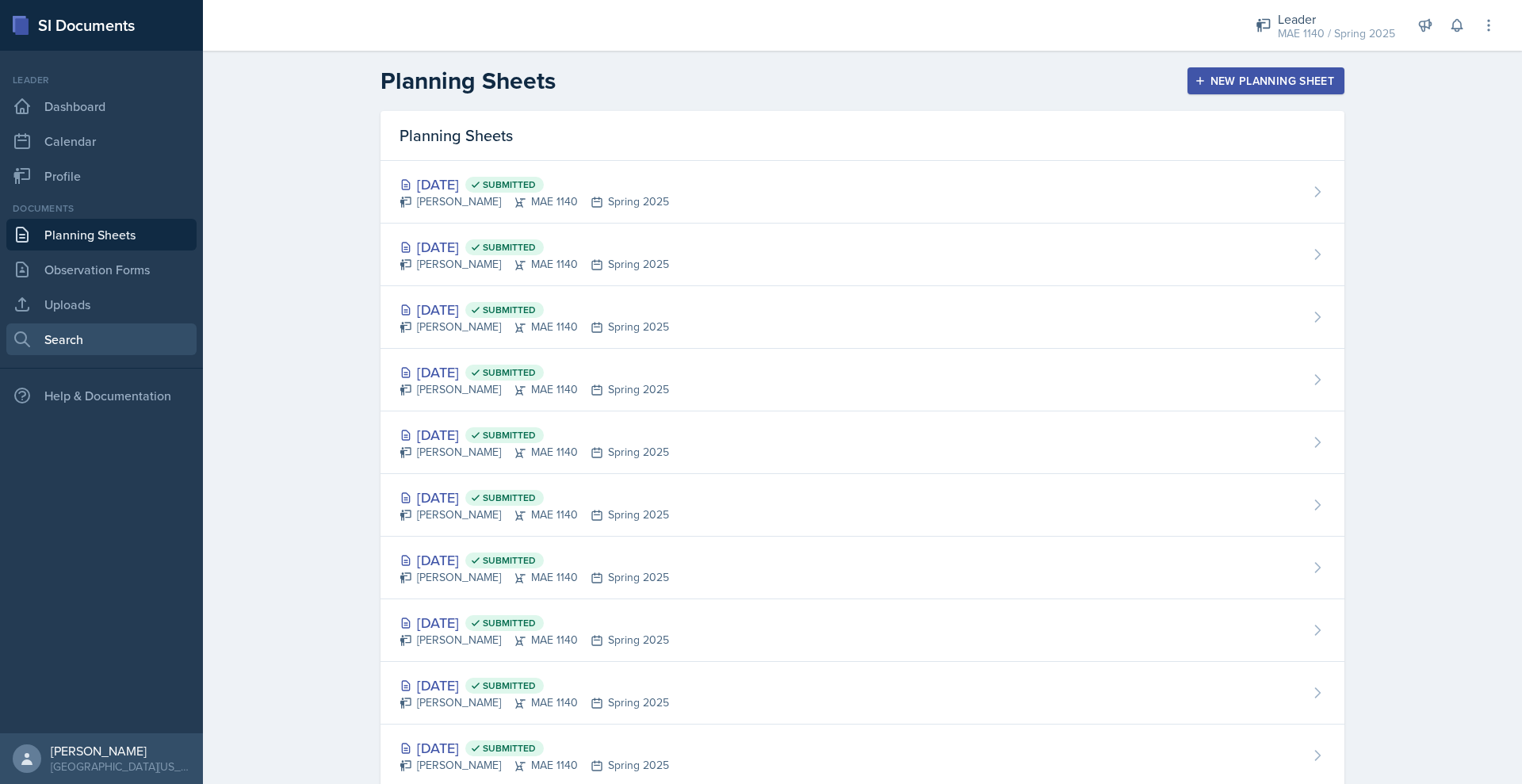
select select "all"
select select "1"
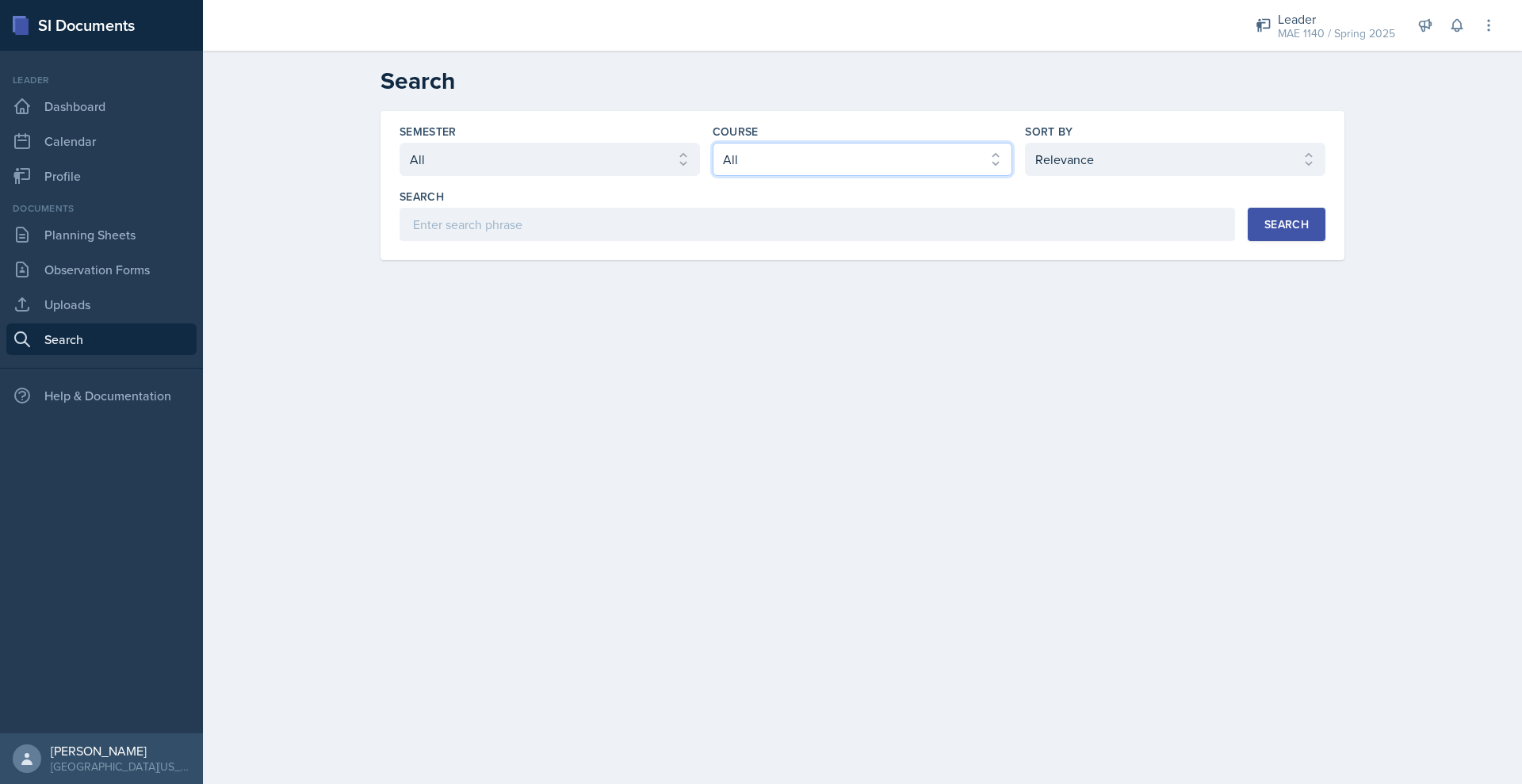
click at [764, 176] on select "Select course All ASTR 1345 BIOL 1345 BIOL 1441 BIOL 1442 BIOL 2300 BIOL 2444 B…" at bounding box center [863, 159] width 301 height 33
click at [543, 176] on select "Select semester All Fall 2025 Spring 2025 Fall 2024 Spring 2024 Fall 2023" at bounding box center [550, 159] width 301 height 33
select select "be49984f-99df-4d20-9869-866254f619e9"
click at [400, 176] on select "Select semester All Fall 2025 Spring 2025 Fall 2024 Spring 2024 Fall 2023" at bounding box center [550, 159] width 301 height 33
click at [768, 176] on select "Select course All ASTR 1345 BIOL 1345 BIOL 1441 BIOL 1442 BIOL 2300 BIOL 2444 B…" at bounding box center [863, 159] width 301 height 33
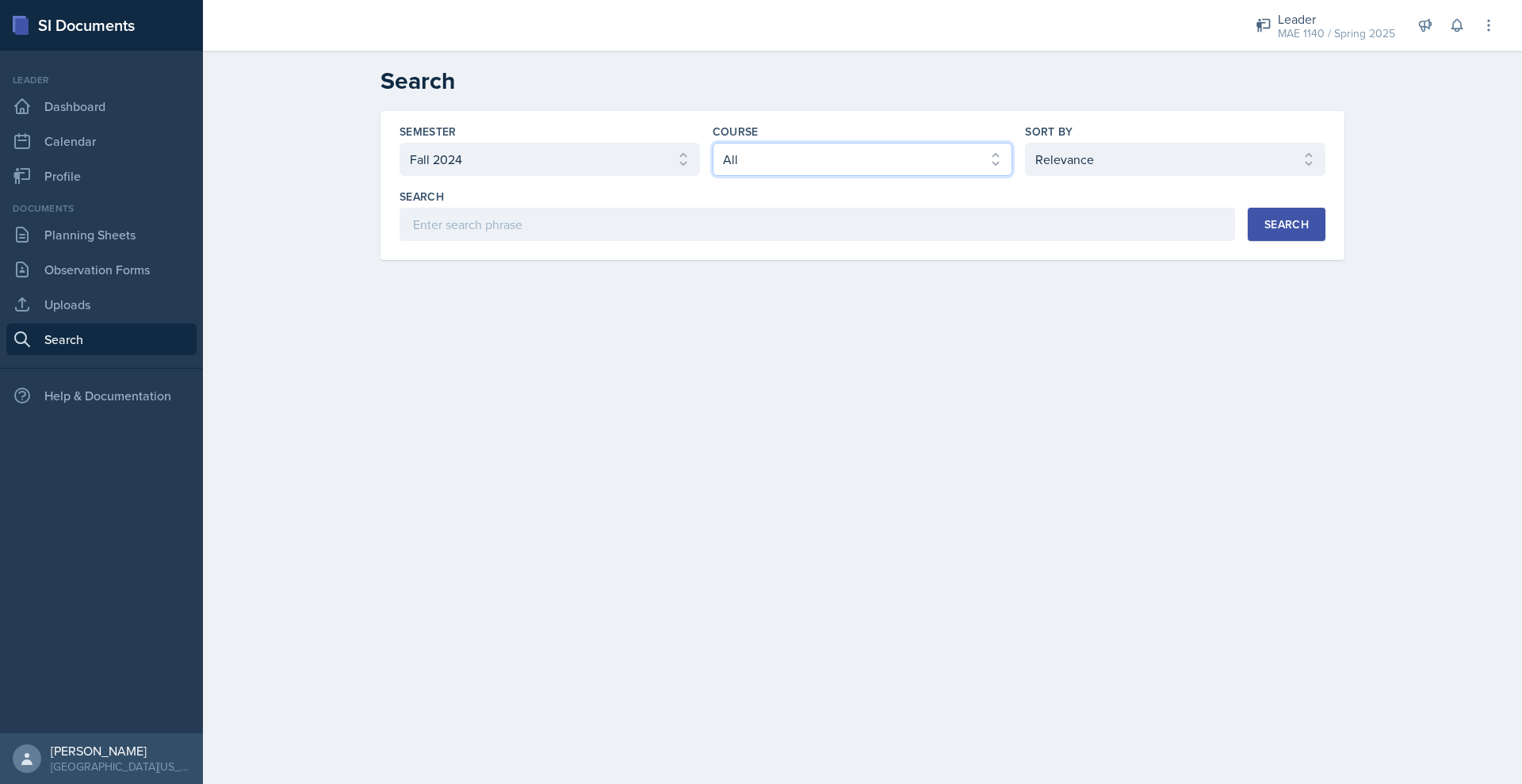
select select "abeed4d7-360b-44ae-b80e-93815fea110e"
click at [713, 176] on select "Select course All ASTR 1345 BIOL 1345 BIOL 1441 BIOL 1442 BIOL 2300 BIOL 2444 B…" at bounding box center [863, 159] width 301 height 33
click at [1326, 241] on button "Search" at bounding box center [1286, 224] width 78 height 33
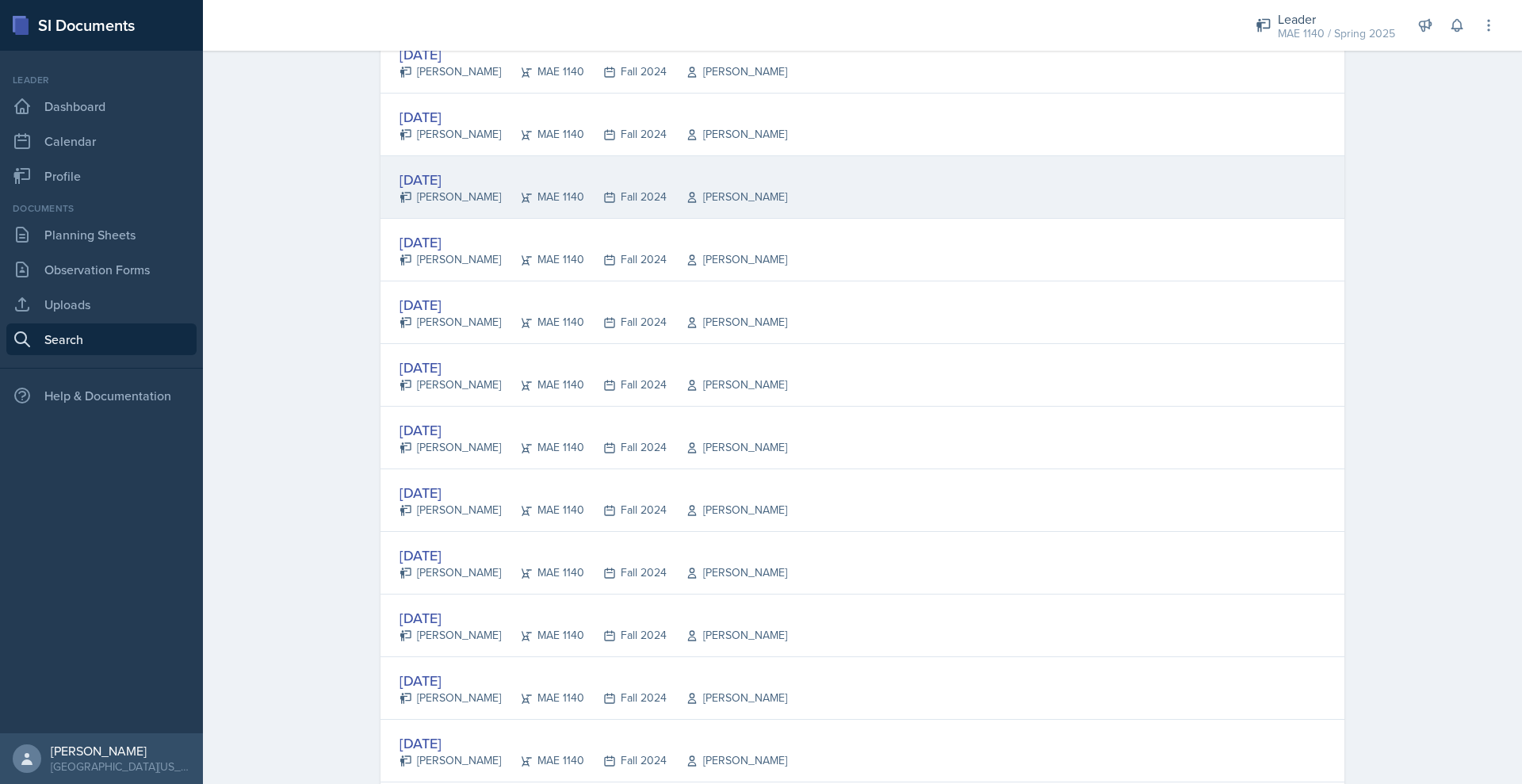
scroll to position [1356, 0]
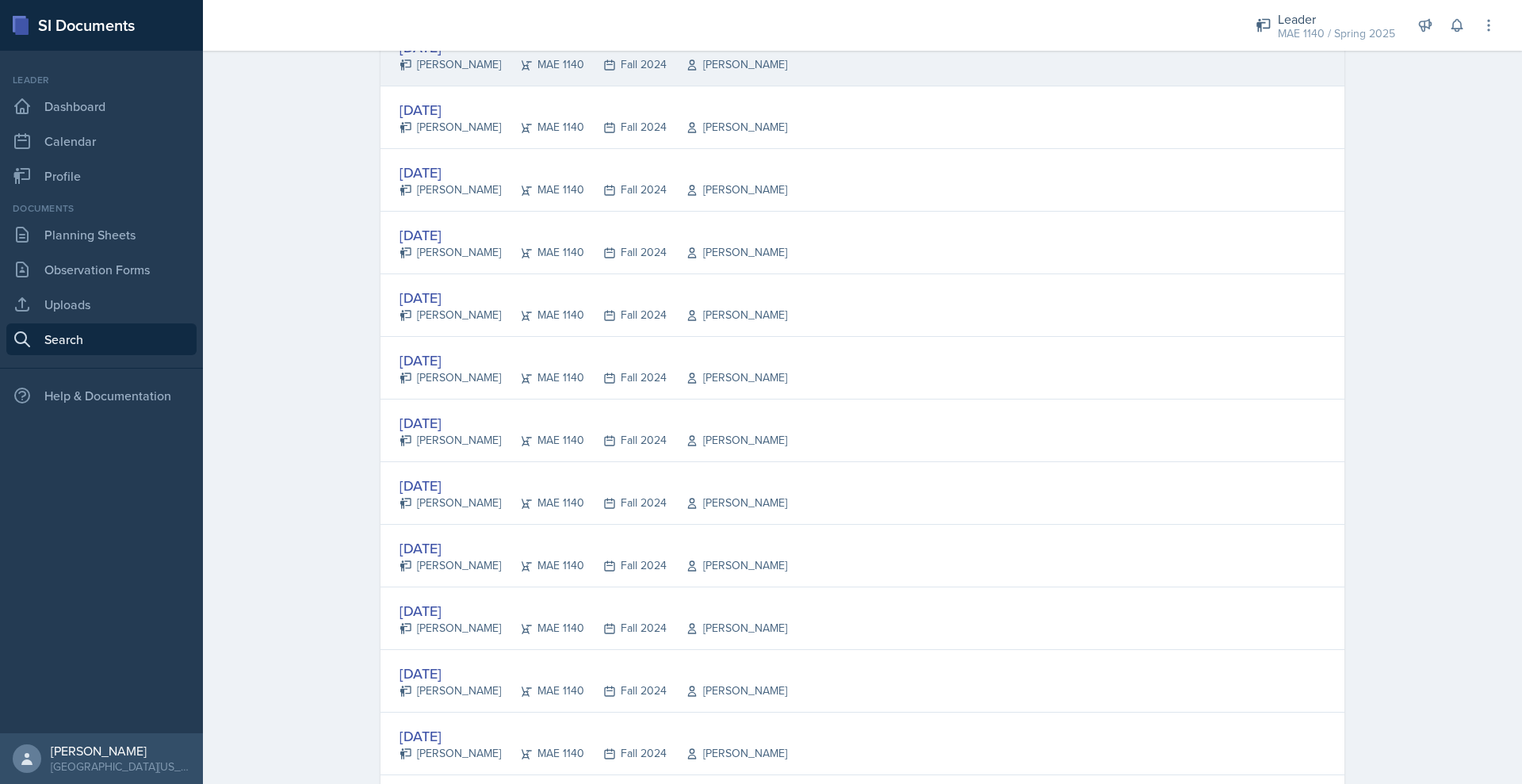
click at [400, 58] on div "Aug 26th, 2024" at bounding box center [593, 47] width 387 height 22
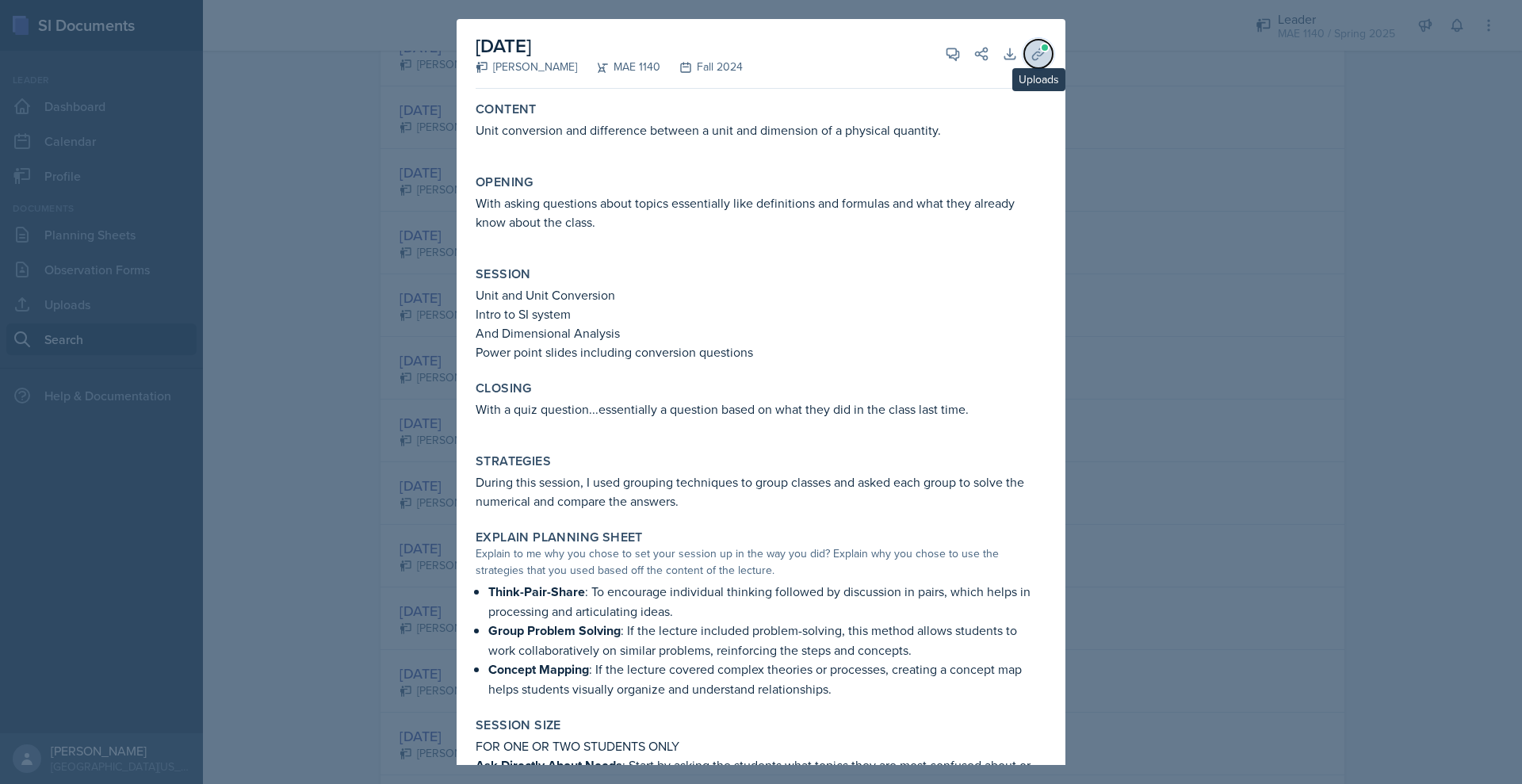
click at [1053, 55] on button "Uploads" at bounding box center [1038, 54] width 28 height 28
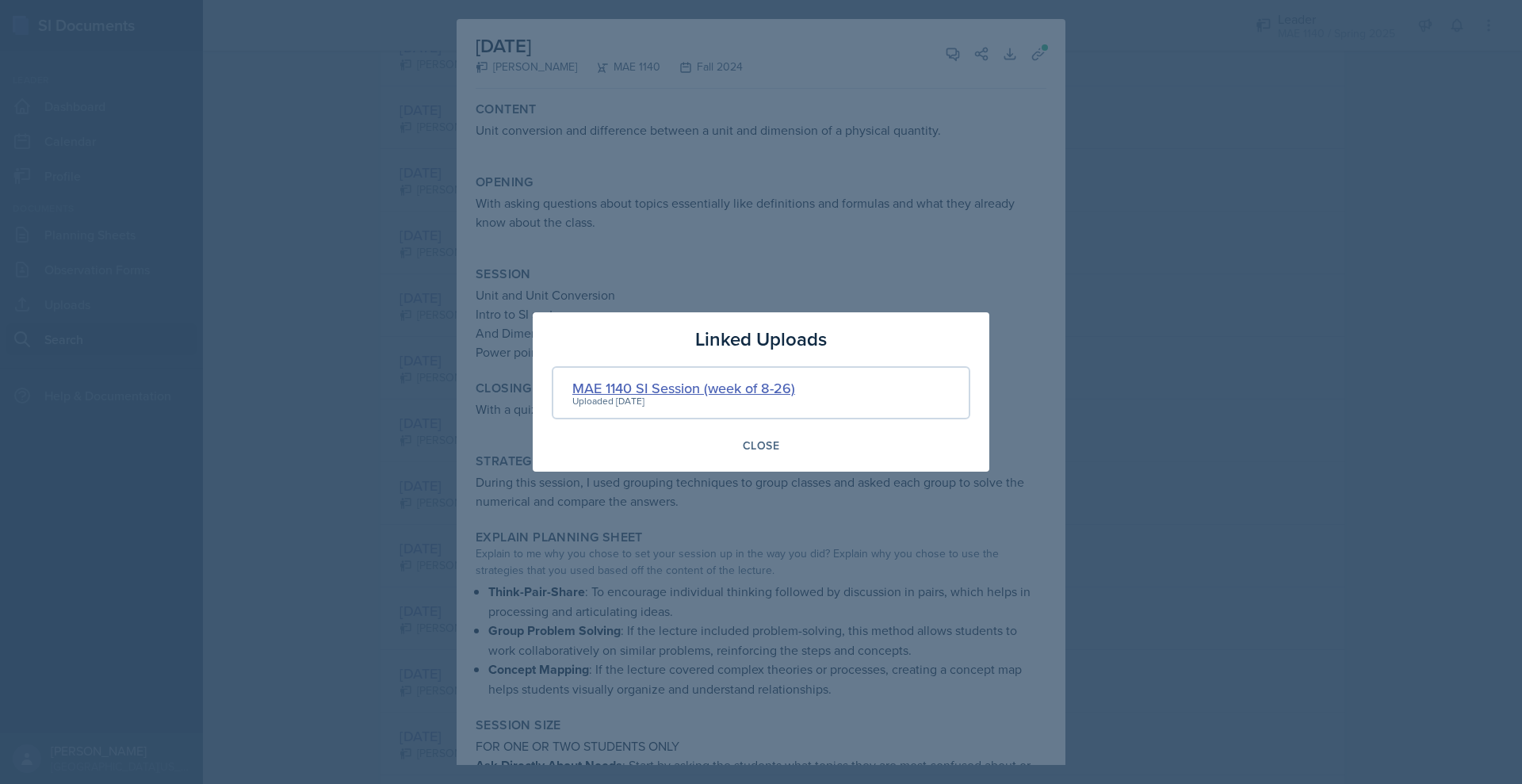
click at [669, 377] on div "MAE 1140 SI Session (week of 8-26)" at bounding box center [683, 387] width 223 height 22
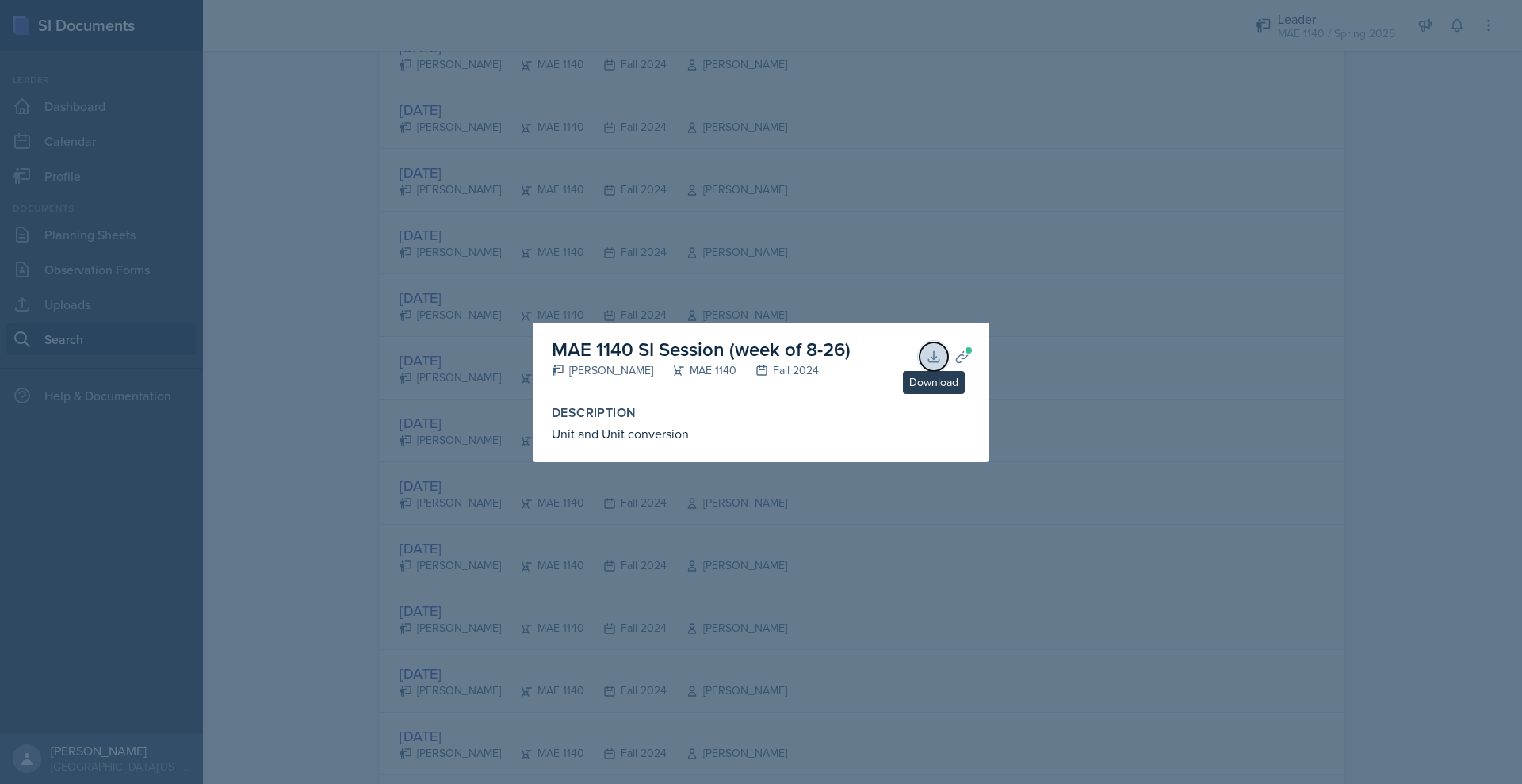
click at [948, 342] on button "Download" at bounding box center [934, 356] width 28 height 28
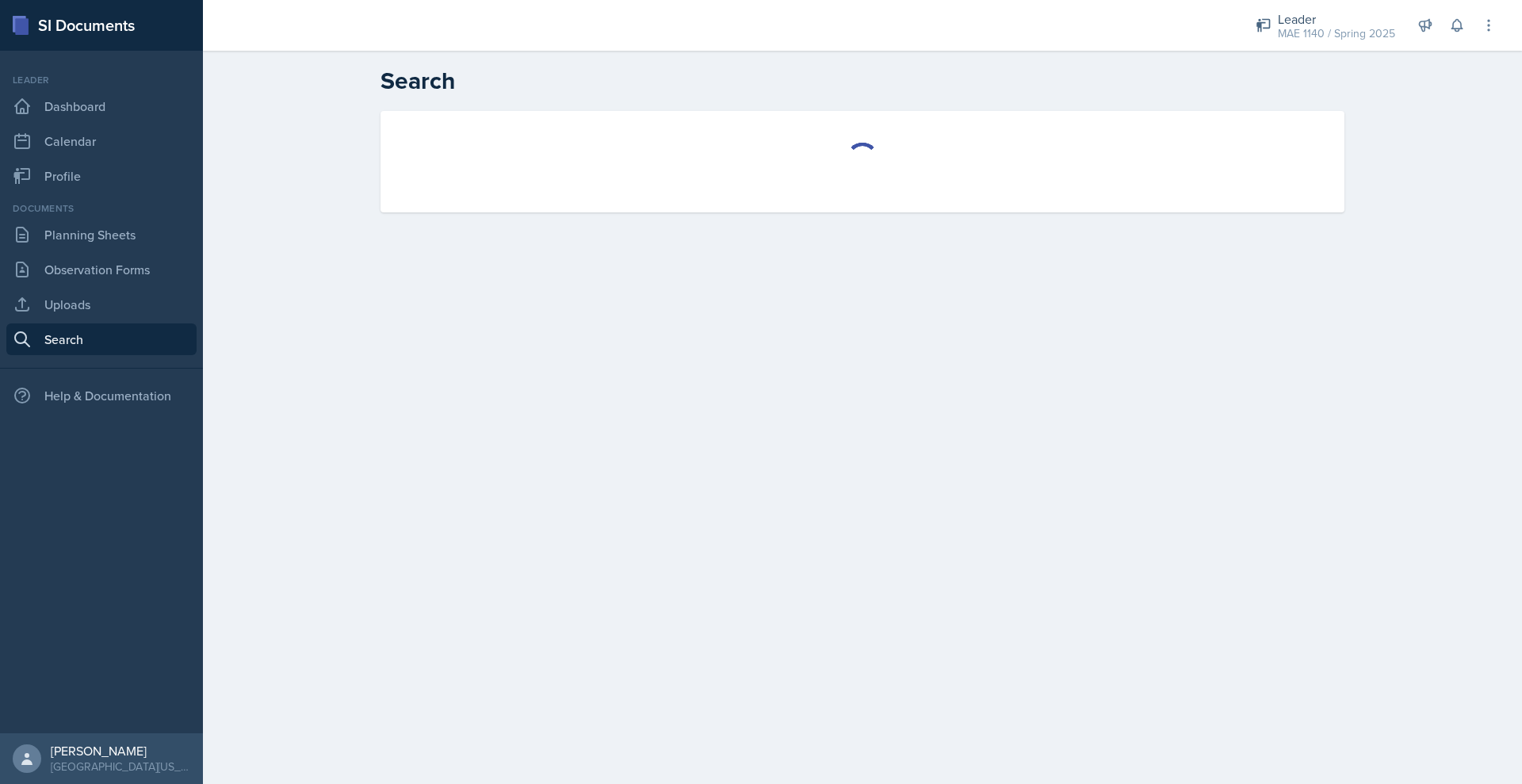
select select "all"
select select "1"
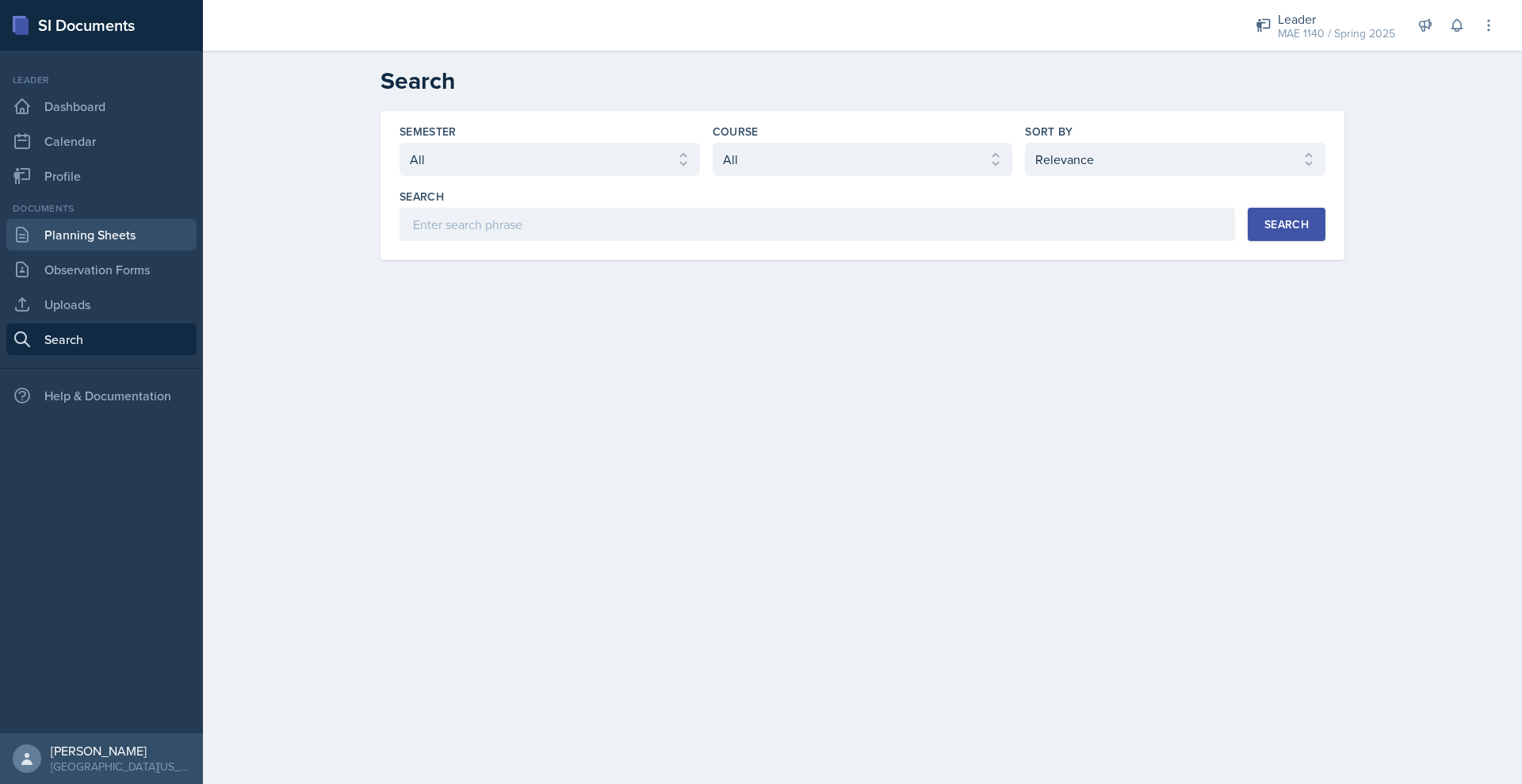
click at [118, 250] on link "Planning Sheets" at bounding box center [102, 235] width 190 height 32
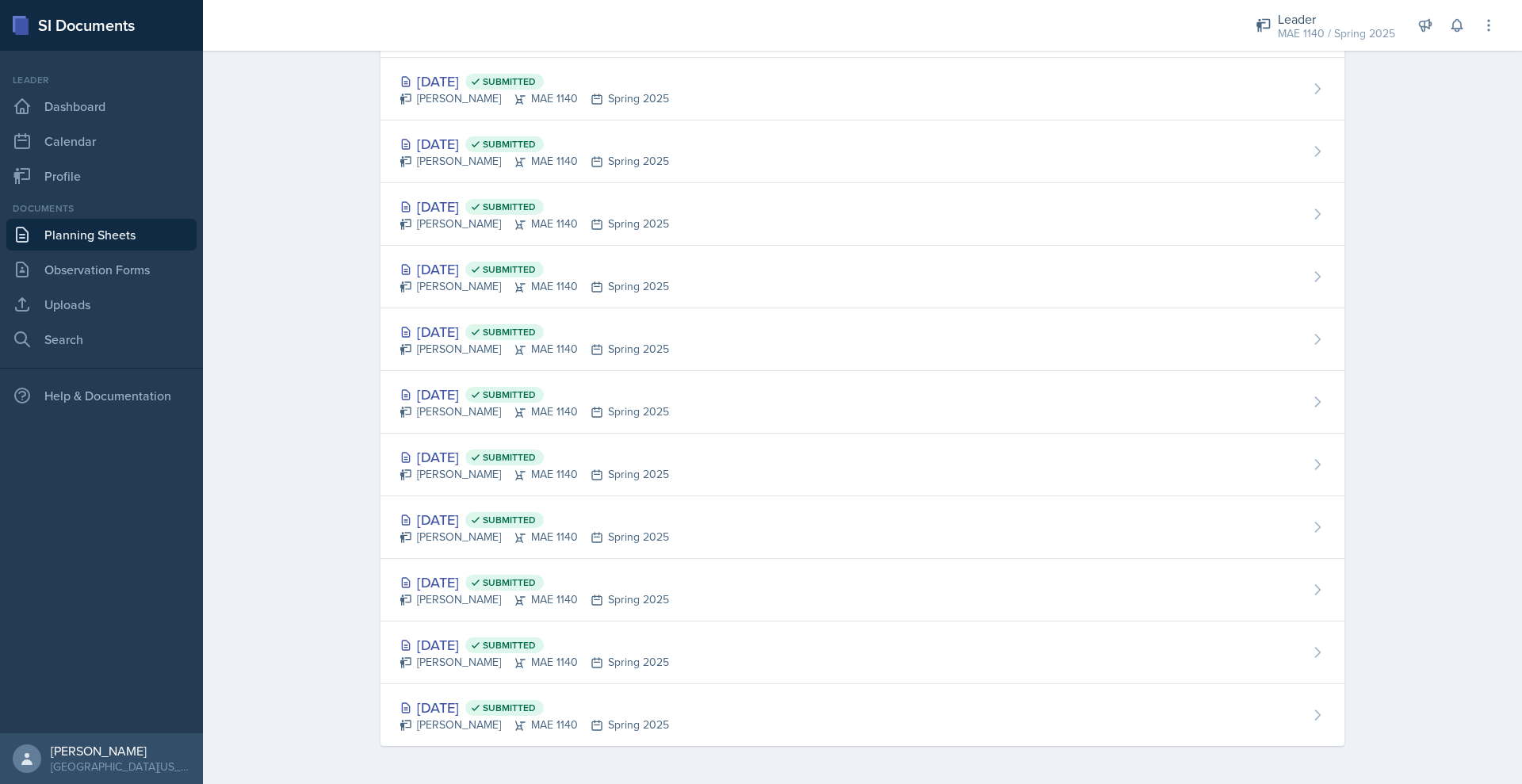
scroll to position [1728, 0]
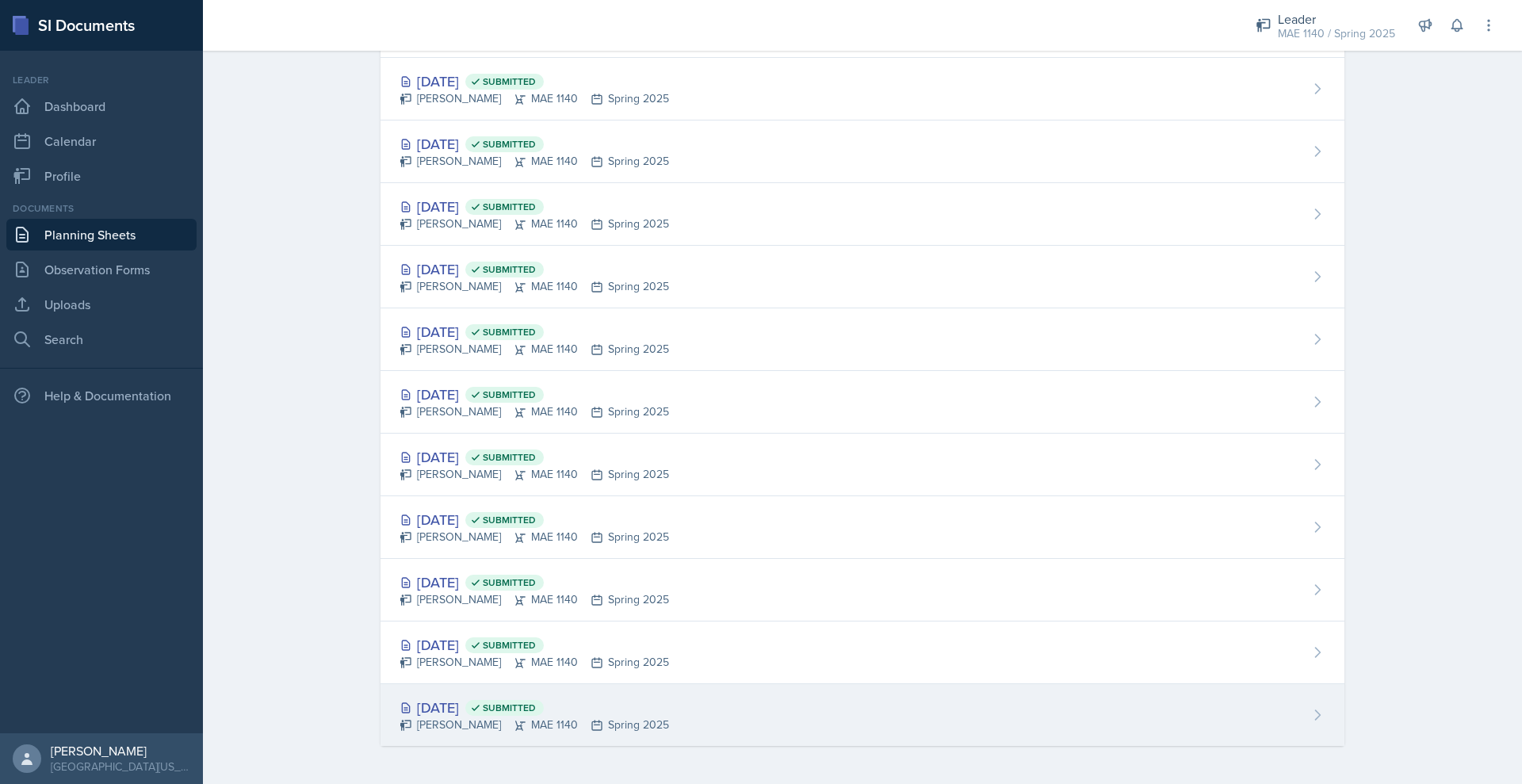
click at [422, 697] on div "[DATE] Submitted" at bounding box center [534, 707] width 270 height 22
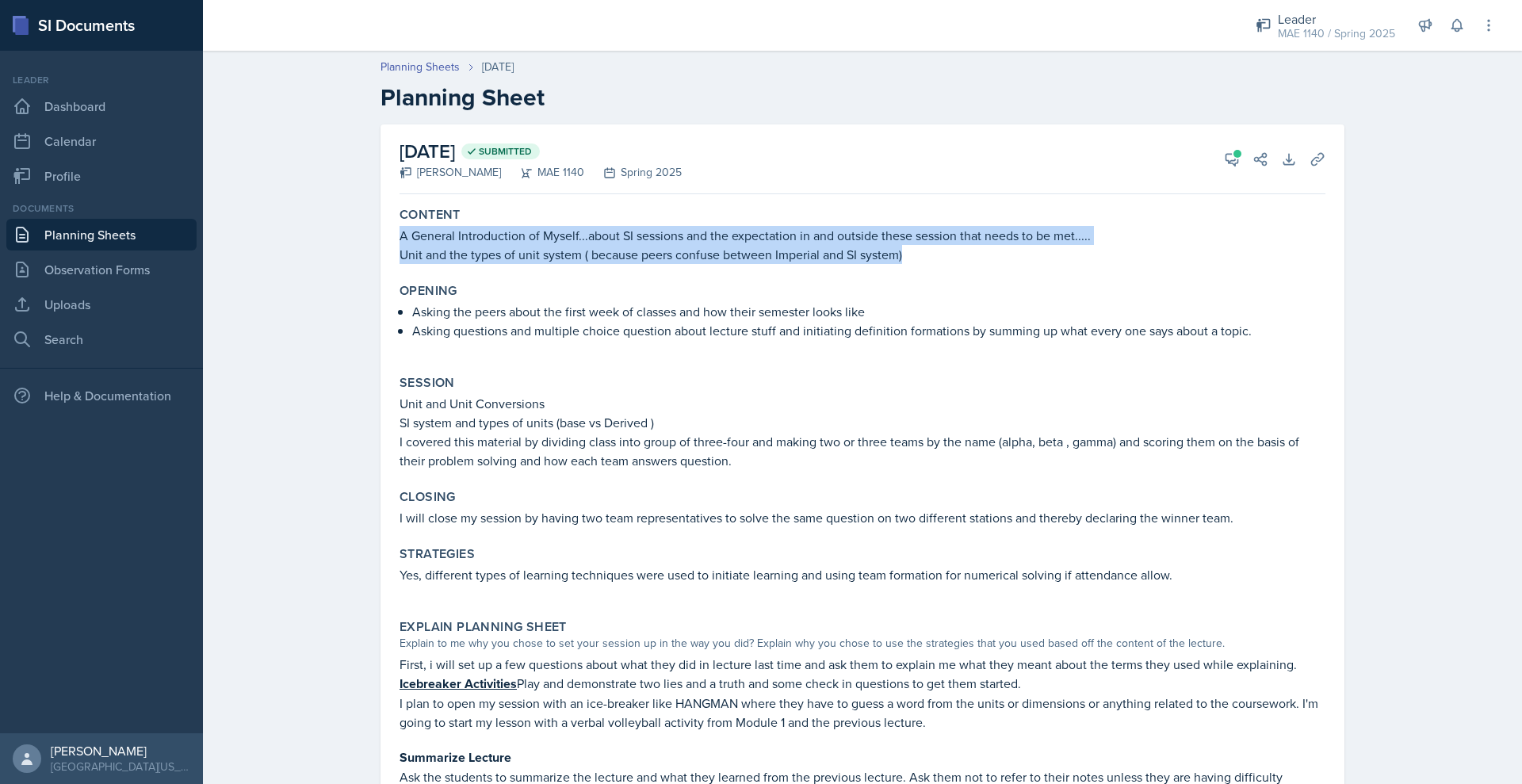
drag, startPoint x: 304, startPoint y: 292, endPoint x: 951, endPoint y: 312, distance: 647.3
click at [951, 270] on div "Content A General Introduction of Myself...about SI sessions and the expectatio…" at bounding box center [862, 235] width 938 height 70
copy div "A General Introduction of Myself...about SI sessions and the expectation in and…"
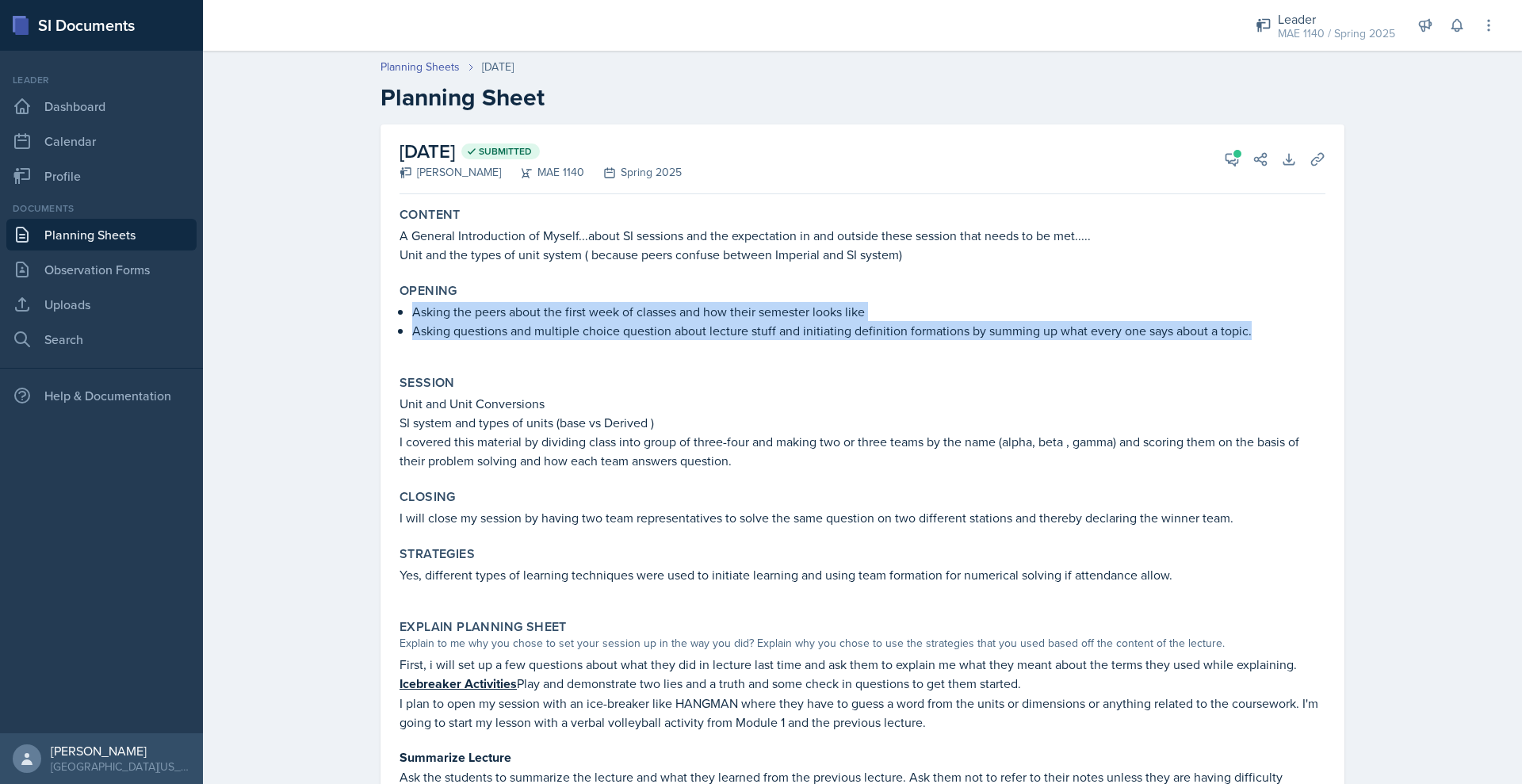
drag, startPoint x: 318, startPoint y: 381, endPoint x: 1378, endPoint y: 422, distance: 1060.8
click at [1326, 356] on div "Asking the peers about the first week of classes and how their semester looks l…" at bounding box center [862, 328] width 926 height 54
copy ul "Asking the peers about the first week of classes and how their semester looks l…"
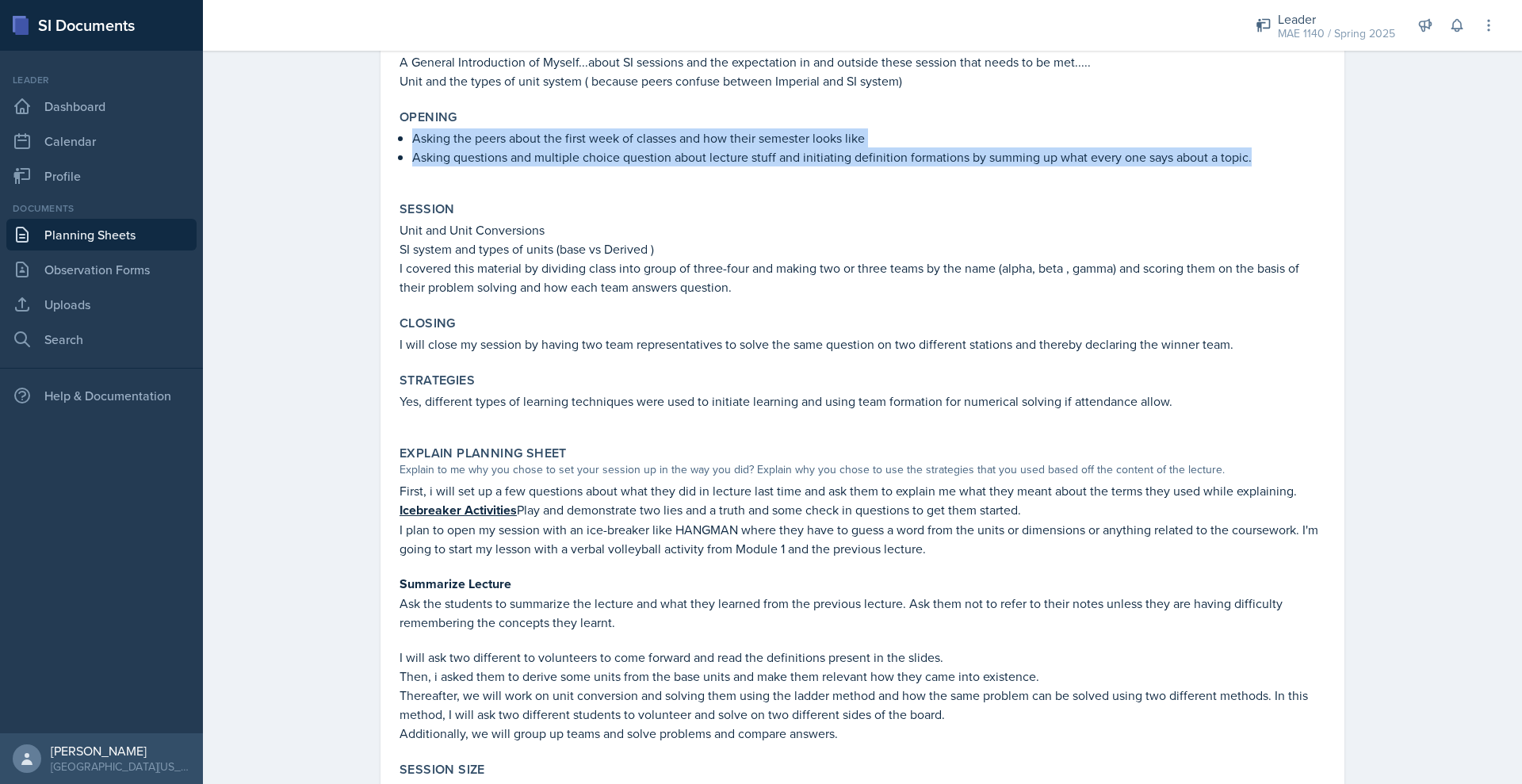
scroll to position [174, 0]
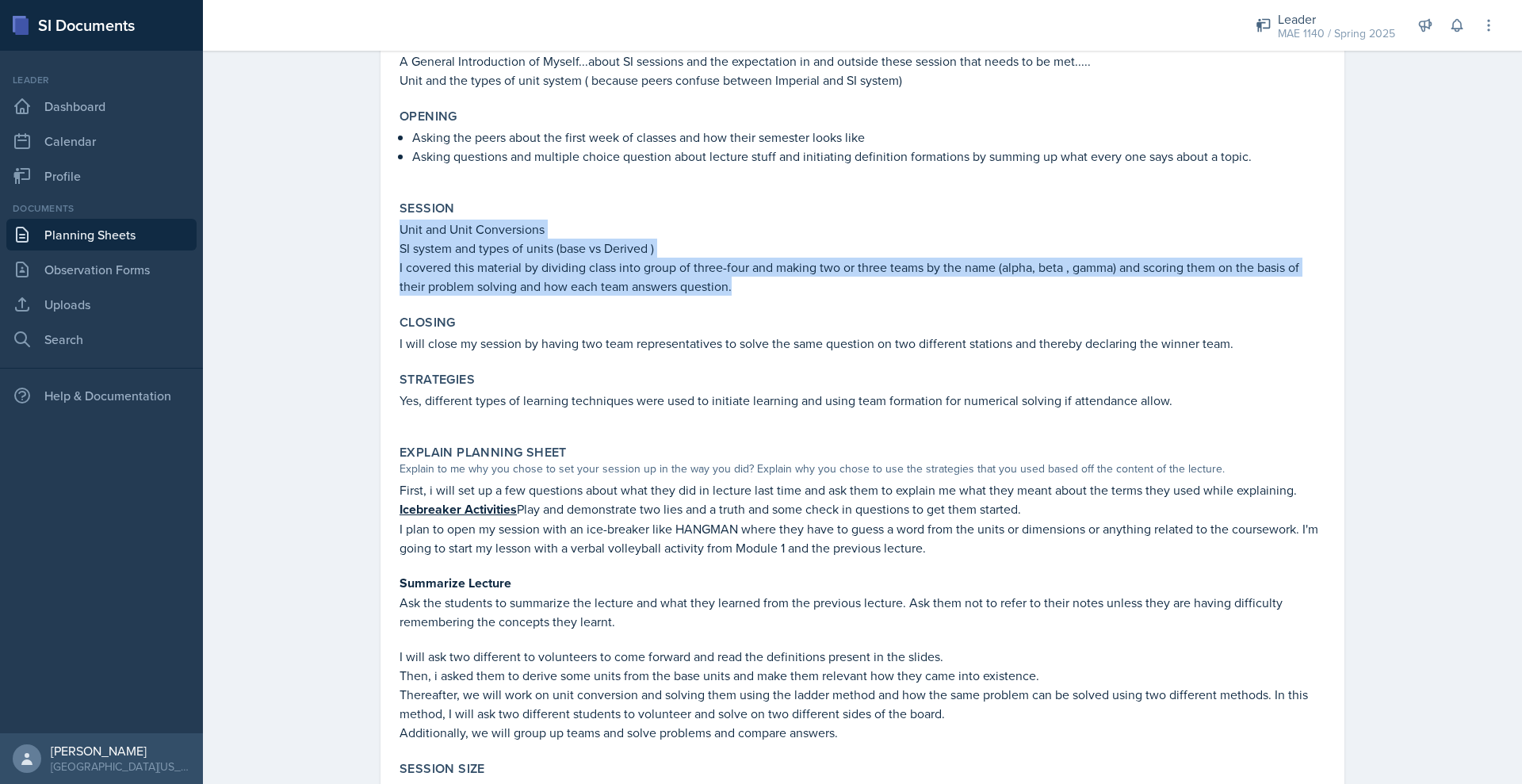
drag, startPoint x: 309, startPoint y: 330, endPoint x: 778, endPoint y: 397, distance: 473.8
click at [778, 295] on div "Unit and Unit Conversions SI system and types of units (base vs Derived ) I cov…" at bounding box center [862, 258] width 926 height 76
copy div "Unit and Unit Conversions SI system and types of units (base vs Derived ) I cov…"
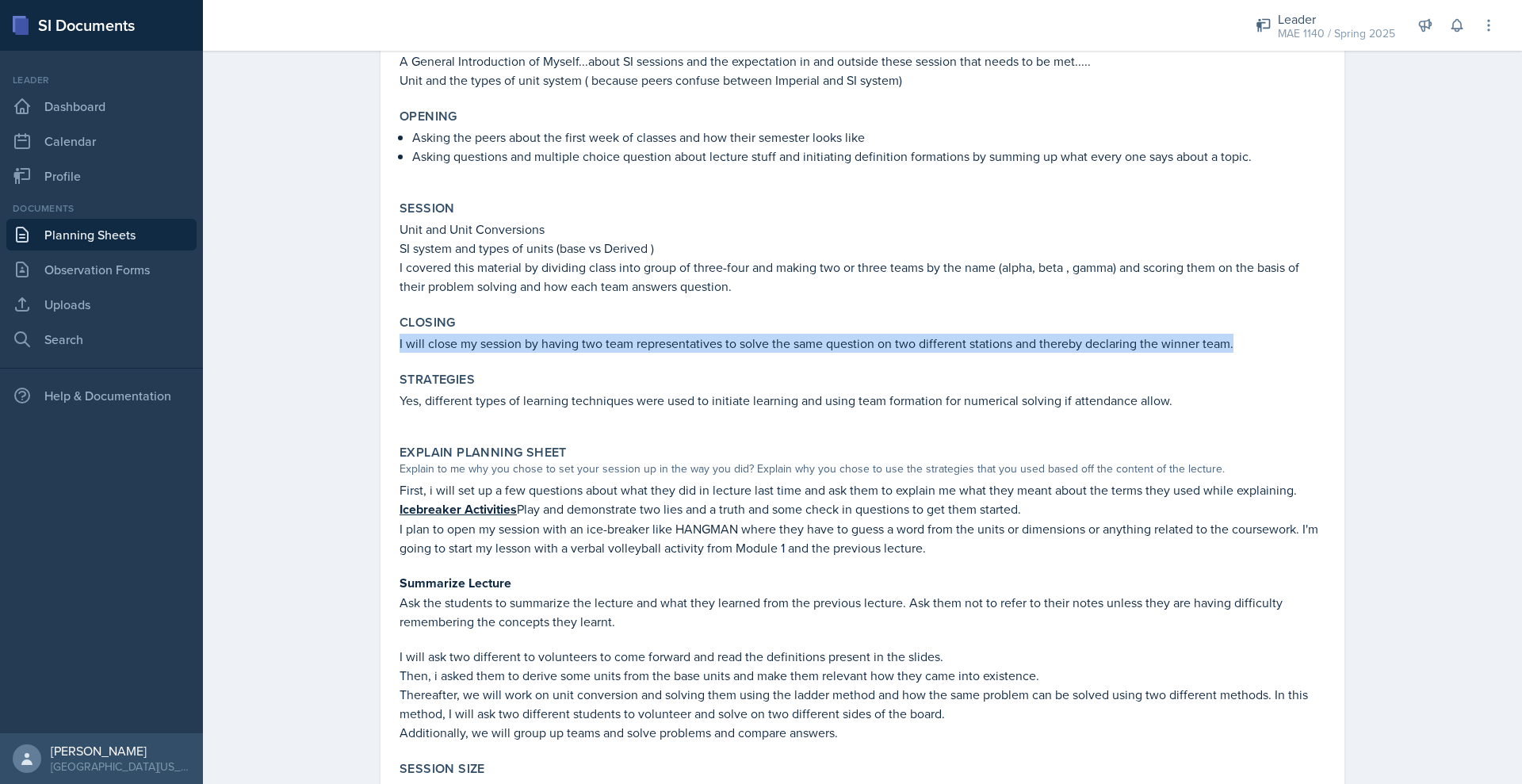
drag, startPoint x: 303, startPoint y: 470, endPoint x: 1365, endPoint y: 474, distance: 1062.0
click at [1331, 359] on div "Closing I will close my session by having two team representatives to solve the…" at bounding box center [862, 334] width 938 height 51
copy p "I will close my session by having two team representatives to solve the same qu…"
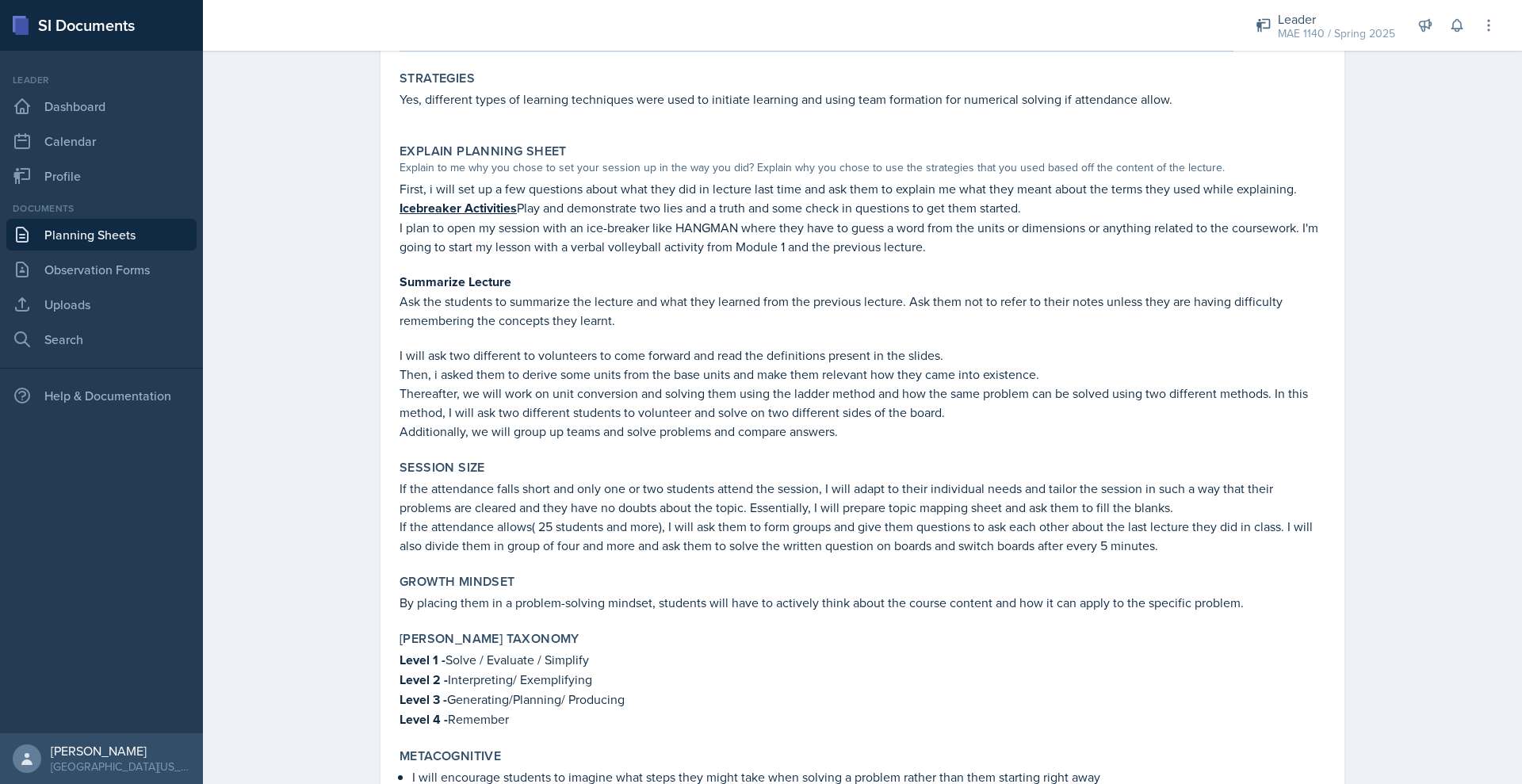
scroll to position [477, 0]
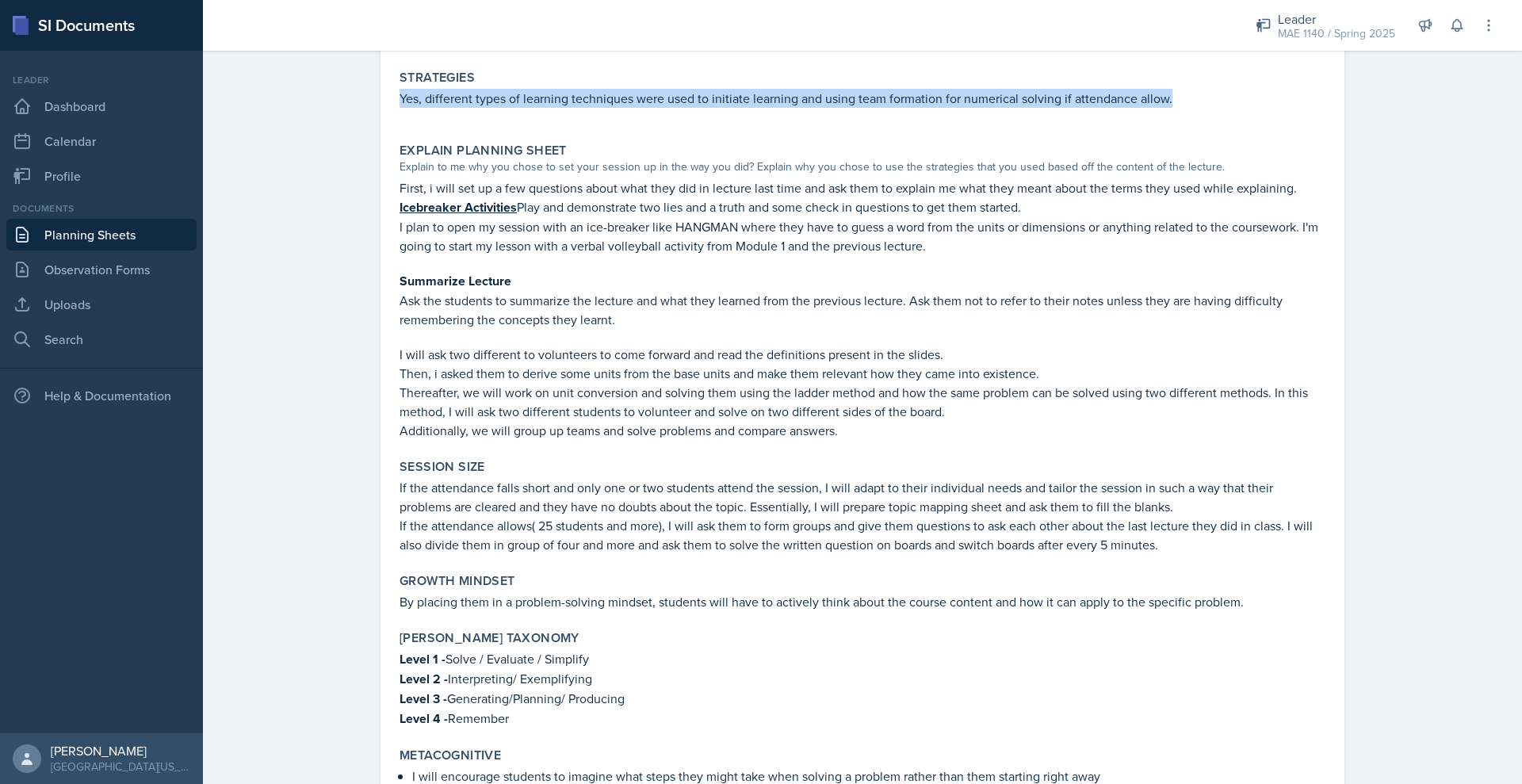
drag, startPoint x: 299, startPoint y: 238, endPoint x: 1274, endPoint y: 243, distance: 975.0
click at [1274, 243] on div "January 24th, 2025 Submitted Gautam Anand MAE 1140 Spring 2025 View Comments Co…" at bounding box center [862, 258] width 964 height 1219
copy p "Yes, different types of learning techniques were used to initiate learning and …"
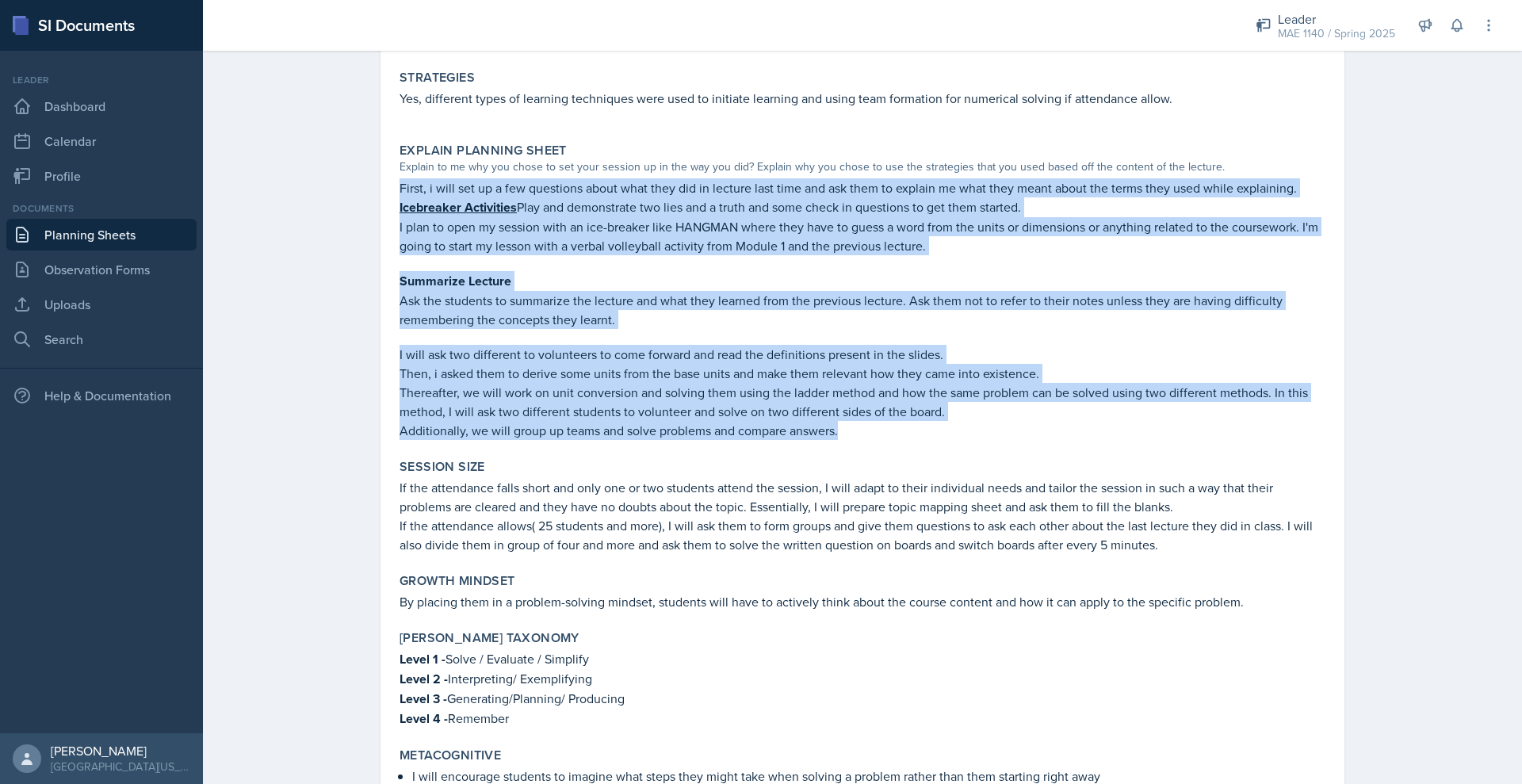
drag, startPoint x: 302, startPoint y: 341, endPoint x: 906, endPoint y: 653, distance: 679.8
click at [906, 447] on div "Explain Planning Sheet Explain to me why you chose to set your session up in th…" at bounding box center [862, 291] width 938 height 310
copy div "First, i will set up a few questions about what they did in lecture last time a…"
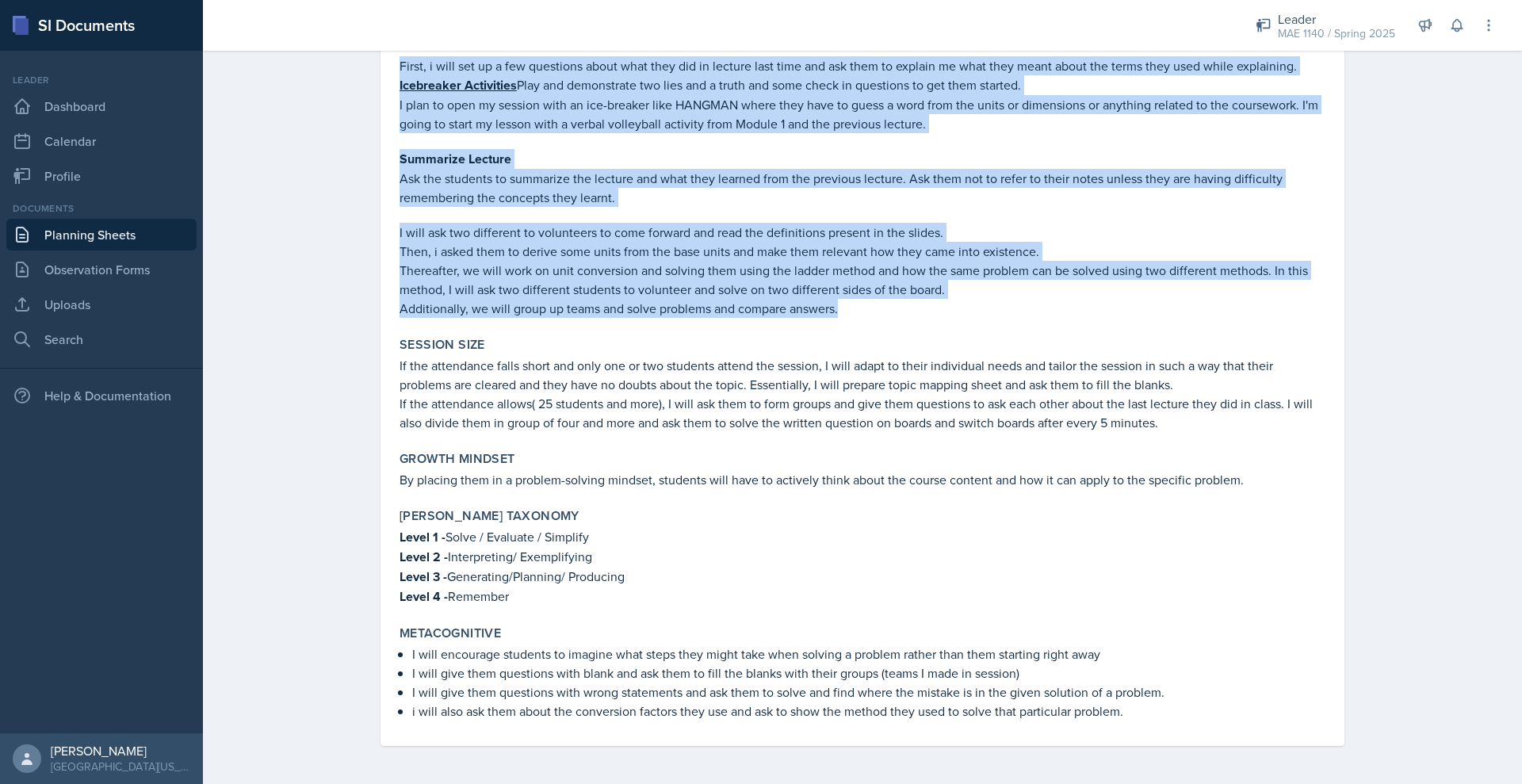
scroll to position [936, 0]
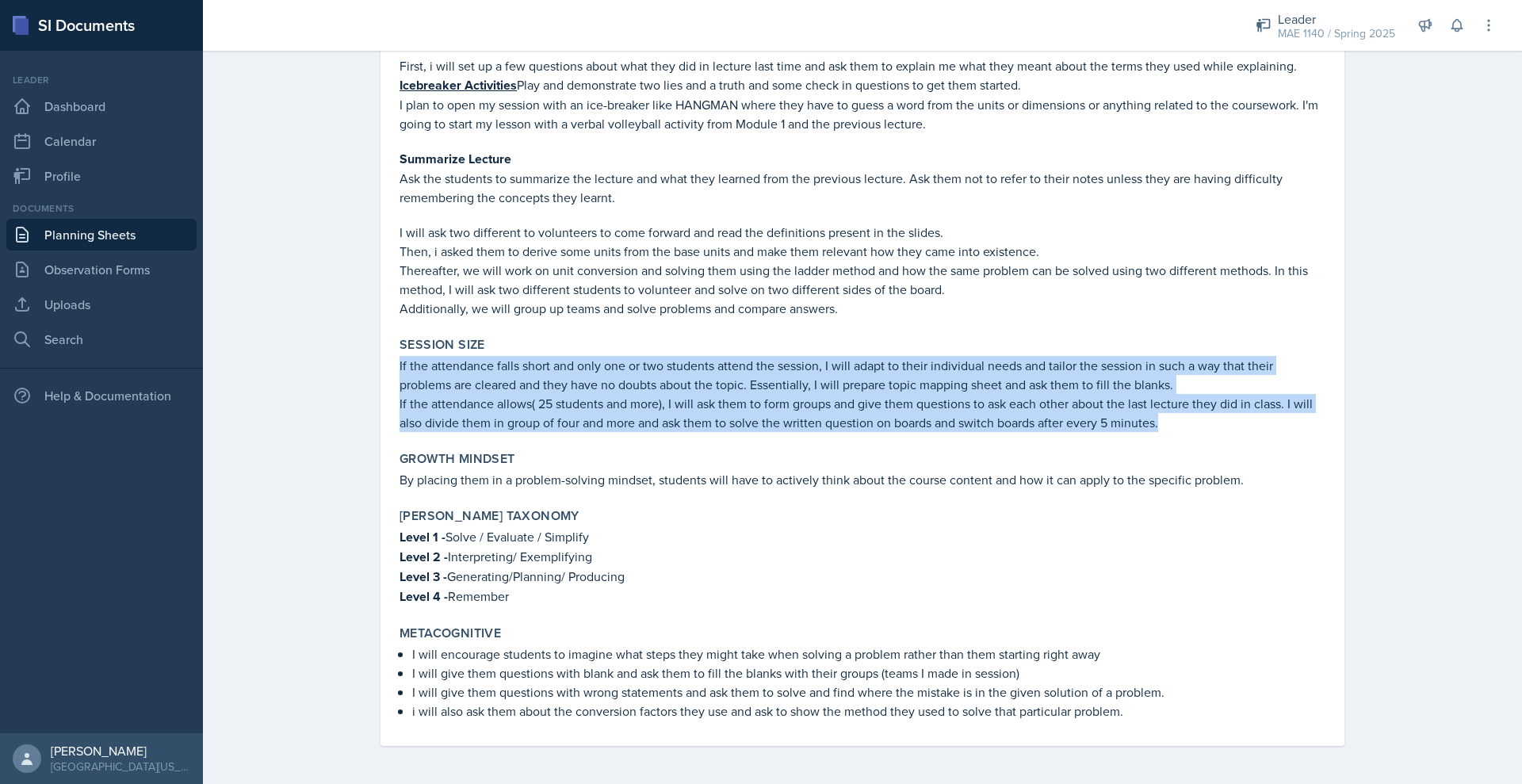
drag, startPoint x: 300, startPoint y: 260, endPoint x: 1310, endPoint y: 335, distance: 1012.8
click at [1310, 335] on div "January 24th, 2025 Submitted Gautam Anand MAE 1140 Spring 2025 View Comments Co…" at bounding box center [862, 135] width 964 height 1219
copy div "If the attendance falls short and only one or two students attend the session, …"
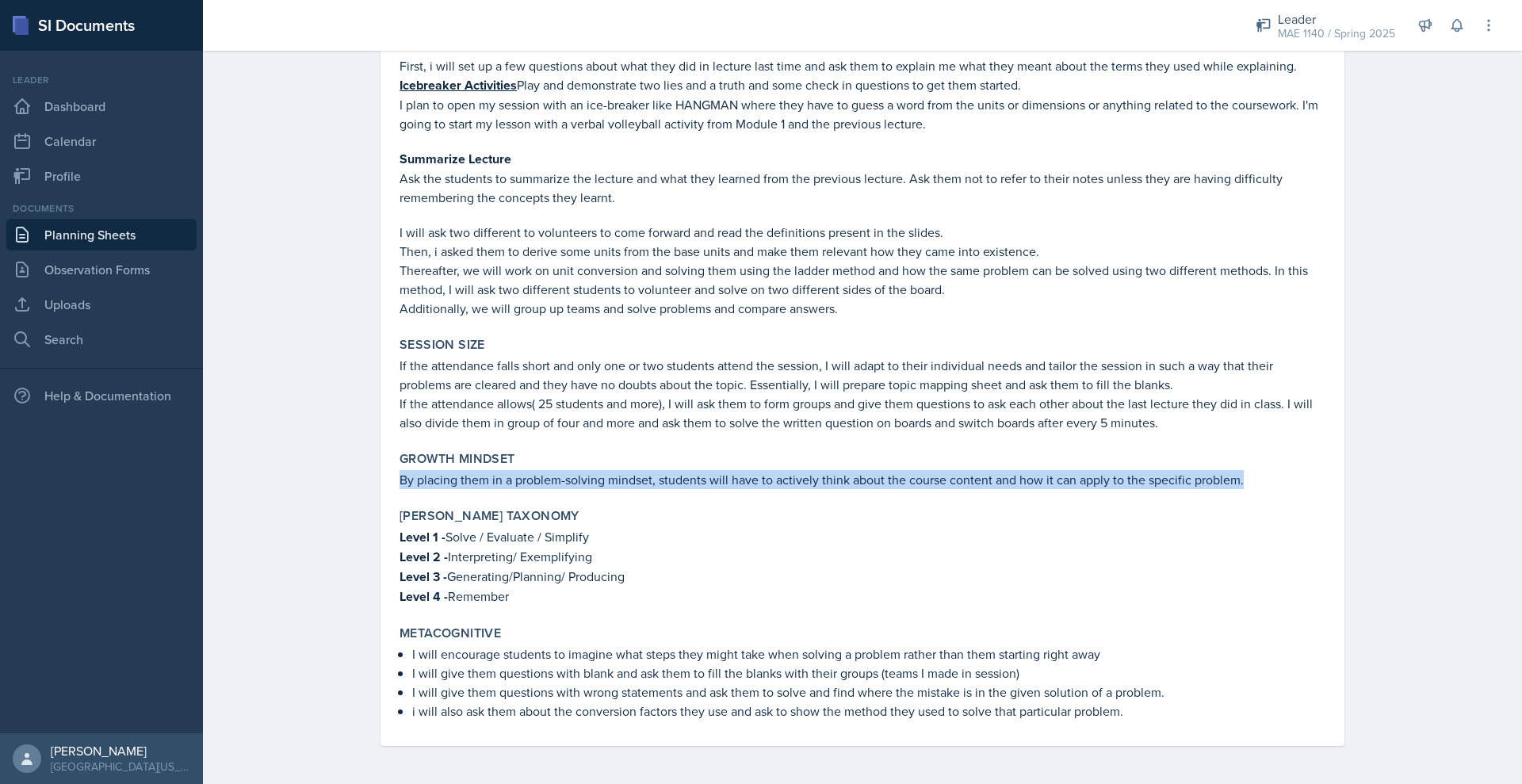
drag, startPoint x: 304, startPoint y: 406, endPoint x: 1368, endPoint y: 399, distance: 1064.0
click at [1331, 445] on div "Growth Mindset By placing them in a problem-solving mindset, students will have…" at bounding box center [862, 470] width 938 height 51
copy p "By placing them in a problem-solving mindset, students will have to actively th…"
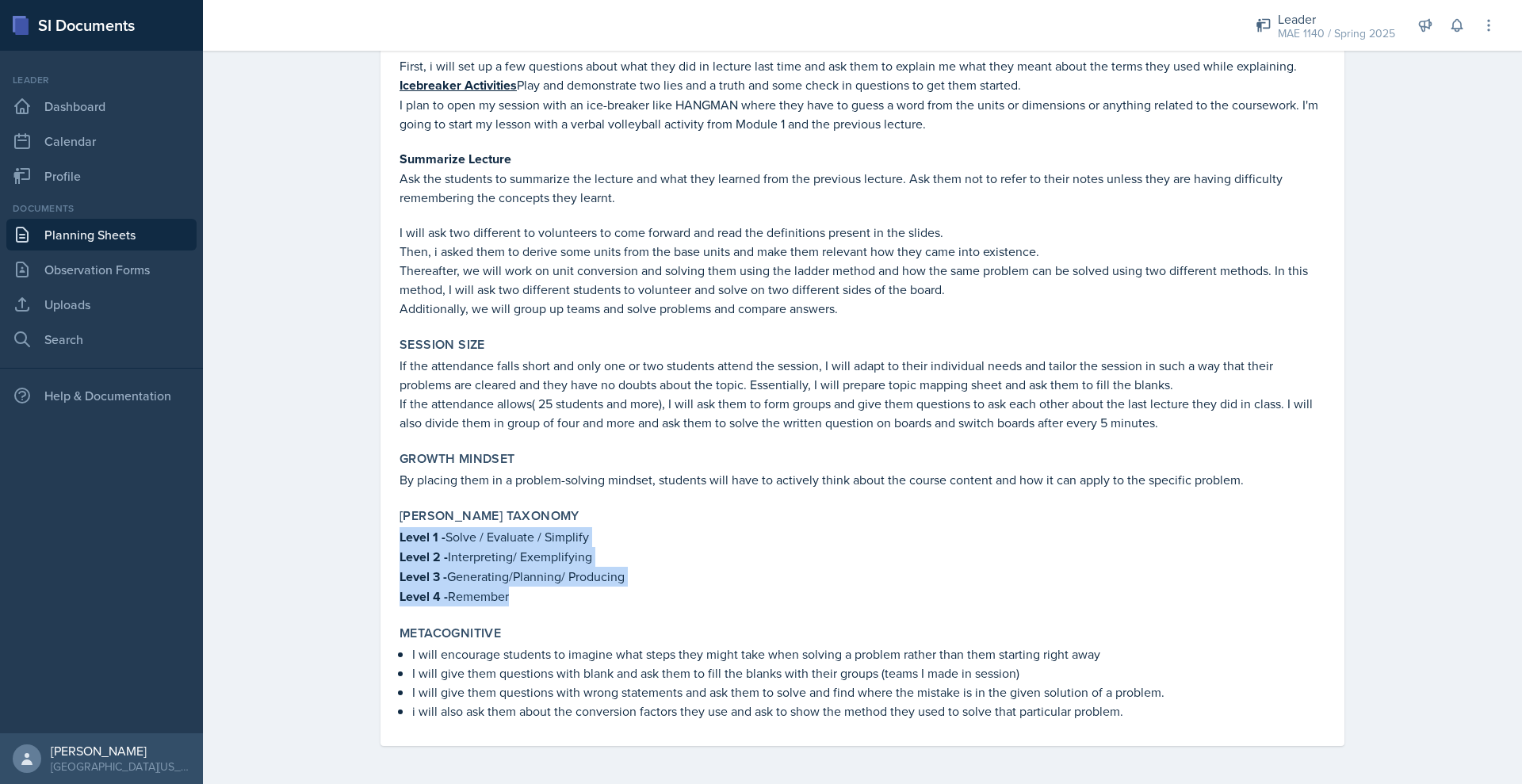
drag, startPoint x: 302, startPoint y: 476, endPoint x: 457, endPoint y: 553, distance: 173.1
click at [457, 553] on div "Bloom's Taxonomy Level 1 - Solve / Evaluate / Simplify Level 2 - Interpreting/ …" at bounding box center [862, 557] width 938 height 111
copy div "Level 1 - Solve / Evaluate / Simplify Level 2 - Interpreting/ Exemplifying Leve…"
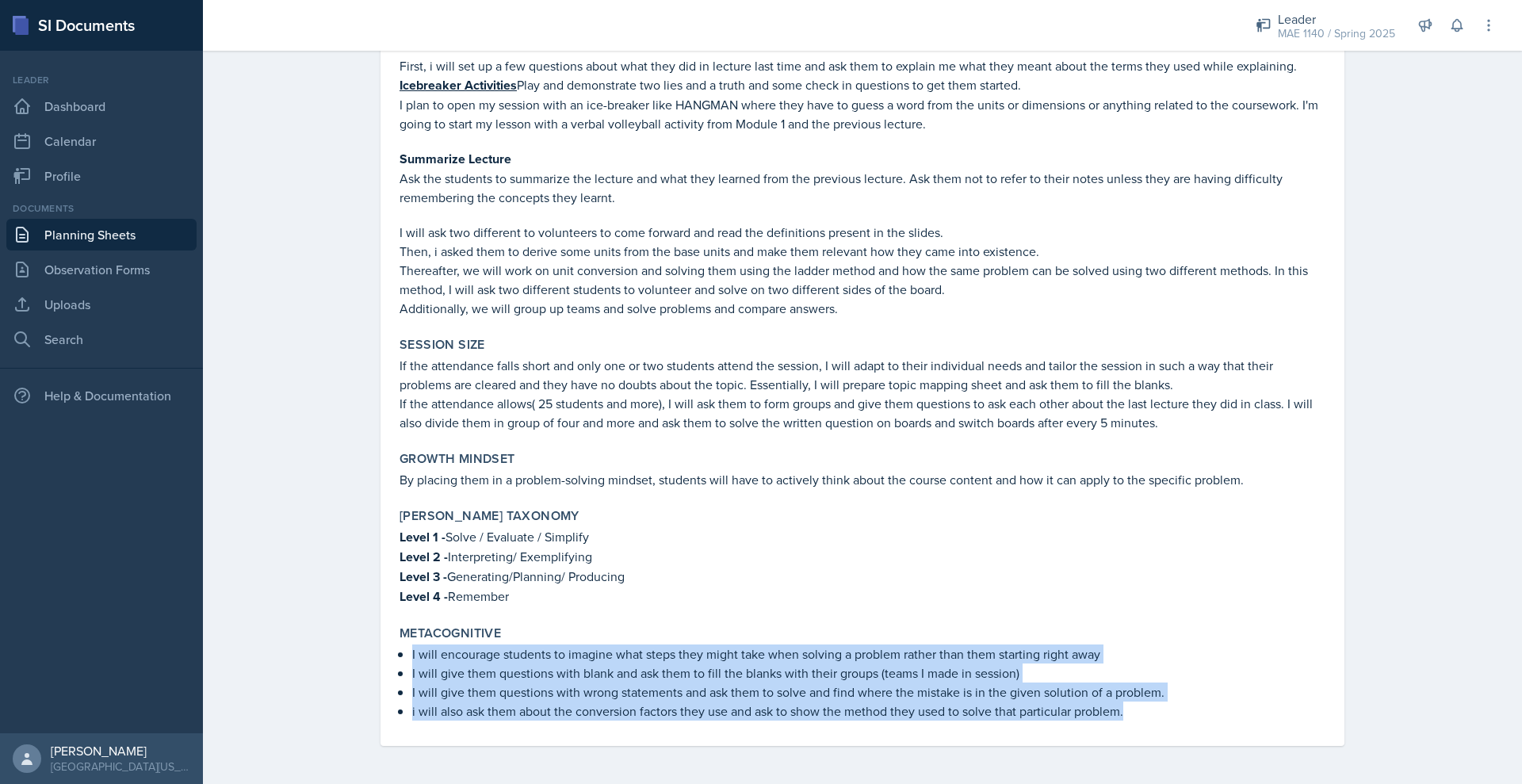
drag, startPoint x: 301, startPoint y: 625, endPoint x: 1234, endPoint y: 691, distance: 935.3
click at [1234, 691] on div "January 24th, 2025 Submitted Gautam Anand MAE 1140 Spring 2025 View Comments Co…" at bounding box center [862, 135] width 964 height 1219
copy ul "I will encourage students to imagine what steps they might take when solving a …"
click at [86, 321] on link "Uploads" at bounding box center [102, 305] width 190 height 32
